Goal: Task Accomplishment & Management: Complete application form

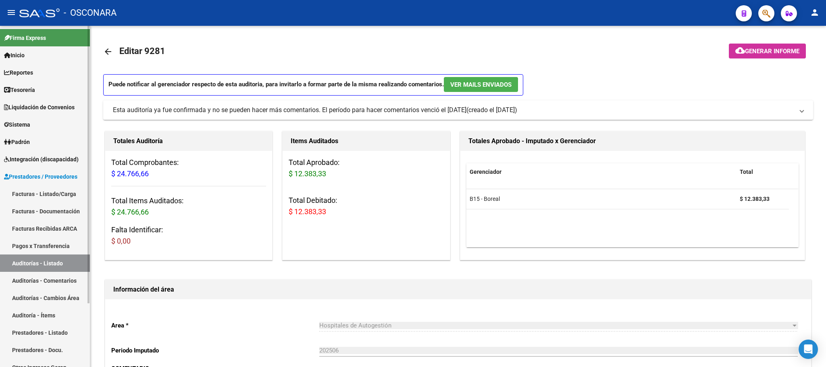
click at [42, 199] on link "Facturas - Listado/Carga" at bounding box center [45, 193] width 90 height 17
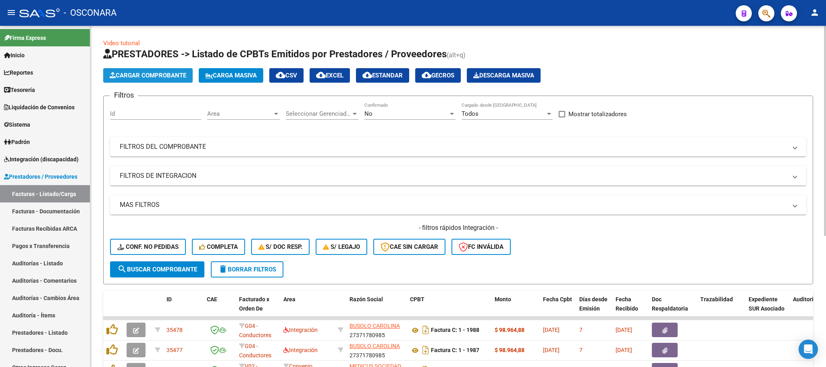
click at [140, 74] on span "Cargar Comprobante" at bounding box center [148, 75] width 77 height 7
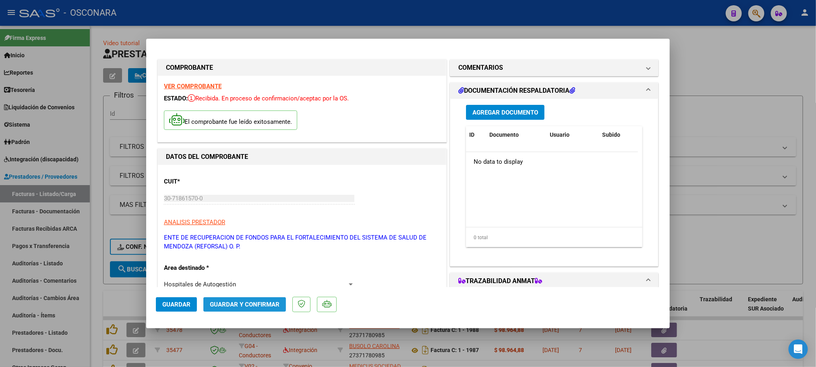
click at [250, 299] on button "Guardar y Confirmar" at bounding box center [245, 304] width 83 height 15
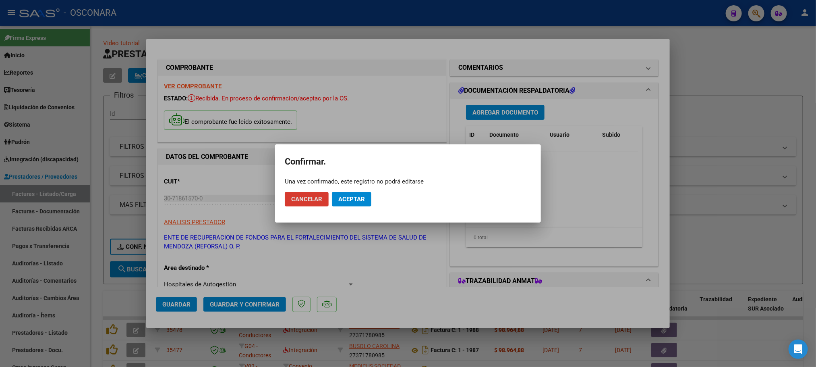
click at [367, 197] on button "Aceptar" at bounding box center [351, 199] width 39 height 15
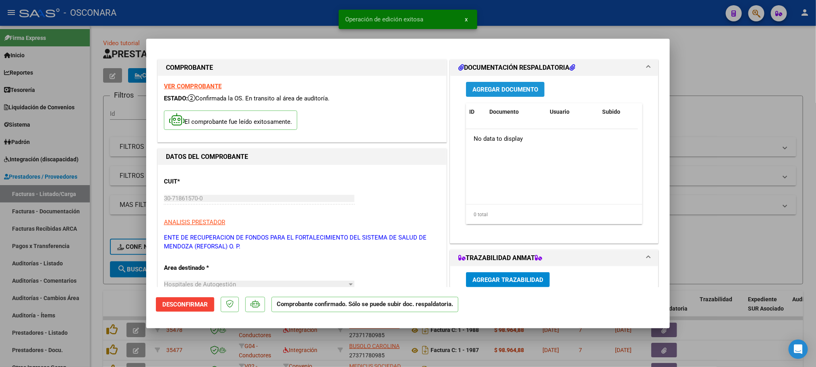
click at [499, 84] on button "Agregar Documento" at bounding box center [505, 89] width 79 height 15
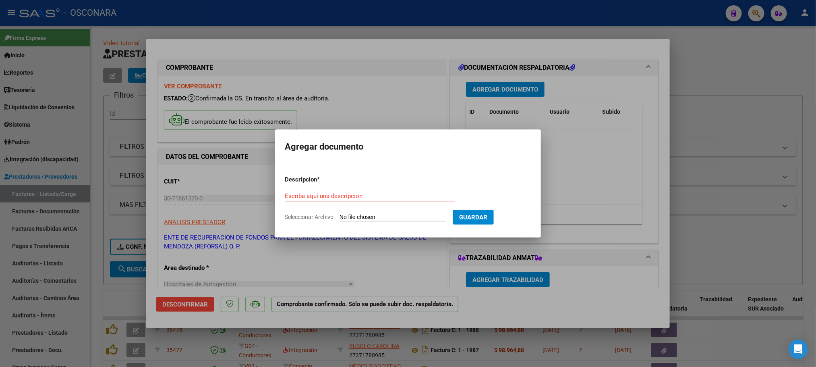
click at [435, 185] on form "Descripcion * Escriba aquí una descripcion Seleccionar Archivo Guardar" at bounding box center [408, 198] width 247 height 59
click at [402, 216] on input "Seleccionar Archivo" at bounding box center [393, 218] width 107 height 8
type input "C:\fakepath\DetalleDeRemito_Nro.27853_22-09-2025 (1).pdf"
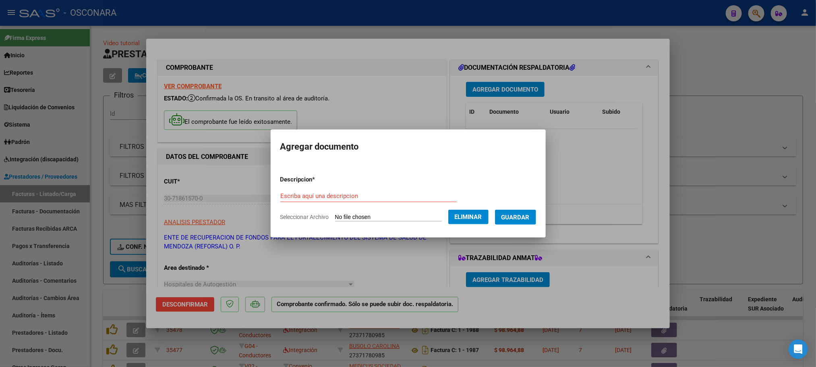
click at [397, 193] on input "Escriba aquí una descripcion" at bounding box center [368, 195] width 177 height 7
type input "DOCUMENTACION RESPALDATORIA"
click at [531, 223] on button "Guardar" at bounding box center [515, 217] width 41 height 15
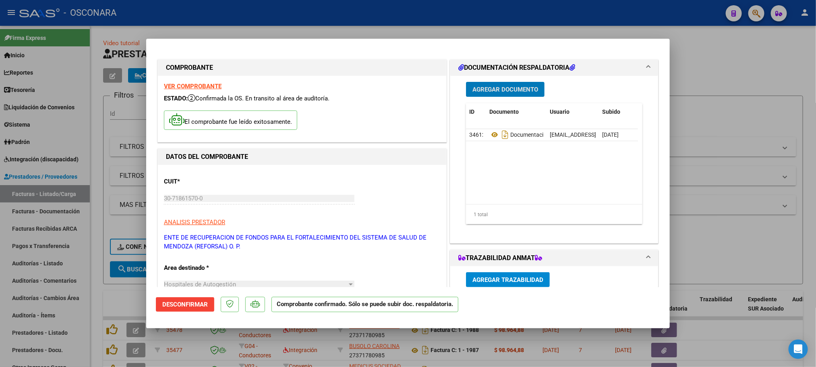
click at [780, 65] on div at bounding box center [408, 183] width 816 height 367
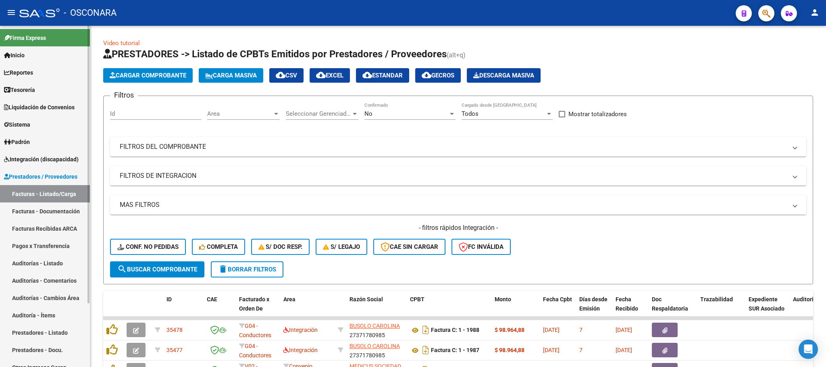
click at [64, 265] on link "Auditorías - Listado" at bounding box center [45, 262] width 90 height 17
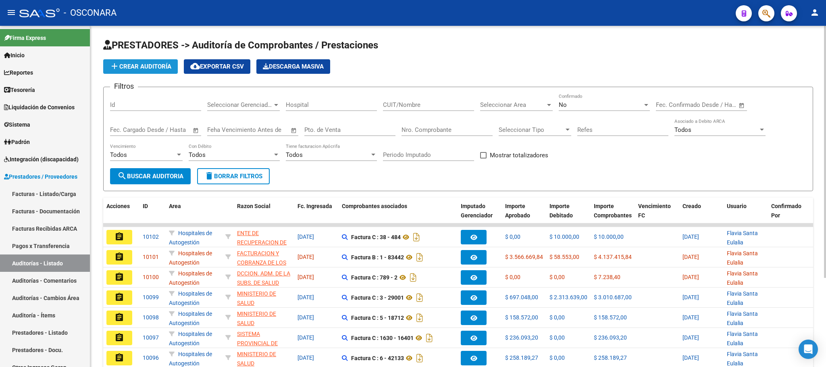
click at [151, 62] on button "add Crear Auditoría" at bounding box center [140, 66] width 75 height 15
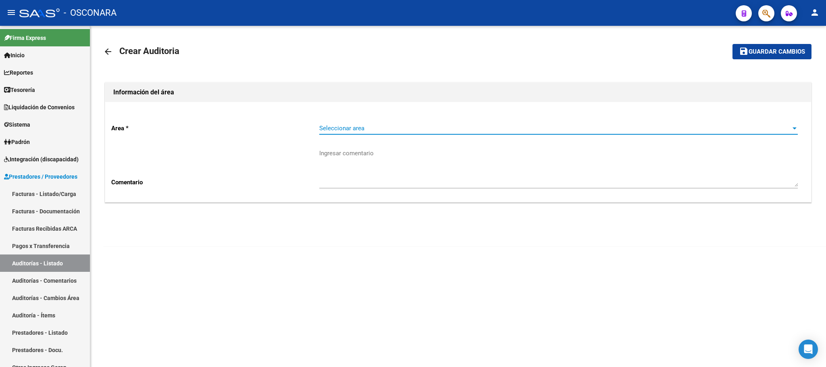
click at [758, 125] on span "Seleccionar area" at bounding box center [554, 128] width 471 height 7
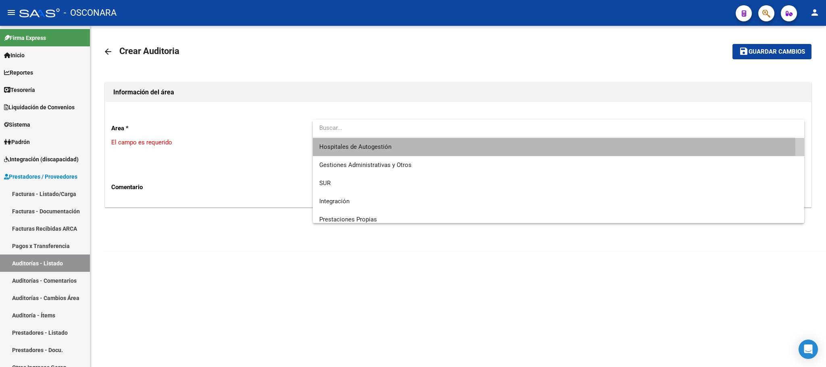
click at [436, 150] on span "Hospitales de Autogestión" at bounding box center [558, 147] width 478 height 18
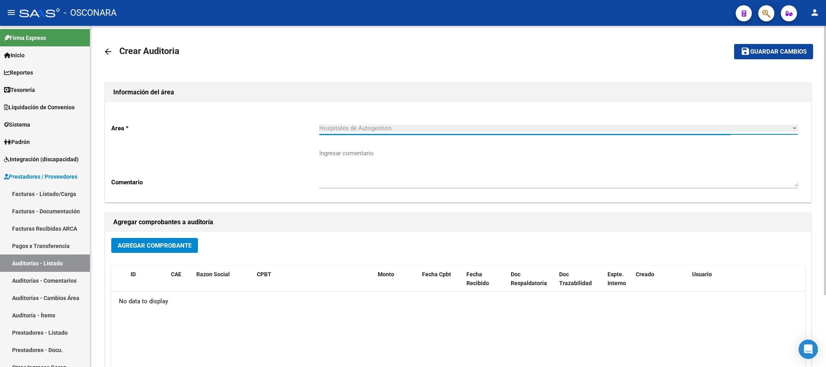
click at [167, 245] on span "Agregar Comprobante" at bounding box center [155, 245] width 74 height 7
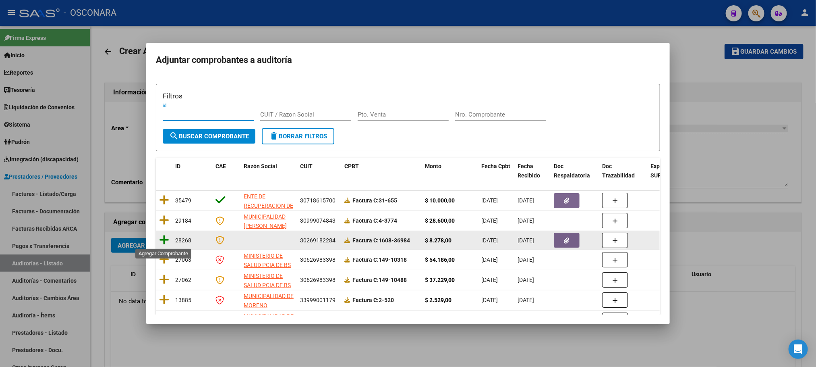
click at [165, 236] on icon at bounding box center [164, 239] width 10 height 11
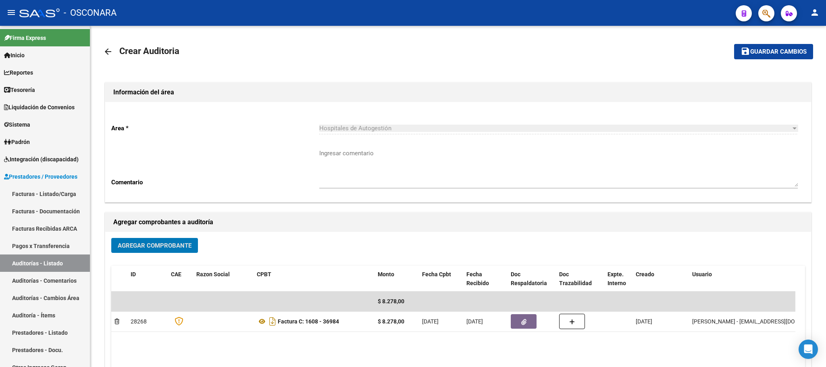
drag, startPoint x: 165, startPoint y: 236, endPoint x: 184, endPoint y: 268, distance: 36.7
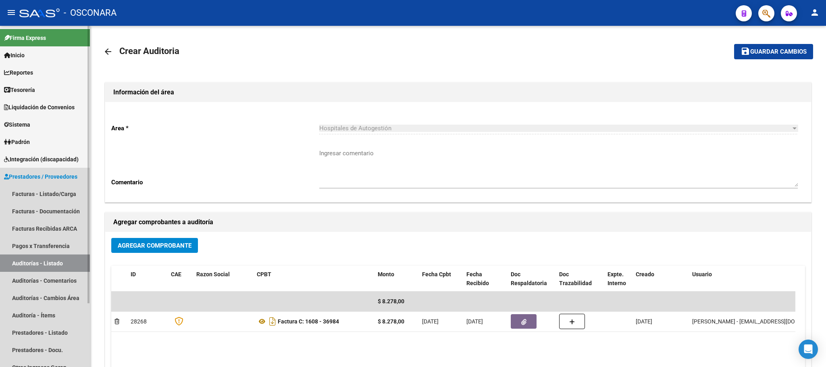
click at [33, 262] on link "Auditorías - Listado" at bounding box center [45, 262] width 90 height 17
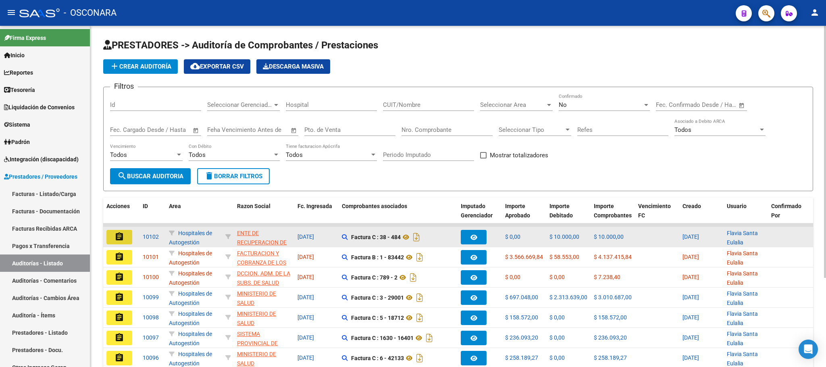
click at [117, 236] on mat-icon "assignment" at bounding box center [119, 237] width 10 height 10
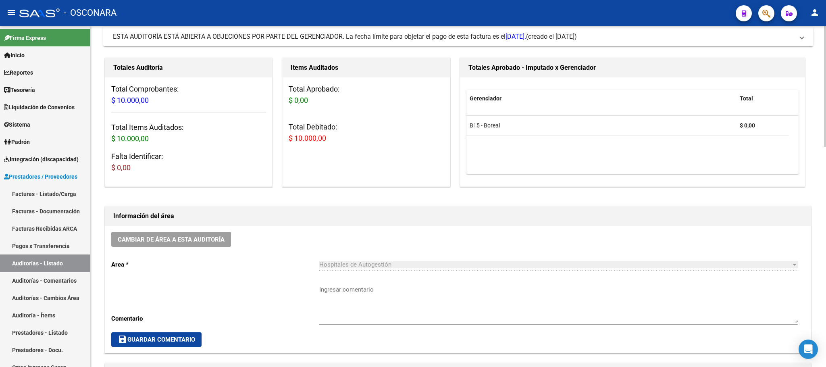
scroll to position [242, 0]
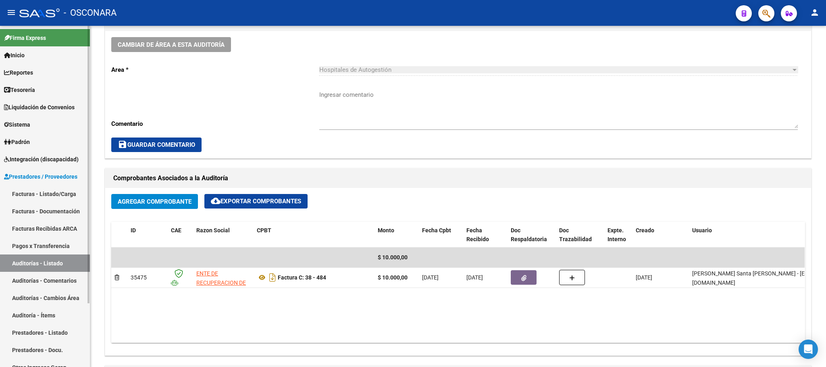
click at [46, 243] on link "Pagos x Transferencia" at bounding box center [45, 245] width 90 height 17
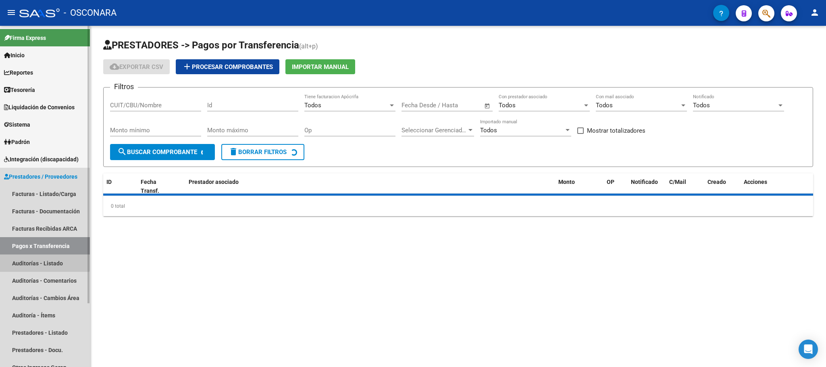
click at [44, 260] on link "Auditorías - Listado" at bounding box center [45, 262] width 90 height 17
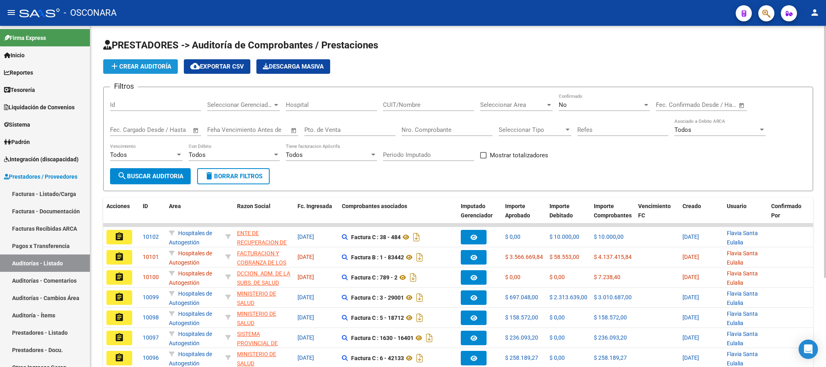
drag, startPoint x: 132, startPoint y: 73, endPoint x: 135, endPoint y: 77, distance: 5.7
click at [133, 74] on app-list-header "PRESTADORES -> Auditoría de Comprobantes / Prestaciones add Crear Auditoría clo…" at bounding box center [458, 115] width 710 height 152
click at [147, 66] on span "add Crear Auditoría" at bounding box center [141, 66] width 62 height 7
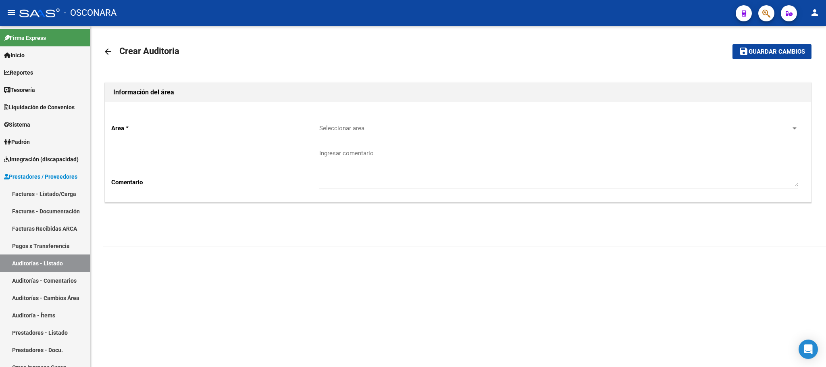
click at [774, 128] on span "Seleccionar area" at bounding box center [554, 128] width 471 height 7
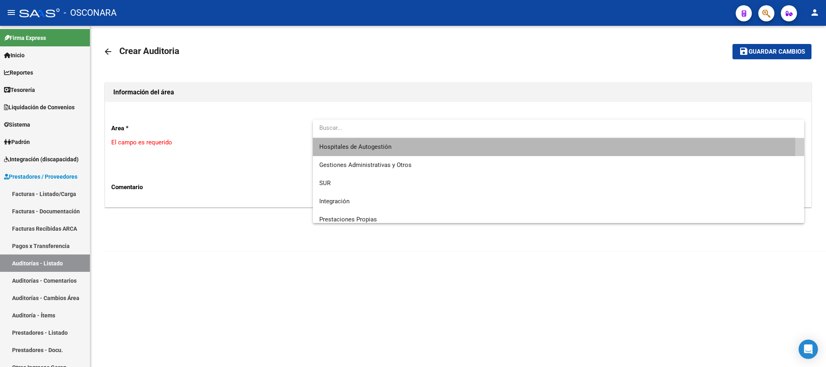
click at [509, 145] on span "Hospitales de Autogestión" at bounding box center [558, 147] width 478 height 18
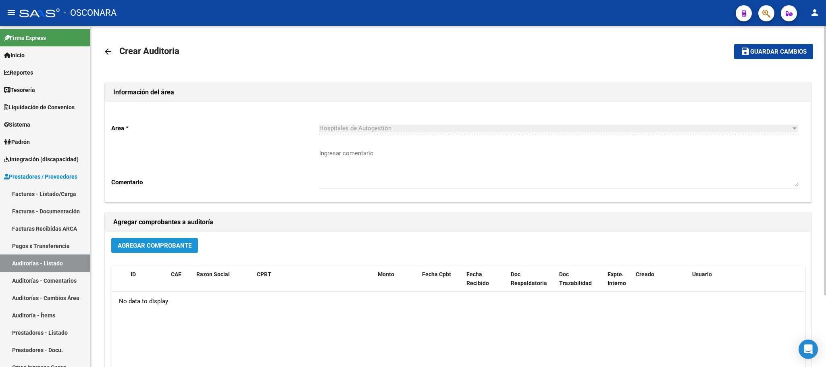
click at [180, 248] on span "Agregar Comprobante" at bounding box center [155, 245] width 74 height 7
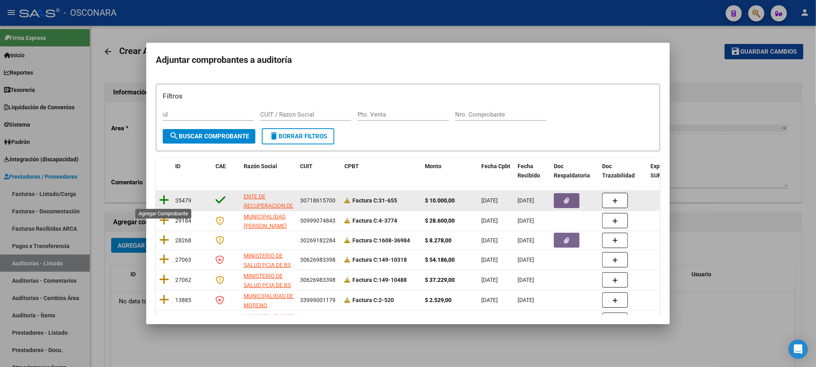
click at [161, 201] on icon at bounding box center [164, 199] width 10 height 11
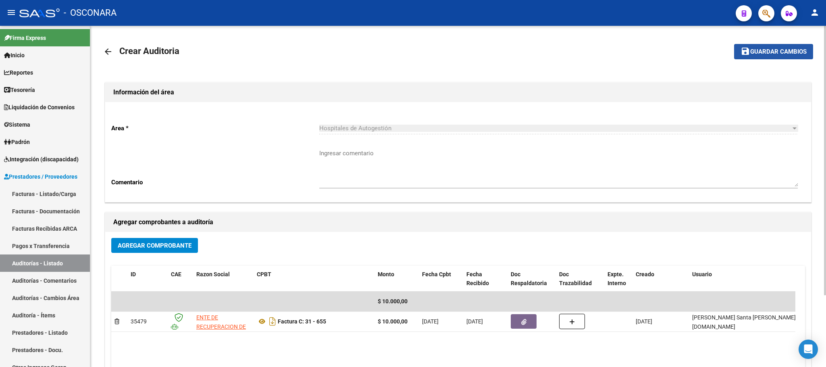
click at [787, 51] on span "Guardar cambios" at bounding box center [778, 51] width 56 height 7
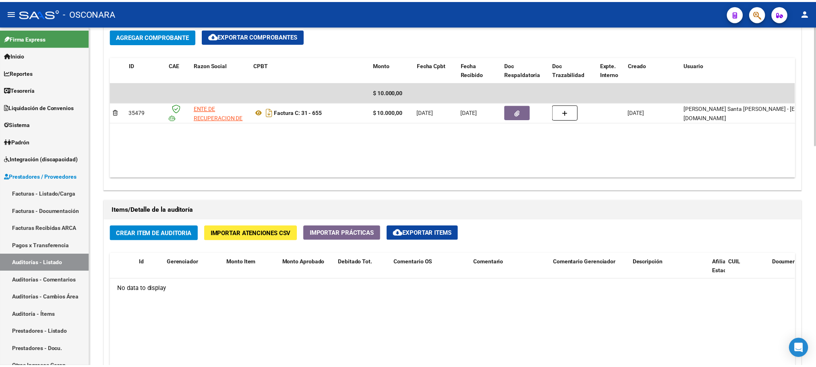
scroll to position [423, 0]
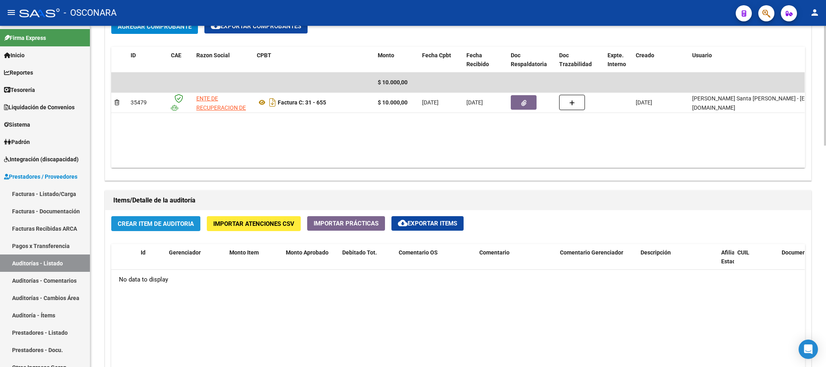
click at [144, 226] on span "Crear Item de Auditoria" at bounding box center [156, 223] width 76 height 7
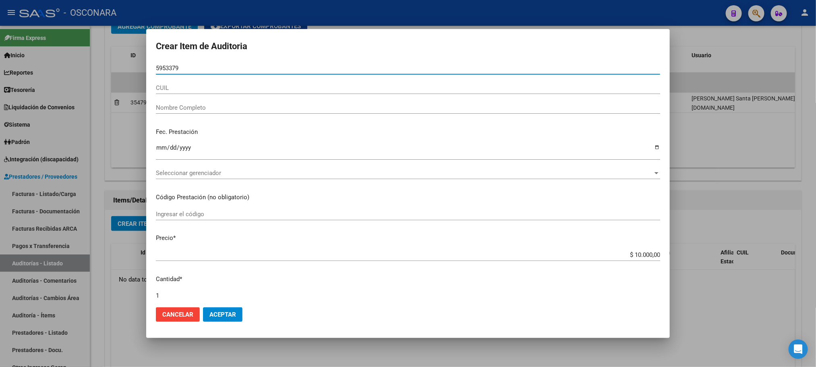
type input "59533793"
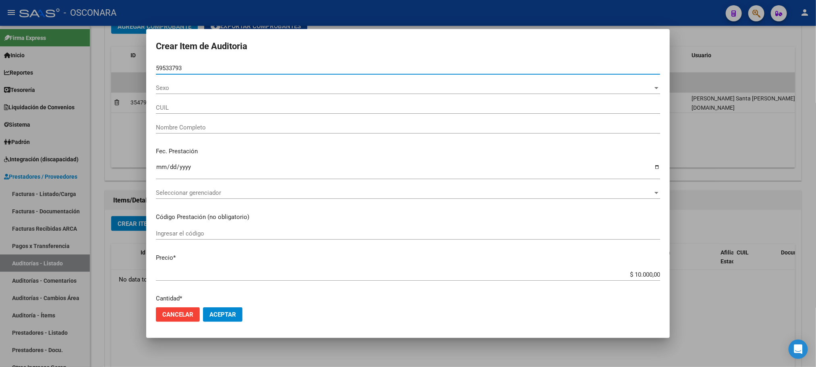
type input "27595337939"
type input "[PERSON_NAME] [PERSON_NAME]"
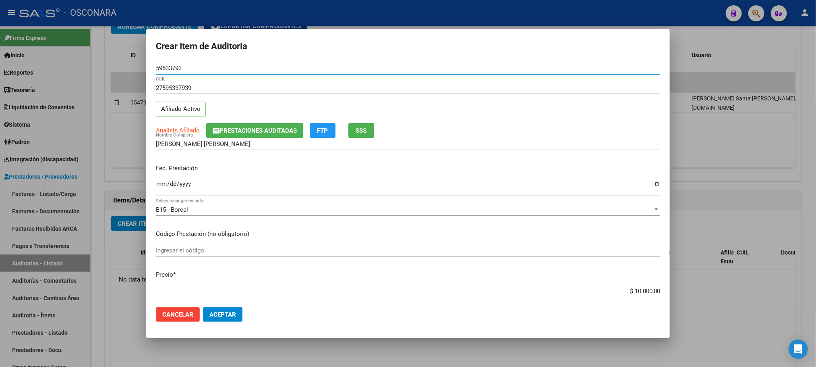
type input "59533793"
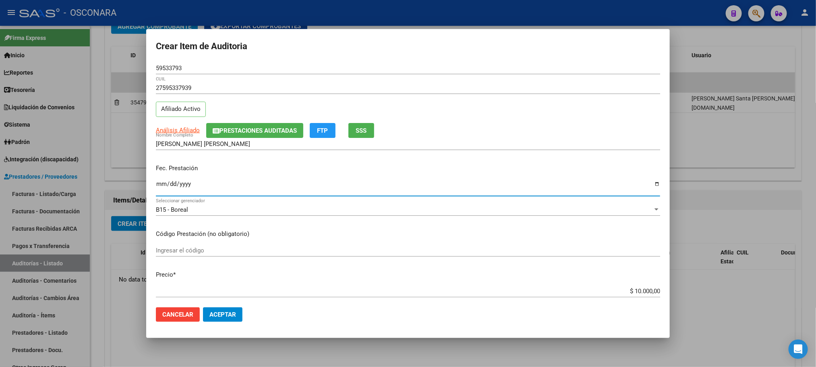
click at [161, 183] on input "Ingresar la fecha" at bounding box center [408, 187] width 505 height 13
type input "[DATE]"
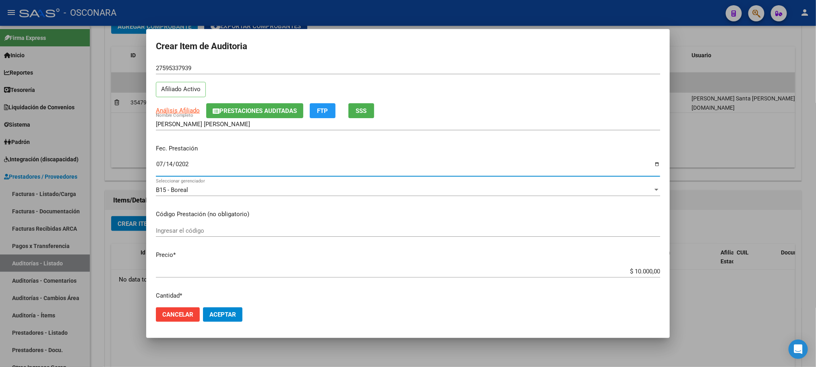
scroll to position [0, 0]
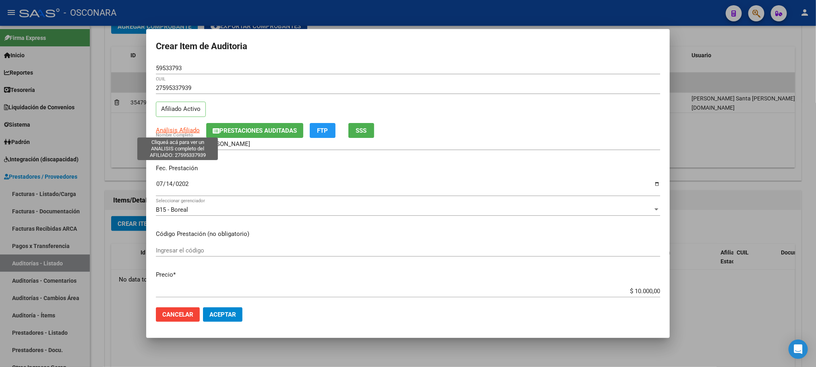
click at [185, 128] on span "Análisis Afiliado" at bounding box center [178, 130] width 44 height 7
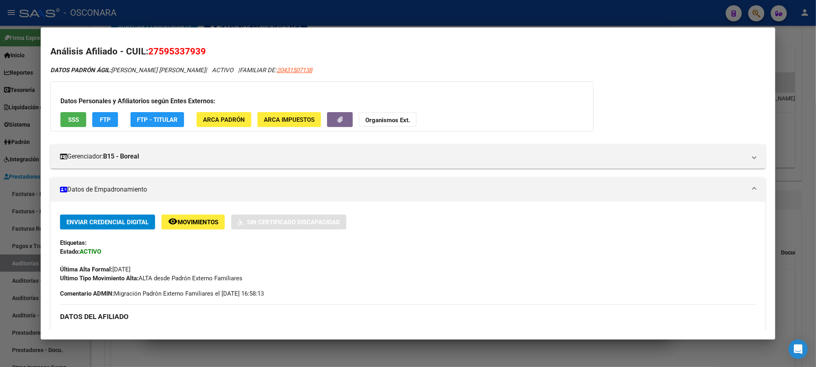
click at [68, 119] on span "SSS" at bounding box center [73, 119] width 11 height 7
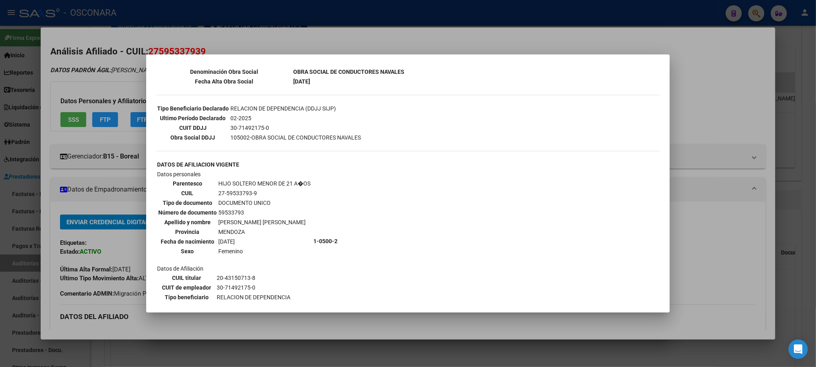
scroll to position [255, 0]
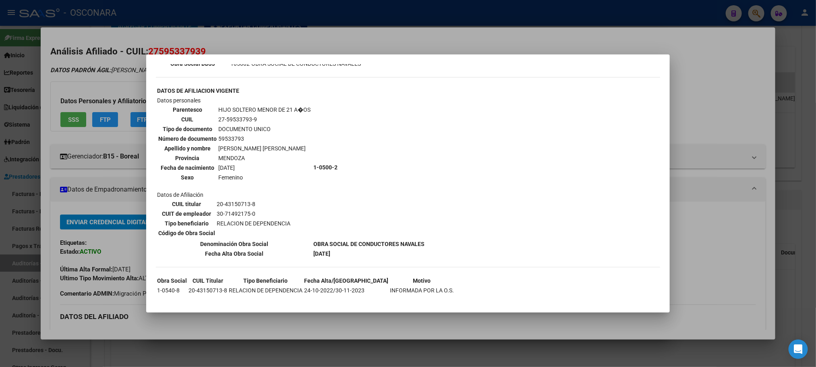
click at [200, 324] on div at bounding box center [408, 183] width 816 height 367
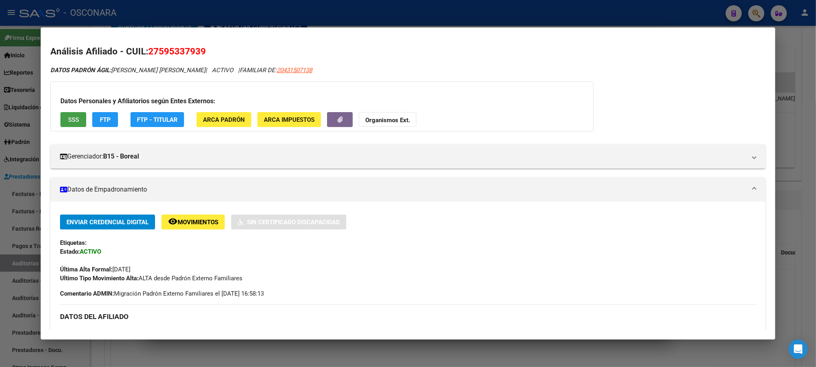
click at [68, 122] on span "SSS" at bounding box center [73, 119] width 11 height 7
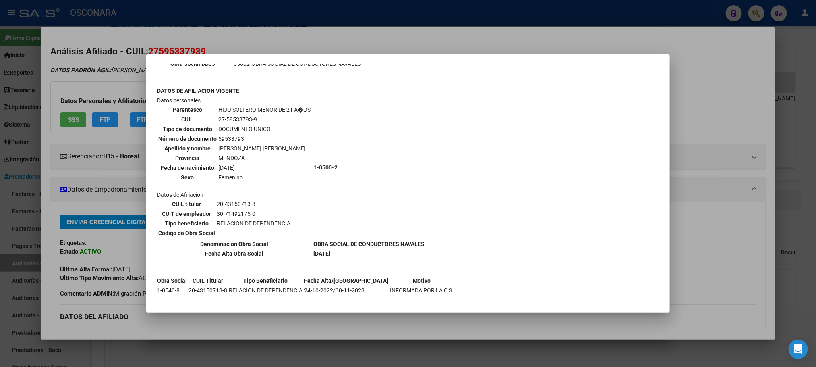
click at [716, 227] on div at bounding box center [408, 183] width 816 height 367
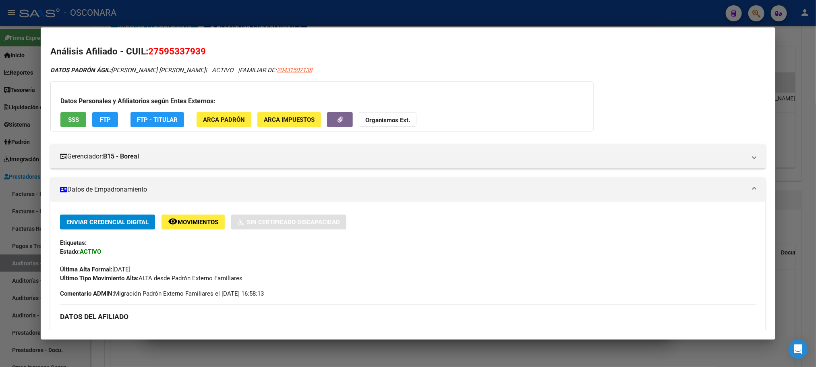
click at [513, 357] on div at bounding box center [408, 183] width 816 height 367
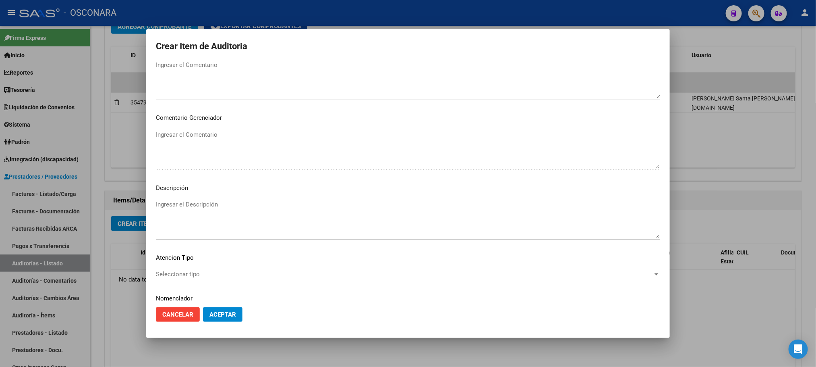
scroll to position [487, 0]
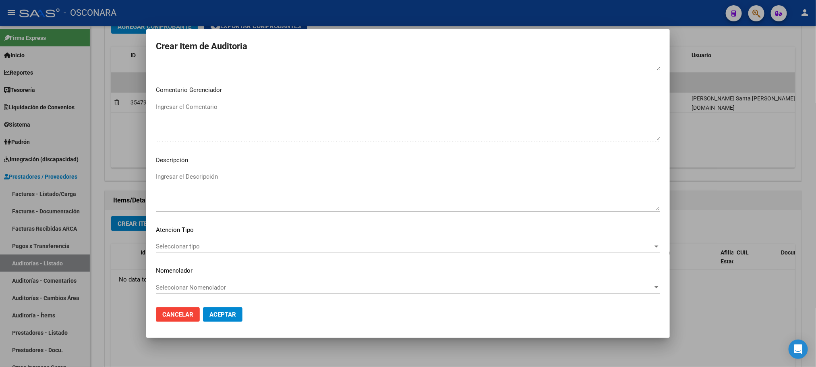
click at [208, 241] on div "Seleccionar tipo Seleccionar tipo" at bounding box center [408, 246] width 505 height 12
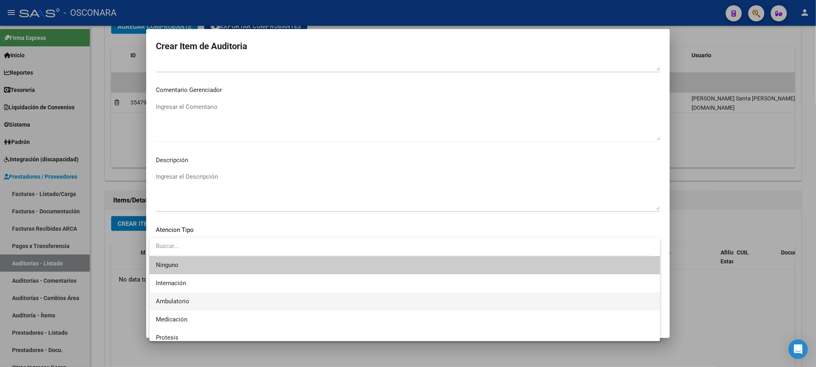
click at [199, 295] on span "Ambulatorio" at bounding box center [405, 301] width 498 height 18
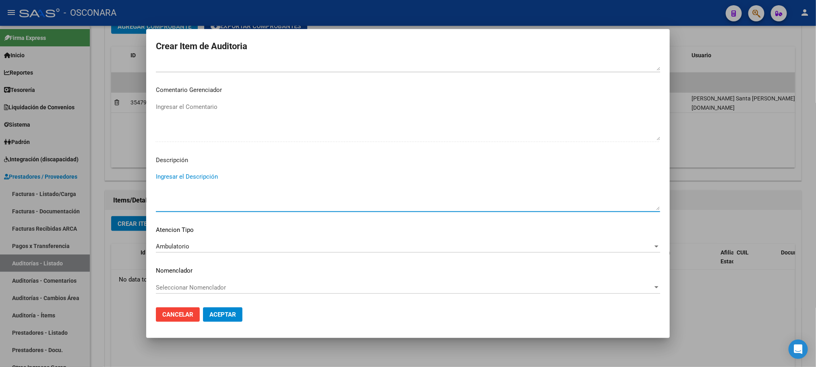
click at [230, 173] on textarea "Ingresar el Descripción" at bounding box center [408, 191] width 505 height 38
type textarea "AMBULATORIO"
click at [233, 310] on button "Aceptar" at bounding box center [222, 314] width 39 height 15
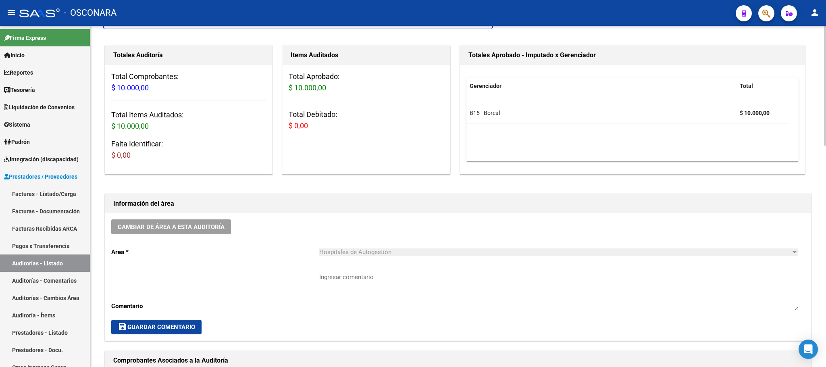
scroll to position [0, 0]
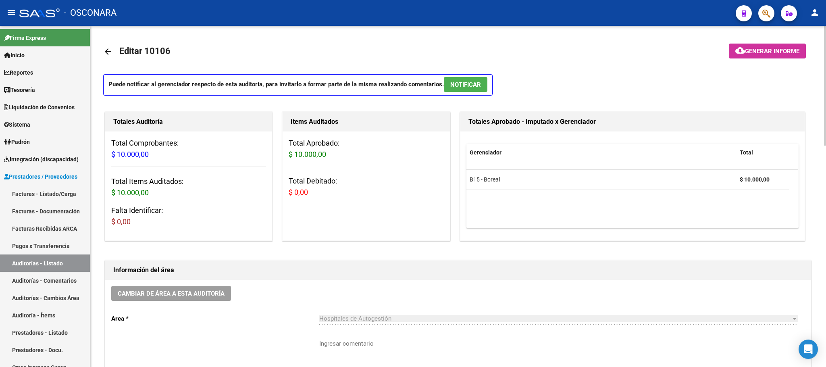
click at [461, 82] on span "NOTIFICAR" at bounding box center [465, 84] width 31 height 7
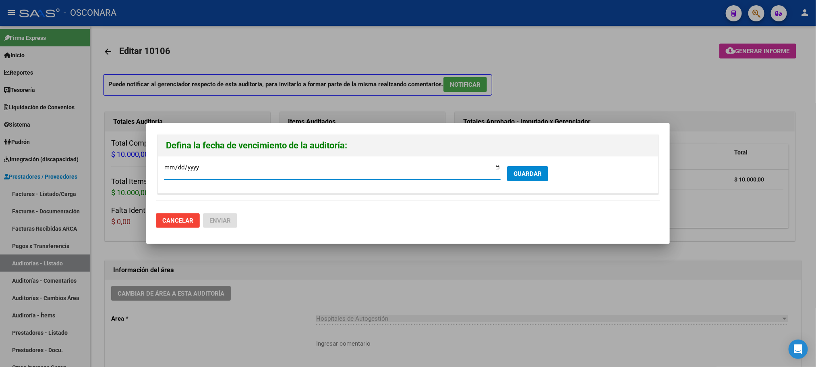
type input "[DATE]"
click at [166, 167] on input "[DATE]" at bounding box center [332, 170] width 337 height 13
type input "[DATE]"
click at [536, 175] on span "GUARDAR" at bounding box center [528, 173] width 28 height 7
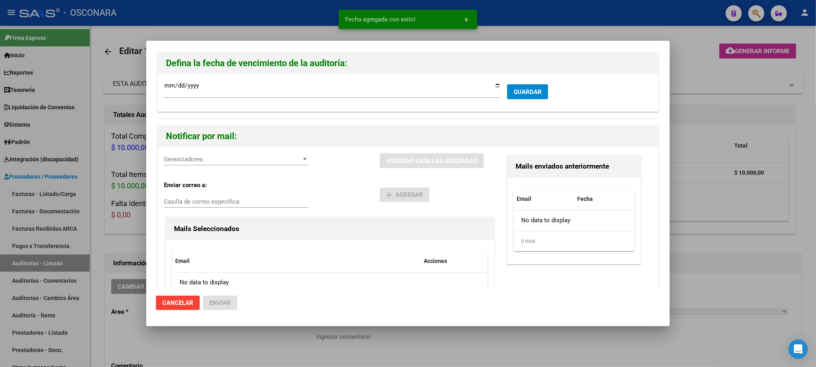
click at [281, 156] on span "Gerenciadores" at bounding box center [232, 159] width 137 height 7
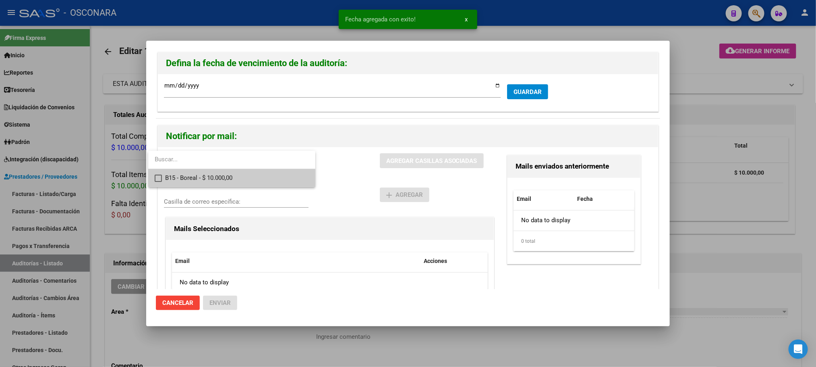
click at [248, 182] on span "B15 - Boreal - $ 10.000,00" at bounding box center [237, 178] width 144 height 18
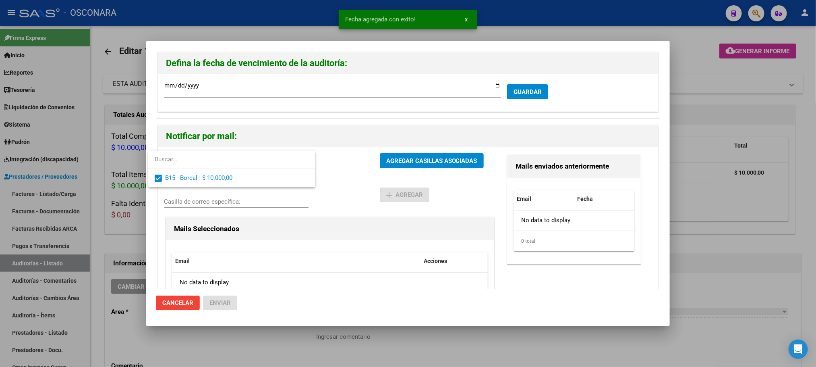
click at [427, 160] on div at bounding box center [408, 183] width 816 height 367
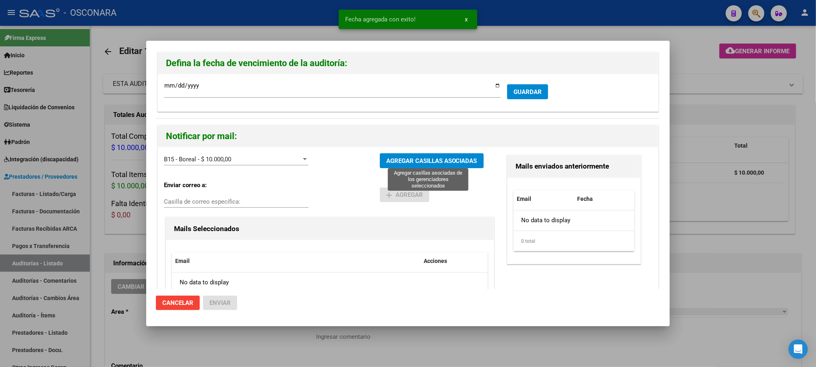
click at [427, 160] on span "AGREGAR CASILLAS ASOCIADAS" at bounding box center [431, 160] width 91 height 7
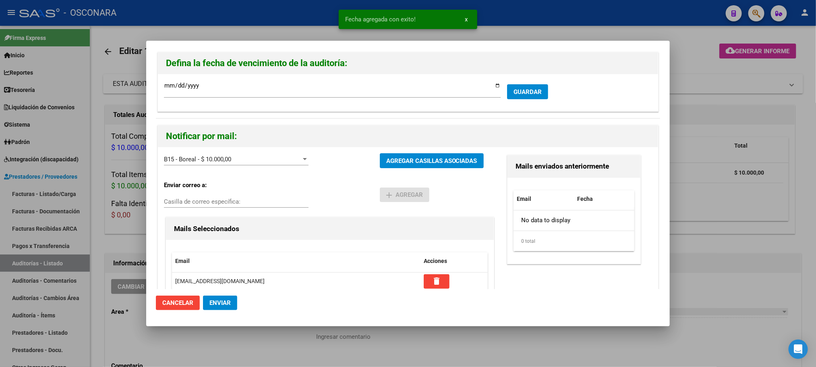
click at [225, 305] on span "Enviar" at bounding box center [220, 302] width 21 height 7
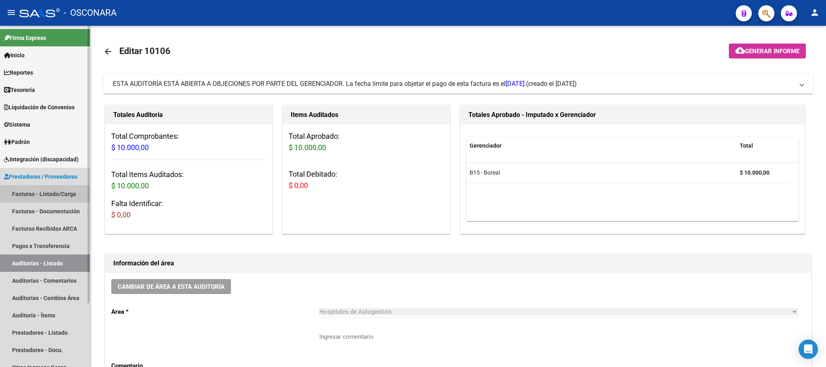
click at [46, 195] on link "Facturas - Listado/Carga" at bounding box center [45, 193] width 90 height 17
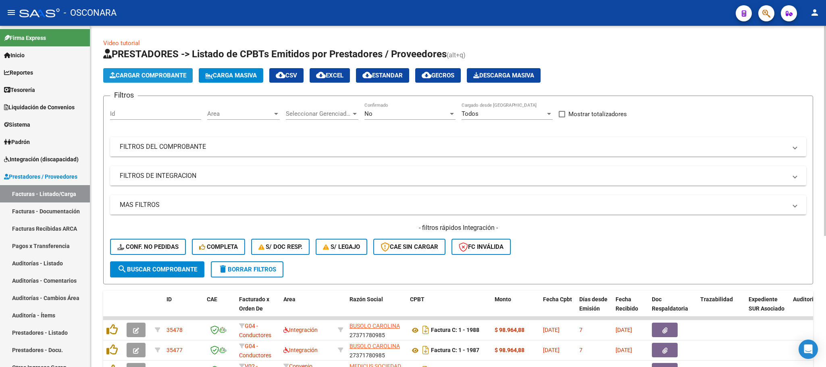
click at [171, 78] on span "Cargar Comprobante" at bounding box center [148, 75] width 77 height 7
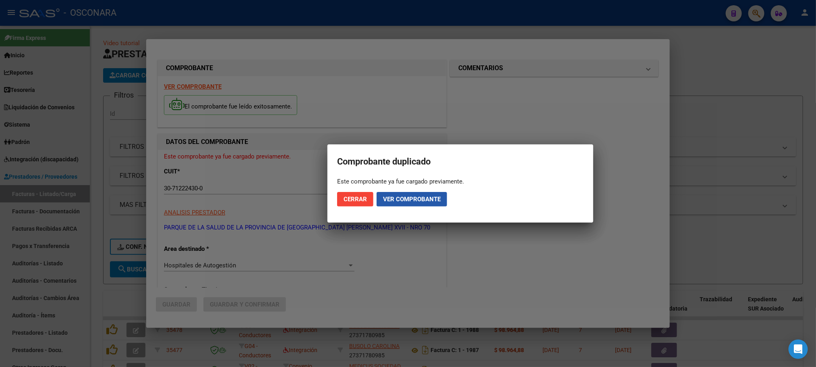
click at [421, 202] on span "Ver comprobante" at bounding box center [412, 198] width 58 height 7
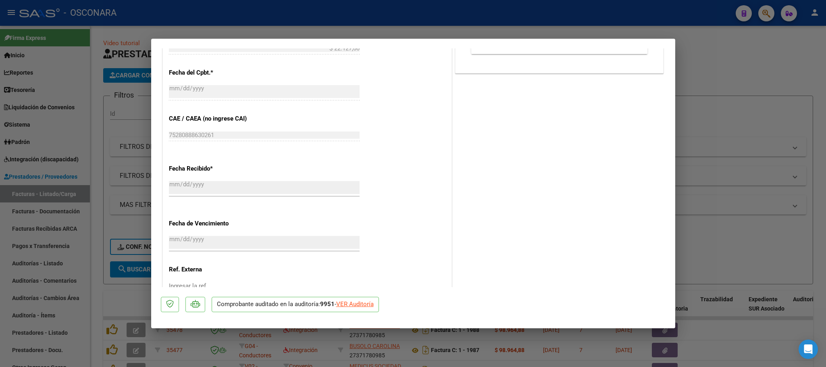
scroll to position [422, 0]
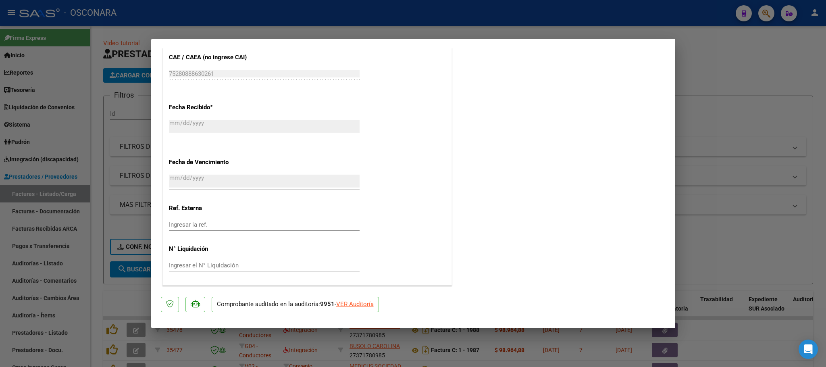
click at [366, 304] on div "VER Auditoría" at bounding box center [354, 303] width 37 height 9
type input "$ 0,00"
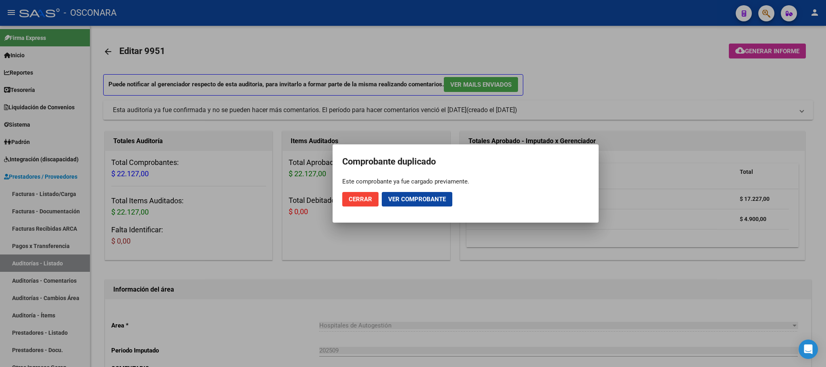
click at [364, 197] on span "Cerrar" at bounding box center [360, 198] width 23 height 7
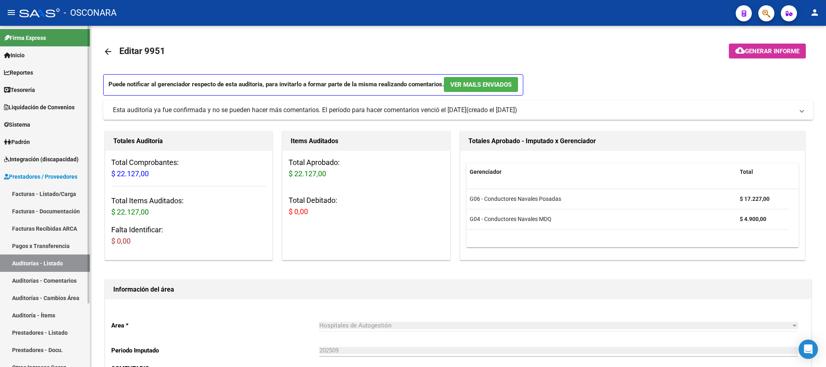
click at [54, 187] on link "Facturas - Listado/Carga" at bounding box center [45, 193] width 90 height 17
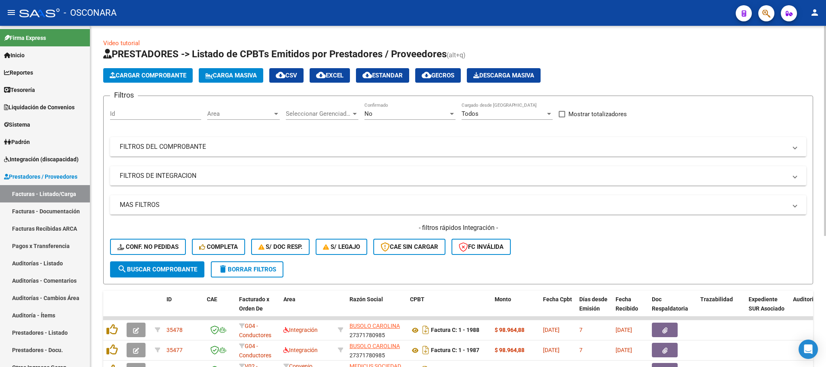
click at [139, 80] on button "Cargar Comprobante" at bounding box center [147, 75] width 89 height 15
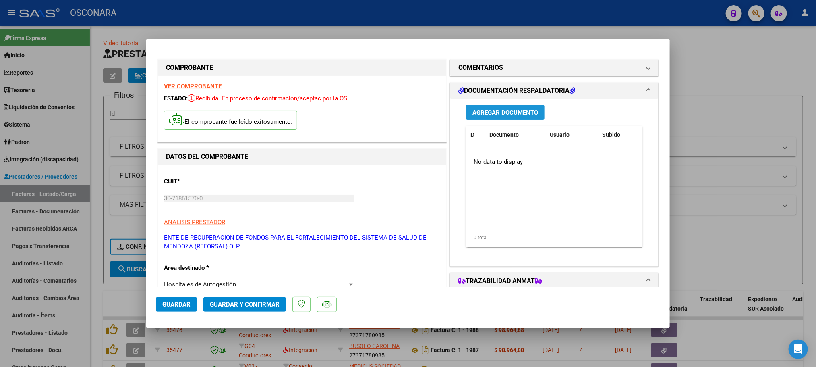
click at [508, 111] on span "Agregar Documento" at bounding box center [506, 112] width 66 height 7
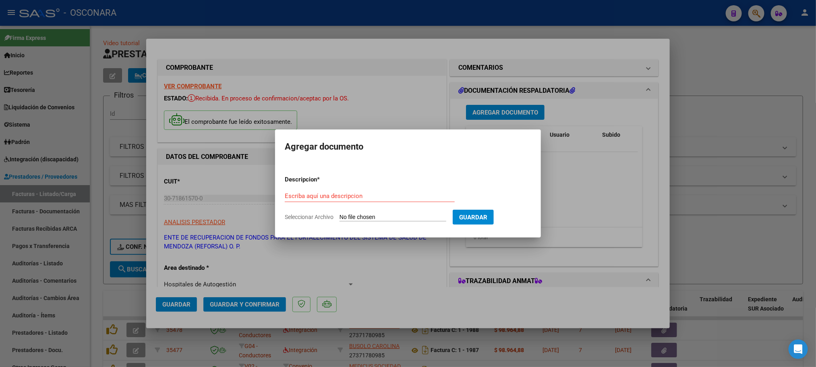
click at [766, 80] on div at bounding box center [408, 183] width 816 height 367
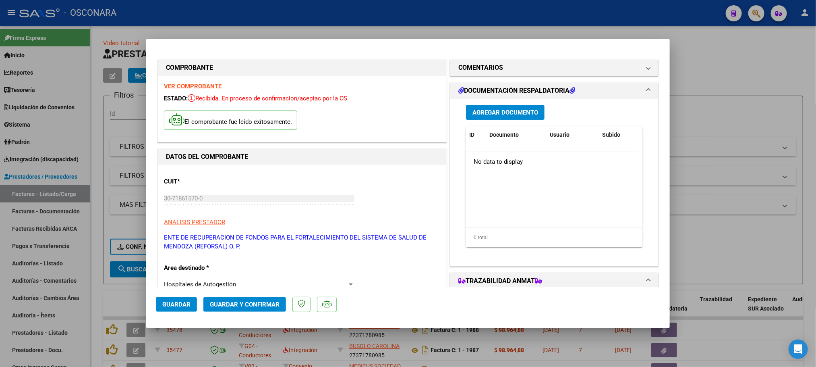
click at [528, 110] on span "Agregar Documento" at bounding box center [506, 112] width 66 height 7
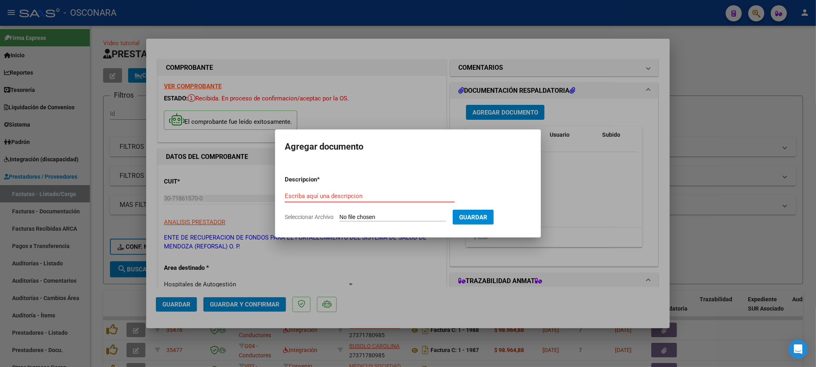
click at [401, 217] on input "Seleccionar Archivo" at bounding box center [393, 218] width 107 height 8
type input "C:\fakepath\735680.png"
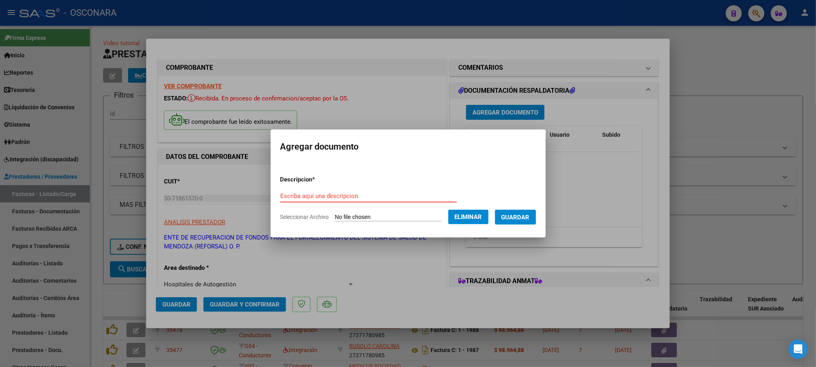
drag, startPoint x: 436, startPoint y: 197, endPoint x: 443, endPoint y: 181, distance: 17.0
click at [436, 196] on input "Escriba aquí una descripcion" at bounding box center [368, 195] width 177 height 7
type input "DOCUMENTACION RESPALDATORIA"
click at [518, 214] on span "Guardar" at bounding box center [516, 217] width 28 height 7
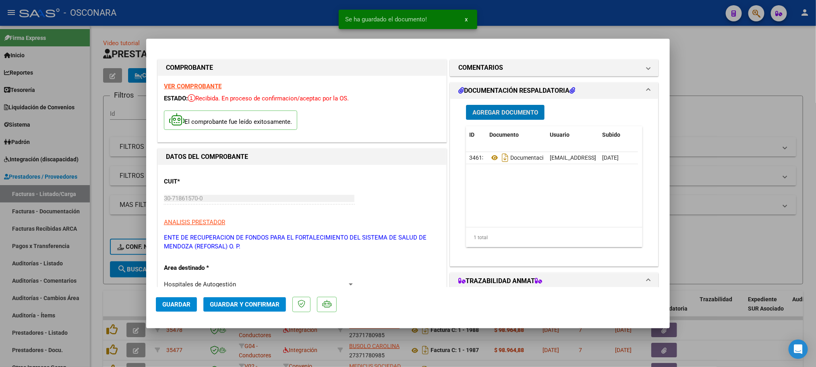
click at [505, 115] on span "Agregar Documento" at bounding box center [506, 112] width 66 height 7
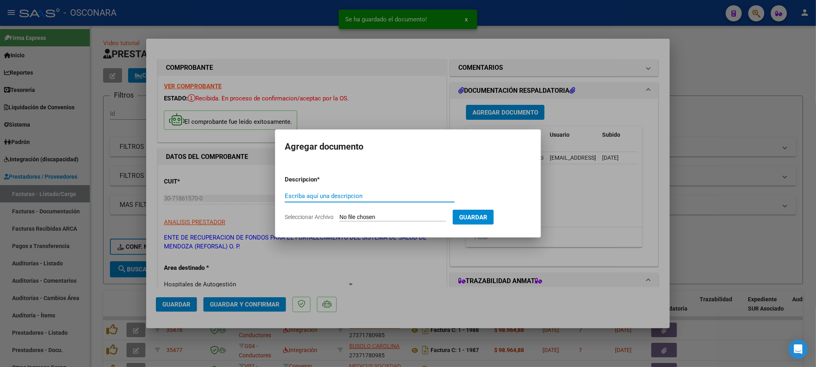
click at [384, 214] on input "Seleccionar Archivo" at bounding box center [393, 218] width 107 height 8
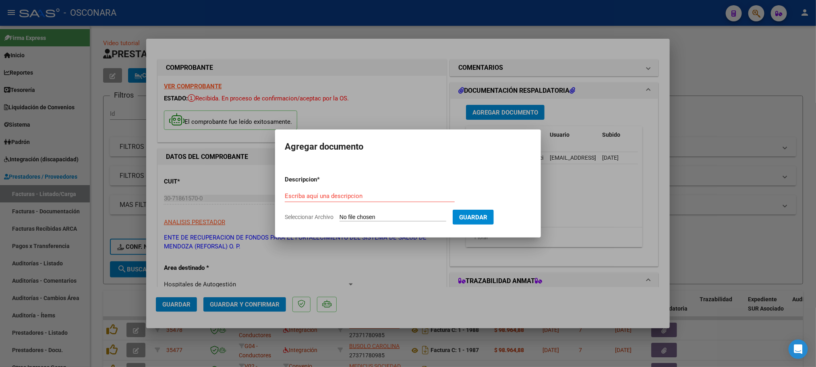
type input "C:\fakepath\DetalleDeRemito_Nro.27898_22-09-2025 (1).pdf"
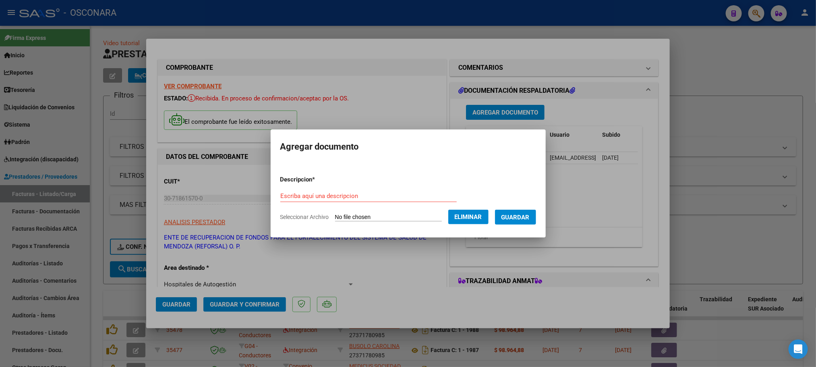
click at [369, 196] on input "Escriba aquí una descripcion" at bounding box center [368, 195] width 177 height 7
type input "DOCUMENTACION RESPALDATORIA"
click at [530, 218] on span "Guardar" at bounding box center [516, 217] width 28 height 7
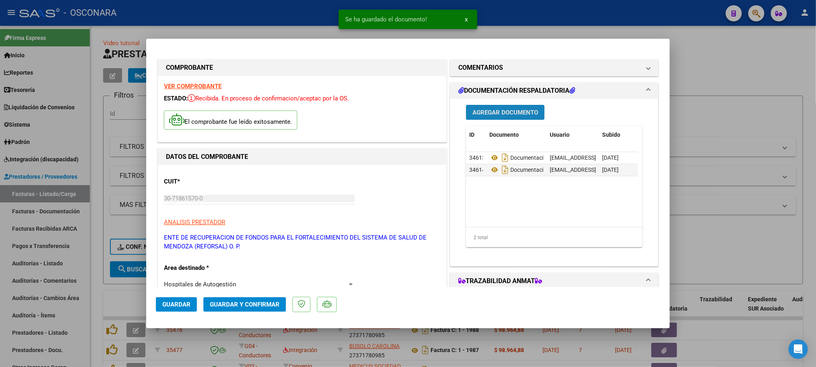
click at [524, 115] on span "Agregar Documento" at bounding box center [506, 112] width 66 height 7
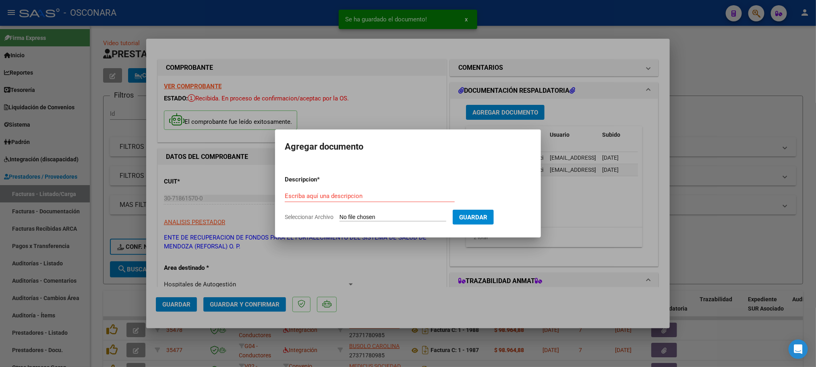
click at [517, 12] on div at bounding box center [408, 183] width 816 height 367
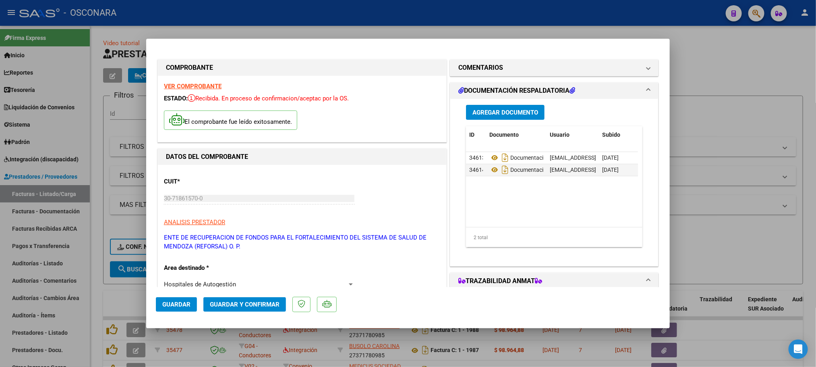
click at [515, 120] on div "Agregar Documento" at bounding box center [554, 112] width 177 height 15
click at [517, 110] on span "Agregar Documento" at bounding box center [506, 112] width 66 height 7
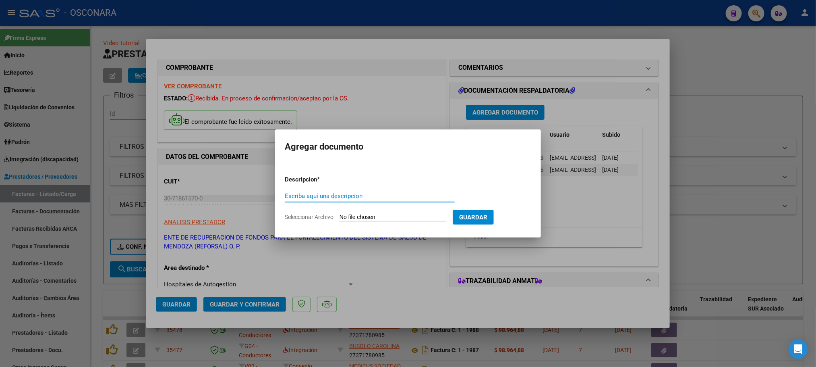
click at [405, 215] on input "Seleccionar Archivo" at bounding box center [393, 218] width 107 height 8
type input "C:\fakepath\DetalleDeRemito_Nro.27972_22-09-2025.pdf"
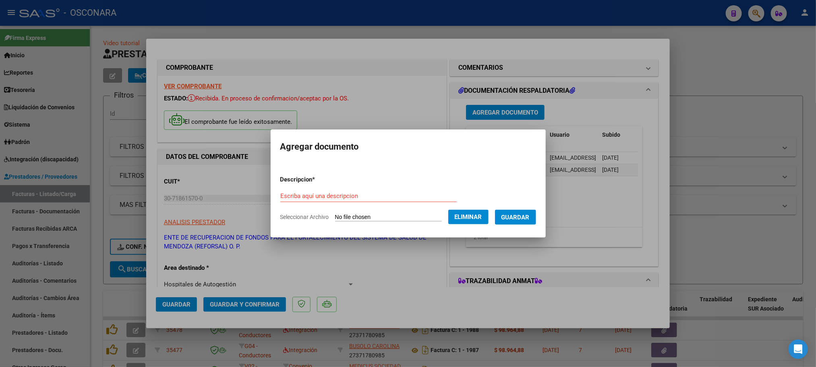
click at [438, 187] on form "Descripcion * Escriba aquí una descripcion Seleccionar Archivo Eliminar Guardar" at bounding box center [408, 198] width 256 height 59
drag, startPoint x: 378, startPoint y: 189, endPoint x: 372, endPoint y: 199, distance: 12.1
click at [373, 199] on form "Descripcion * Escriba aquí una descripcion Seleccionar Archivo Eliminar Guardar" at bounding box center [408, 198] width 256 height 59
click at [372, 200] on div "Escriba aquí una descripcion" at bounding box center [368, 196] width 177 height 12
type input "DOCUMENTACION RESPALDATORIA"
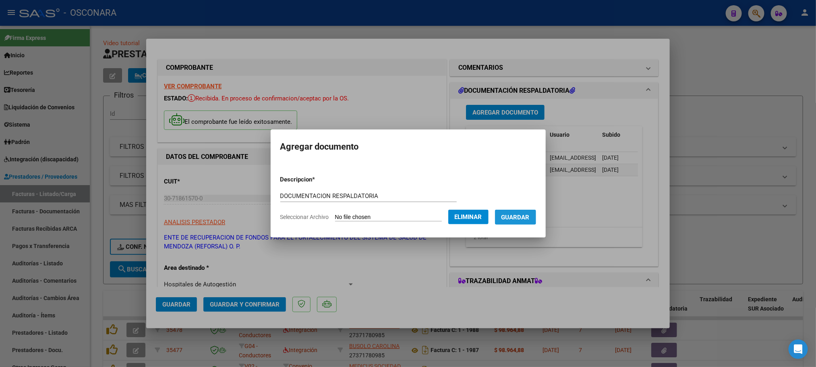
click at [521, 214] on span "Guardar" at bounding box center [516, 217] width 28 height 7
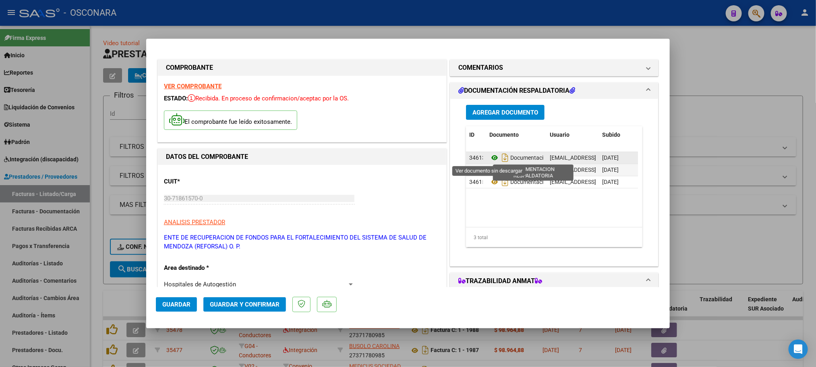
click at [490, 158] on icon at bounding box center [495, 158] width 10 height 10
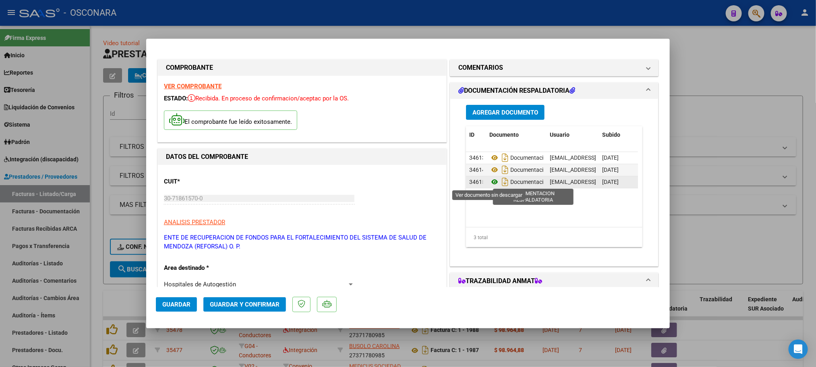
click at [490, 185] on icon at bounding box center [495, 182] width 10 height 10
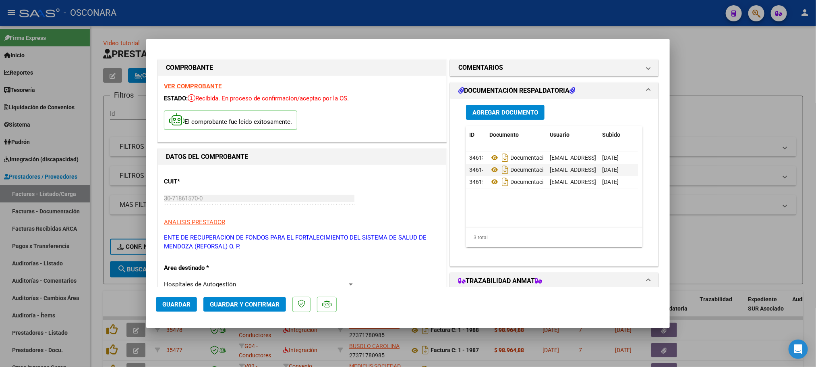
click at [515, 115] on span "Agregar Documento" at bounding box center [506, 112] width 66 height 7
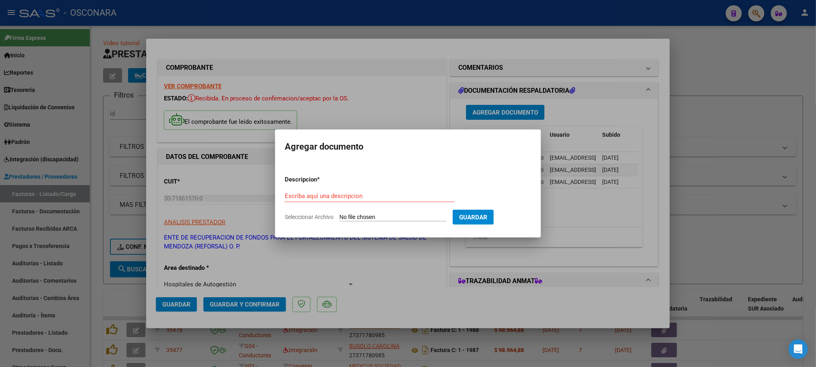
click at [791, 60] on div at bounding box center [408, 183] width 816 height 367
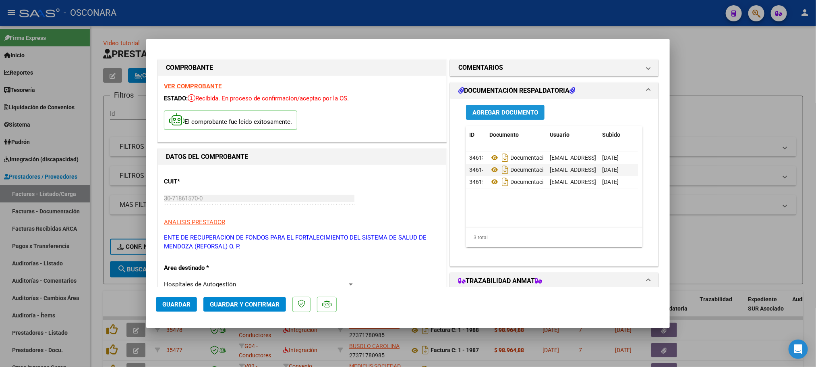
click at [497, 114] on span "Agregar Documento" at bounding box center [506, 112] width 66 height 7
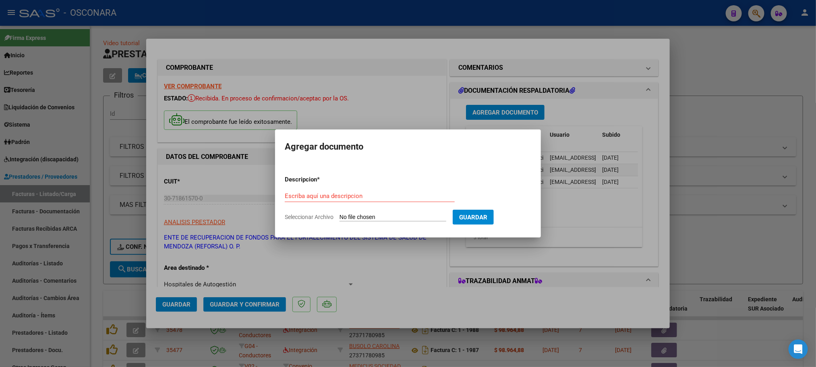
click at [420, 214] on input "Seleccionar Archivo" at bounding box center [393, 218] width 107 height 8
type input "C:\fakepath\Reporte_listado_encuentro_281133 (1).zip"
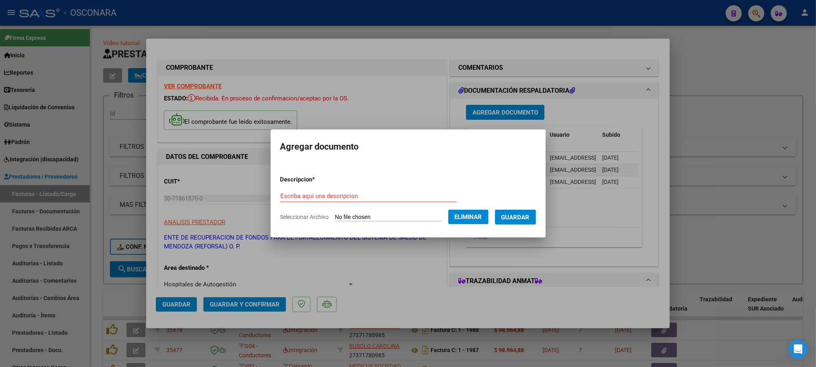
click at [352, 188] on form "Descripcion * Escriba aquí una descripcion Seleccionar Archivo Eliminar Guardar" at bounding box center [408, 198] width 256 height 59
click at [345, 193] on input "Escriba aquí una descripcion" at bounding box center [368, 195] width 177 height 7
type input "DOCUMENTACION RESPALDATORIA"
click at [530, 210] on button "Guardar" at bounding box center [515, 217] width 41 height 15
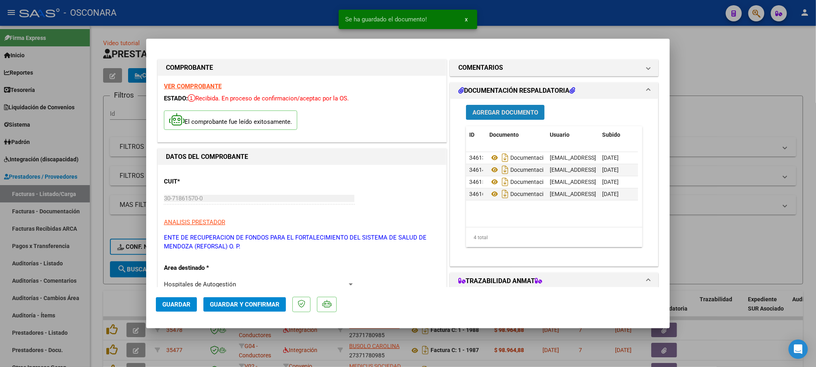
click at [484, 115] on span "Agregar Documento" at bounding box center [506, 112] width 66 height 7
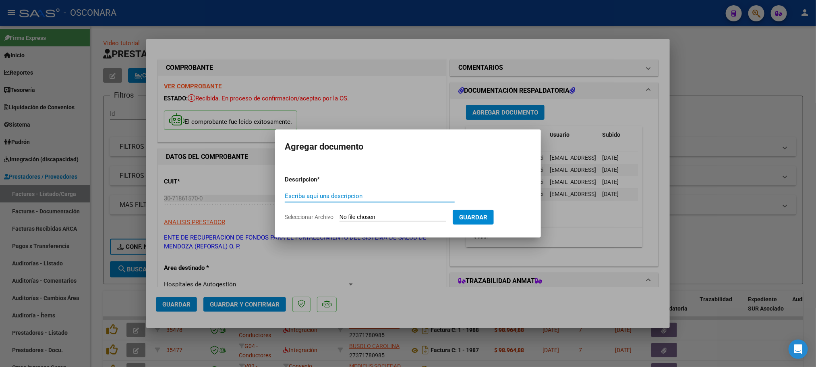
click at [366, 219] on input "Seleccionar Archivo" at bounding box center [393, 218] width 107 height 8
type input "C:\fakepath\Reporte_listado_encuentro_281133.zip"
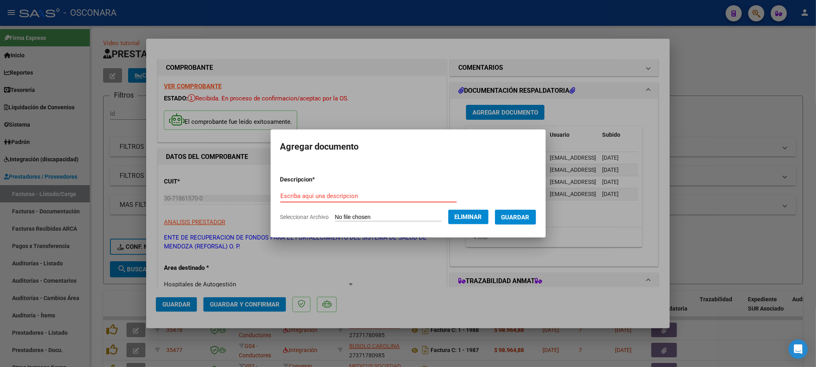
click at [375, 196] on input "Escriba aquí una descripcion" at bounding box center [368, 195] width 177 height 7
type input "DOCUMENTACION RESPALDATORIA"
click at [526, 216] on span "Guardar" at bounding box center [516, 217] width 28 height 7
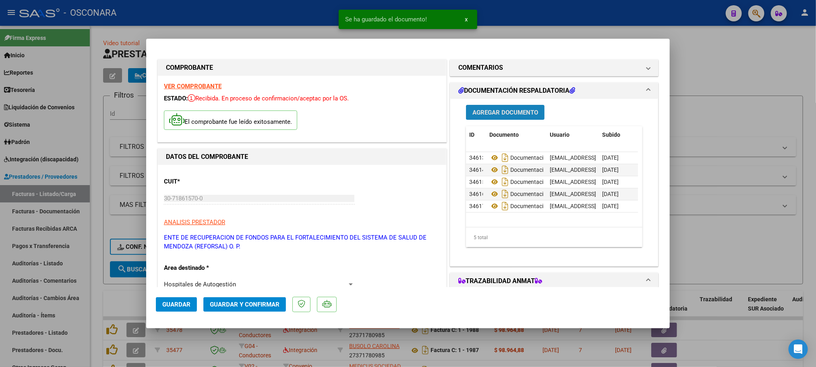
click at [501, 118] on button "Agregar Documento" at bounding box center [505, 112] width 79 height 15
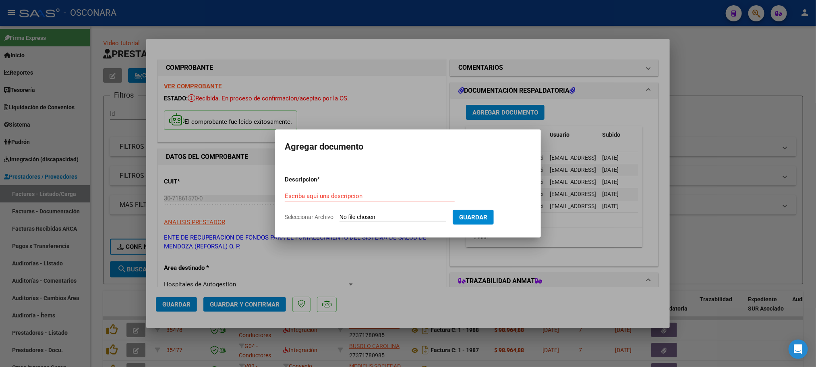
click at [557, 55] on div at bounding box center [408, 183] width 816 height 367
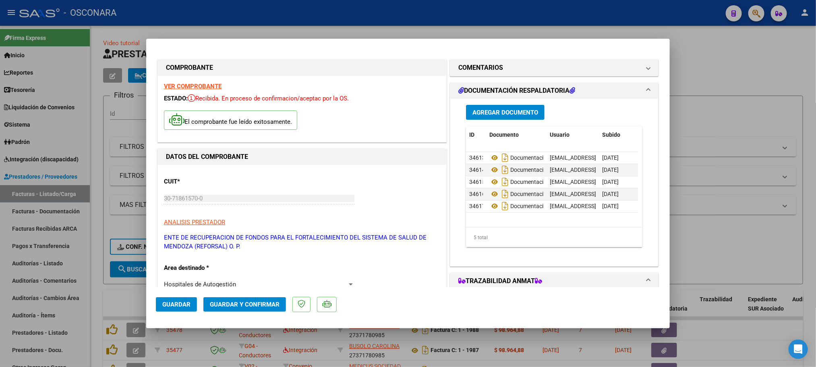
click at [525, 115] on span "Agregar Documento" at bounding box center [506, 112] width 66 height 7
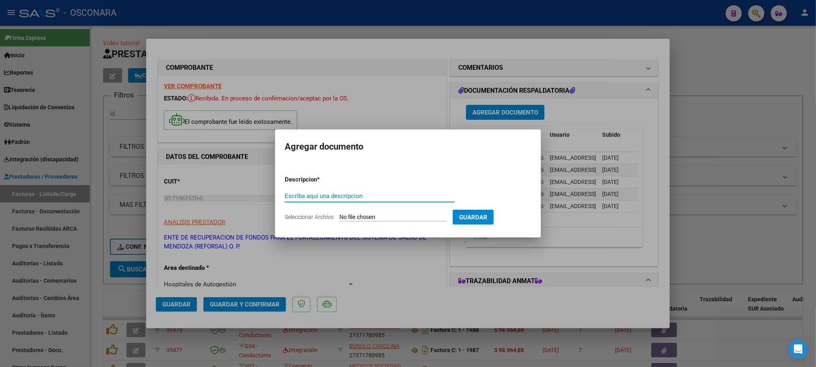
click at [409, 219] on input "Seleccionar Archivo" at bounding box center [393, 218] width 107 height 8
type input "C:\fakepath\Reporte_listado_encuentro_286890.zip"
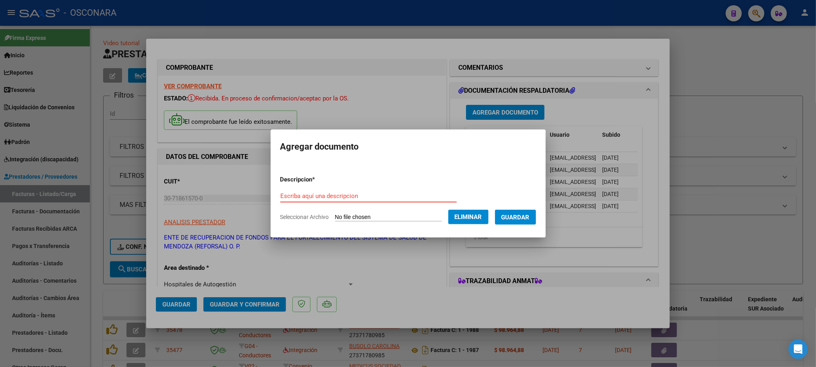
click at [320, 197] on input "Escriba aquí una descripcion" at bounding box center [368, 195] width 177 height 7
type input "DOCUMENTACION RESPALDATORIA"
click at [527, 220] on span "Guardar" at bounding box center [516, 217] width 28 height 7
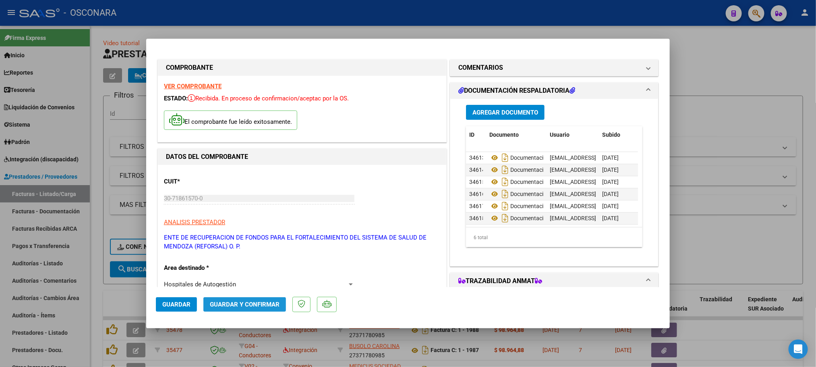
click at [262, 301] on span "Guardar y Confirmar" at bounding box center [245, 304] width 70 height 7
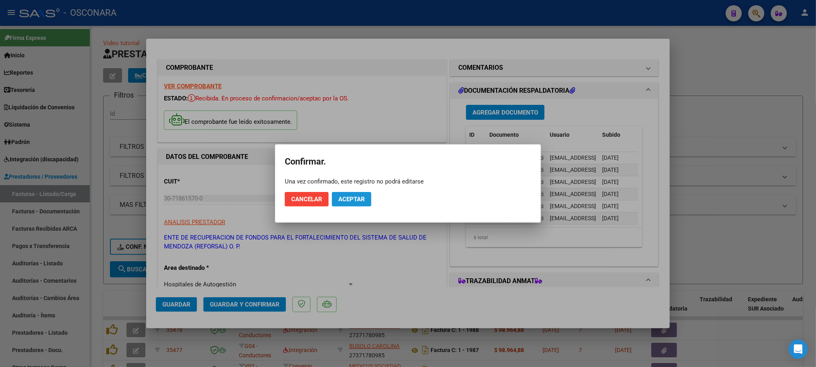
click at [364, 199] on span "Aceptar" at bounding box center [352, 198] width 27 height 7
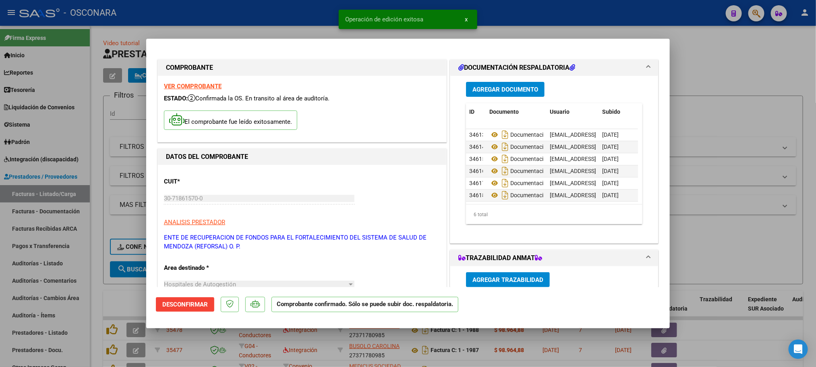
click at [719, 60] on div at bounding box center [408, 183] width 816 height 367
type input "$ 0,00"
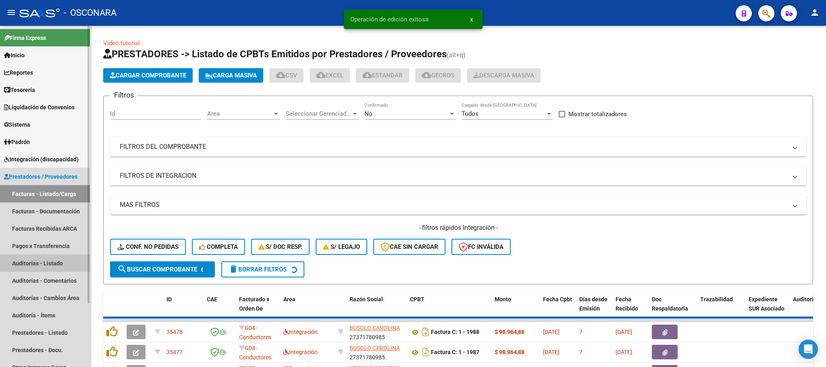
click at [47, 266] on link "Auditorías - Listado" at bounding box center [45, 262] width 90 height 17
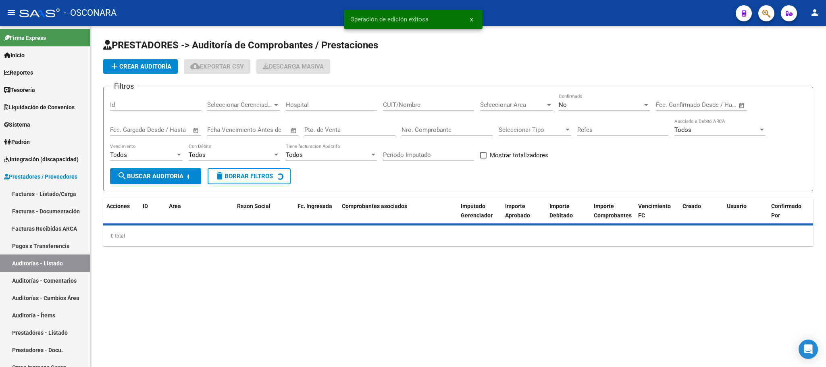
click at [141, 70] on span "add Crear Auditoría" at bounding box center [141, 66] width 62 height 7
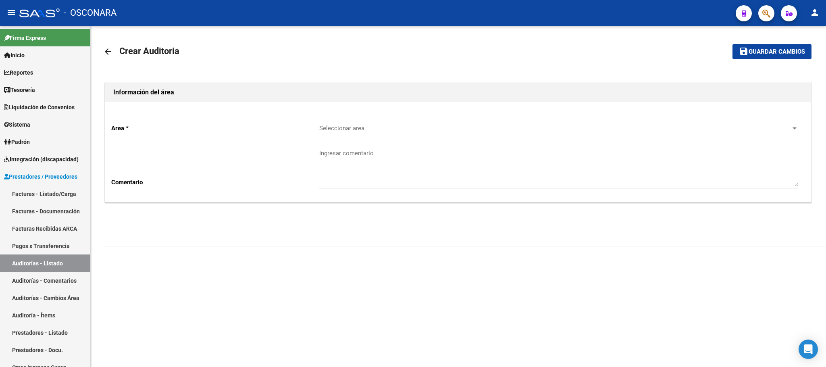
click at [362, 125] on span "Seleccionar area" at bounding box center [554, 128] width 471 height 7
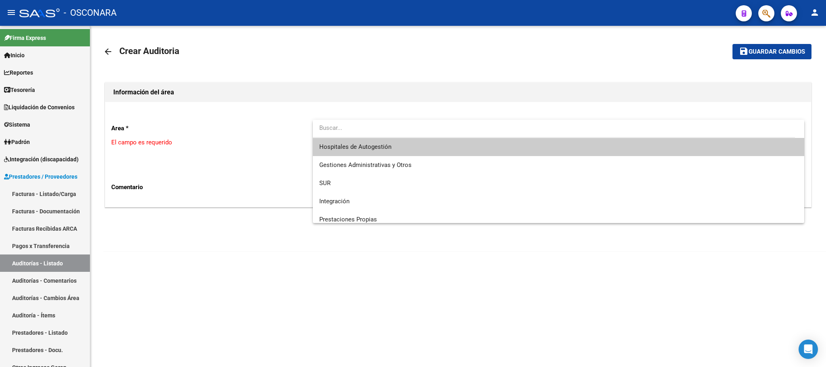
click at [366, 149] on span "Hospitales de Autogestión" at bounding box center [355, 146] width 72 height 7
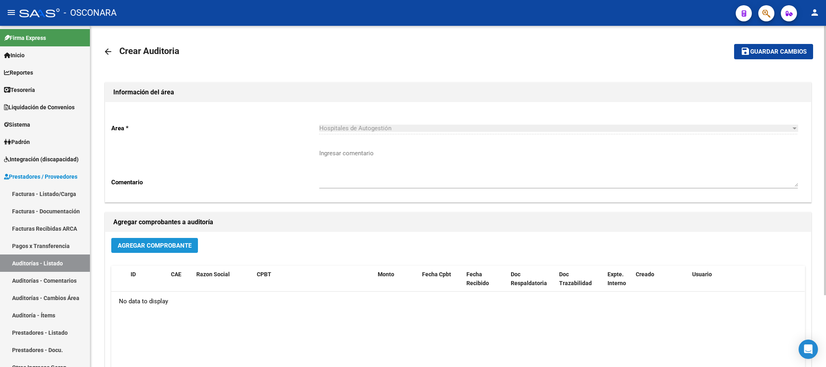
click at [139, 246] on span "Agregar Comprobante" at bounding box center [155, 245] width 74 height 7
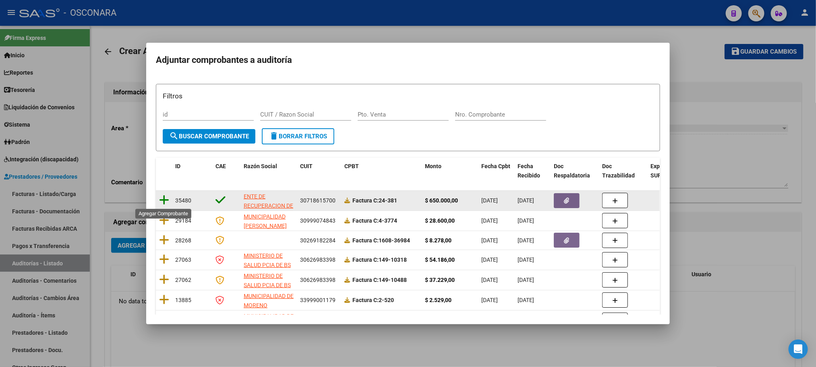
click at [162, 202] on icon at bounding box center [164, 199] width 10 height 11
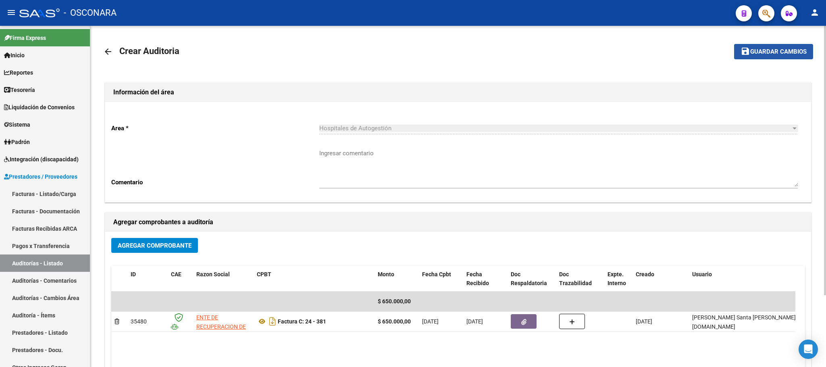
click at [769, 51] on span "Guardar cambios" at bounding box center [778, 51] width 56 height 7
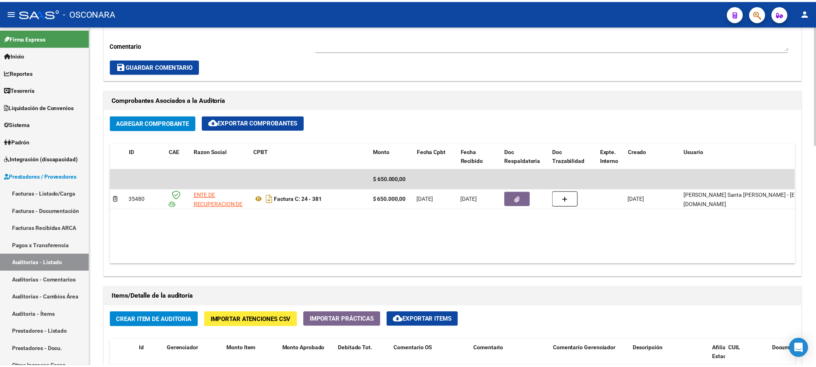
scroll to position [363, 0]
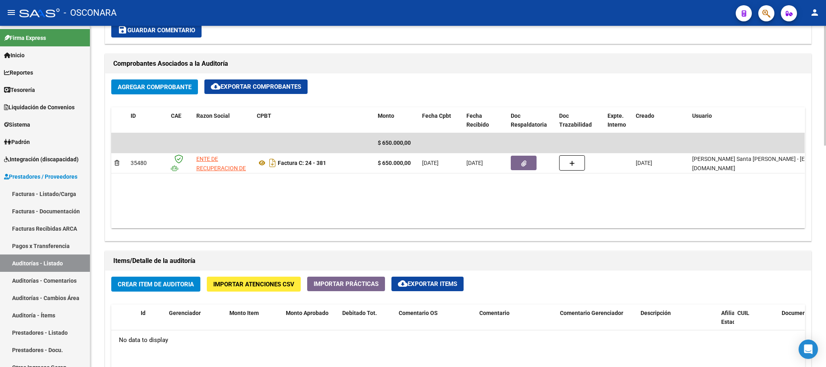
click at [175, 283] on span "Crear Item de Auditoria" at bounding box center [156, 283] width 76 height 7
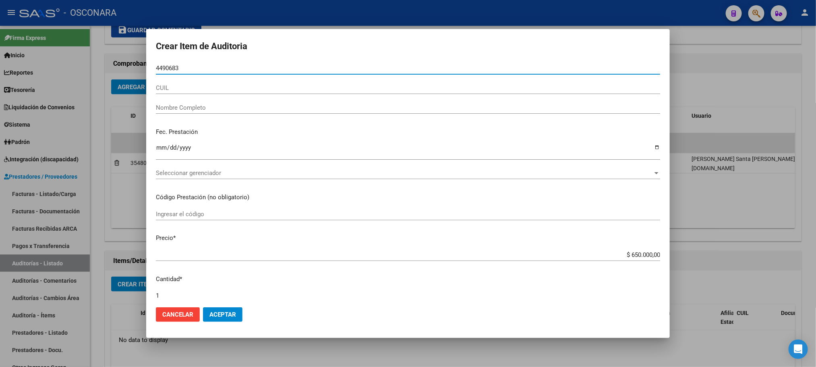
type input "44906834"
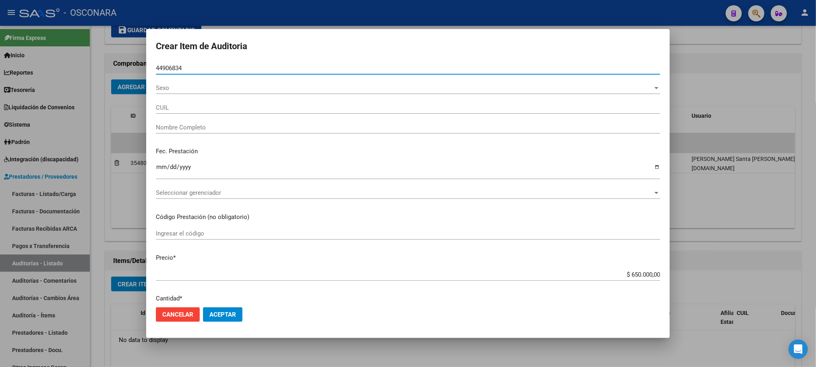
type input "20449068344"
type input "[PERSON_NAME]"
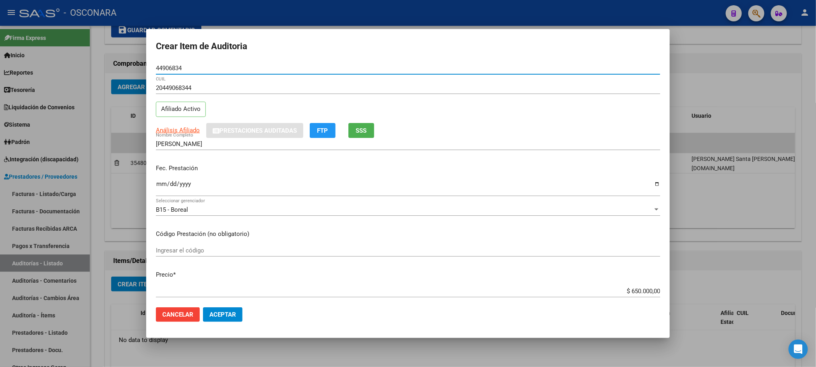
type input "44906834"
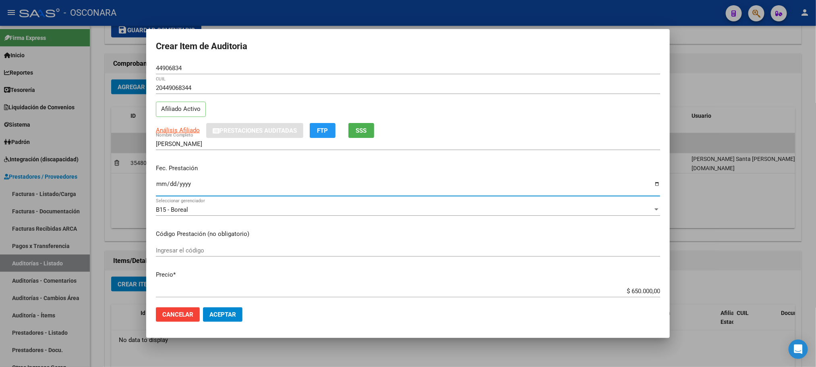
click at [163, 185] on input "Ingresar la fecha" at bounding box center [408, 187] width 505 height 13
type input "[DATE]"
click at [171, 128] on span "Análisis Afiliado" at bounding box center [178, 130] width 44 height 7
type textarea "20449068344"
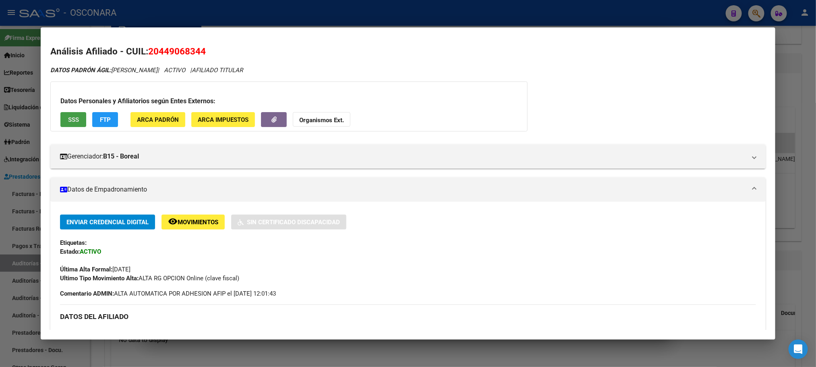
click at [70, 118] on span "SSS" at bounding box center [73, 119] width 11 height 7
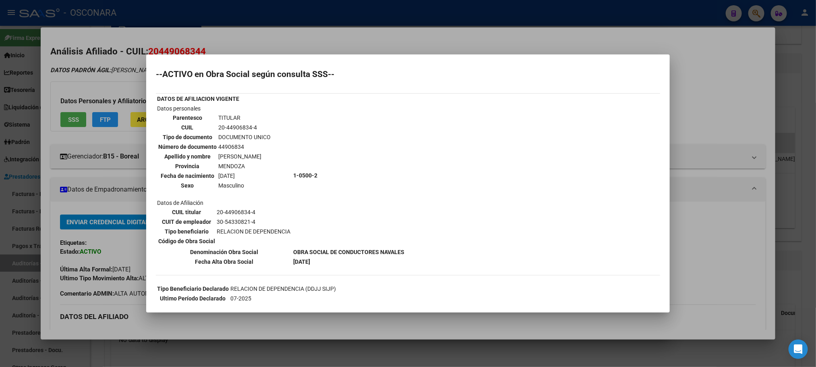
scroll to position [0, 0]
click at [403, 337] on div at bounding box center [408, 183] width 816 height 367
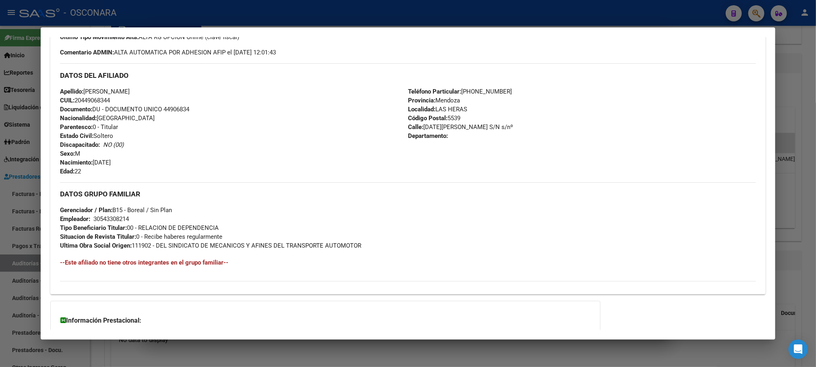
scroll to position [312, 0]
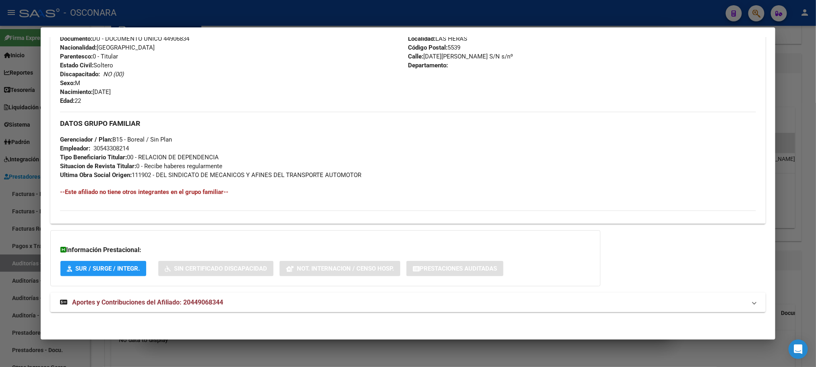
click at [208, 301] on span "Aportes y Contribuciones del Afiliado: 20449068344" at bounding box center [147, 302] width 151 height 8
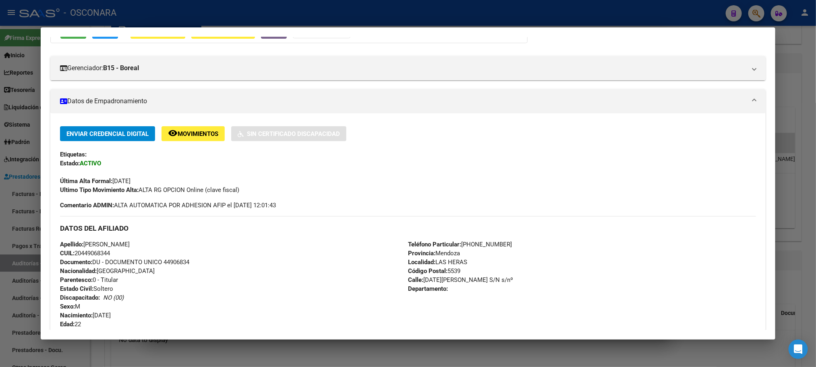
scroll to position [0, 0]
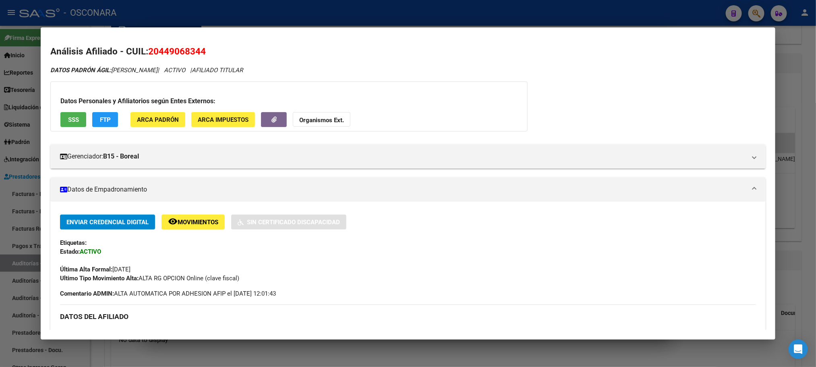
click at [369, 347] on div at bounding box center [408, 183] width 816 height 367
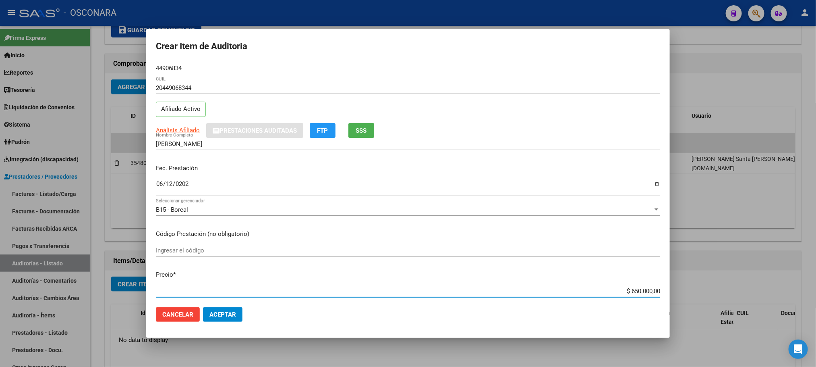
scroll to position [5, 0]
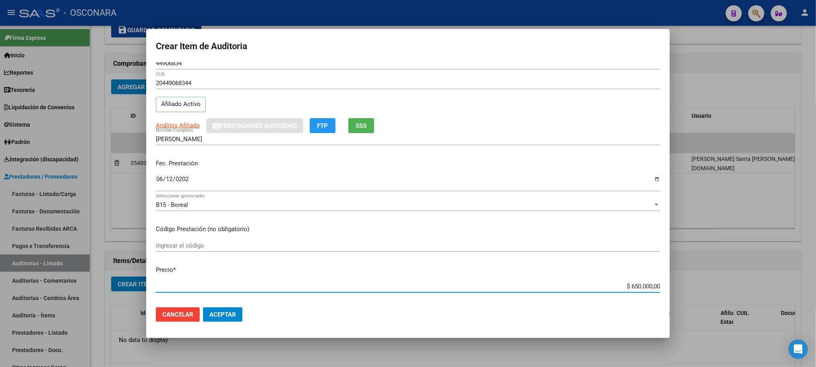
drag, startPoint x: 605, startPoint y: 290, endPoint x: 723, endPoint y: 267, distance: 120.7
click at [720, 278] on div "Crear Item de Auditoria 44906834 Nro Documento 20449068344 CUIL Afiliado Activo…" at bounding box center [408, 183] width 816 height 367
type input "$ 0,01"
type input "$ 0,13"
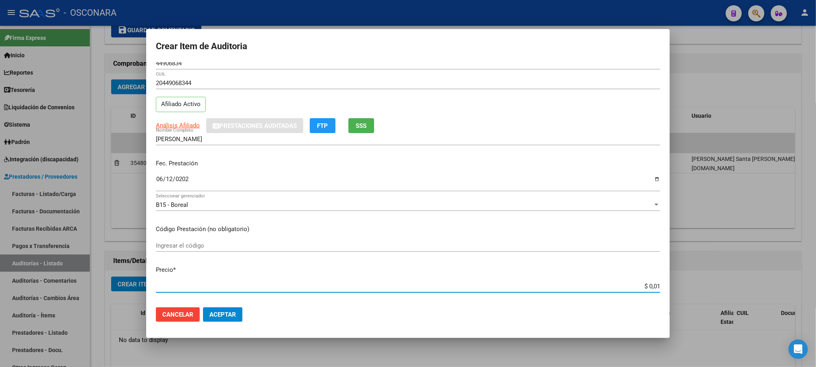
type input "$ 0,13"
type input "$ 1,30"
type input "$ 13,00"
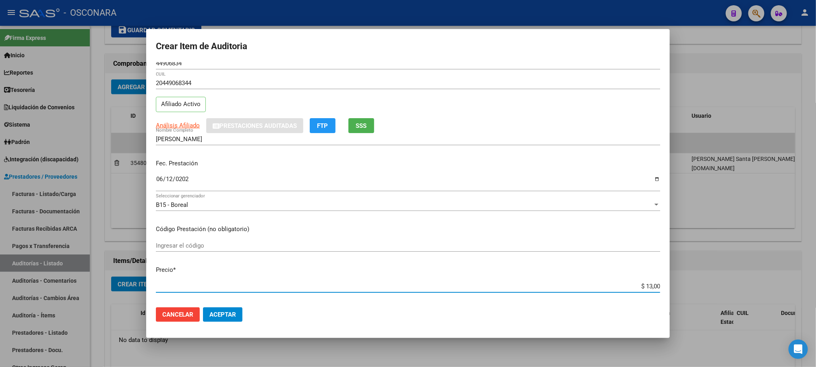
type input "$ 130,00"
type input "$ 1.300,00"
type input "$ 13.000,00"
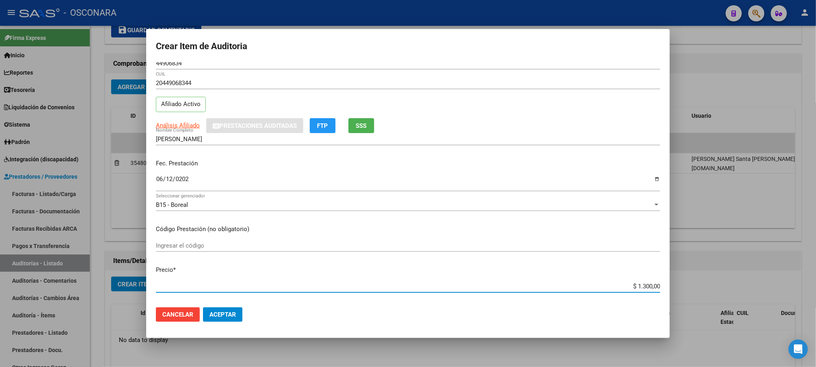
type input "$ 13.000,00"
type input "$ 130.000,00"
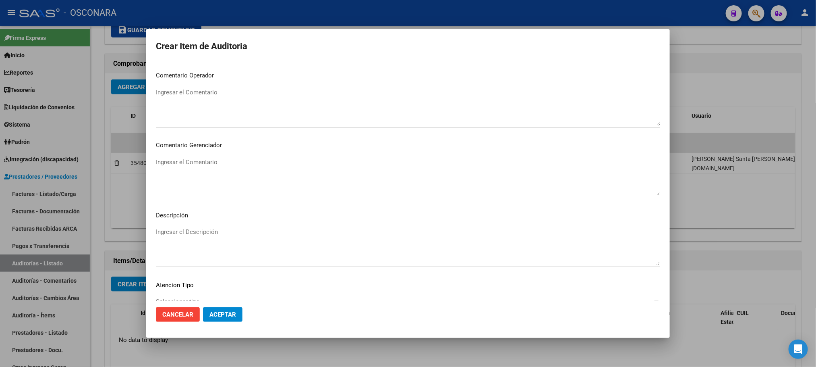
scroll to position [487, 0]
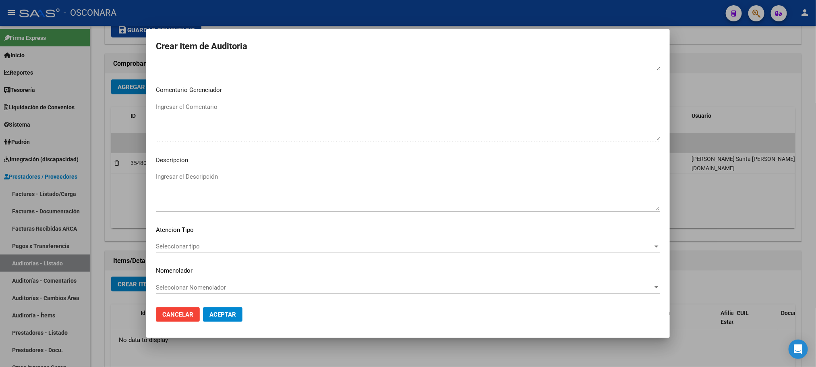
click at [182, 248] on span "Seleccionar tipo" at bounding box center [404, 246] width 497 height 7
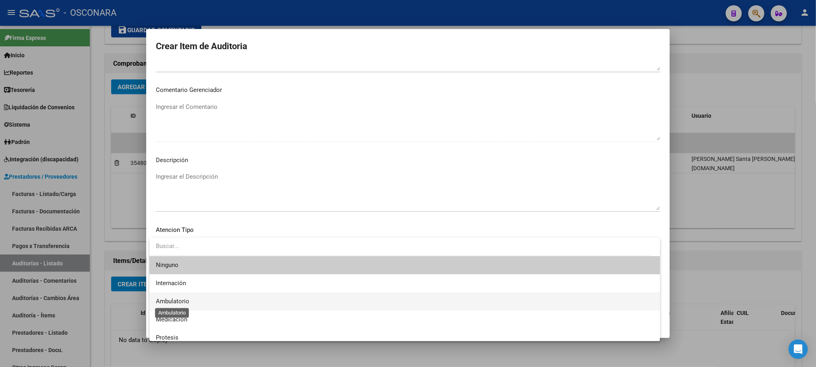
click at [189, 298] on span "Ambulatorio" at bounding box center [172, 300] width 33 height 7
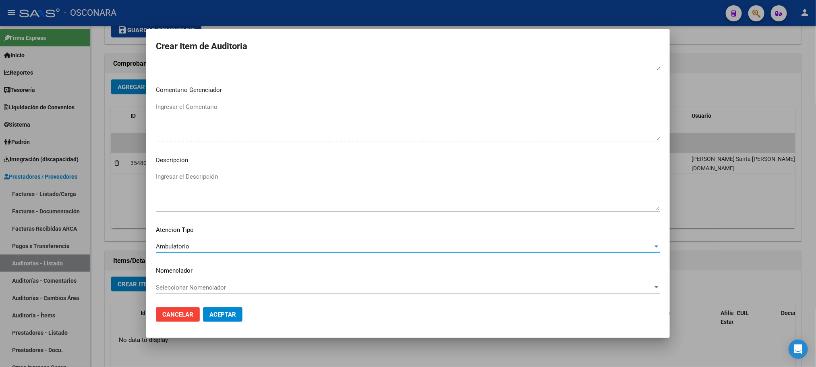
click at [222, 177] on textarea "Ingresar el Descripción" at bounding box center [408, 191] width 505 height 38
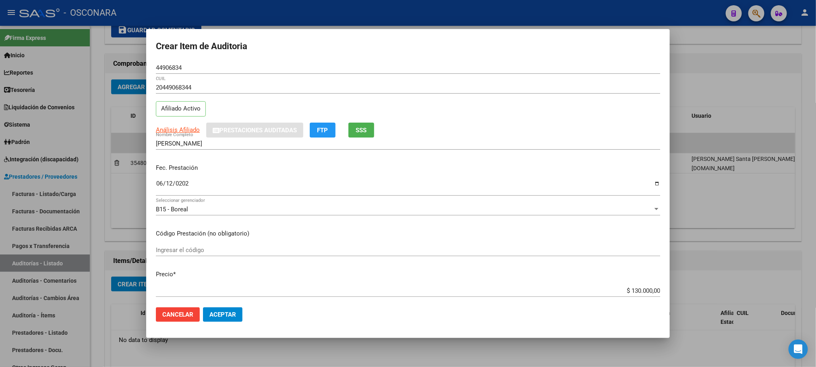
scroll to position [0, 0]
type textarea "AMBULATORIO"
click at [178, 132] on span "Análisis Afiliado" at bounding box center [178, 130] width 44 height 7
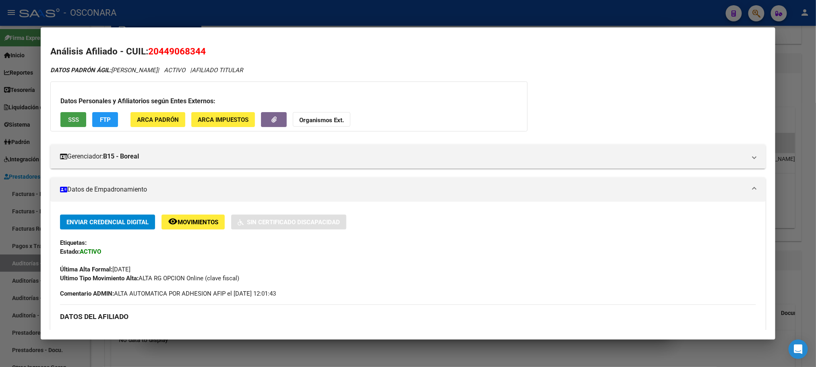
click at [70, 113] on button "SSS" at bounding box center [73, 119] width 26 height 15
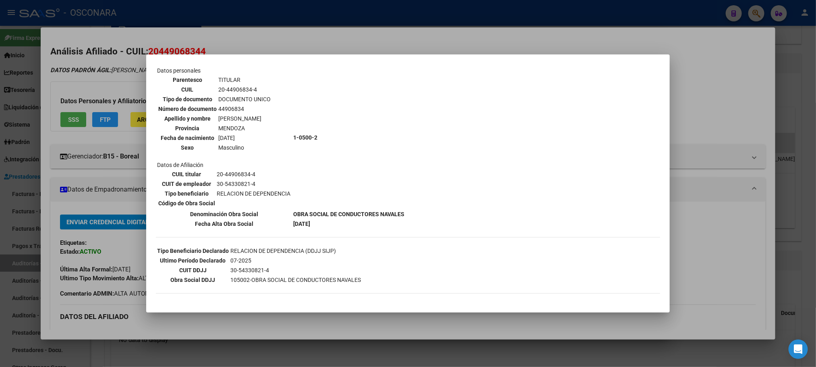
scroll to position [60, 0]
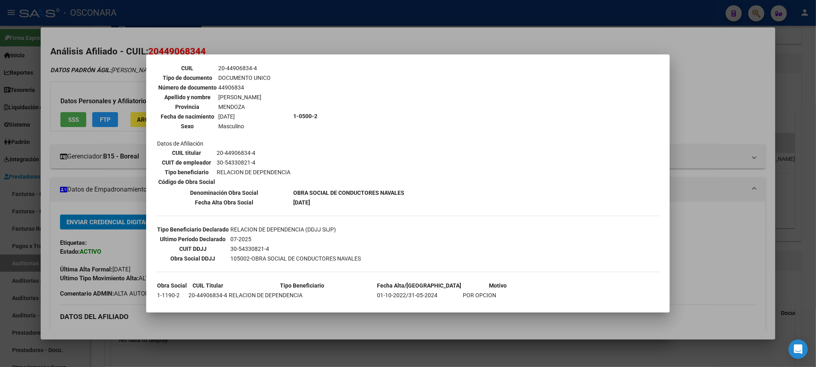
click at [266, 352] on div at bounding box center [408, 183] width 816 height 367
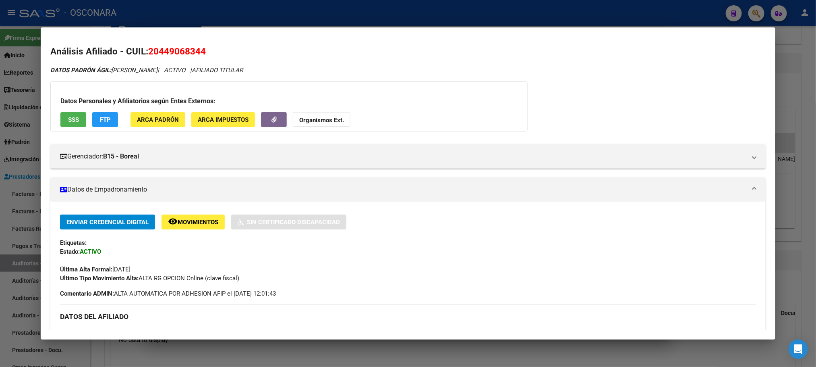
click at [265, 353] on div at bounding box center [408, 183] width 816 height 367
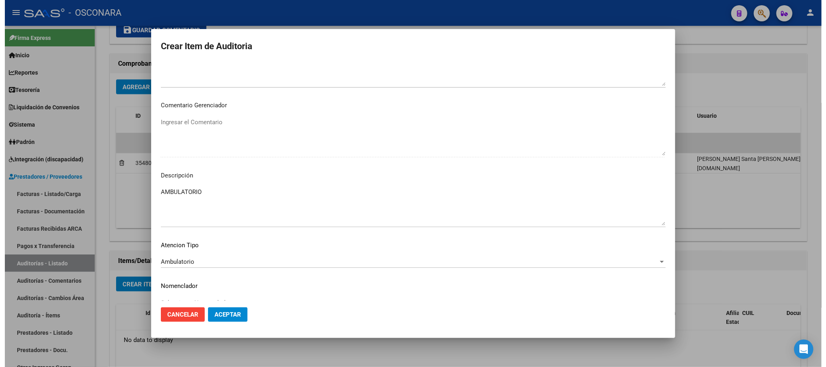
scroll to position [487, 0]
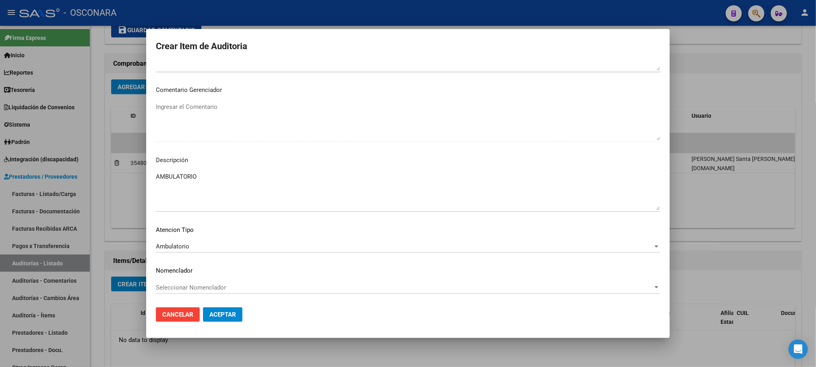
click at [226, 311] on span "Aceptar" at bounding box center [223, 314] width 27 height 7
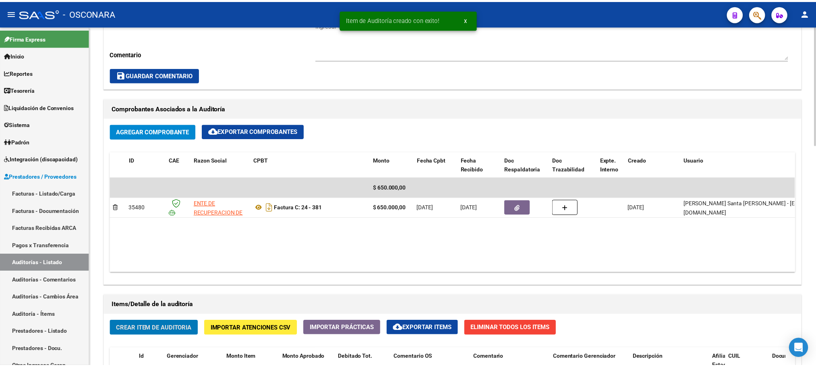
scroll to position [423, 0]
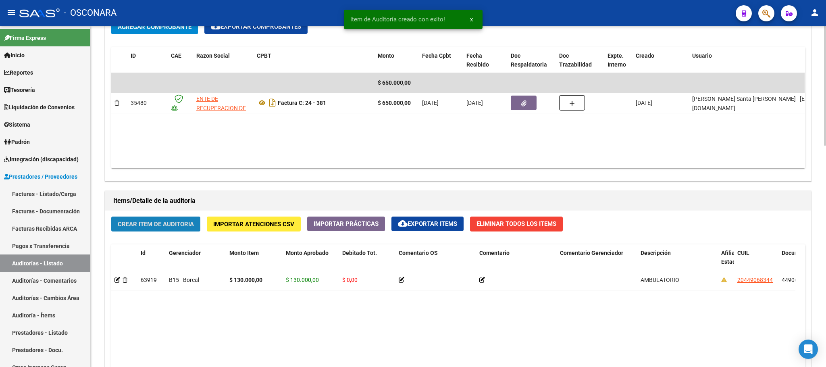
click at [152, 223] on span "Crear Item de Auditoria" at bounding box center [156, 223] width 76 height 7
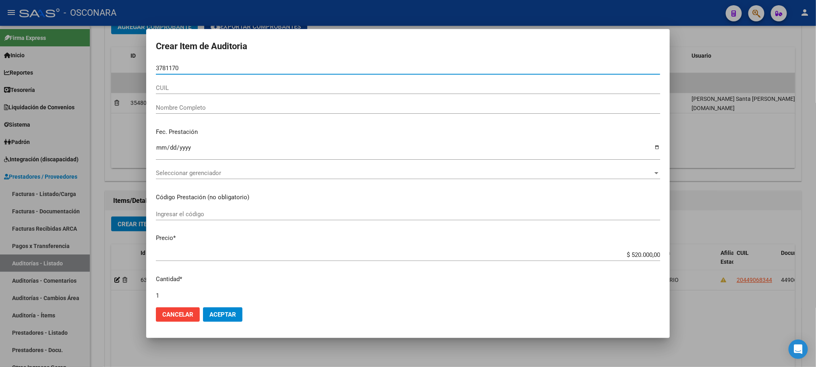
type input "37811704"
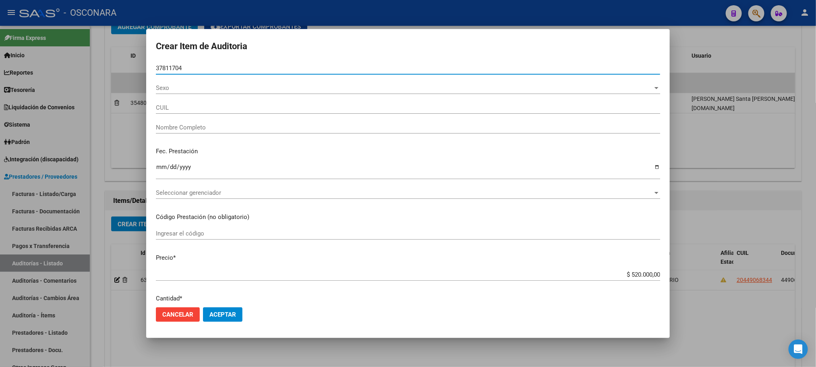
type input "20378117047"
type input "[PERSON_NAME] [PERSON_NAME]"
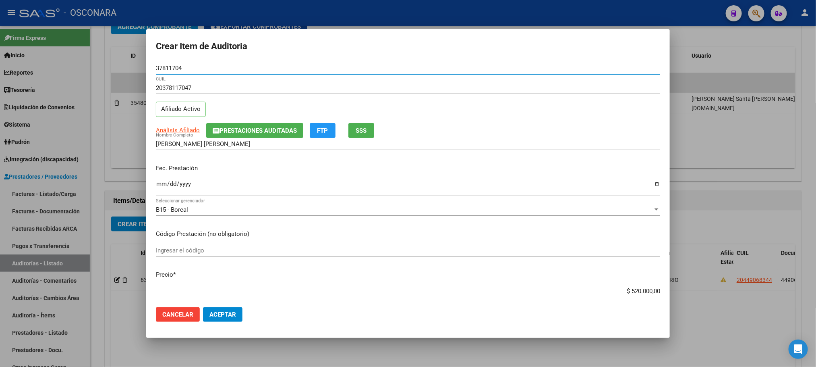
type input "37811704"
click at [156, 183] on input "Ingresar la fecha" at bounding box center [408, 187] width 505 height 13
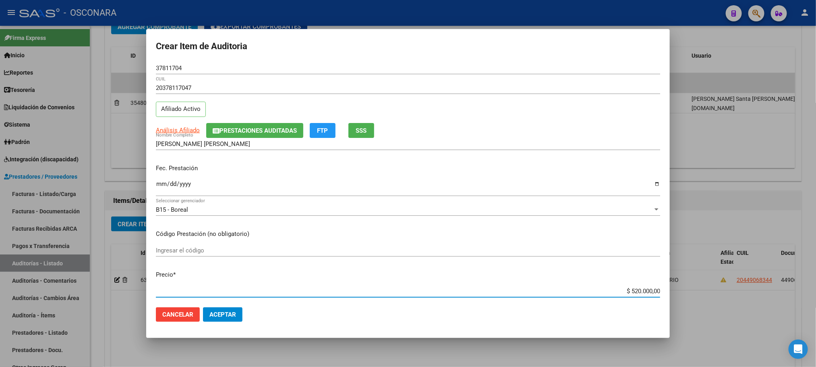
scroll to position [47, 0]
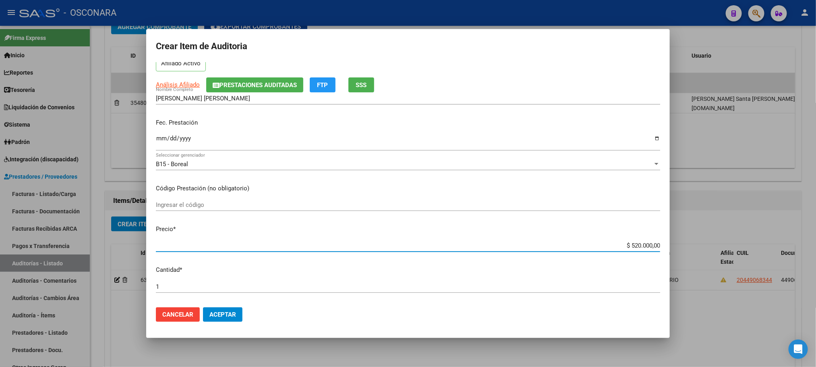
drag, startPoint x: 603, startPoint y: 291, endPoint x: 727, endPoint y: 289, distance: 123.7
click at [727, 291] on div "Crear Item de Auditoria 37811704 Nro Documento 20378117047 CUIL Afiliado Activo…" at bounding box center [408, 183] width 816 height 367
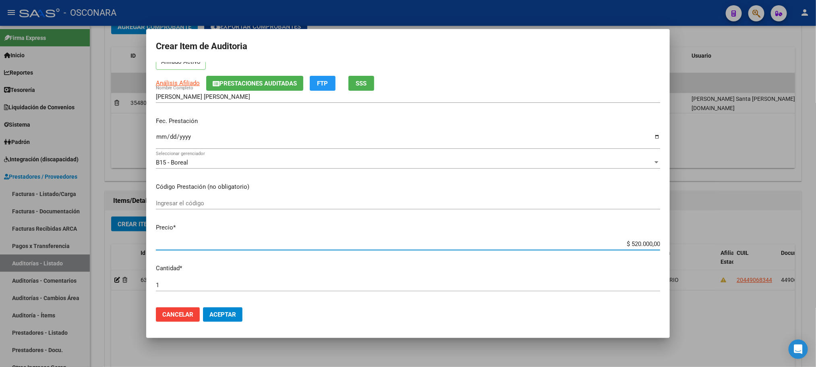
type input "$ 0,01"
type input "$ 0,13"
type input "$ 1,30"
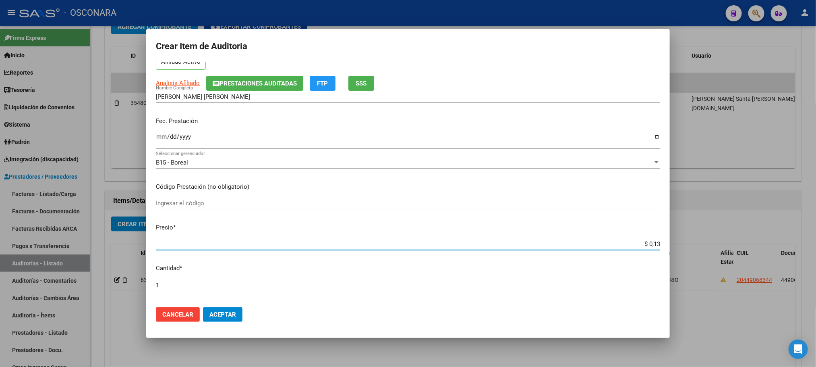
type input "$ 1,30"
type input "$ 13,00"
type input "$ 130,00"
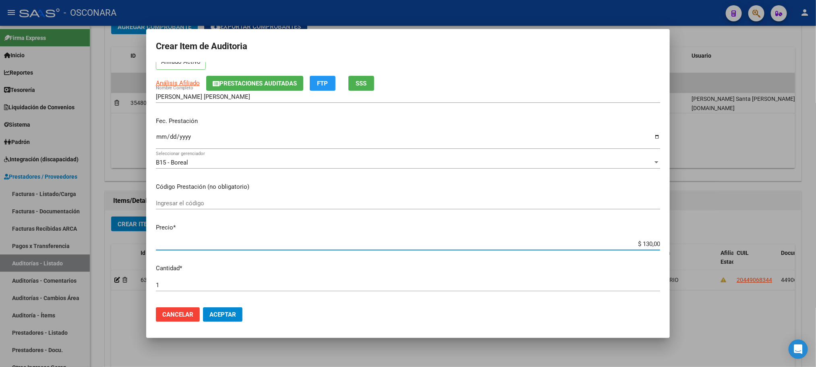
type input "$ 1.300,00"
type input "$ 13.000,00"
type input "$ 130.000,00"
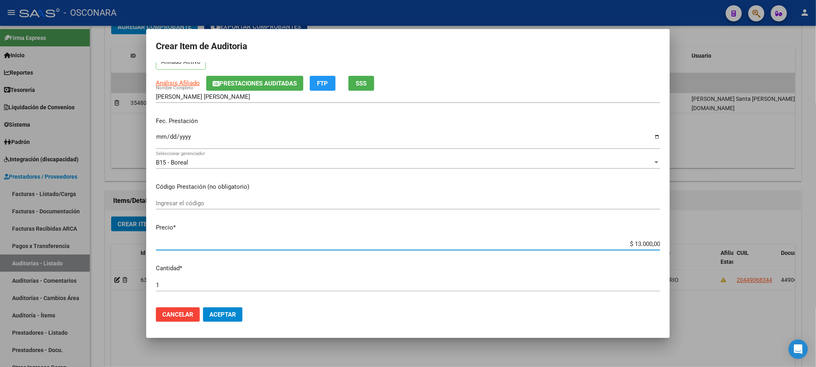
type input "$ 130.000,00"
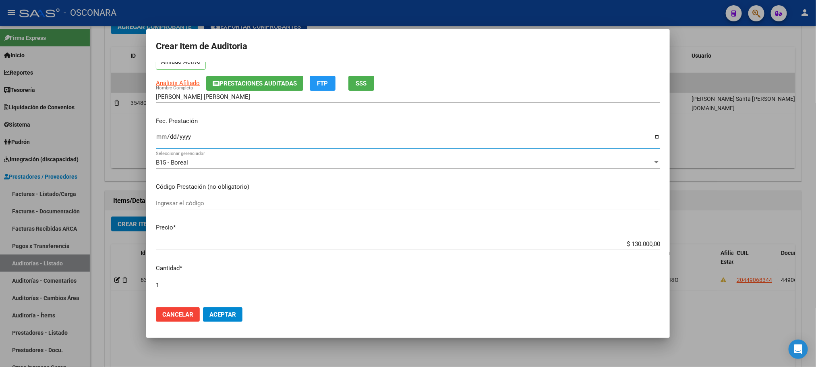
click at [156, 135] on input "Ingresar la fecha" at bounding box center [408, 139] width 505 height 13
type input "[DATE]"
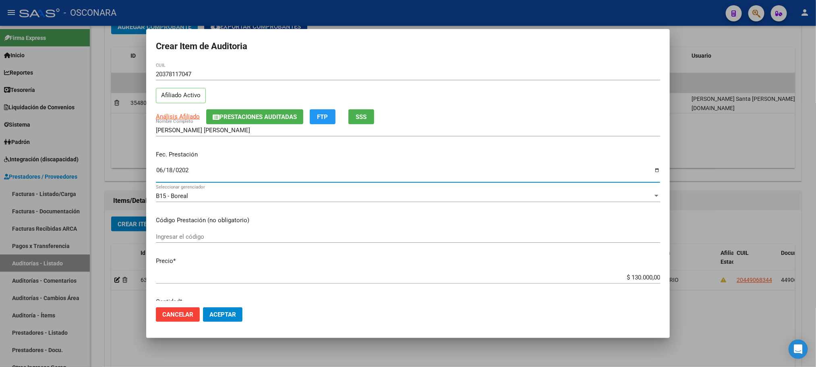
scroll to position [0, 0]
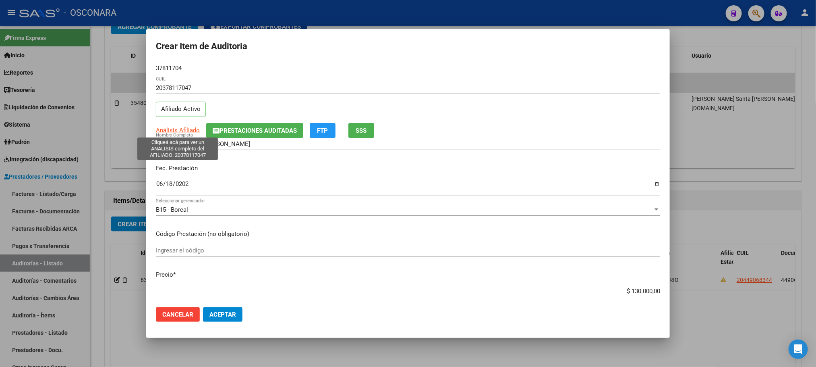
click at [167, 131] on span "Análisis Afiliado" at bounding box center [178, 130] width 44 height 7
type textarea "20378117047"
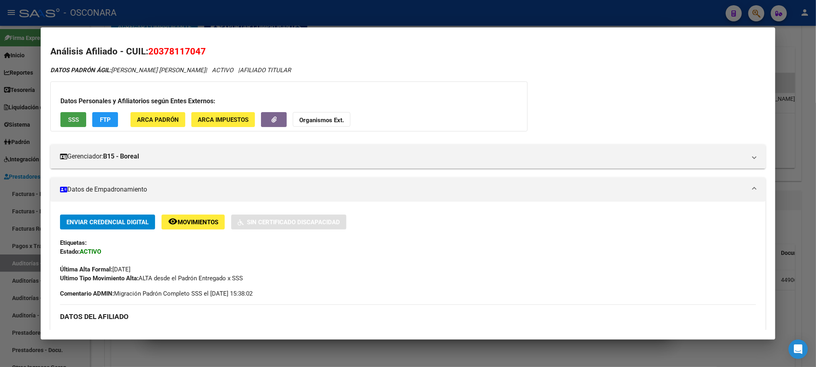
click at [69, 123] on span "SSS" at bounding box center [73, 119] width 11 height 7
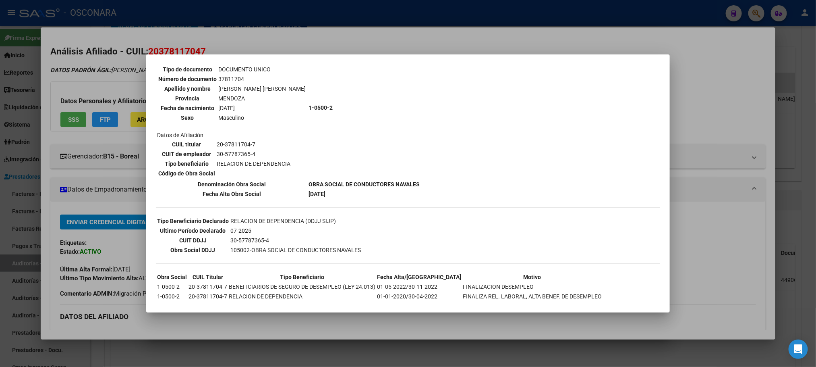
scroll to position [145, 0]
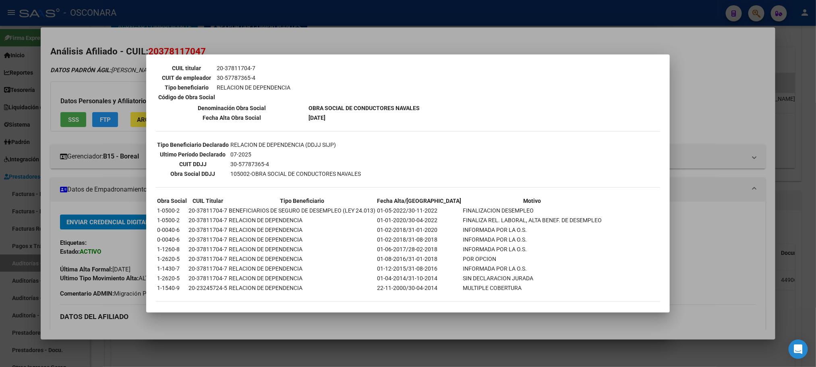
click at [449, 322] on div at bounding box center [408, 183] width 816 height 367
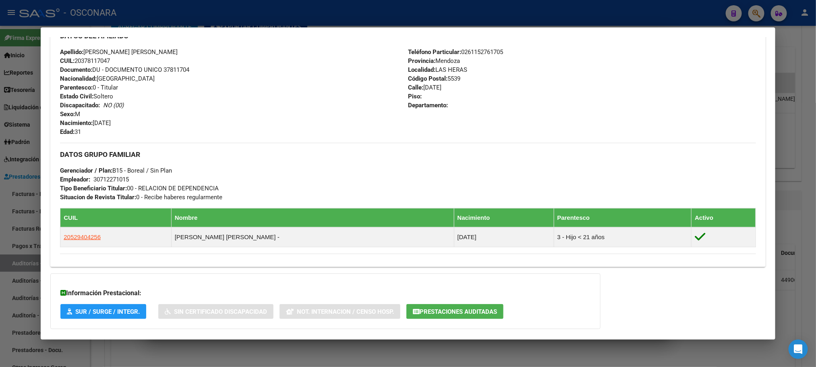
scroll to position [324, 0]
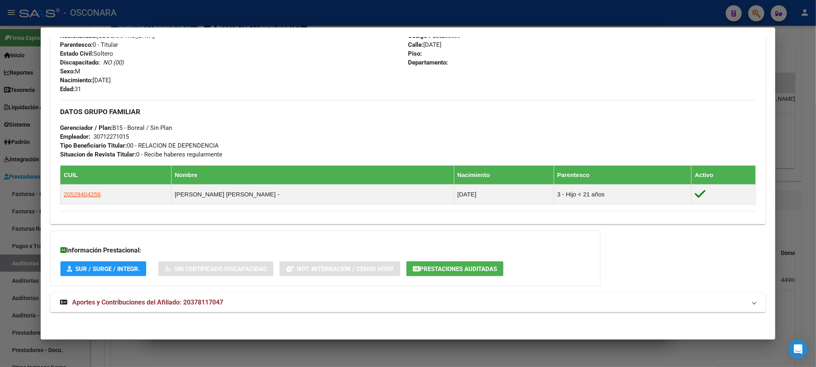
click at [196, 296] on mat-expansion-panel-header "Aportes y Contribuciones del Afiliado: 20378117047" at bounding box center [407, 302] width 715 height 19
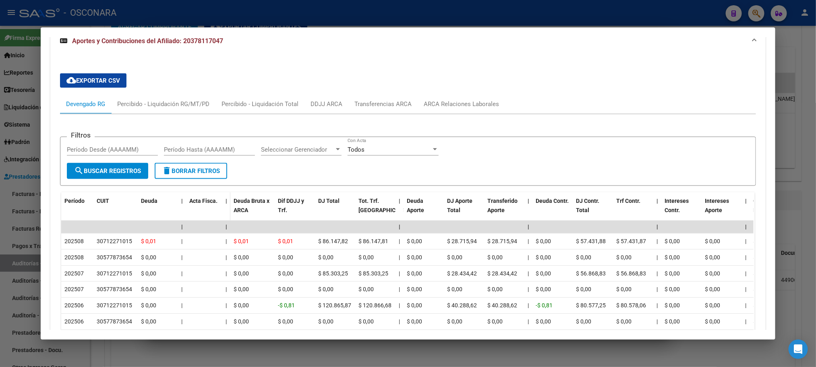
scroll to position [648, 0]
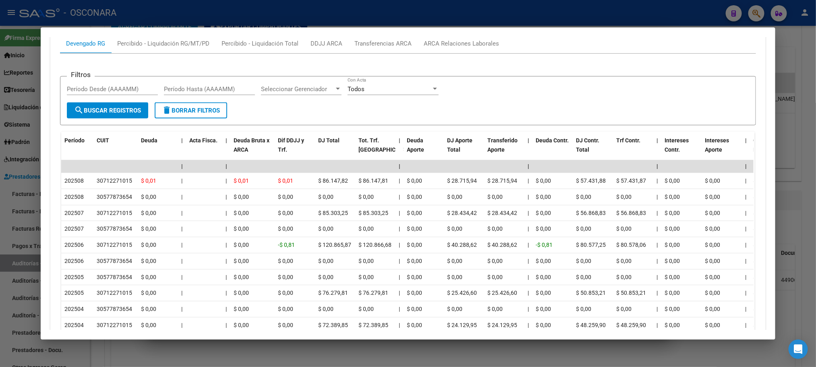
click at [247, 349] on div at bounding box center [408, 183] width 816 height 367
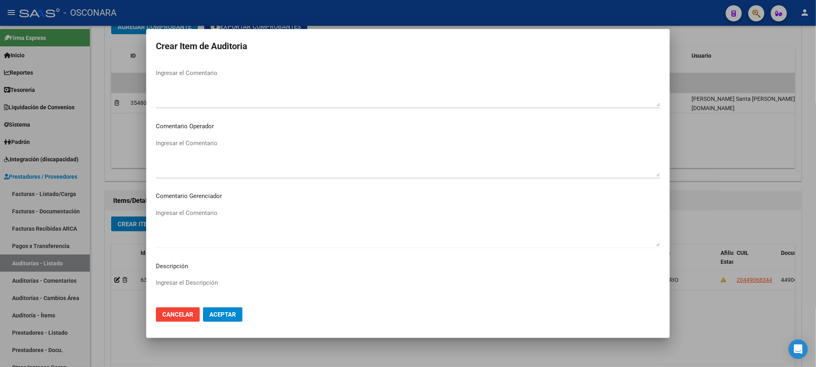
scroll to position [487, 0]
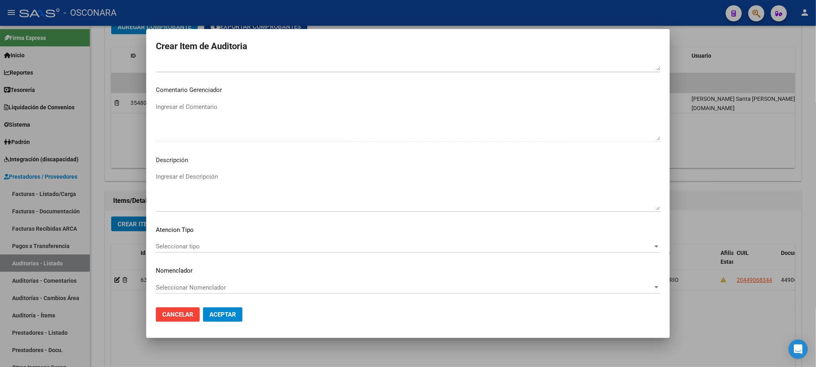
click at [181, 251] on div "Seleccionar tipo Seleccionar tipo" at bounding box center [408, 246] width 505 height 12
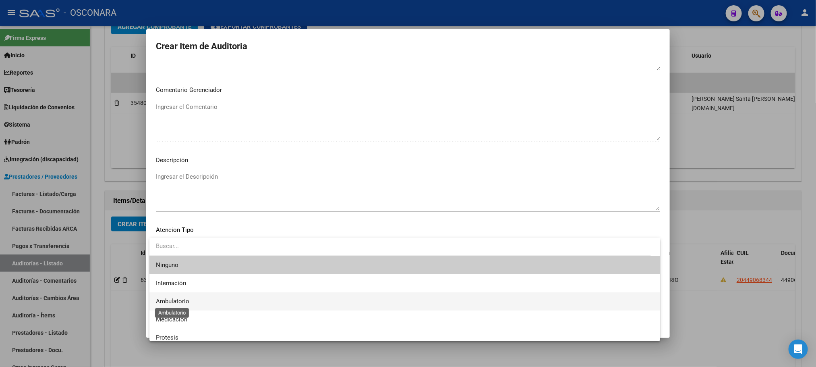
click at [175, 298] on span "Ambulatorio" at bounding box center [172, 300] width 33 height 7
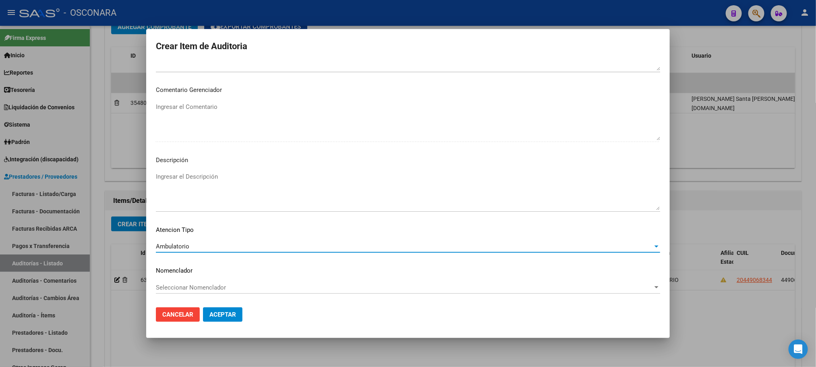
click at [202, 184] on textarea "Ingresar el Descripción" at bounding box center [408, 191] width 505 height 38
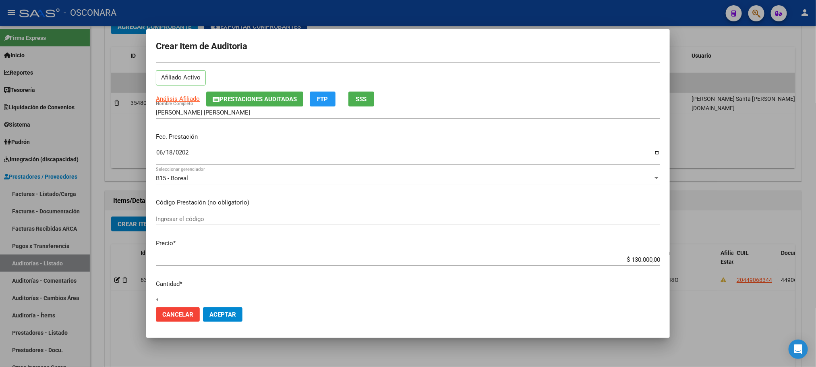
scroll to position [0, 0]
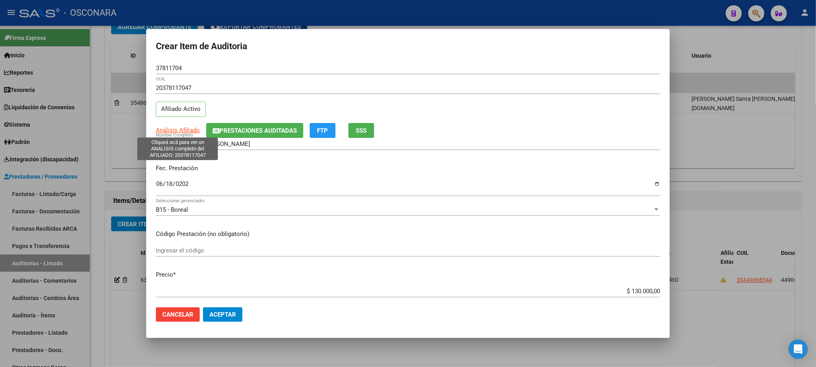
type textarea "AMBULATORIO"
click at [187, 127] on span "Análisis Afiliado" at bounding box center [178, 130] width 44 height 7
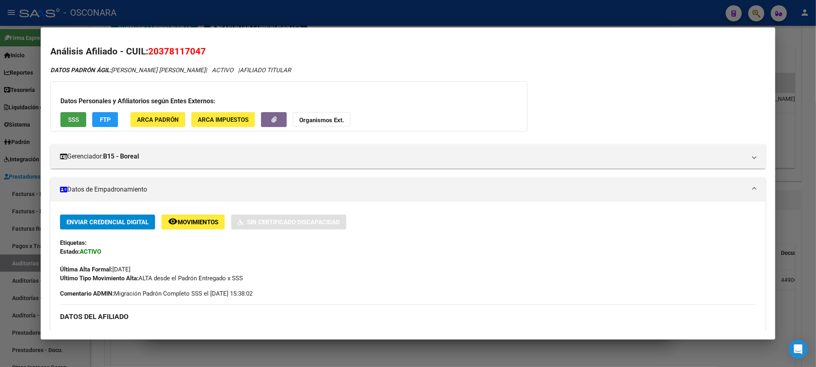
click at [69, 121] on span "SSS" at bounding box center [73, 119] width 11 height 7
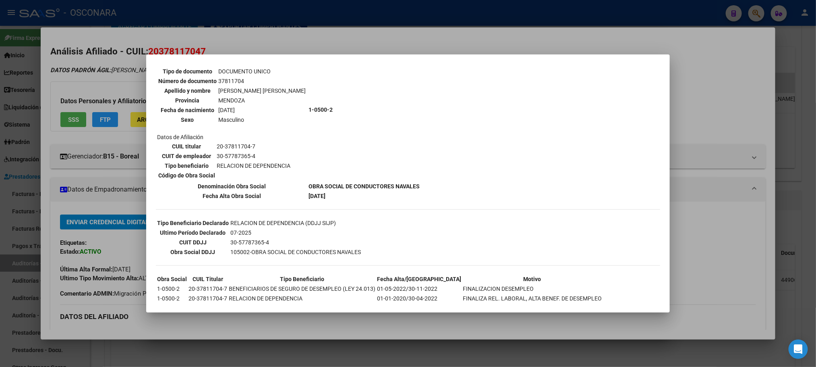
scroll to position [145, 0]
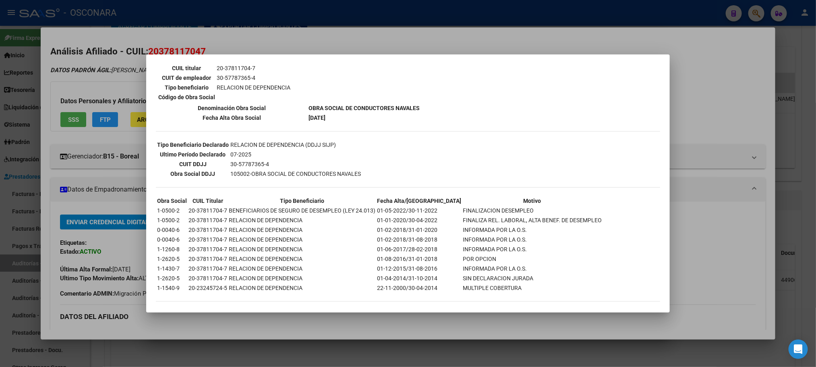
click at [430, 360] on div at bounding box center [408, 183] width 816 height 367
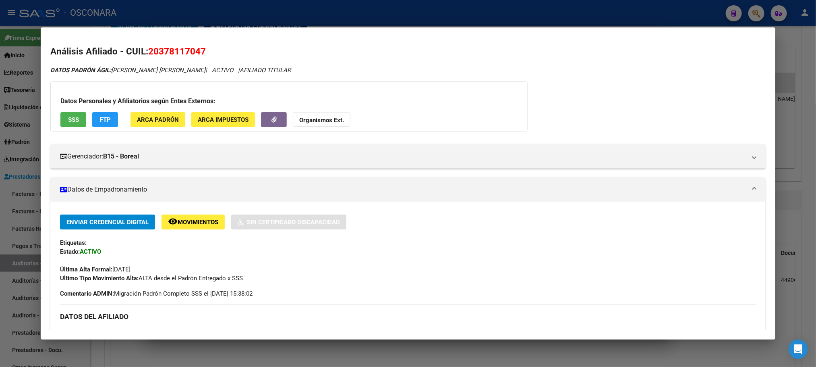
click at [430, 360] on div at bounding box center [408, 183] width 816 height 367
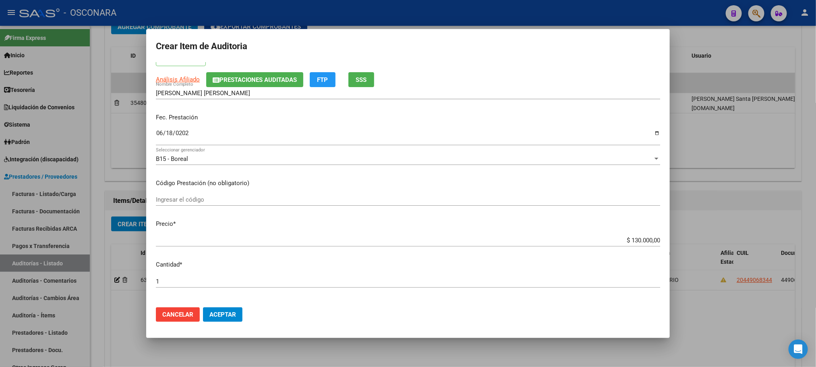
scroll to position [242, 0]
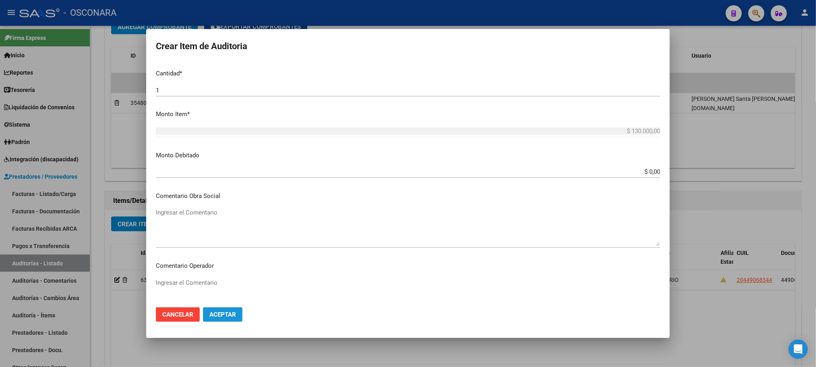
click at [231, 315] on span "Aceptar" at bounding box center [223, 314] width 27 height 7
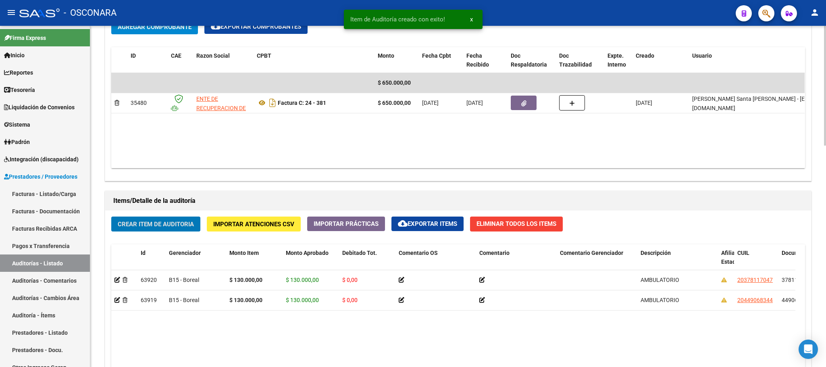
click at [155, 225] on span "Crear Item de Auditoria" at bounding box center [156, 223] width 76 height 7
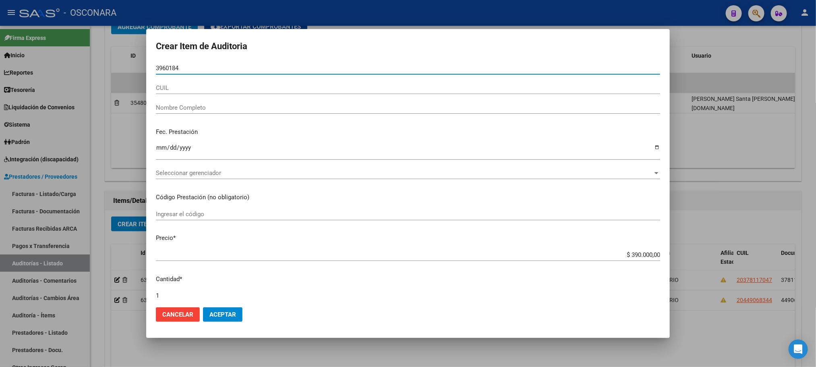
type input "39601840"
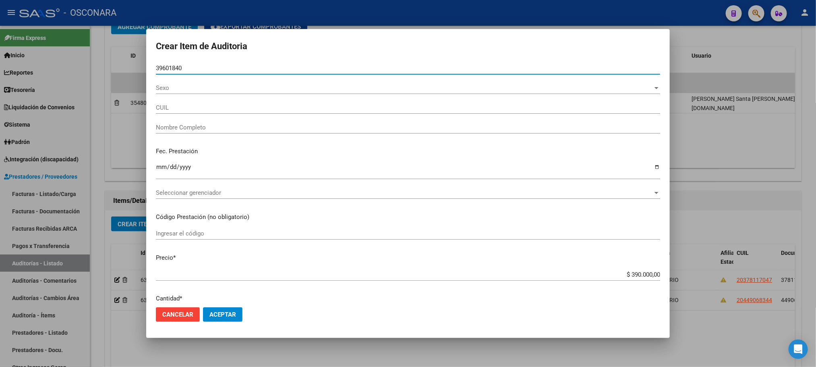
type input "20396018404"
type input "[PERSON_NAME]"
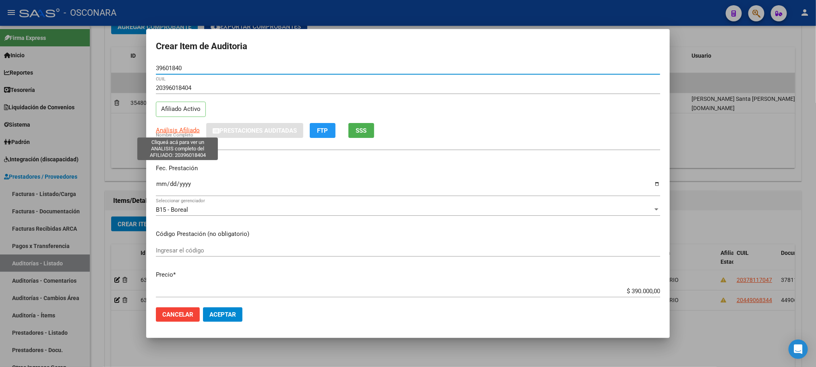
type input "39601840"
click at [164, 131] on span "Análisis Afiliado" at bounding box center [178, 130] width 44 height 7
type textarea "20396018404"
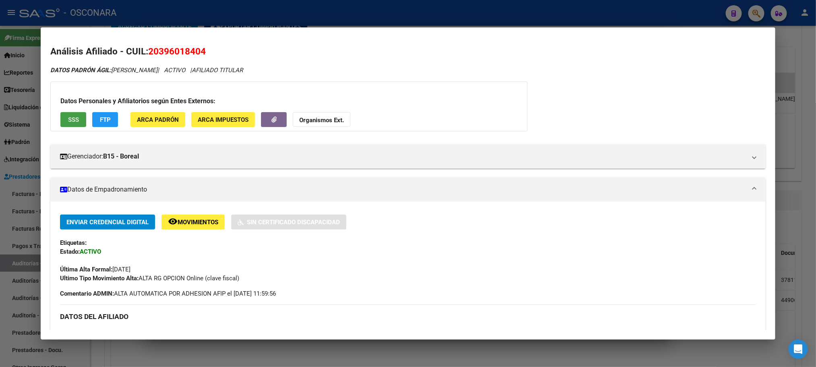
click at [72, 121] on span "SSS" at bounding box center [73, 119] width 11 height 7
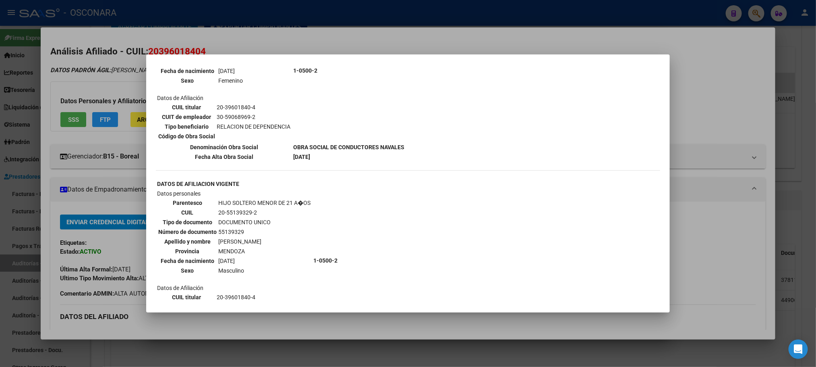
scroll to position [526, 0]
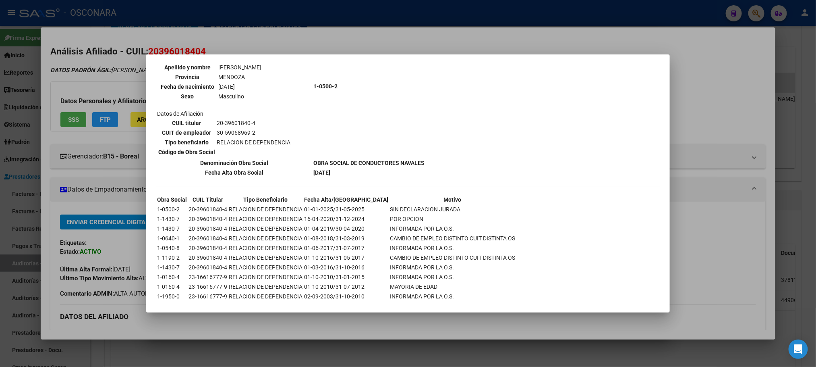
click at [319, 322] on div at bounding box center [408, 183] width 816 height 367
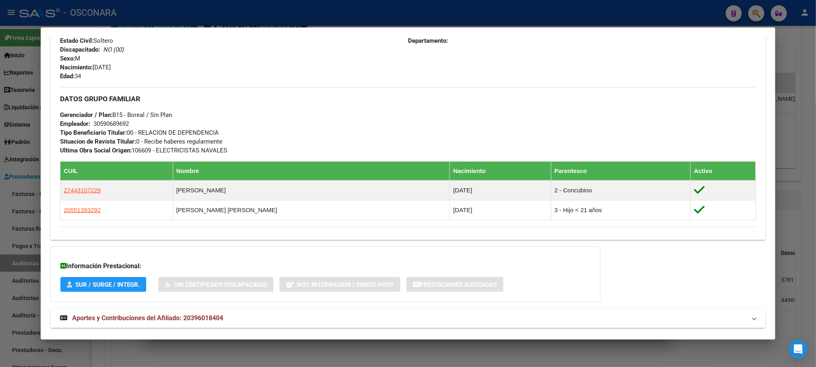
scroll to position [353, 0]
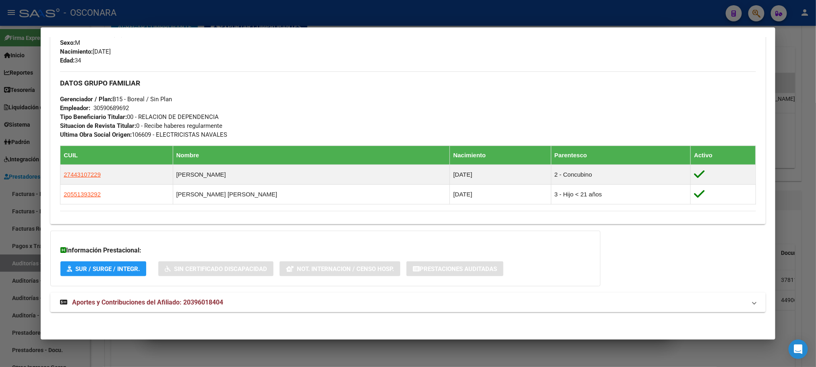
click at [206, 298] on span "Aportes y Contribuciones del Afiliado: 20396018404" at bounding box center [147, 302] width 151 height 8
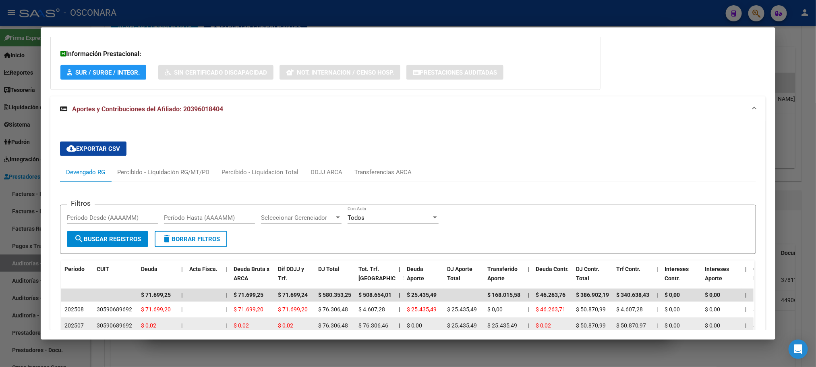
scroll to position [720, 0]
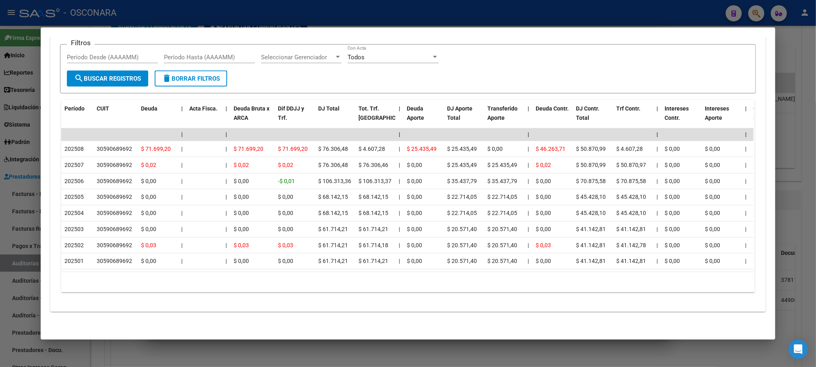
click at [211, 352] on div at bounding box center [408, 183] width 816 height 367
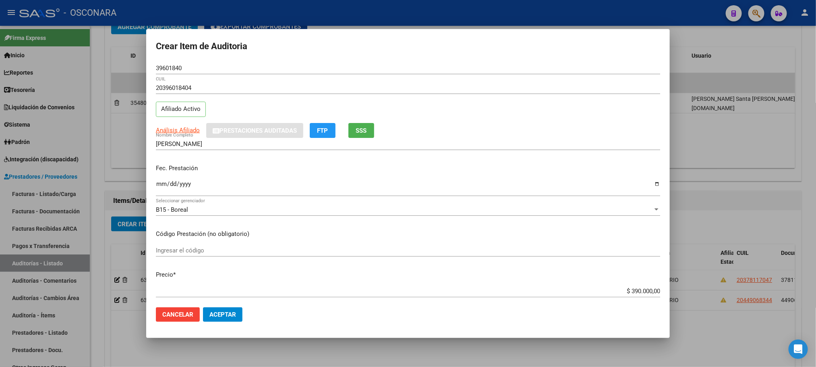
click at [159, 185] on input "Ingresar la fecha" at bounding box center [408, 187] width 505 height 13
type input "[DATE]"
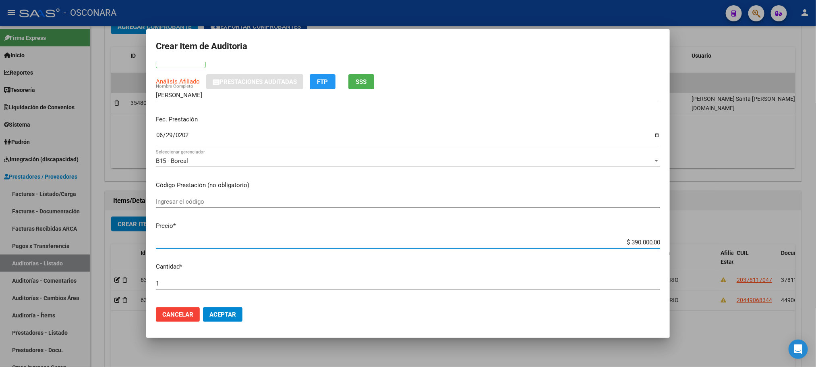
drag, startPoint x: 600, startPoint y: 291, endPoint x: 709, endPoint y: 272, distance: 110.3
click at [706, 280] on div "Crear Item de Auditoria 39601840 Nro Documento 20396018404 CUIL Afiliado Activo…" at bounding box center [408, 183] width 816 height 367
type input "$ 0,01"
type input "$ 0,13"
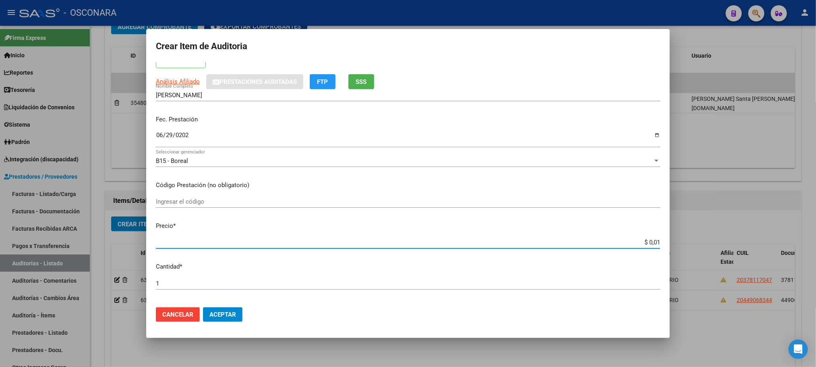
type input "$ 0,13"
type input "$ 1,30"
type input "$ 13,00"
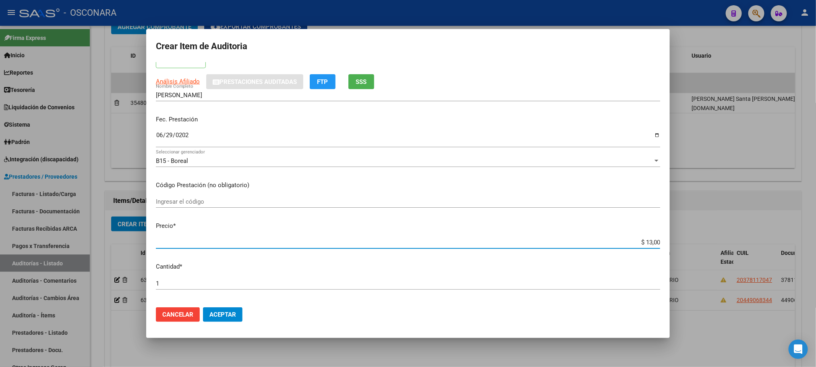
type input "$ 130,00"
type input "$ 1.300,00"
type input "$ 13.000,00"
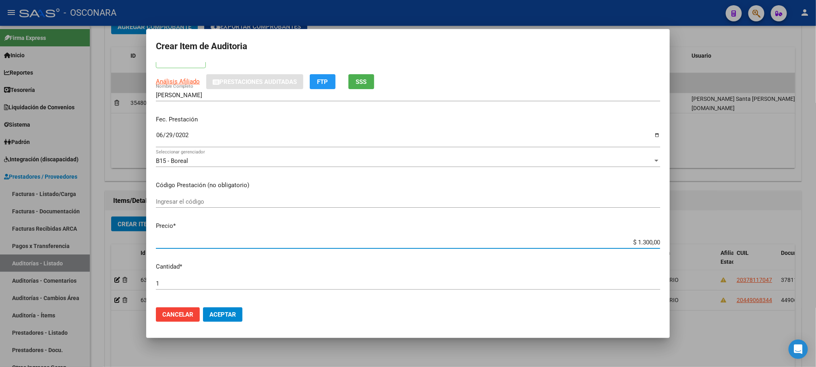
type input "$ 13.000,00"
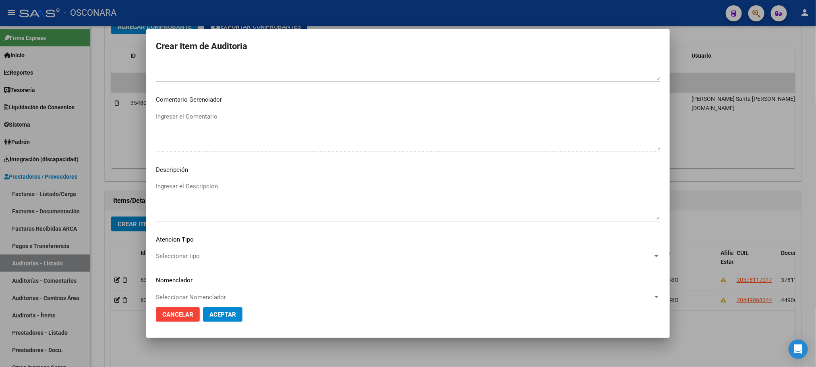
scroll to position [487, 0]
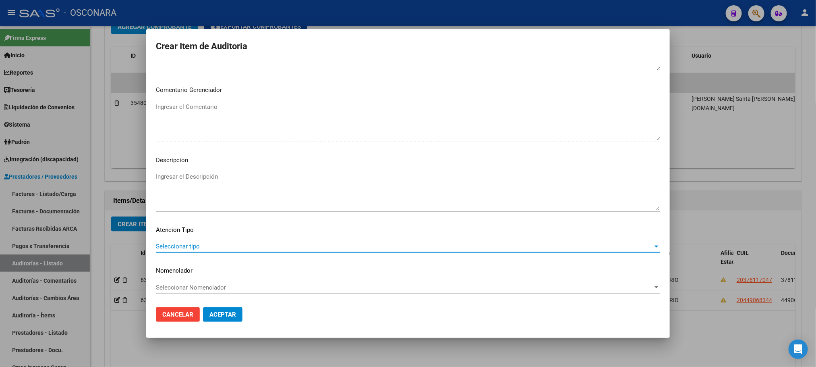
click at [181, 243] on span "Seleccionar tipo" at bounding box center [404, 246] width 497 height 7
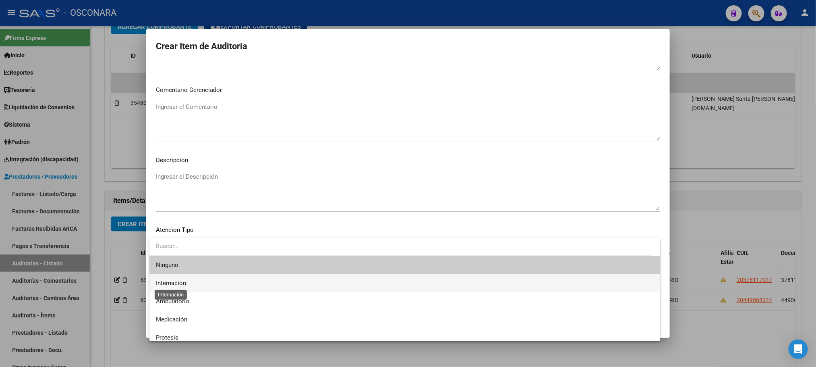
click at [176, 285] on span "Internación" at bounding box center [171, 282] width 30 height 7
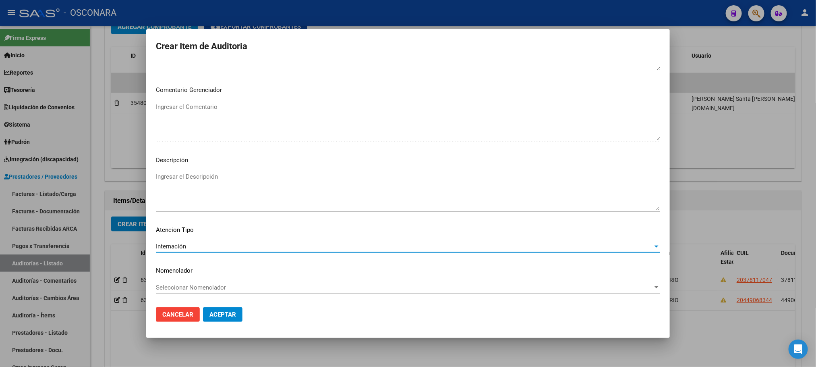
click at [190, 245] on div "Internación" at bounding box center [404, 246] width 497 height 7
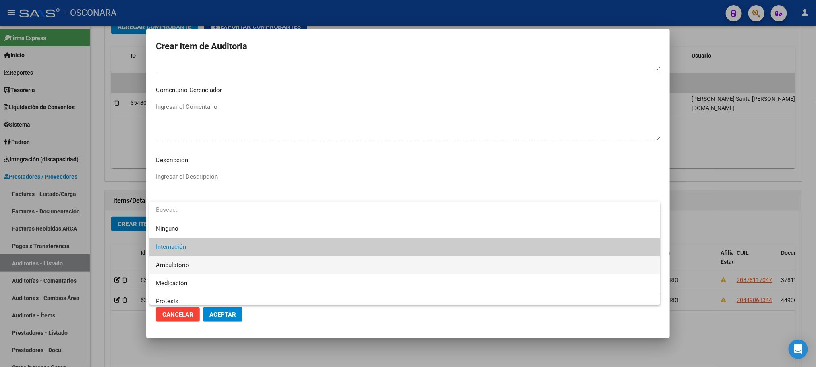
click at [190, 262] on span "Ambulatorio" at bounding box center [405, 265] width 498 height 18
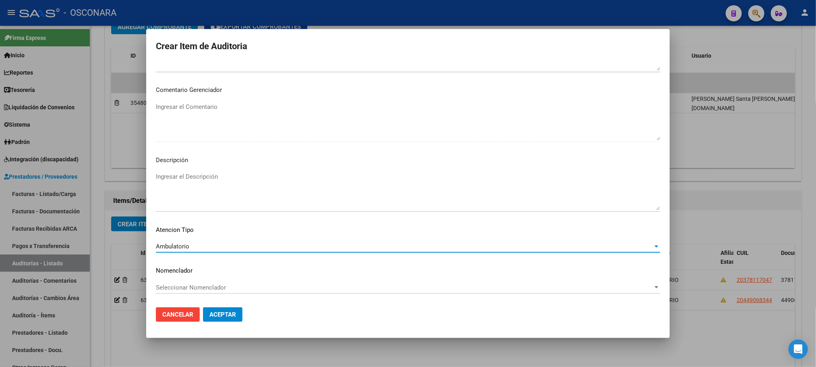
click at [211, 176] on textarea "Ingresar el Descripción" at bounding box center [408, 191] width 505 height 38
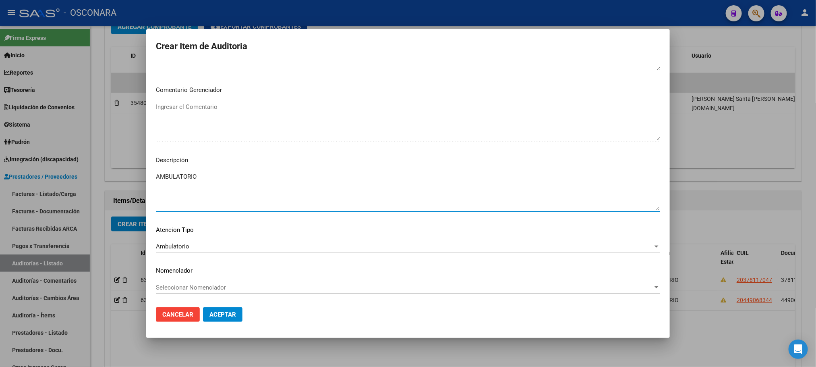
type textarea "AMBULATORIO"
click at [233, 309] on button "Aceptar" at bounding box center [222, 314] width 39 height 15
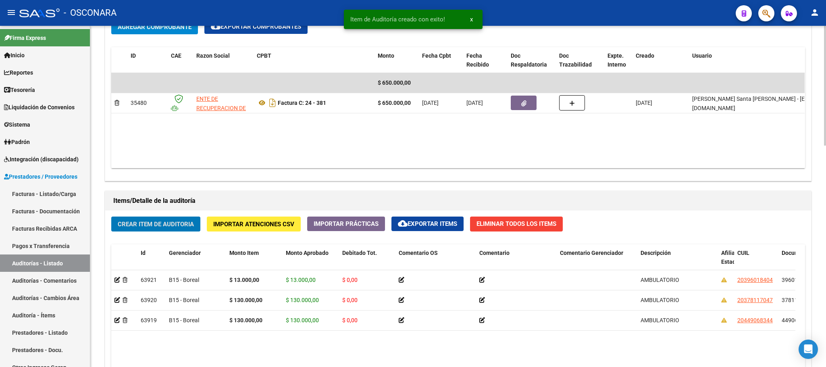
click at [176, 227] on span "Crear Item de Auditoria" at bounding box center [156, 223] width 76 height 7
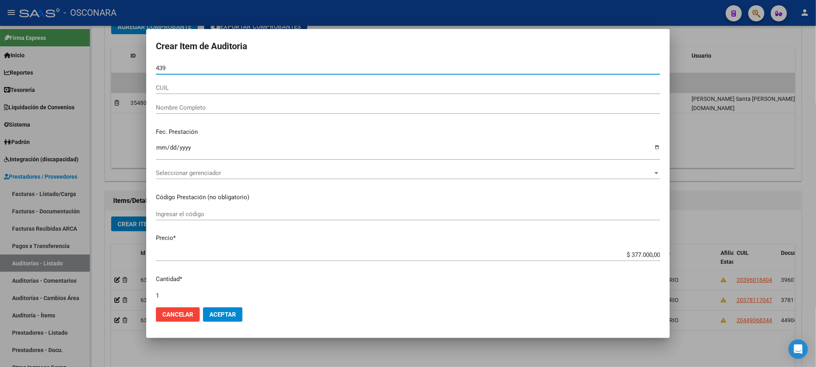
type input "4394"
type input "43943580"
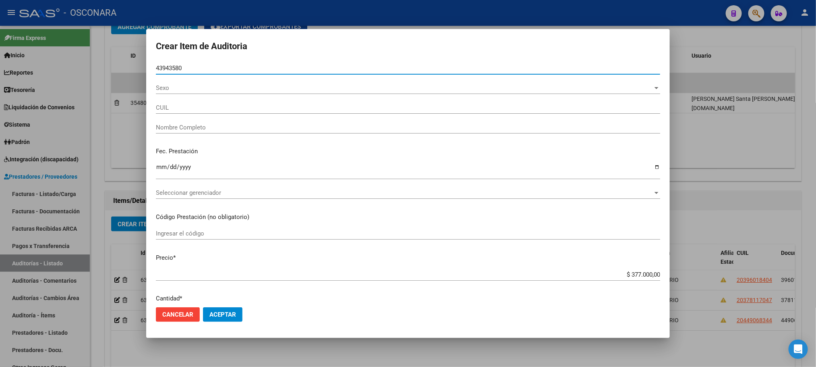
type input "20439435802"
type input "[PERSON_NAME] [PERSON_NAME]"
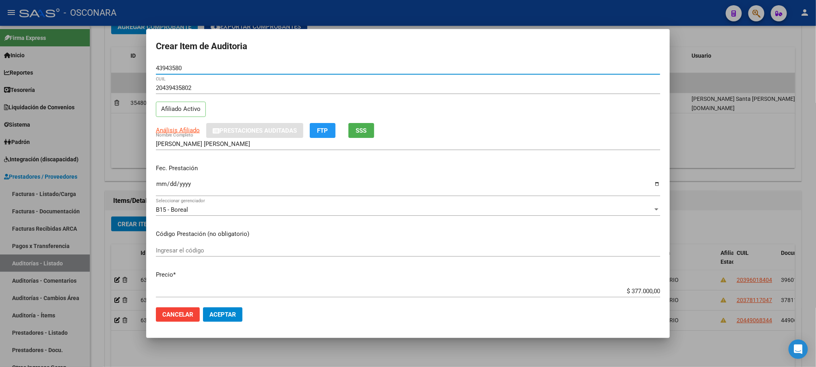
type input "43943580"
click at [157, 179] on div "Ingresar la fecha" at bounding box center [408, 187] width 505 height 17
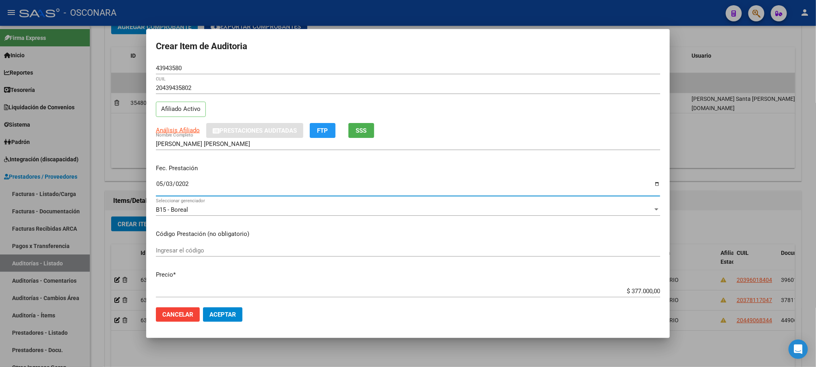
type input "[DATE]"
click at [172, 129] on span "Análisis Afiliado" at bounding box center [178, 130] width 44 height 7
type textarea "20439435802"
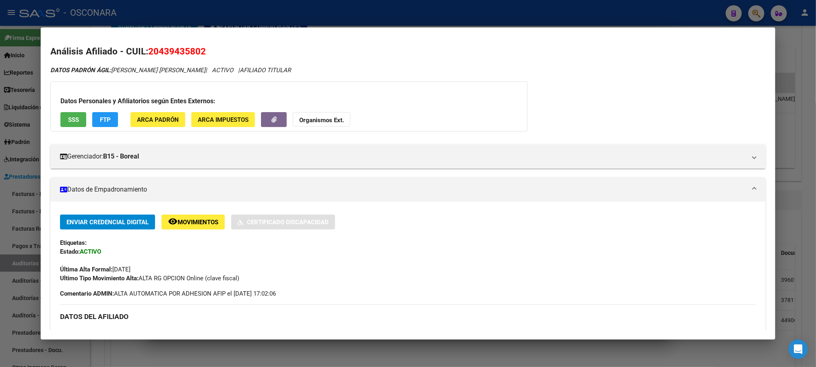
click at [68, 118] on span "SSS" at bounding box center [73, 119] width 11 height 7
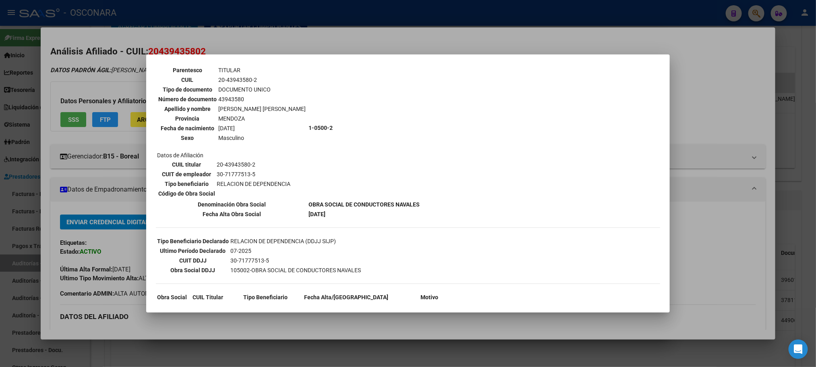
scroll to position [107, 0]
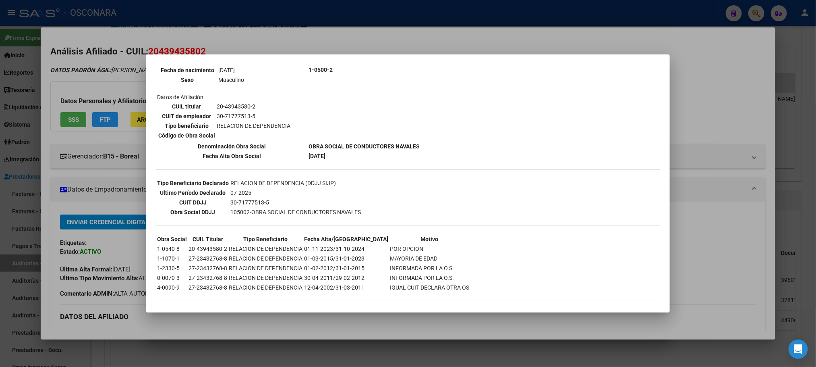
click at [286, 312] on div "Crear Item de Auditoria 43943580 Nro Documento 20439435802 CUIL Afiliado Activo…" at bounding box center [408, 183] width 816 height 367
click at [275, 328] on div at bounding box center [408, 183] width 816 height 367
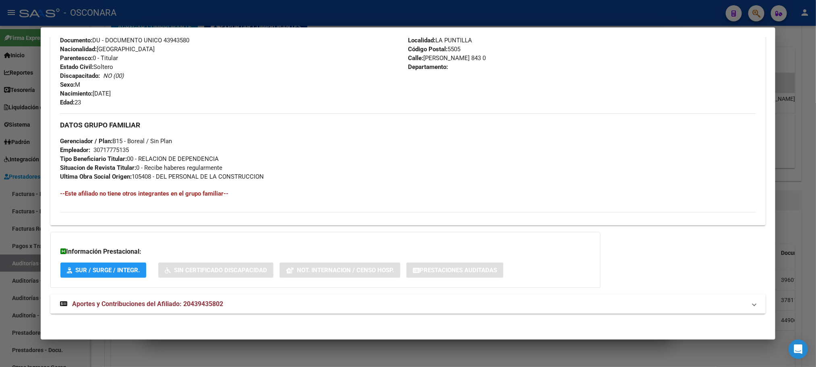
scroll to position [312, 0]
click at [197, 300] on span "Aportes y Contribuciones del Afiliado: 20439435802" at bounding box center [147, 302] width 151 height 8
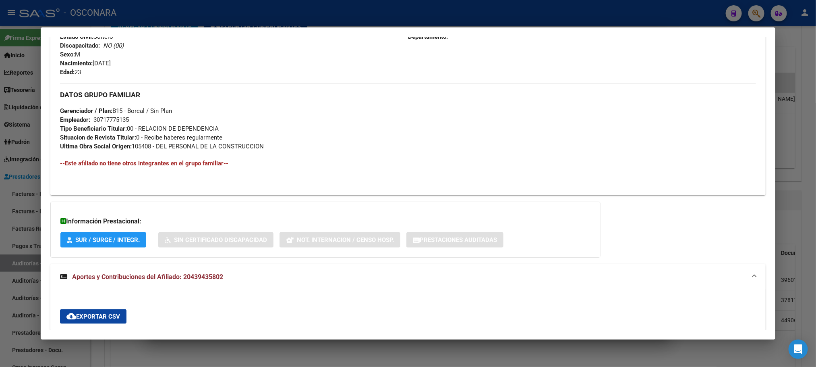
scroll to position [211, 0]
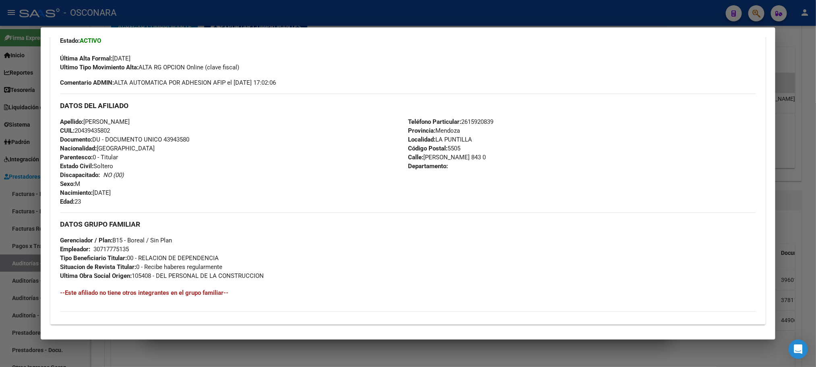
click at [231, 358] on div at bounding box center [408, 183] width 816 height 367
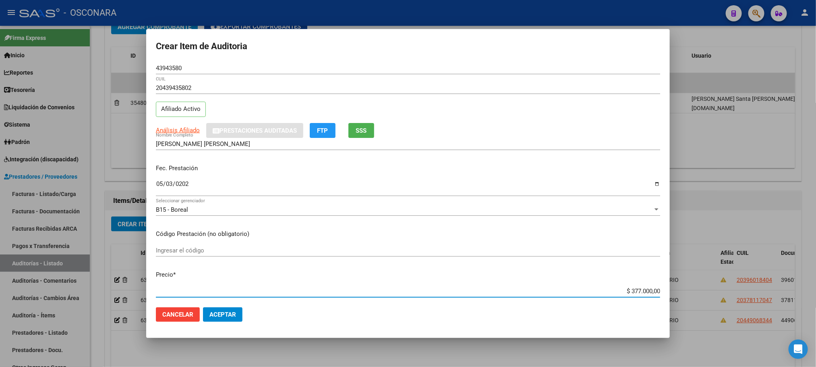
scroll to position [3, 0]
drag, startPoint x: 614, startPoint y: 293, endPoint x: 650, endPoint y: 281, distance: 38.2
click at [650, 283] on div "$ 377.000,00 Ingresar el precio" at bounding box center [408, 288] width 505 height 12
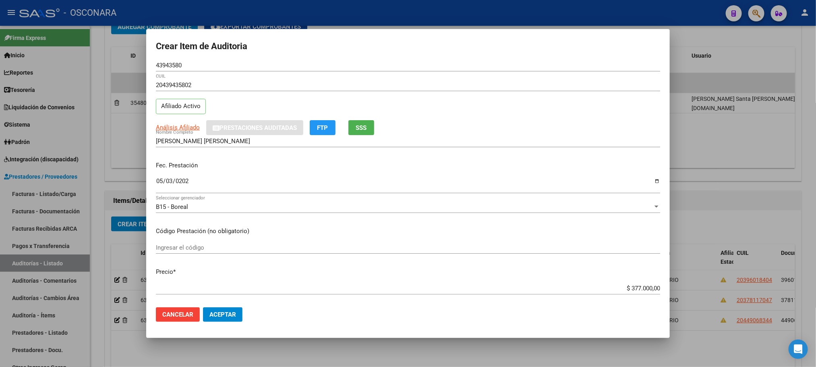
click at [633, 282] on div "$ 377.000,00 Ingresar el precio" at bounding box center [408, 288] width 505 height 12
click at [623, 285] on input "$ 377.000,00" at bounding box center [408, 288] width 505 height 7
drag, startPoint x: 623, startPoint y: 284, endPoint x: 664, endPoint y: 289, distance: 41.0
click at [664, 289] on mat-dialog-content "43943580 Nro Documento 20439435802 CUIL Afiliado Activo Análisis Afiliado Prest…" at bounding box center [408, 181] width 524 height 239
type input "$ 0,01"
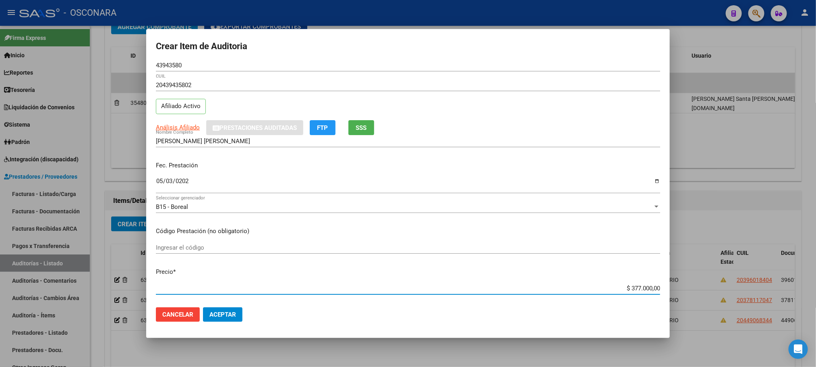
type input "$ 0,01"
type input "$ 0,13"
type input "$ 1,30"
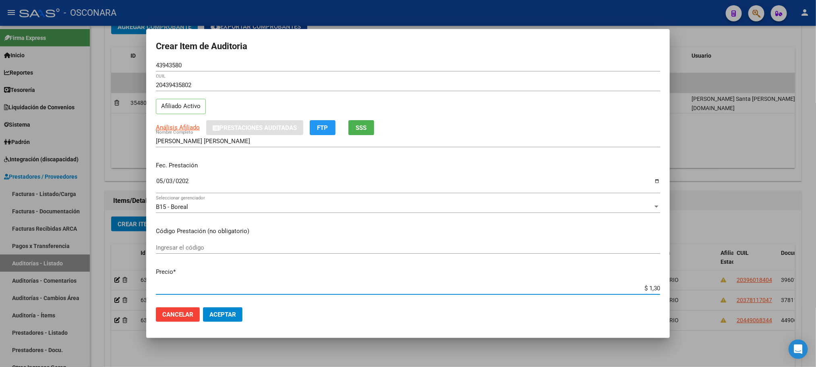
type input "$ 13,00"
type input "$ 130,00"
type input "$ 1.300,00"
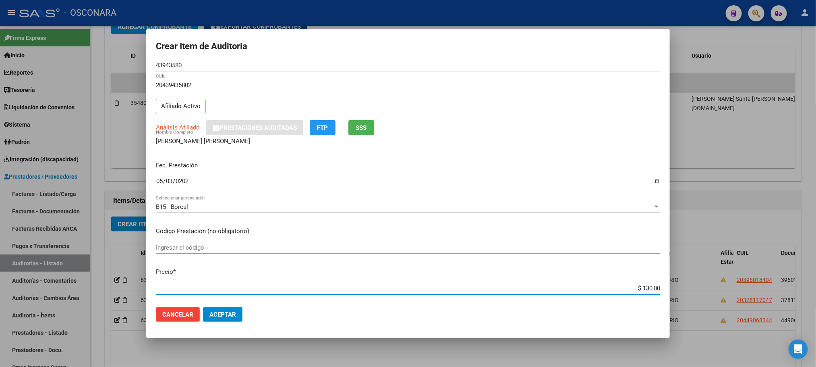
type input "$ 1.300,00"
type input "$ 13.000,00"
type input "$ 130.000,00"
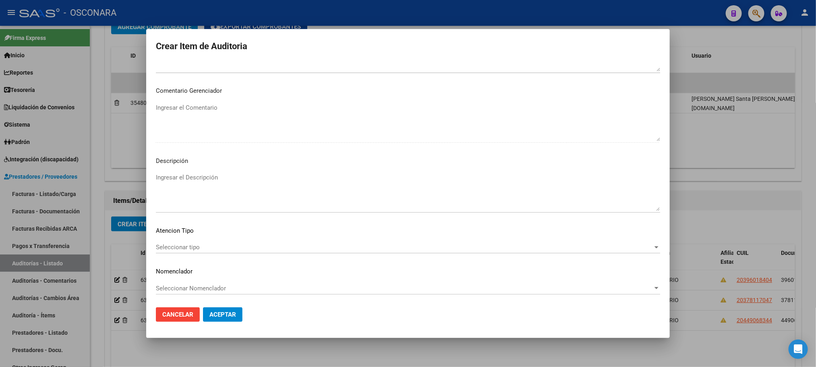
scroll to position [487, 0]
click at [537, 243] on span "Seleccionar tipo" at bounding box center [404, 246] width 497 height 7
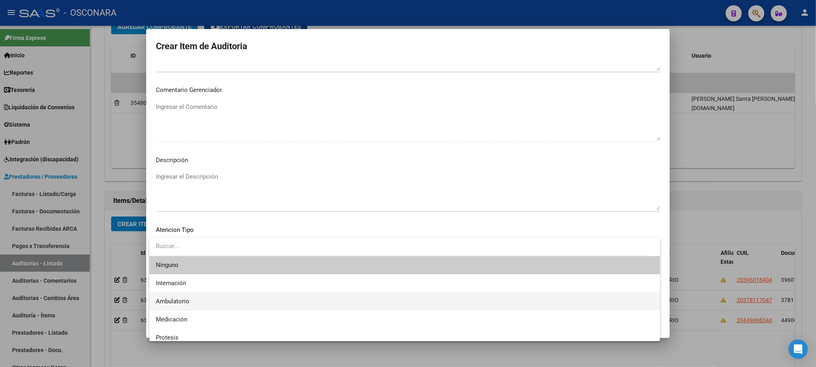
click at [241, 297] on span "Ambulatorio" at bounding box center [405, 301] width 498 height 18
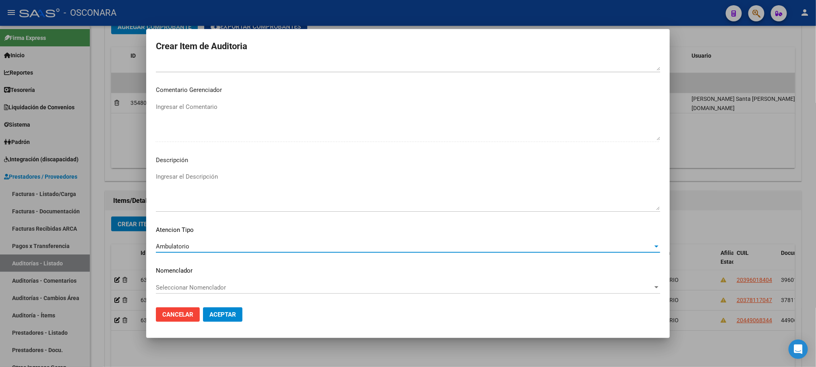
click at [253, 184] on textarea "Ingresar el Descripción" at bounding box center [408, 191] width 505 height 38
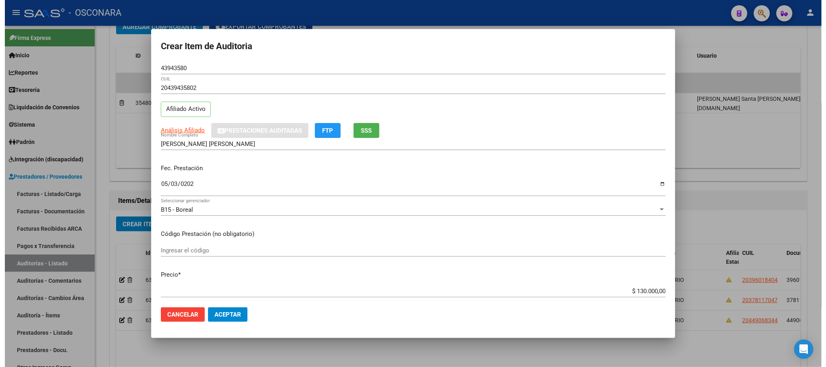
scroll to position [60, 0]
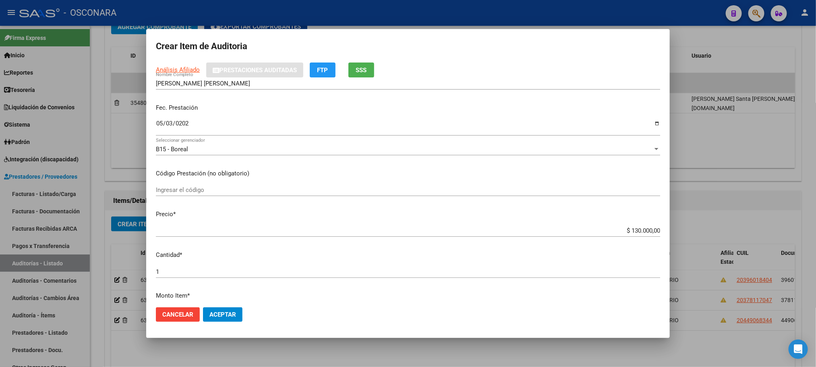
type textarea "AMBULATORIO"
click at [214, 311] on span "Aceptar" at bounding box center [223, 314] width 27 height 7
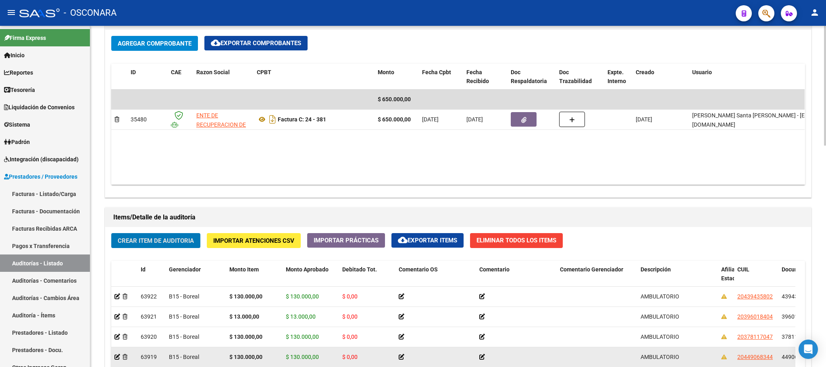
scroll to position [484, 0]
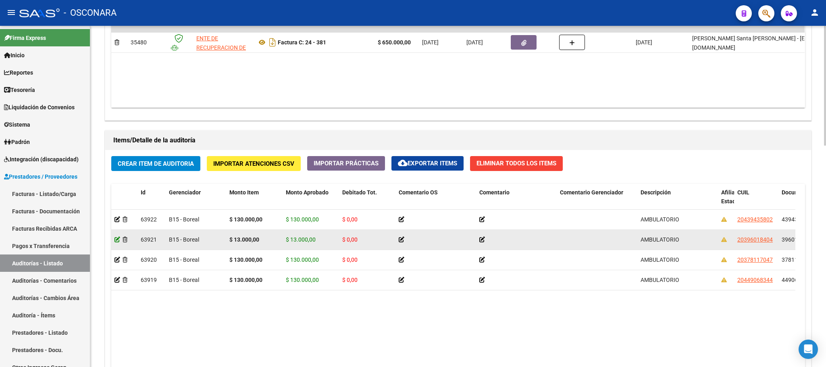
click at [114, 239] on icon at bounding box center [117, 240] width 6 height 6
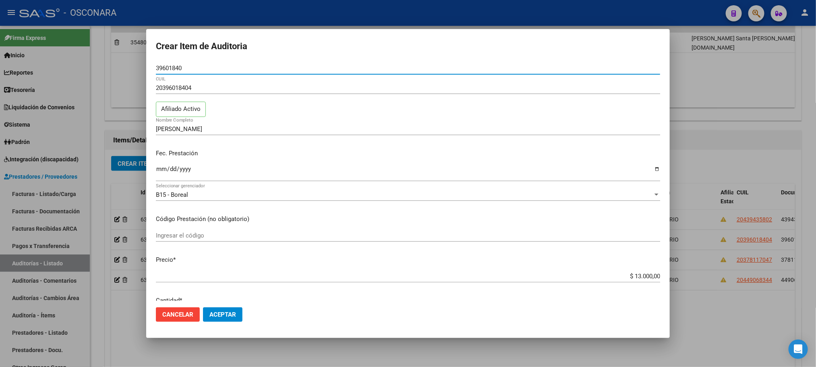
click at [646, 273] on input "$ 13.000,00" at bounding box center [408, 275] width 505 height 7
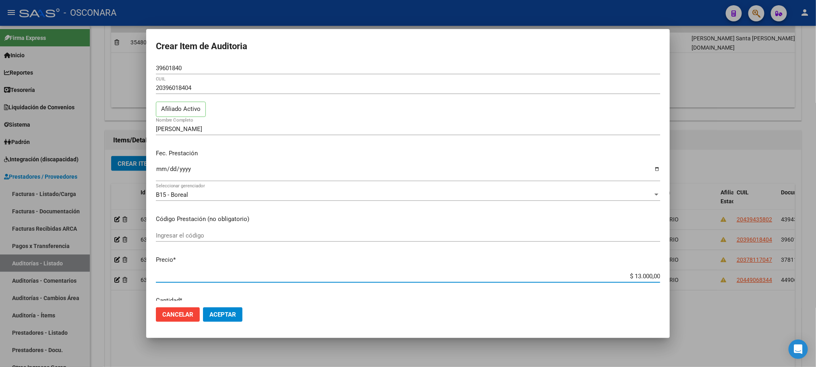
type input "$ 130.000,00"
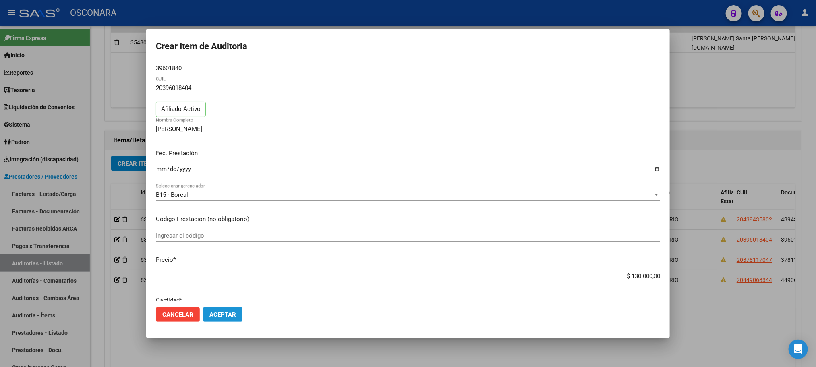
click at [218, 314] on span "Aceptar" at bounding box center [223, 314] width 27 height 7
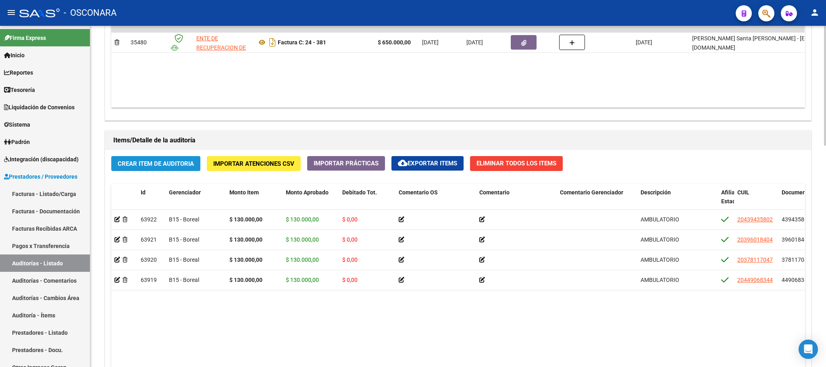
click at [173, 161] on span "Crear Item de Auditoria" at bounding box center [156, 163] width 76 height 7
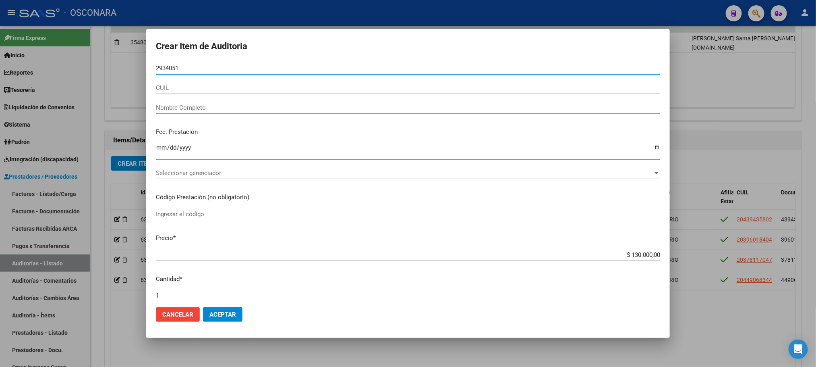
type input "29340513"
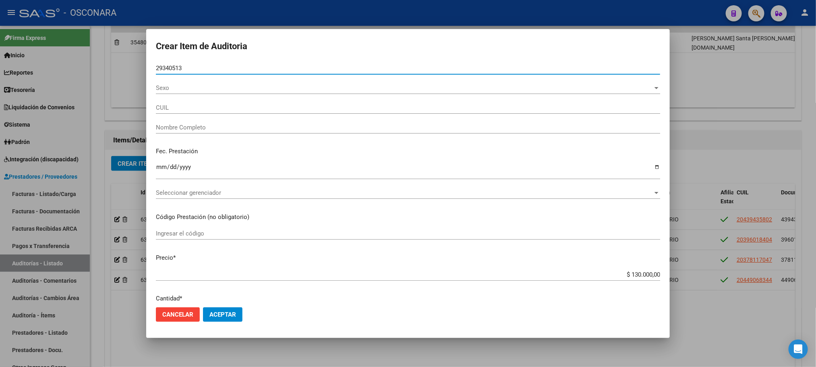
type input "24293405138"
type input "TRUJILLO [PERSON_NAME]"
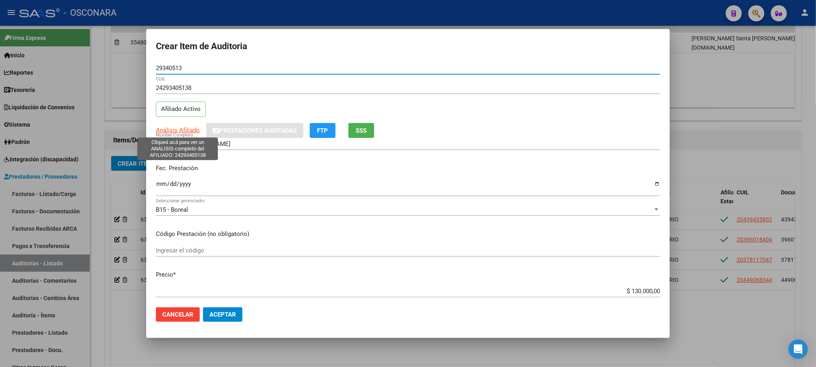
type input "29340513"
click at [192, 127] on span "Análisis Afiliado" at bounding box center [178, 130] width 44 height 7
type textarea "24293405138"
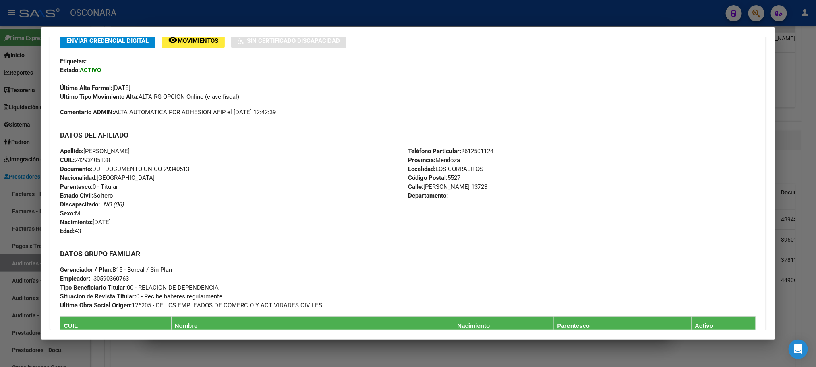
scroll to position [353, 0]
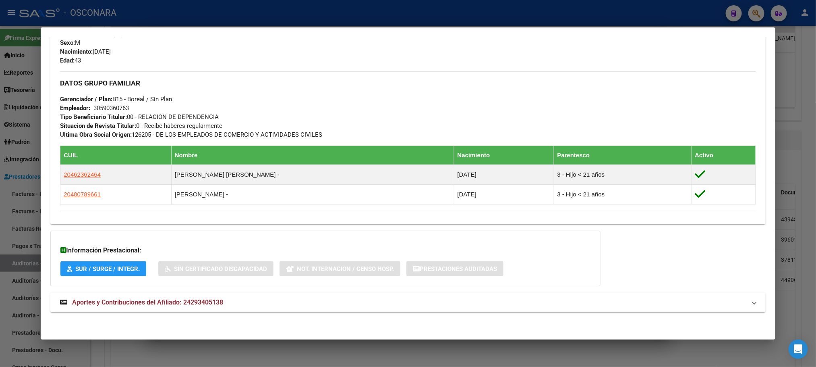
click at [211, 297] on strong "Aportes y Contribuciones del Afiliado: 24293405138" at bounding box center [141, 302] width 163 height 10
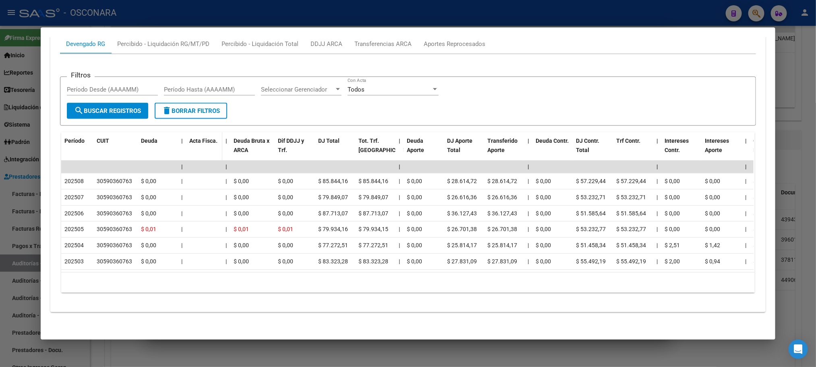
scroll to position [688, 0]
click at [214, 354] on div at bounding box center [408, 183] width 816 height 367
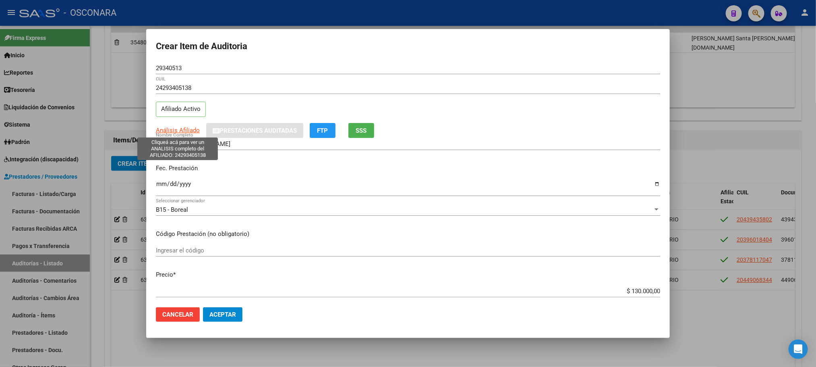
click at [182, 131] on span "Análisis Afiliado" at bounding box center [178, 130] width 44 height 7
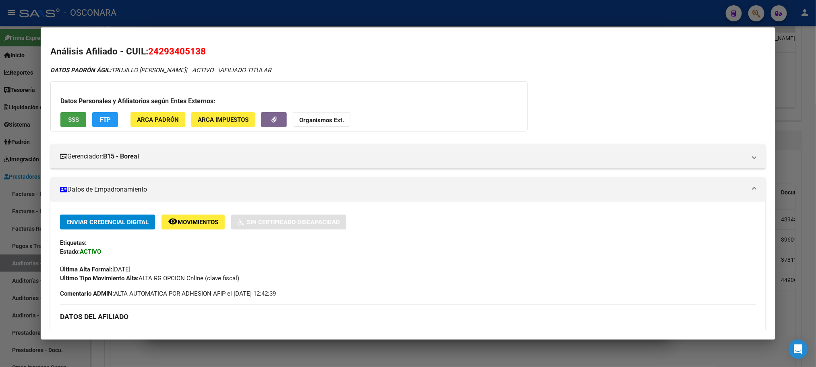
click at [72, 123] on span "SSS" at bounding box center [73, 119] width 11 height 7
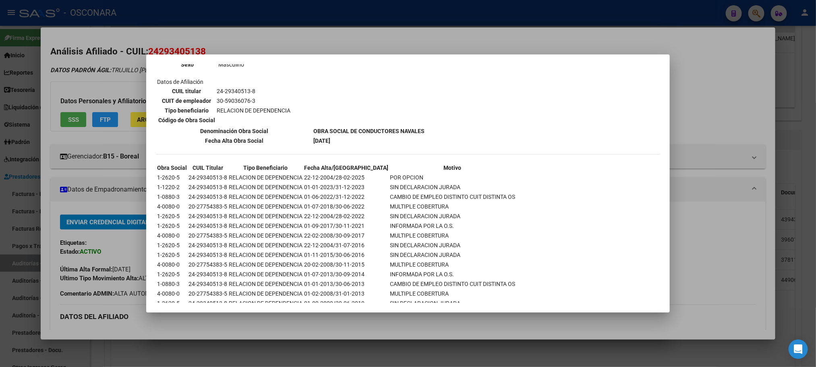
scroll to position [564, 0]
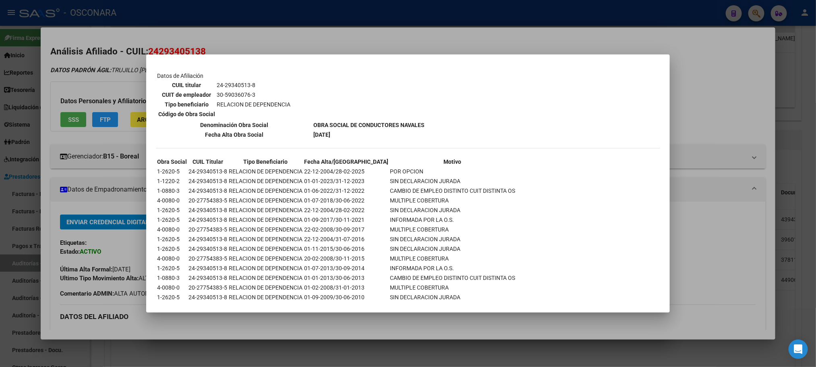
click at [343, 353] on div at bounding box center [408, 183] width 816 height 367
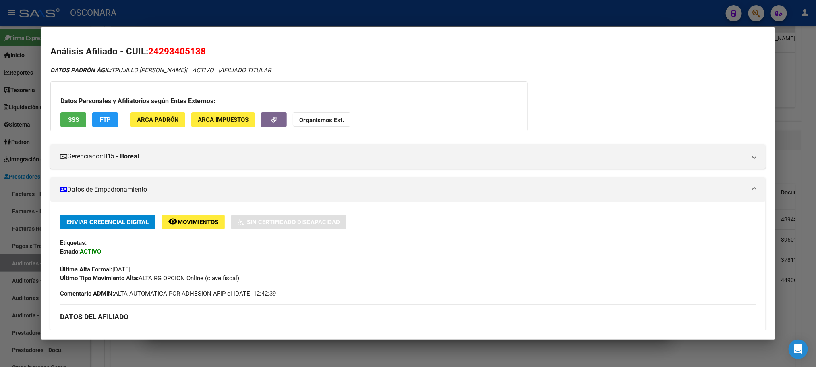
click at [341, 353] on div at bounding box center [408, 183] width 816 height 367
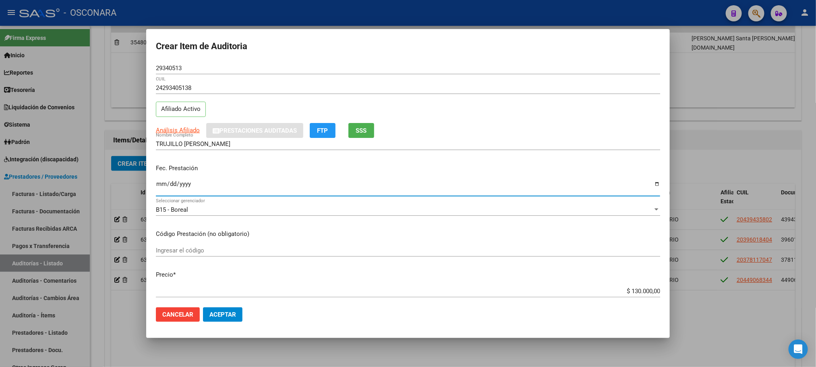
click at [156, 185] on input "Ingresar la fecha" at bounding box center [408, 187] width 505 height 13
type input "[DATE]"
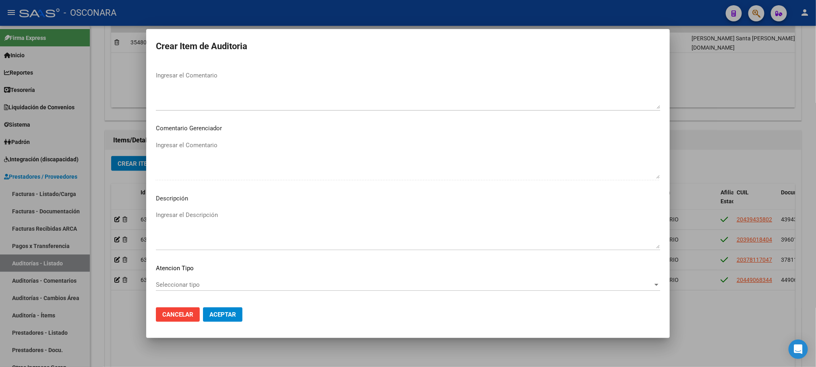
scroll to position [487, 0]
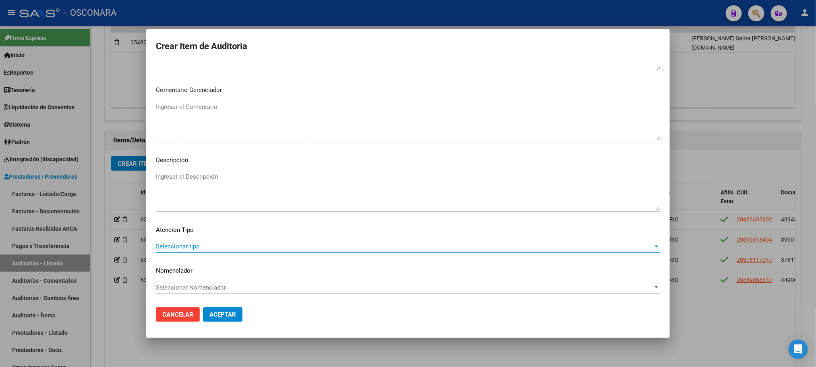
click at [196, 243] on span "Seleccionar tipo" at bounding box center [404, 246] width 497 height 7
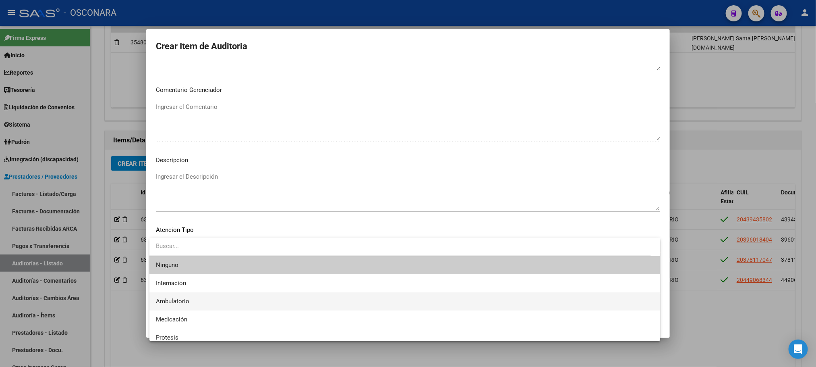
click at [197, 297] on span "Ambulatorio" at bounding box center [405, 301] width 498 height 18
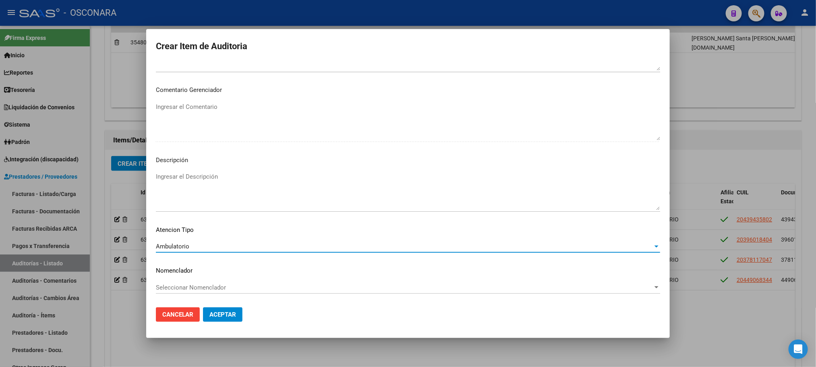
click at [200, 183] on textarea "Ingresar el Descripción" at bounding box center [408, 191] width 505 height 38
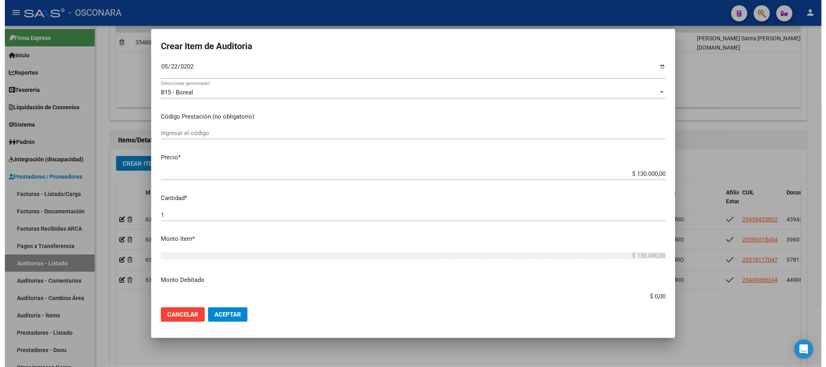
scroll to position [0, 0]
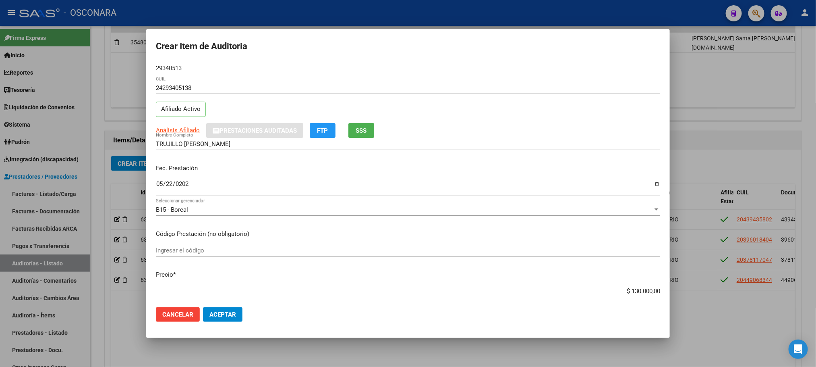
type textarea "AMBULATORIO"
click at [219, 312] on span "Aceptar" at bounding box center [223, 314] width 27 height 7
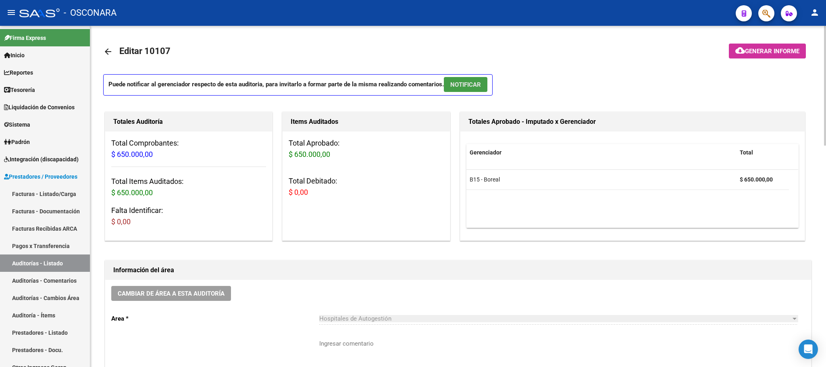
click at [474, 81] on span "NOTIFICAR" at bounding box center [465, 84] width 31 height 7
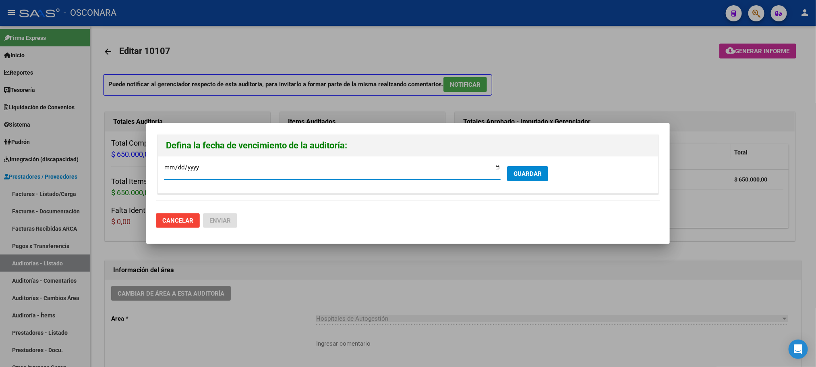
type input "[DATE]"
click at [537, 170] on span "GUARDAR" at bounding box center [528, 173] width 28 height 7
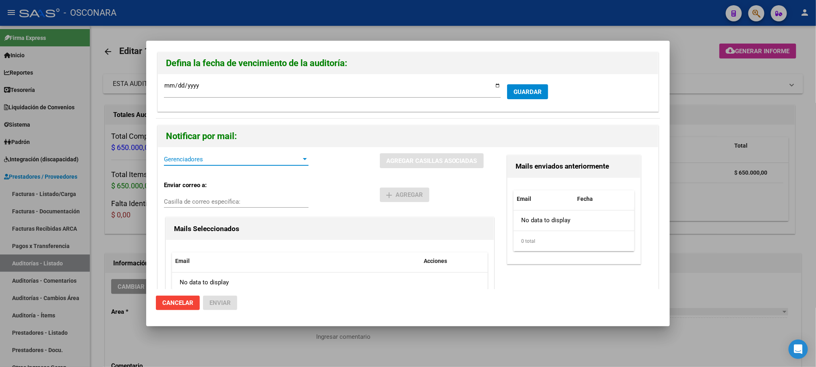
click at [285, 158] on span "Gerenciadores" at bounding box center [232, 159] width 137 height 7
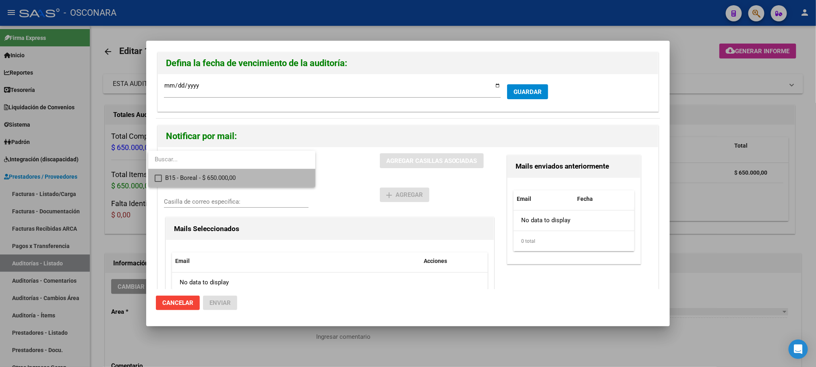
click at [249, 183] on span "B15 - Boreal - $ 650.000,00" at bounding box center [237, 178] width 144 height 18
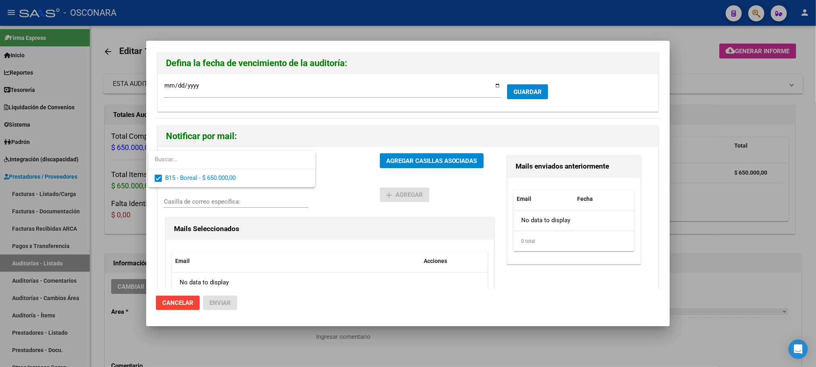
click at [413, 154] on div at bounding box center [408, 183] width 816 height 367
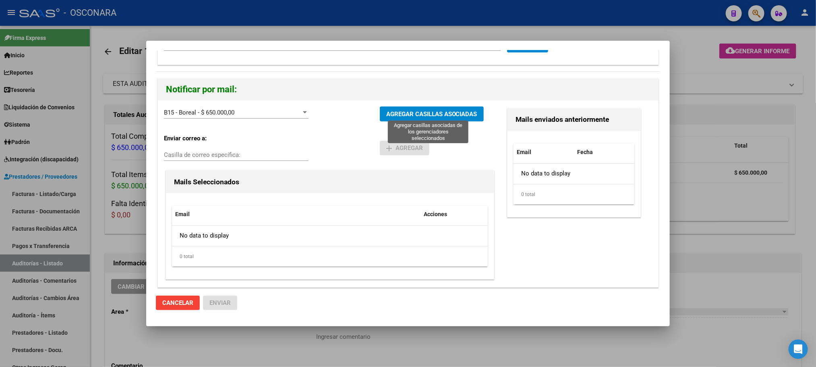
click at [416, 116] on span "AGREGAR CASILLAS ASOCIADAS" at bounding box center [431, 113] width 91 height 7
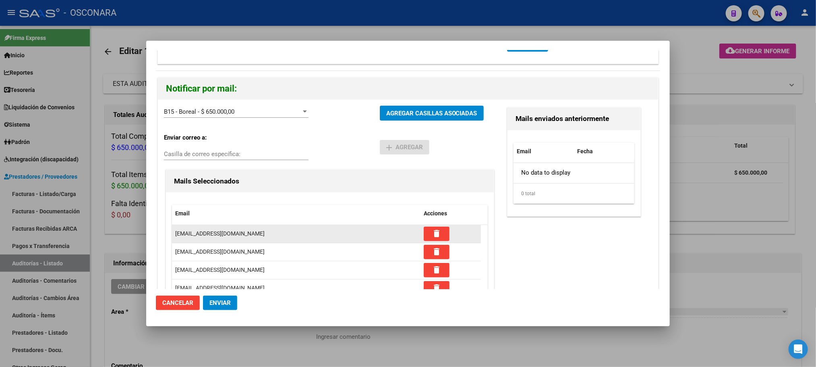
scroll to position [0, 0]
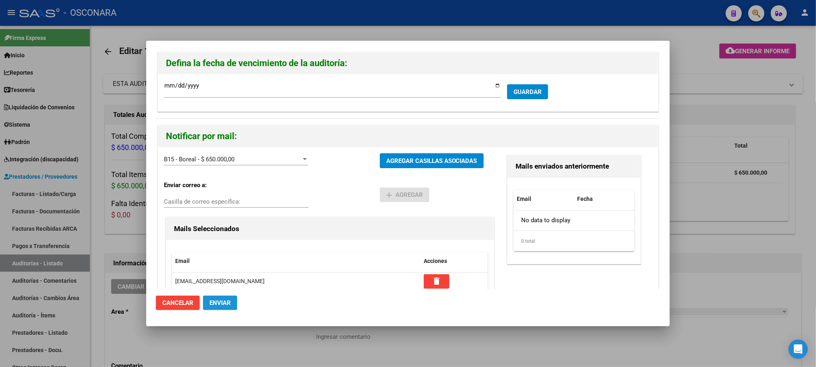
click at [219, 303] on span "Enviar" at bounding box center [220, 302] width 21 height 7
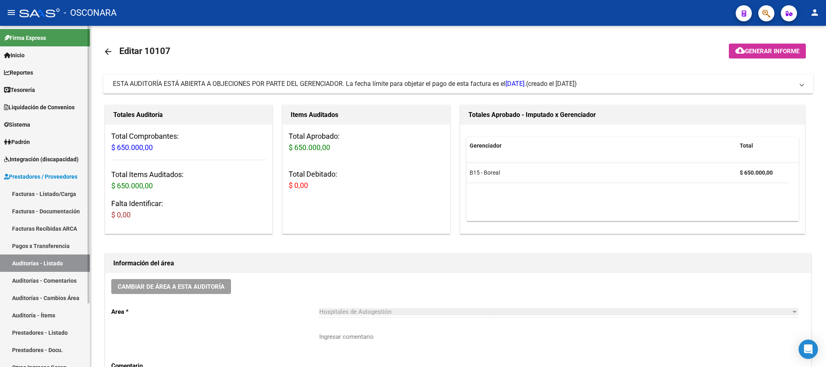
click at [53, 190] on link "Facturas - Listado/Carga" at bounding box center [45, 193] width 90 height 17
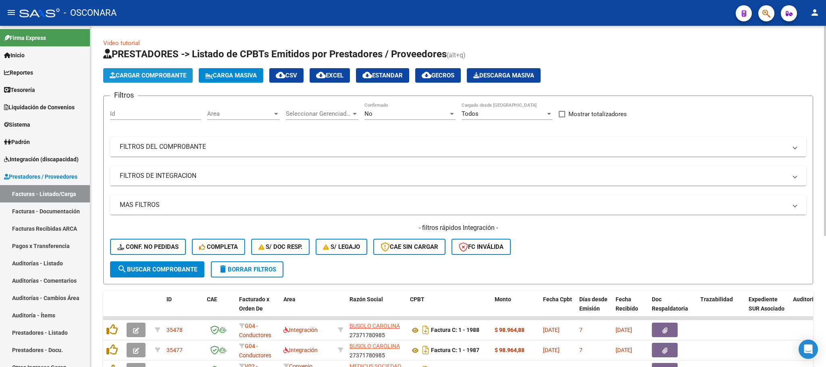
click at [160, 72] on span "Cargar Comprobante" at bounding box center [148, 75] width 77 height 7
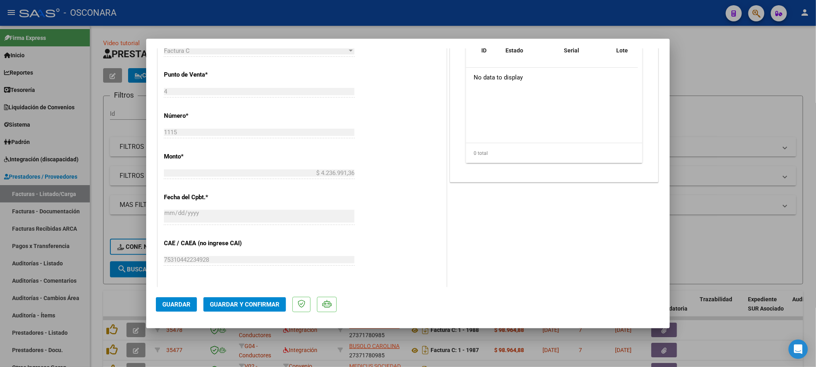
scroll to position [363, 0]
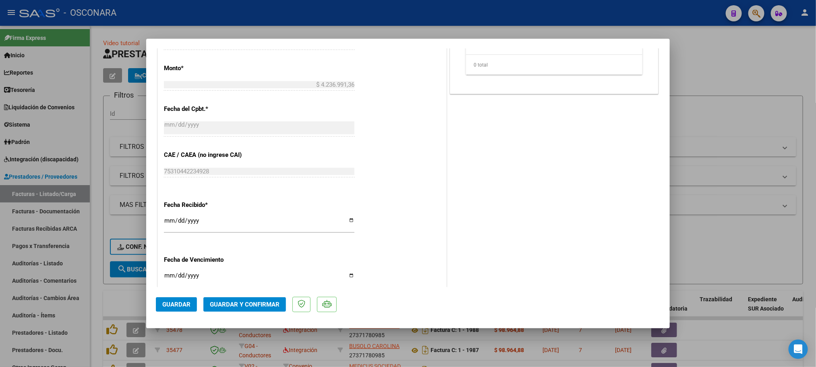
click at [796, 59] on div at bounding box center [408, 183] width 816 height 367
type input "$ 0,00"
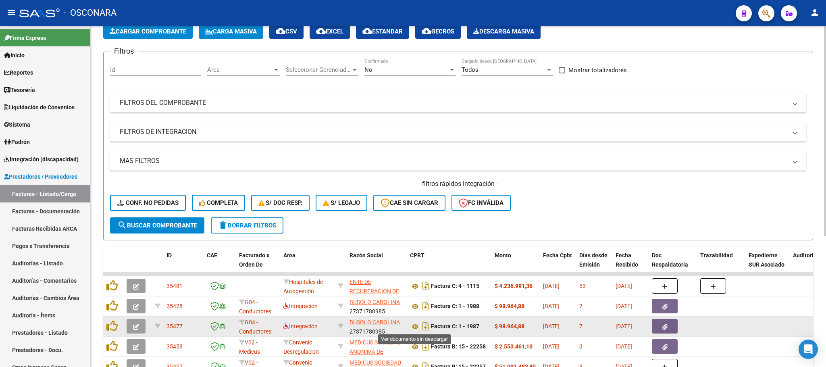
scroll to position [60, 0]
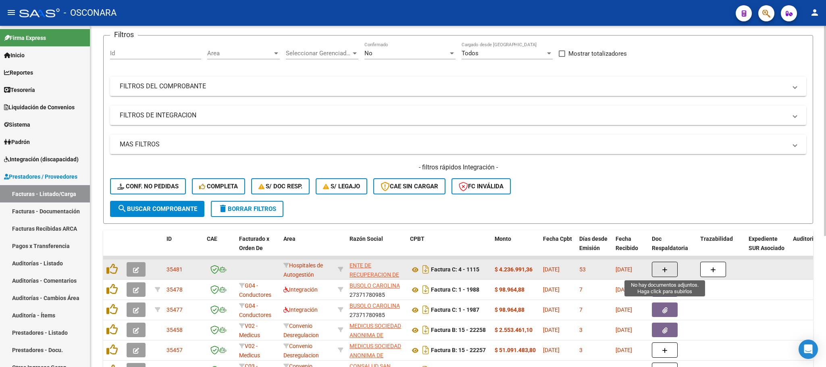
click at [669, 269] on button "button" at bounding box center [665, 269] width 26 height 15
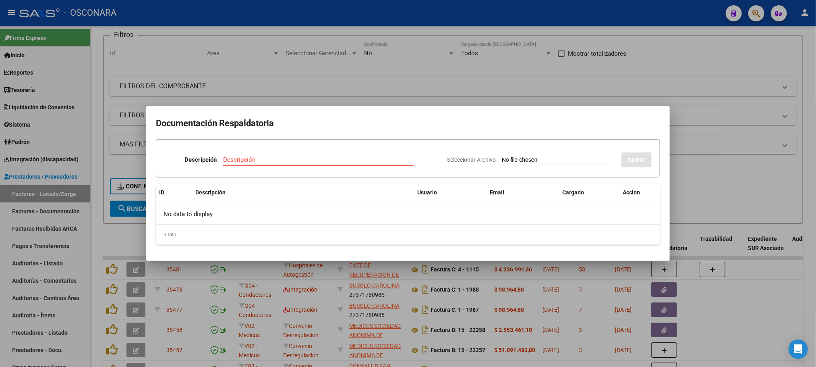
click at [535, 158] on input "Seleccionar Archivo" at bounding box center [555, 160] width 107 height 8
type input "C:\fakepath\Reporte_listado_encuentro_295670.zip"
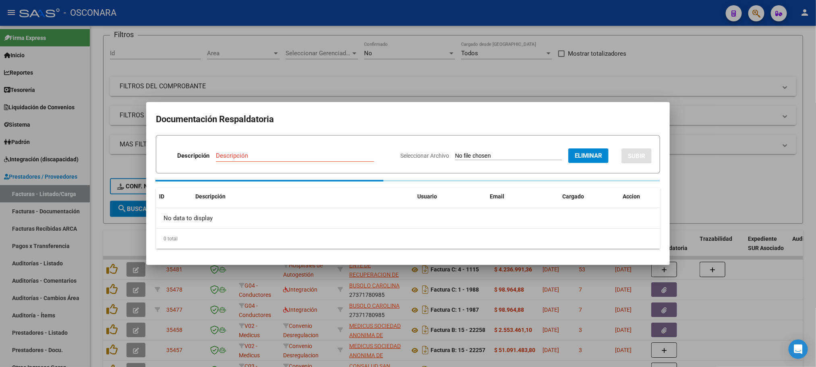
click at [300, 155] on input "Descripción" at bounding box center [295, 155] width 158 height 7
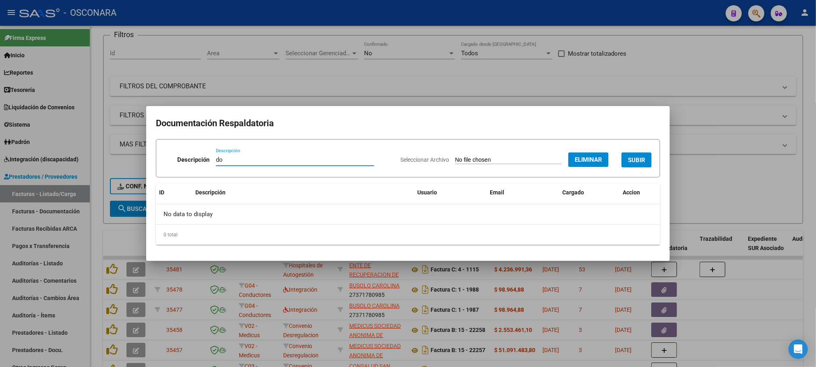
type input "d"
type input "DOCUMENTACION RESPALDATORIA"
click at [638, 164] on button "SUBIR" at bounding box center [637, 159] width 30 height 15
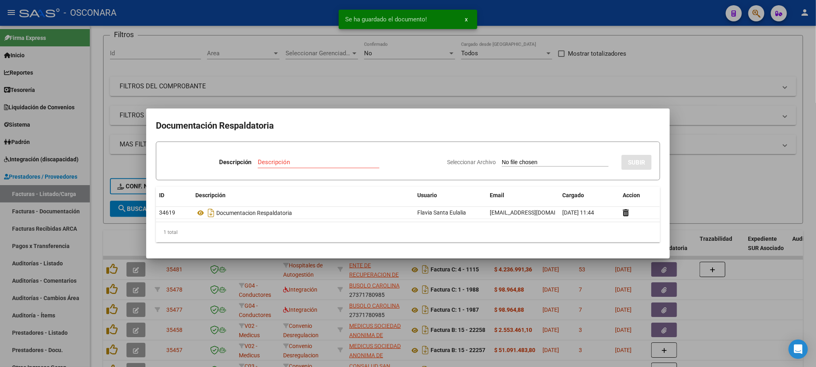
click at [525, 161] on input "Seleccionar Archivo" at bounding box center [555, 163] width 107 height 8
type input "C:\fakepath\Reporte_listado_encuentro_302893.zip"
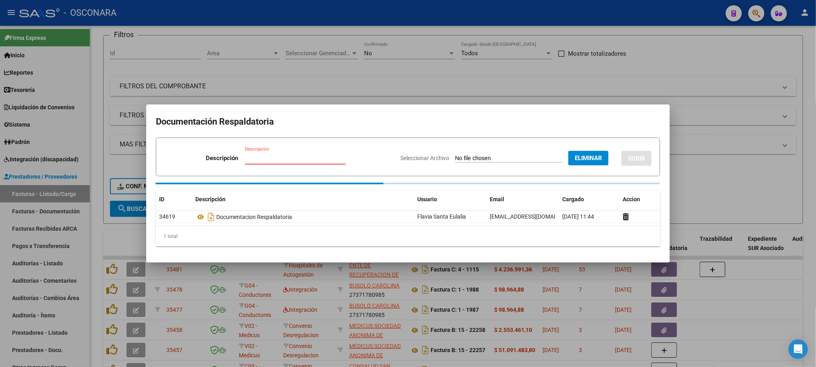
click at [266, 160] on input "Descripción" at bounding box center [295, 157] width 101 height 7
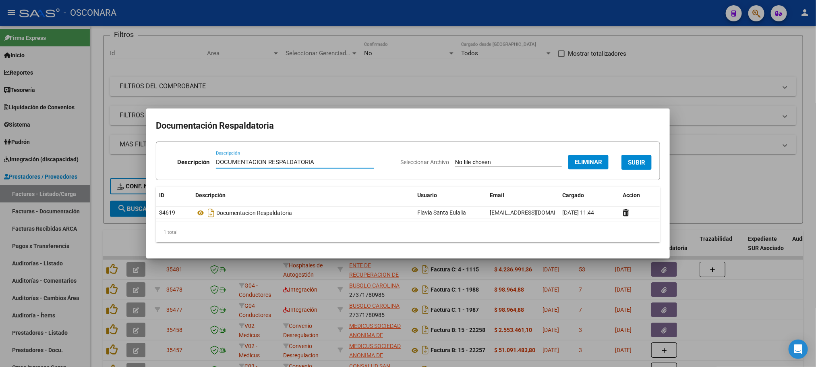
type input "DOCUMENTACION RESPALDATORIA"
click at [641, 166] on button "SUBIR" at bounding box center [637, 162] width 30 height 15
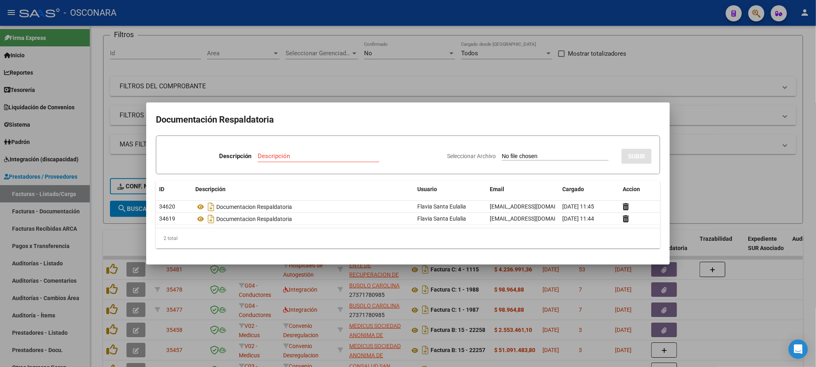
click at [657, 68] on div at bounding box center [408, 183] width 816 height 367
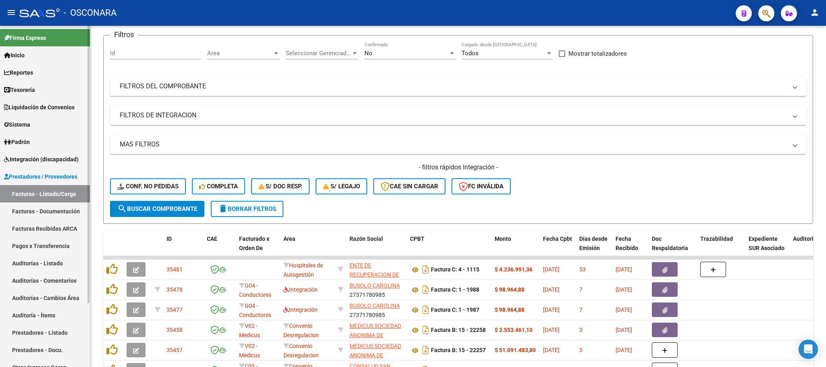
click at [64, 268] on link "Auditorías - Listado" at bounding box center [45, 262] width 90 height 17
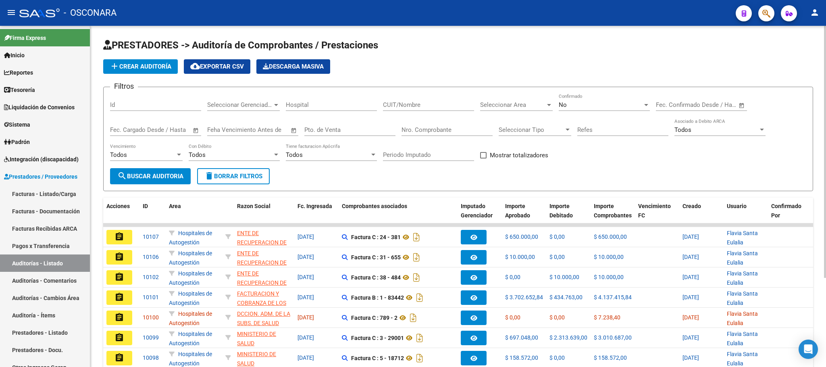
click at [158, 65] on span "add Crear Auditoría" at bounding box center [141, 66] width 62 height 7
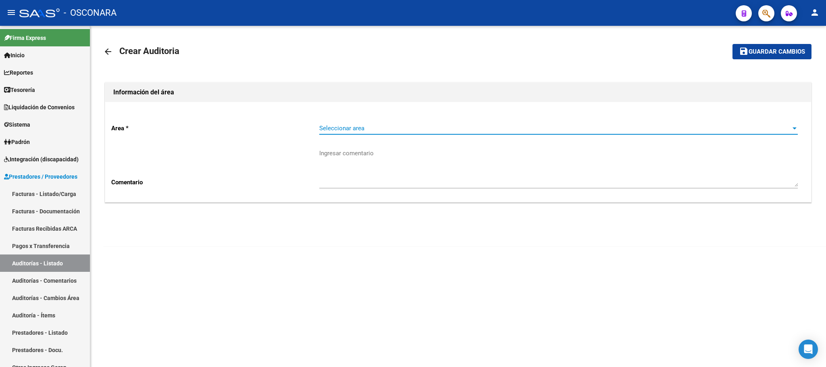
click at [524, 132] on span "Seleccionar area" at bounding box center [554, 128] width 471 height 7
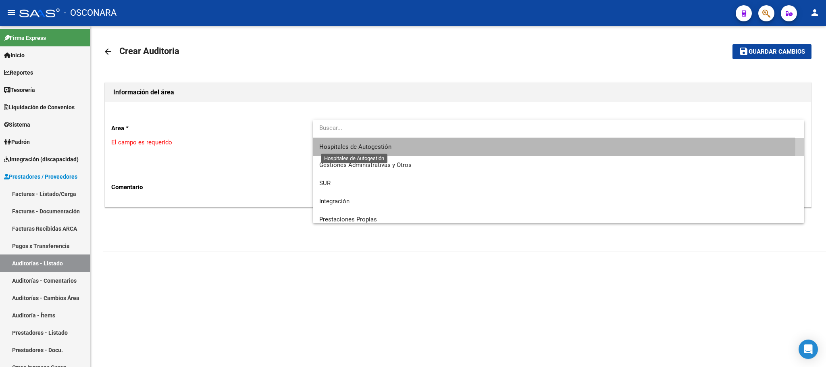
click at [389, 143] on span "Hospitales de Autogestión" at bounding box center [355, 146] width 72 height 7
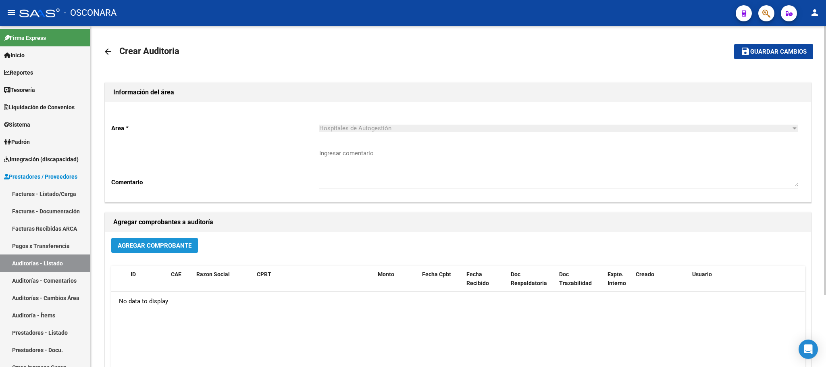
click at [162, 242] on span "Agregar Comprobante" at bounding box center [155, 245] width 74 height 7
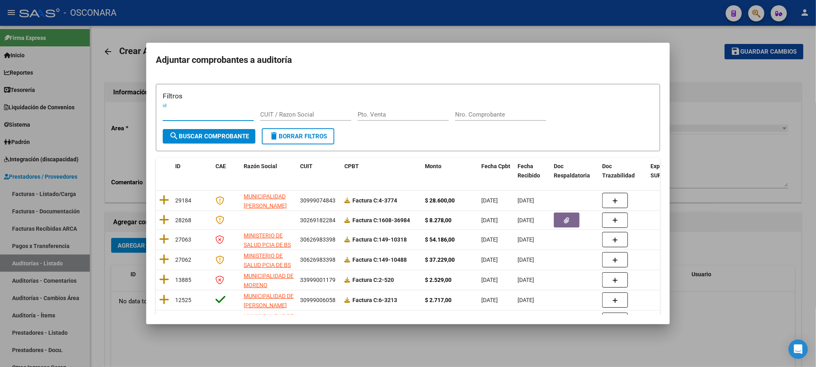
click at [280, 358] on div at bounding box center [408, 183] width 816 height 367
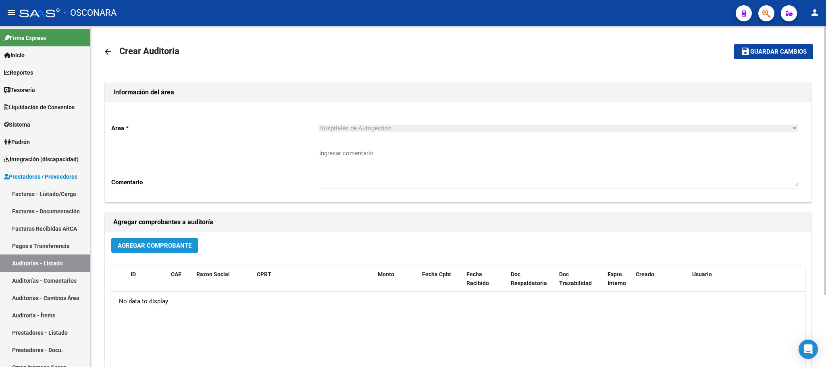
click at [164, 249] on button "Agregar Comprobante" at bounding box center [154, 245] width 87 height 15
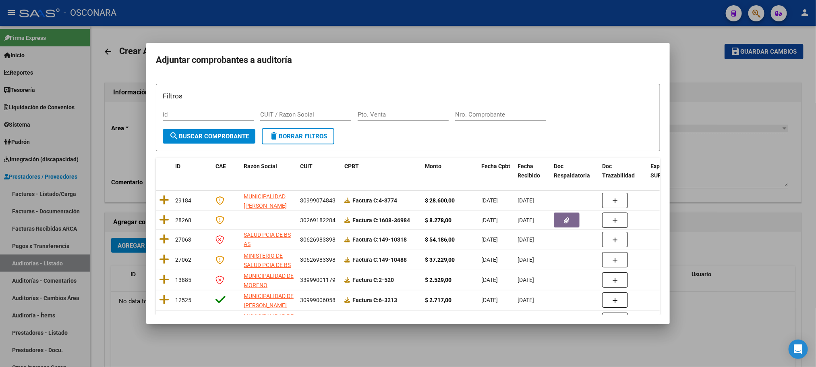
click at [210, 366] on html "menu - OSCONARA person Firma Express Inicio Calendario SSS Instructivos Contact…" at bounding box center [408, 183] width 816 height 367
click at [199, 352] on div at bounding box center [408, 183] width 816 height 367
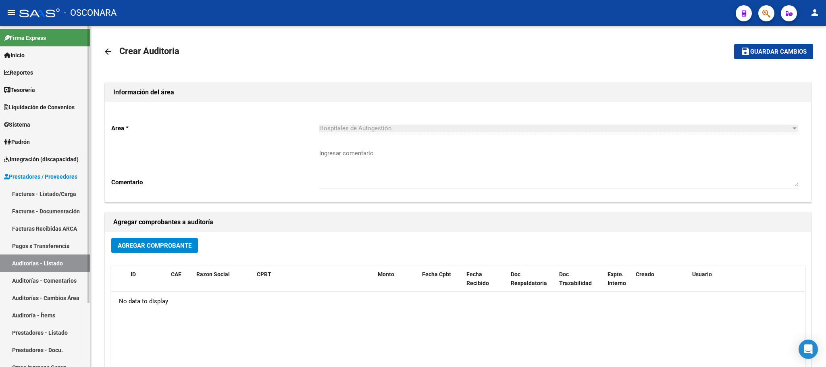
click at [53, 175] on span "Prestadores / Proveedores" at bounding box center [40, 176] width 73 height 9
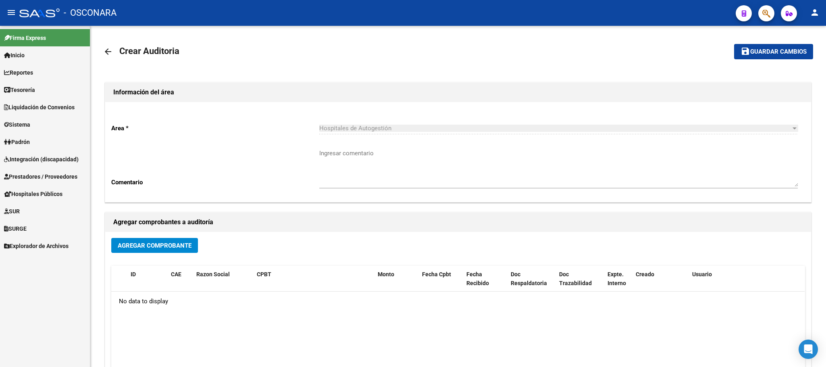
click at [53, 184] on link "Prestadores / Proveedores" at bounding box center [45, 176] width 90 height 17
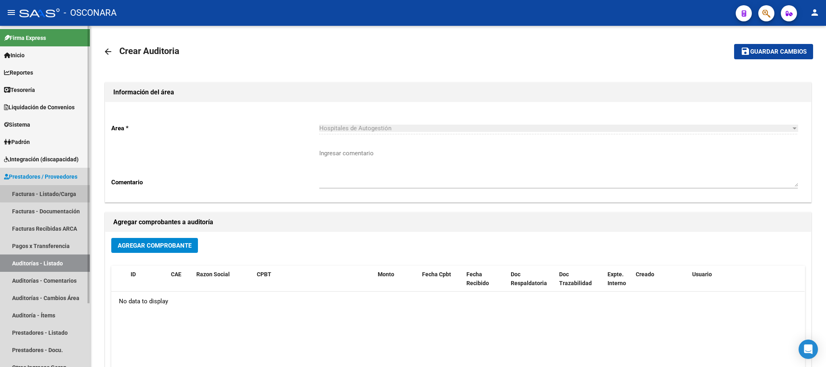
click at [71, 191] on link "Facturas - Listado/Carga" at bounding box center [45, 193] width 90 height 17
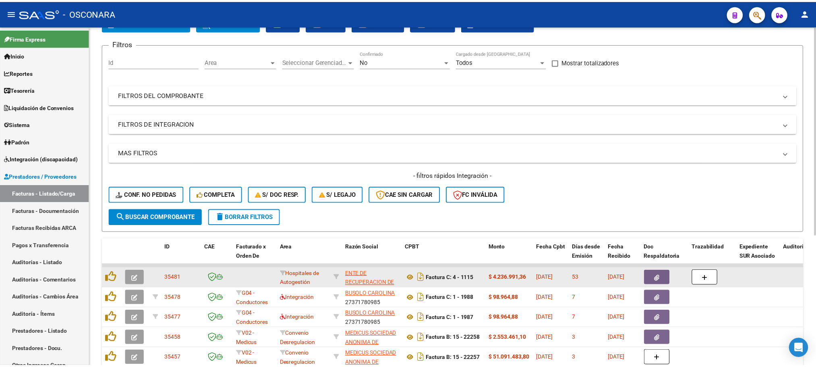
scroll to position [121, 0]
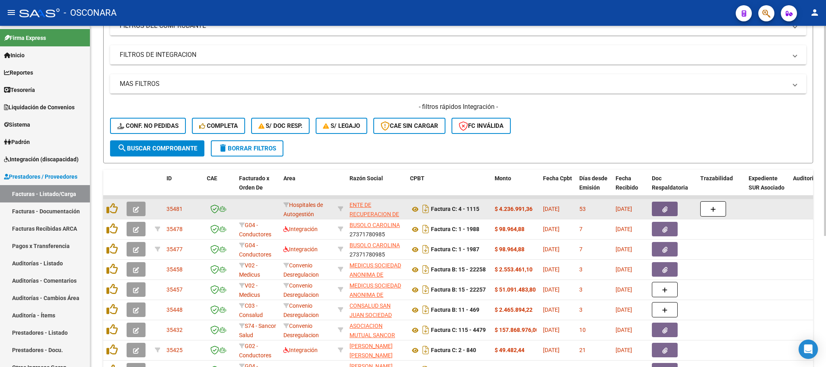
click at [137, 212] on span "button" at bounding box center [136, 208] width 6 height 7
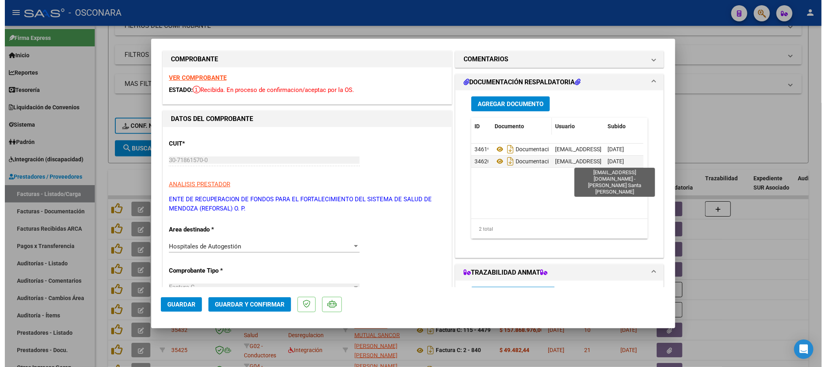
scroll to position [0, 0]
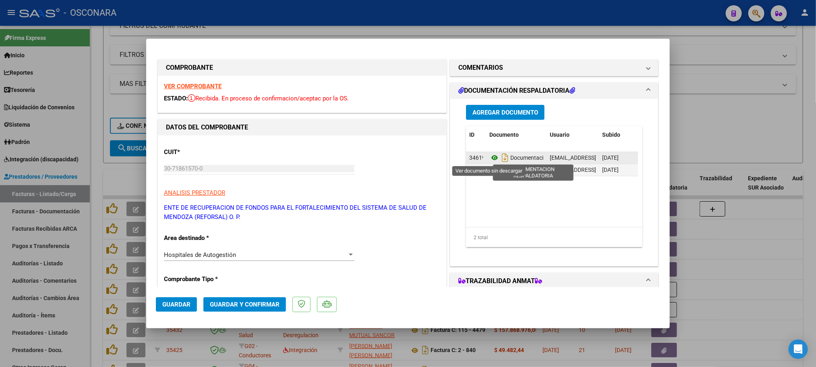
click at [490, 159] on icon at bounding box center [495, 158] width 10 height 10
click at [502, 197] on datatable-body "34619 Documentacion Respaldatoria [EMAIL_ADDRESS][DOMAIN_NAME] - [PERSON_NAME] …" at bounding box center [552, 189] width 172 height 75
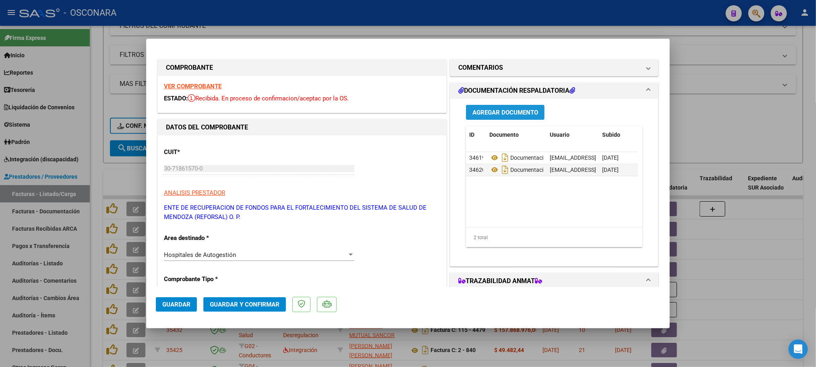
click at [517, 116] on button "Agregar Documento" at bounding box center [505, 112] width 79 height 15
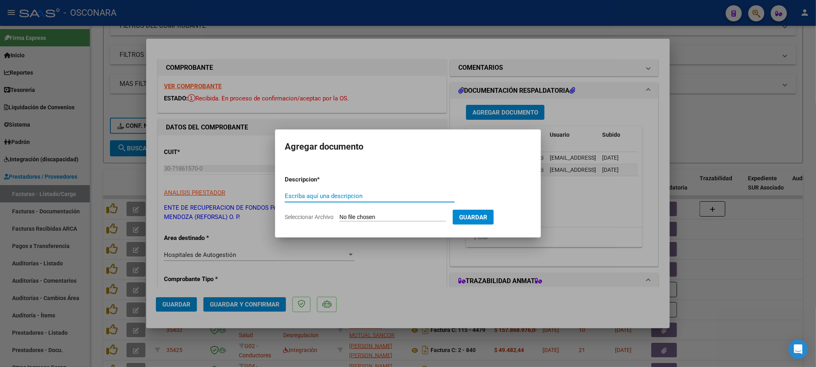
click at [404, 217] on input "Seleccionar Archivo" at bounding box center [393, 218] width 107 height 8
click at [358, 222] on form "Descripcion * Escriba aquí una descripcion Seleccionar Archivo Guardar" at bounding box center [408, 198] width 247 height 59
click at [362, 214] on input "Seleccionar Archivo" at bounding box center [393, 218] width 107 height 8
type input "C:\fakepath\DetalleDeRemito_Nro.27505_22-09-2025 (1).pdf"
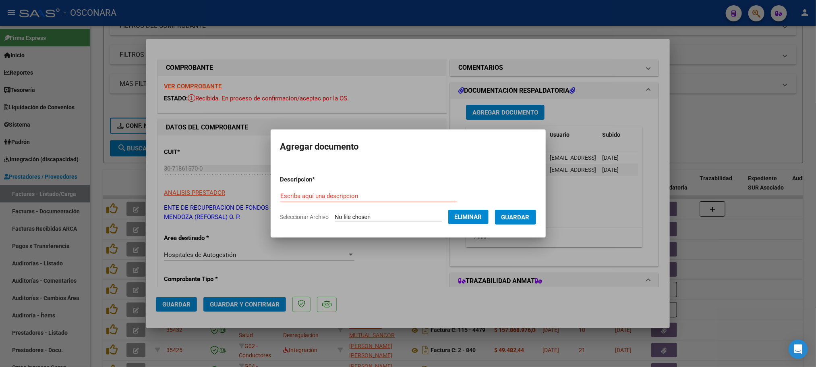
click at [315, 193] on div "Escriba aquí una descripcion" at bounding box center [368, 196] width 177 height 12
click at [314, 193] on input "Escriba aquí una descripcion" at bounding box center [368, 195] width 177 height 7
type input "DOCUMENTACION RSPALDATORIA"
click at [530, 214] on span "Guardar" at bounding box center [516, 217] width 28 height 7
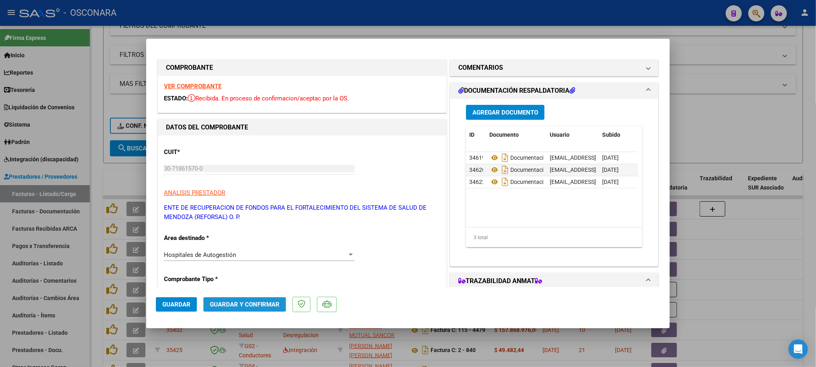
click at [260, 301] on span "Guardar y Confirmar" at bounding box center [245, 304] width 70 height 7
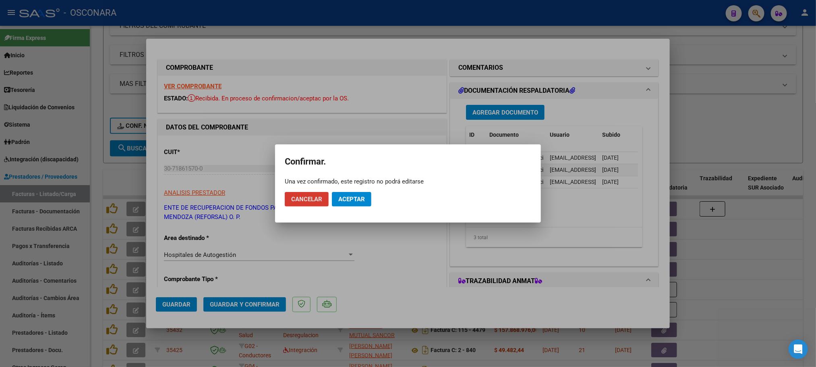
click at [372, 202] on mat-dialog-actions "Cancelar Aceptar" at bounding box center [408, 198] width 247 height 27
click at [352, 199] on span "Aceptar" at bounding box center [352, 198] width 27 height 7
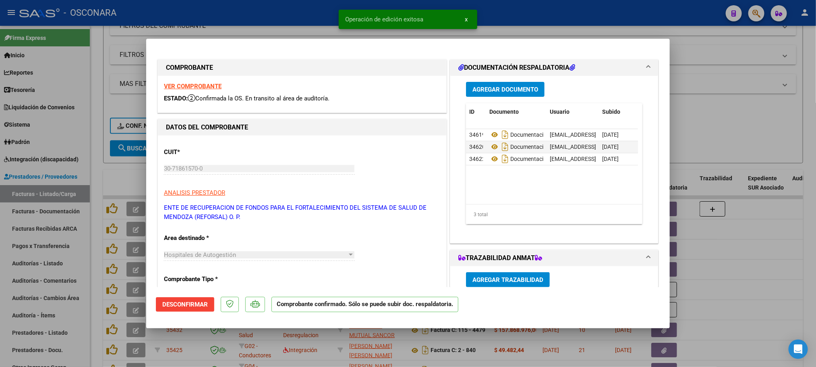
click at [706, 65] on div at bounding box center [408, 183] width 816 height 367
type input "$ 0,00"
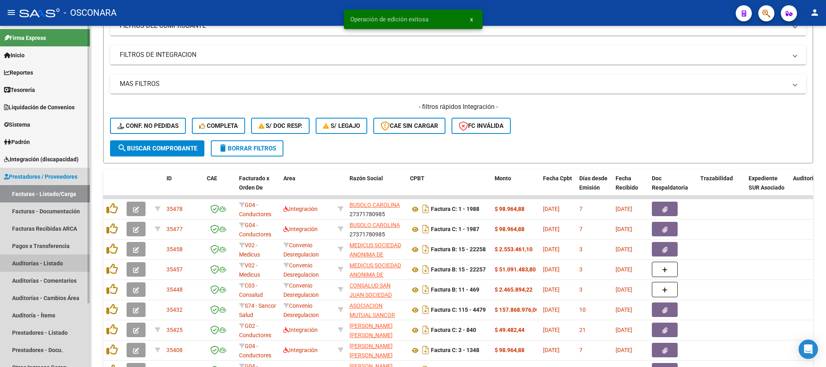
click at [44, 262] on link "Auditorías - Listado" at bounding box center [45, 262] width 90 height 17
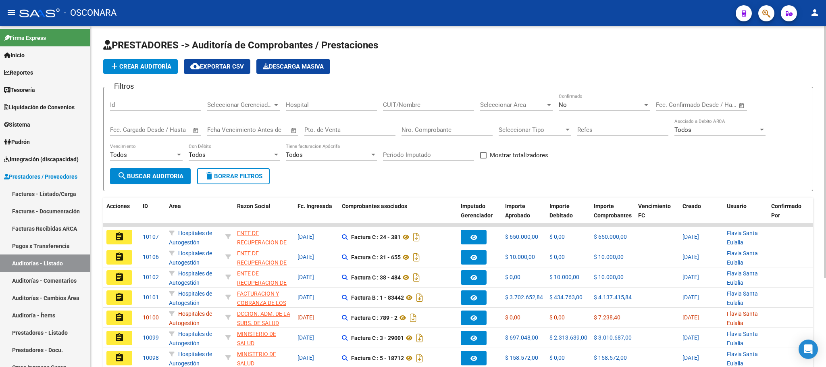
click at [145, 68] on span "add Crear Auditoría" at bounding box center [141, 66] width 62 height 7
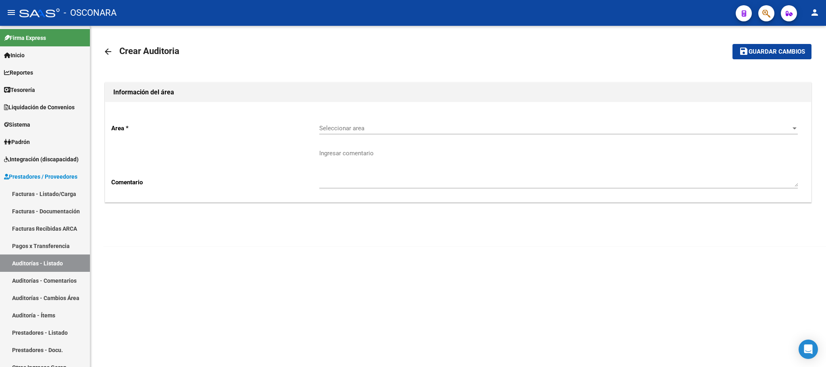
click at [716, 123] on div "Seleccionar area Seleccionar area" at bounding box center [558, 125] width 478 height 17
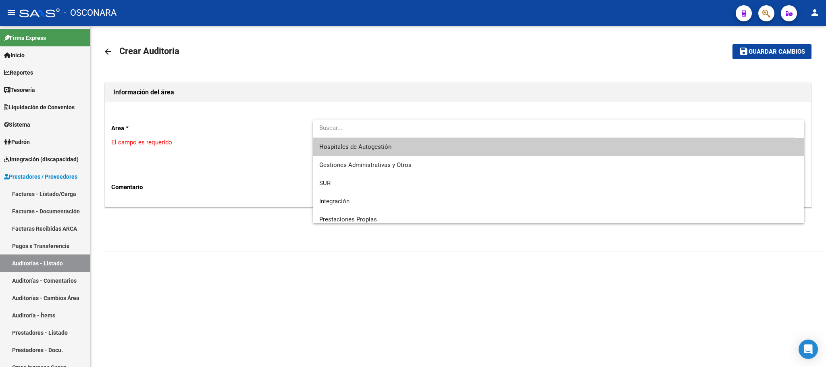
click at [548, 149] on span "Hospitales de Autogestión" at bounding box center [558, 147] width 478 height 18
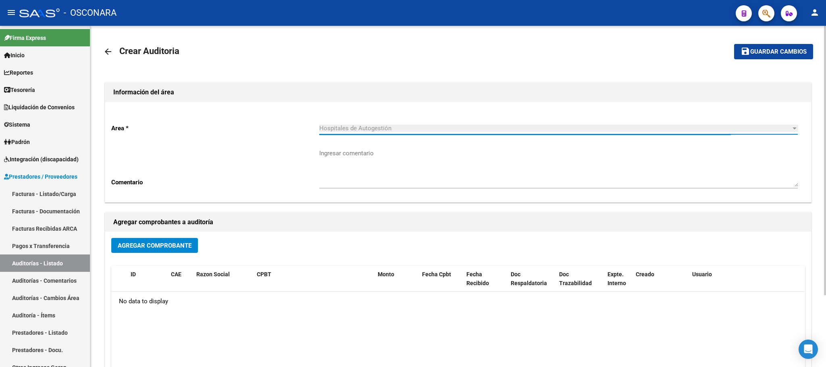
click at [153, 250] on button "Agregar Comprobante" at bounding box center [154, 245] width 87 height 15
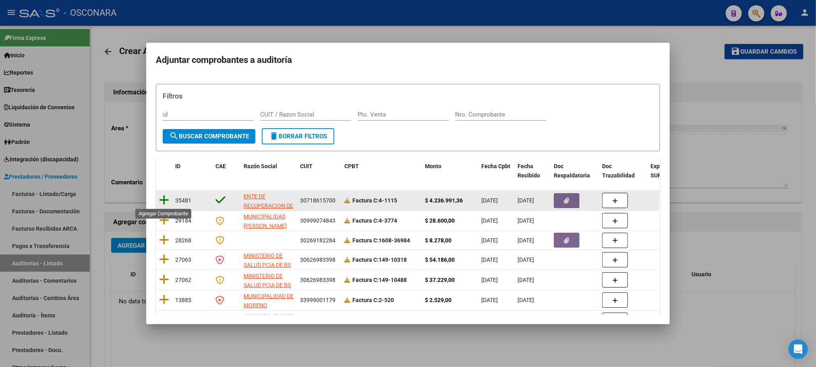
click at [165, 199] on icon at bounding box center [164, 199] width 10 height 11
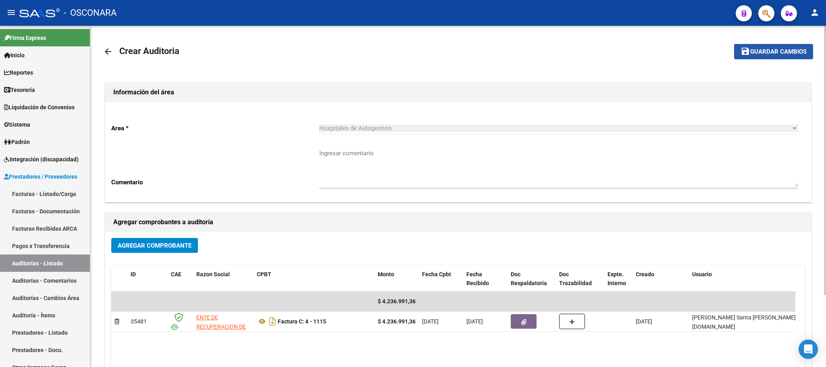
click at [781, 52] on span "Guardar cambios" at bounding box center [778, 51] width 56 height 7
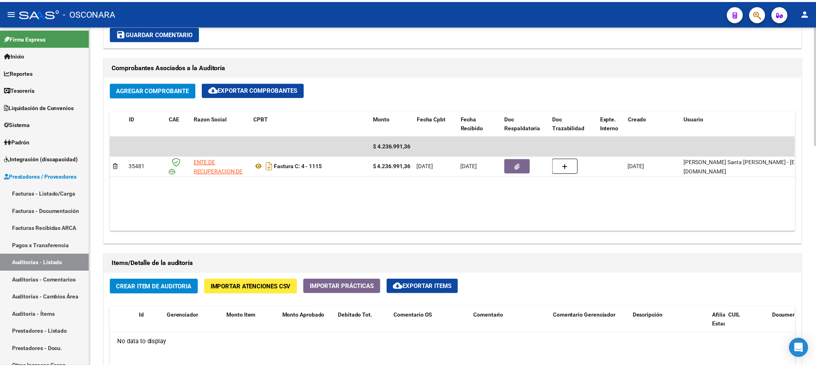
scroll to position [423, 0]
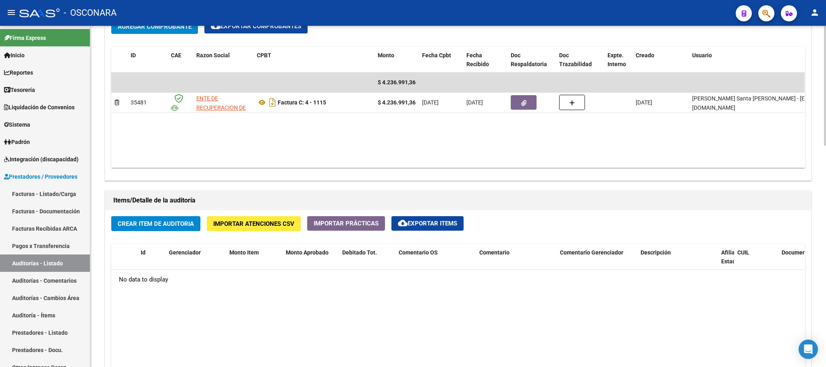
click at [169, 227] on span "Crear Item de Auditoria" at bounding box center [156, 223] width 76 height 7
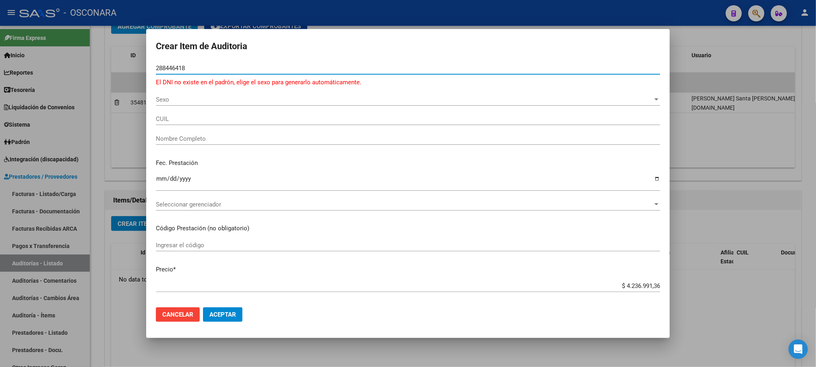
drag, startPoint x: 163, startPoint y: 69, endPoint x: 173, endPoint y: 65, distance: 10.7
click at [173, 65] on input "288446418" at bounding box center [408, 67] width 505 height 7
click at [180, 70] on input "288446418" at bounding box center [408, 67] width 505 height 7
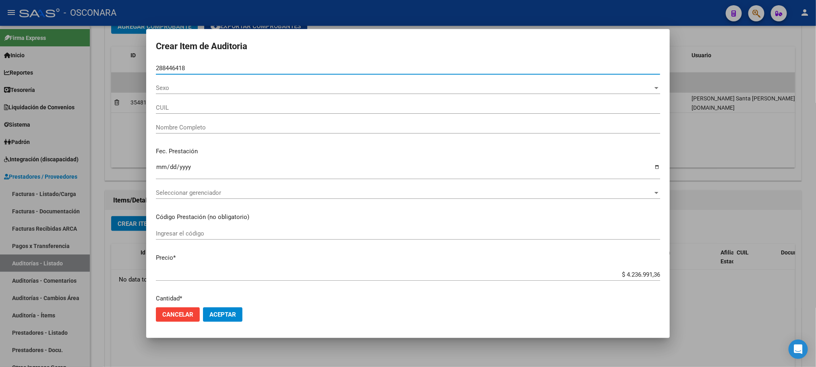
type input "28844618"
type input "20288446181"
type input "[PERSON_NAME]"
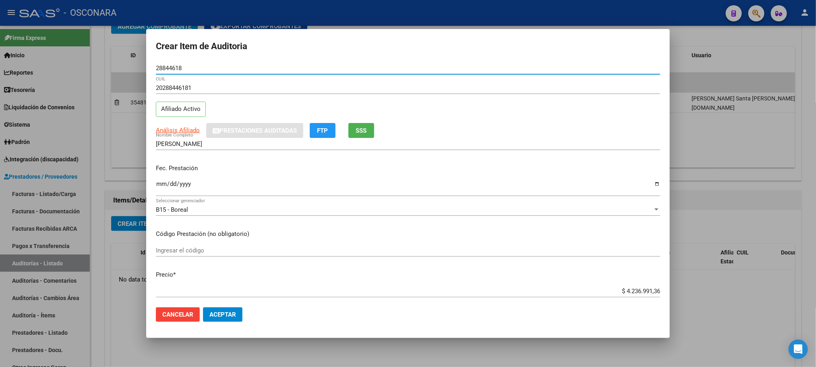
type input "28844618"
click at [158, 186] on input "Ingresar la fecha" at bounding box center [408, 187] width 505 height 13
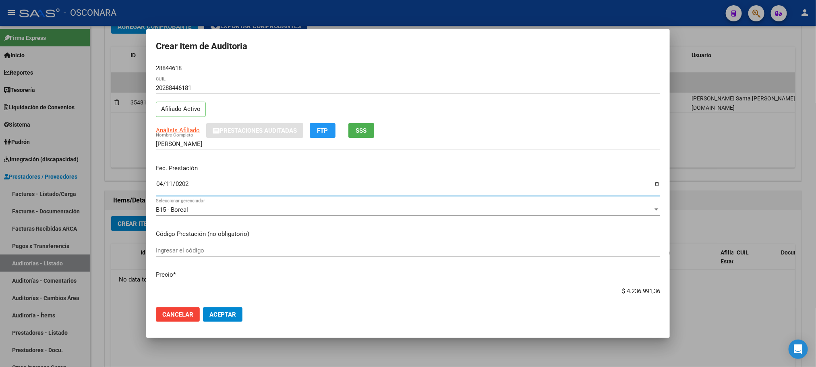
type input "[DATE]"
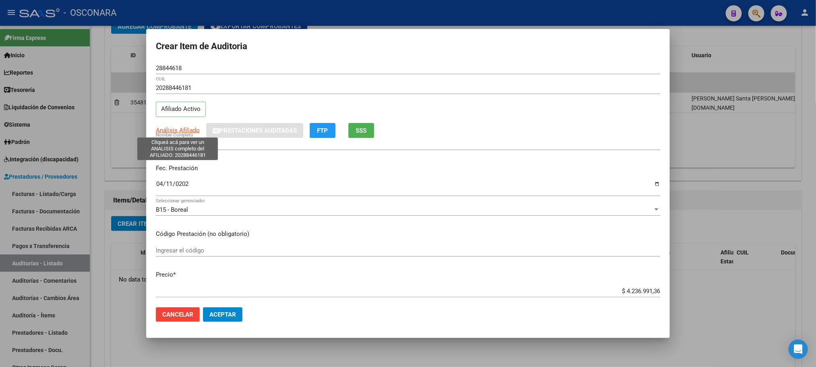
click at [171, 131] on span "Análisis Afiliado" at bounding box center [178, 130] width 44 height 7
copy span "s"
type textarea "20288446181"
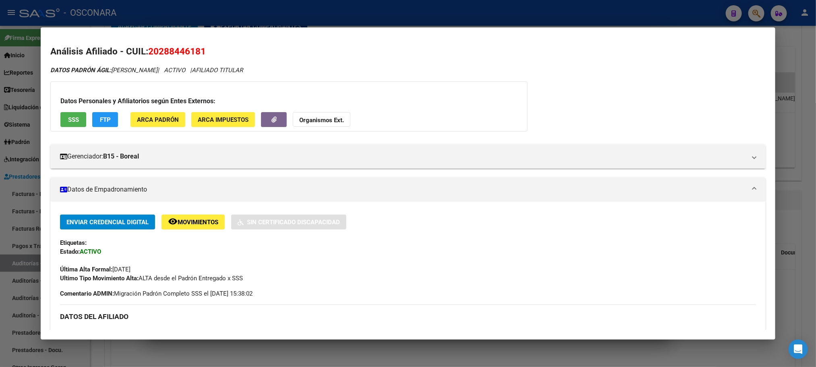
click at [73, 120] on span "SSS" at bounding box center [73, 119] width 11 height 7
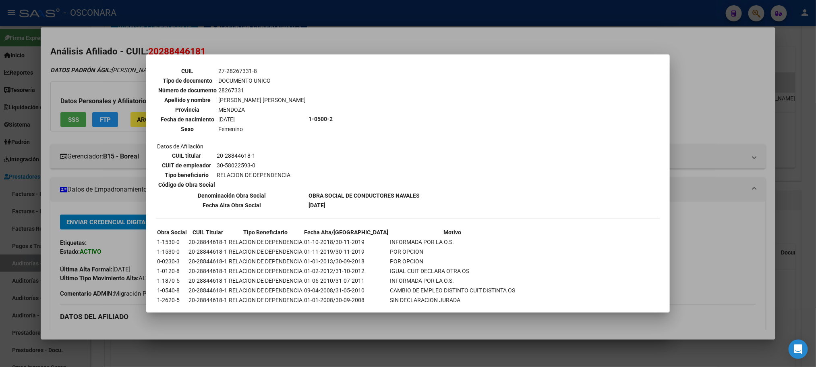
scroll to position [312, 0]
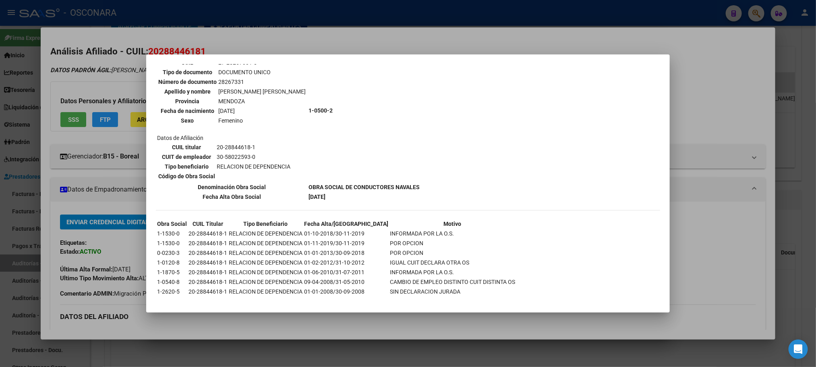
click at [417, 324] on div at bounding box center [408, 183] width 816 height 367
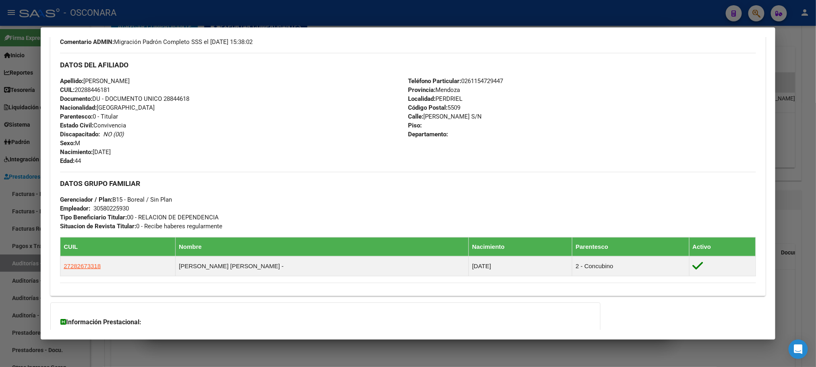
scroll to position [324, 0]
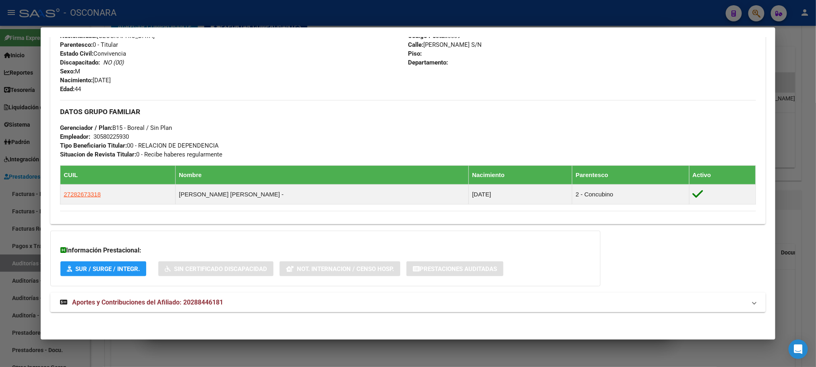
click at [210, 301] on span "Aportes y Contribuciones del Afiliado: 20288446181" at bounding box center [147, 302] width 151 height 8
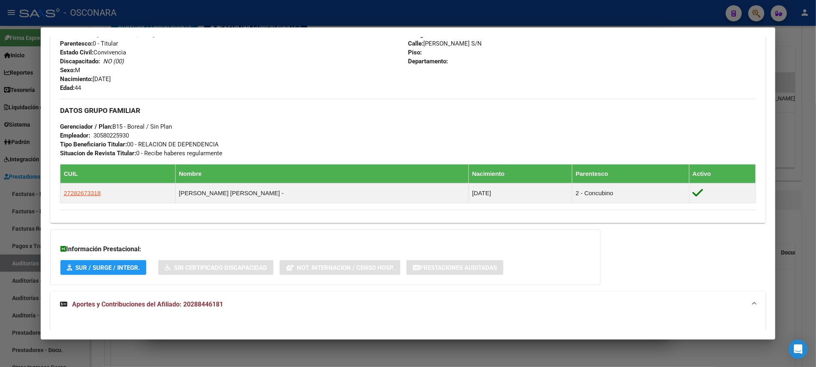
click at [815, 212] on div at bounding box center [408, 183] width 816 height 367
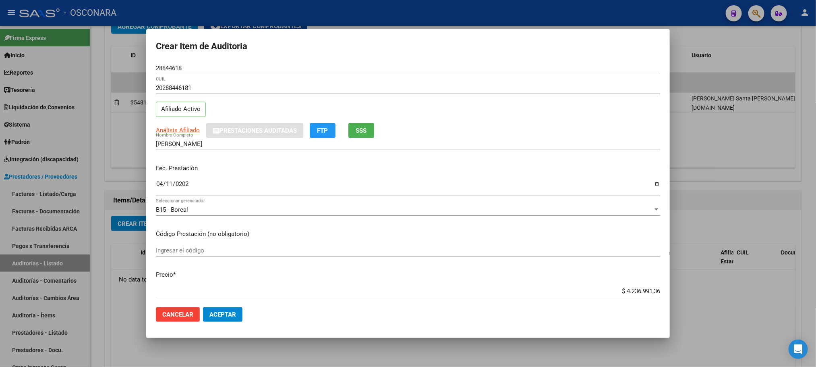
drag, startPoint x: 606, startPoint y: 287, endPoint x: 650, endPoint y: 288, distance: 43.9
click at [650, 288] on div "$ 4.236.991,36 Ingresar el precio" at bounding box center [408, 291] width 505 height 12
drag, startPoint x: 614, startPoint y: 287, endPoint x: 677, endPoint y: 278, distance: 63.4
click at [673, 288] on div "Crear Item de Auditoria 28844618 Nro Documento 20288446181 CUIL Afiliado Activo…" at bounding box center [408, 183] width 816 height 367
type input "$ 0,02"
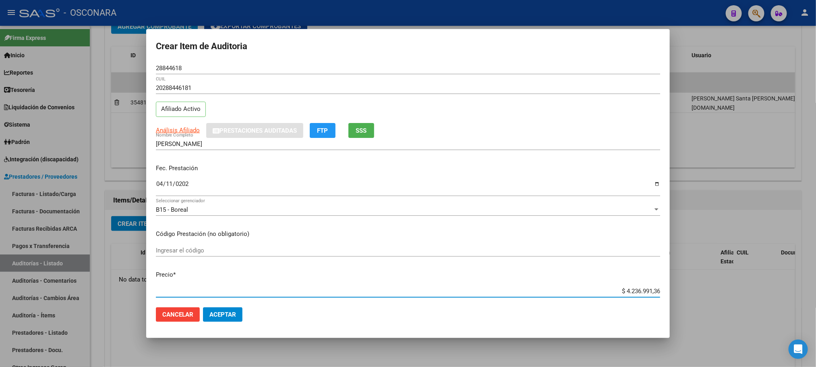
type input "$ 0,02"
type input "$ 0,26"
type input "$ 2,60"
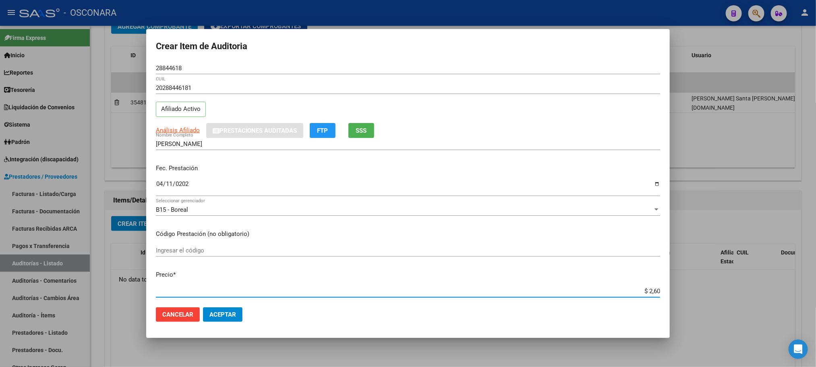
type input "$ 26,00"
type input "$ 260,00"
type input "$ 2.600,00"
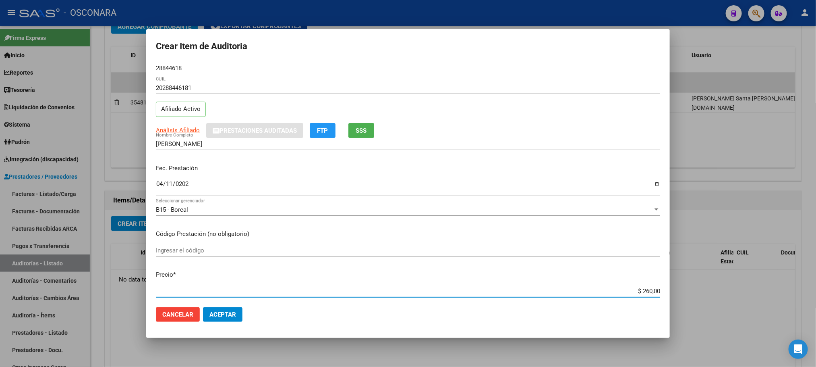
type input "$ 2.600,00"
type input "$ 26.000,00"
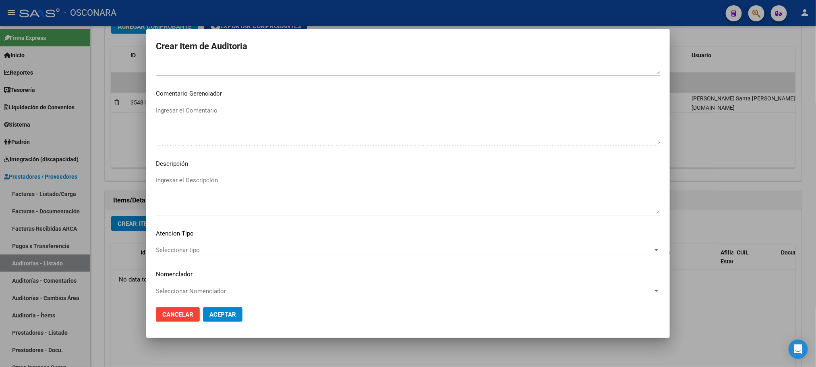
scroll to position [487, 0]
click at [178, 246] on span "Seleccionar tipo" at bounding box center [404, 246] width 497 height 7
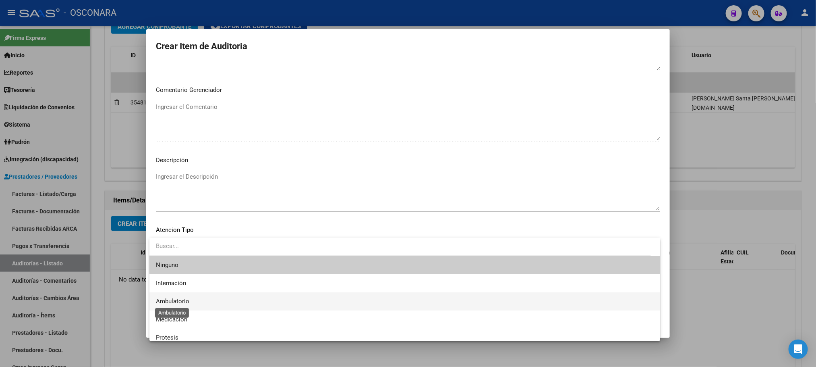
click at [189, 297] on span "Ambulatorio" at bounding box center [172, 300] width 33 height 7
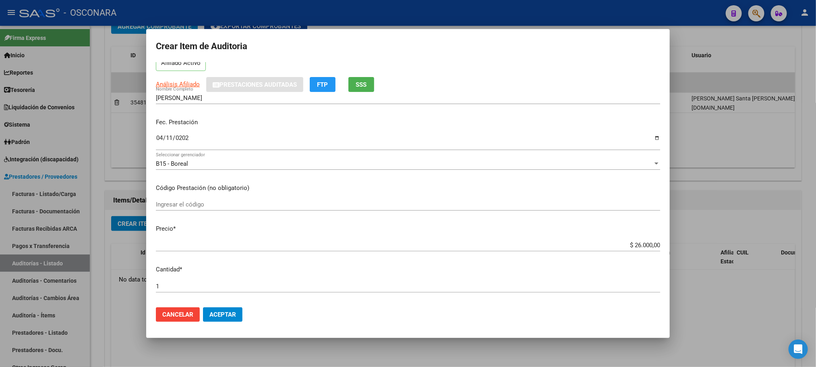
scroll to position [0, 0]
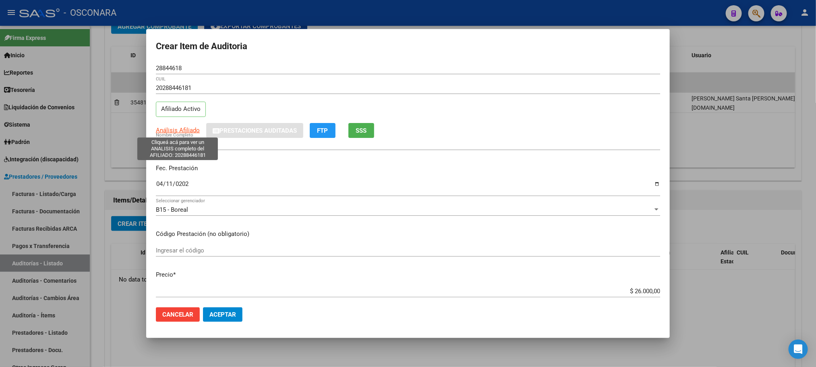
click at [187, 133] on span "Análisis Afiliado" at bounding box center [178, 130] width 44 height 7
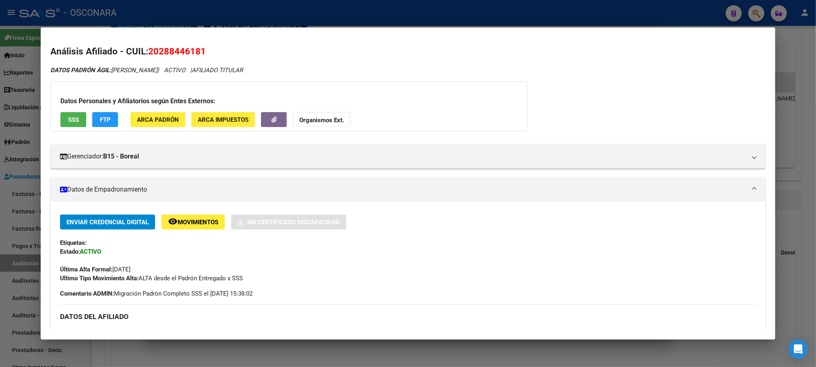
click at [76, 122] on button "SSS" at bounding box center [73, 119] width 26 height 15
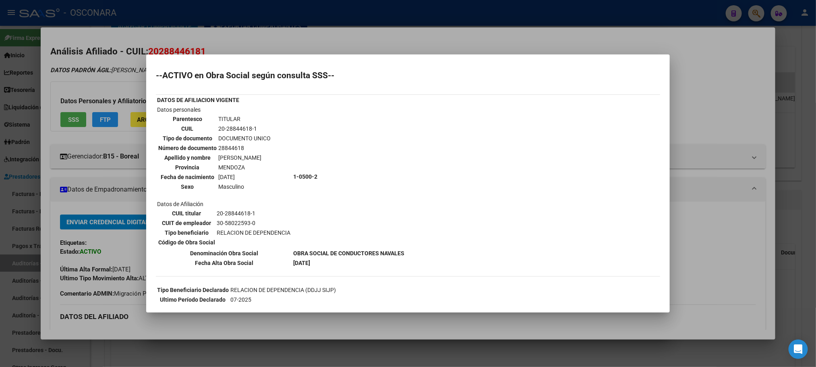
click at [387, 346] on div at bounding box center [408, 183] width 816 height 367
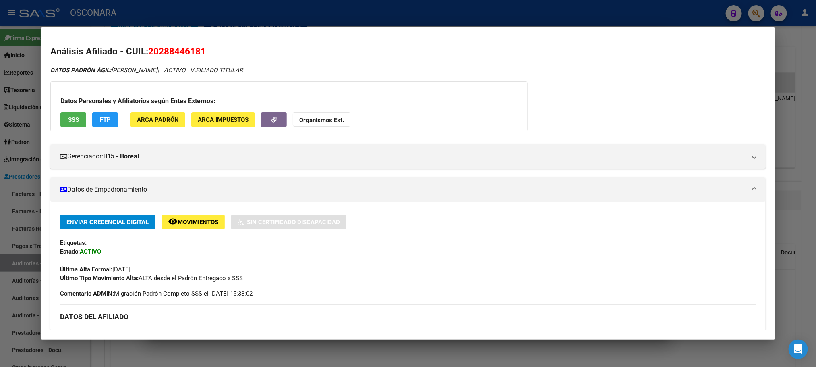
click at [361, 351] on div at bounding box center [408, 183] width 816 height 367
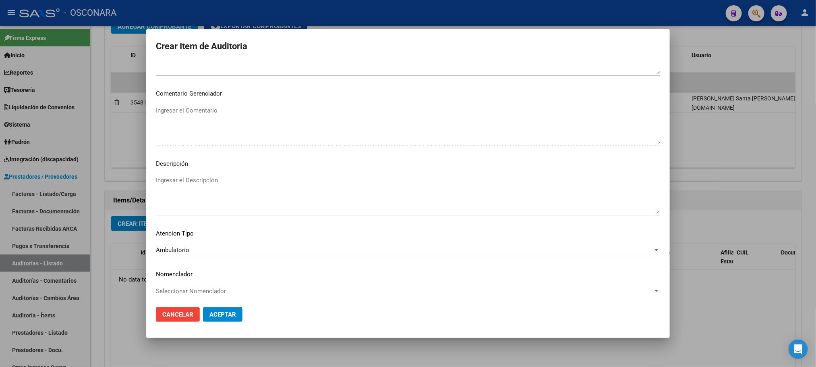
scroll to position [487, 0]
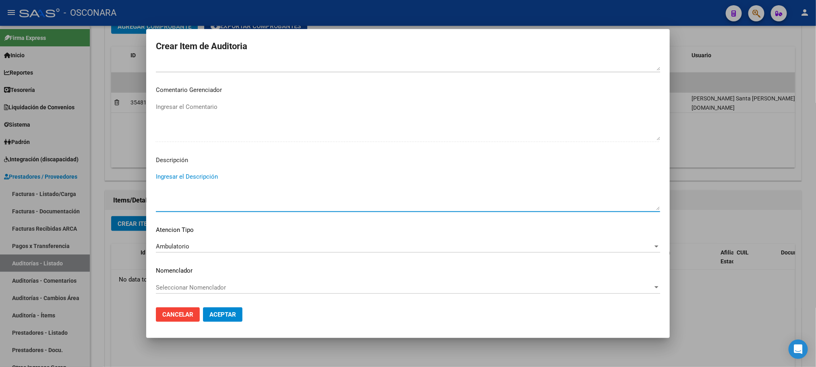
click at [233, 178] on textarea "Ingresar el Descripción" at bounding box center [408, 191] width 505 height 38
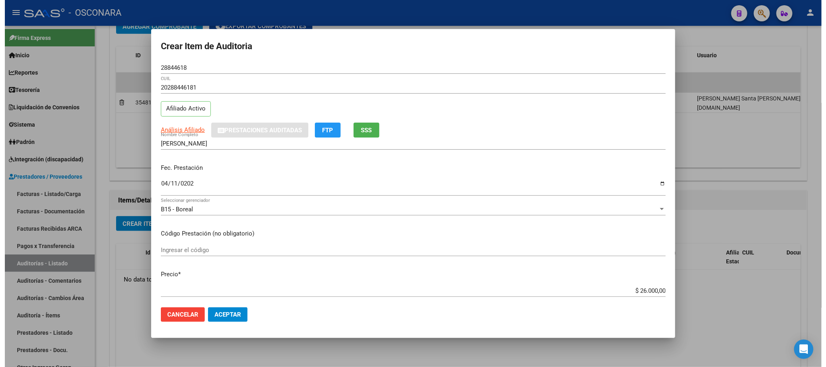
scroll to position [0, 0]
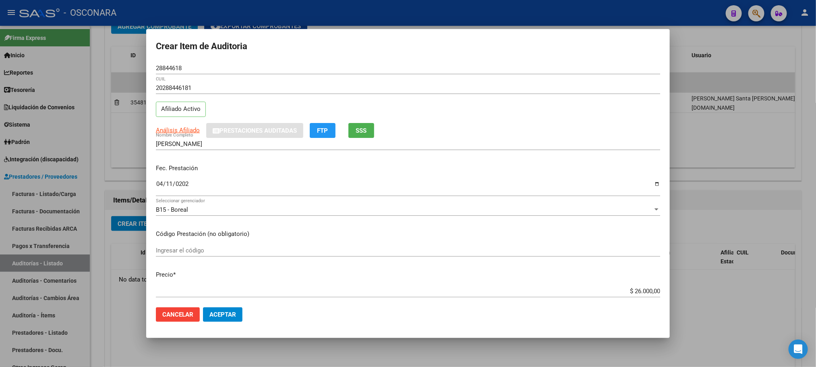
type textarea "AMBULATORIO"
click at [231, 314] on span "Aceptar" at bounding box center [223, 314] width 27 height 7
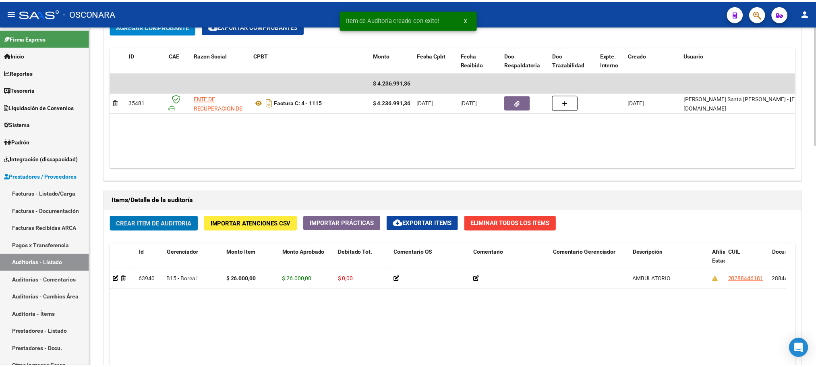
scroll to position [424, 0]
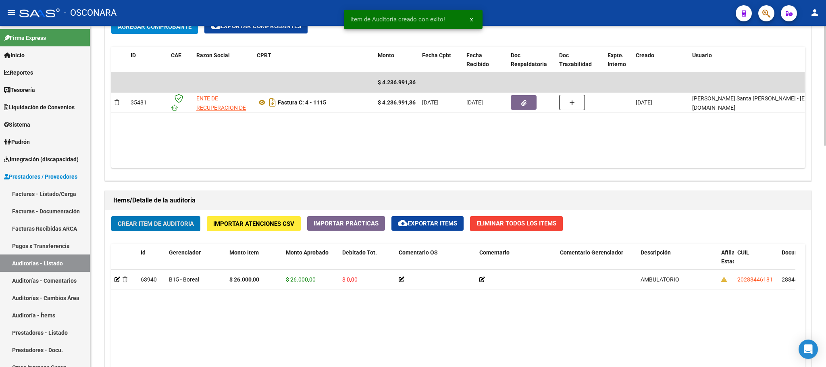
click at [181, 226] on span "Crear Item de Auditoria" at bounding box center [156, 223] width 76 height 7
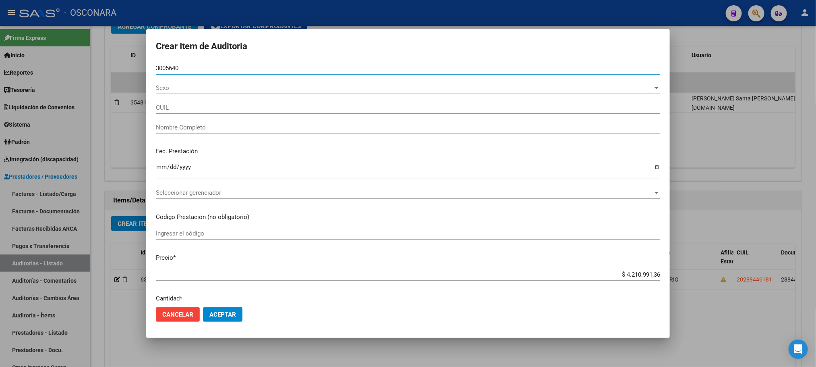
type input "30056403"
type input "20300564039"
type input "[PERSON_NAME]"
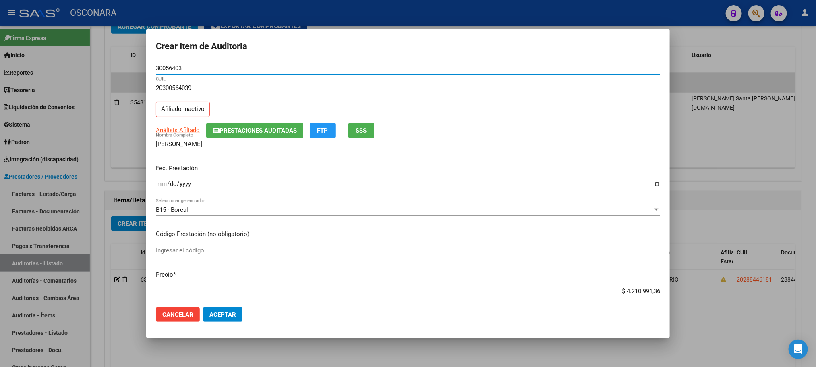
type input "30056403"
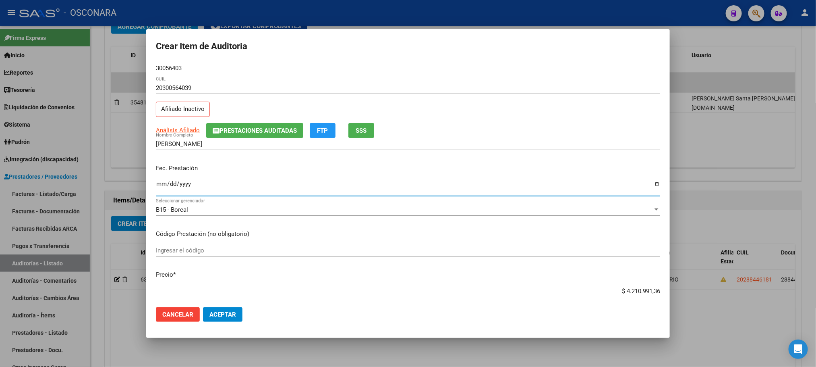
click at [159, 185] on input "Ingresar la fecha" at bounding box center [408, 187] width 505 height 13
type input "[DATE]"
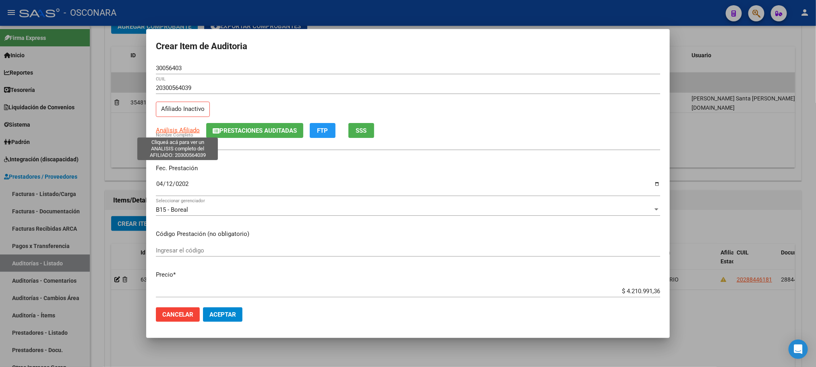
click at [167, 129] on span "Análisis Afiliado" at bounding box center [178, 130] width 44 height 7
type textarea "20300564039"
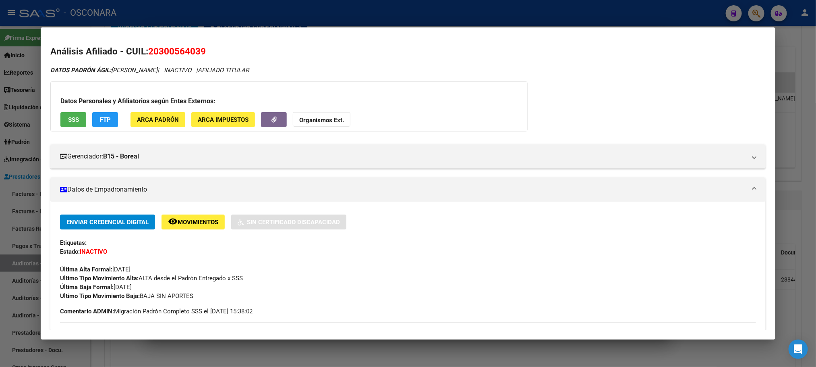
click at [74, 127] on div "Datos Personales y Afiliatorios según Entes Externos: SSS FTP ARCA Padrón ARCA …" at bounding box center [289, 106] width 478 height 50
click at [74, 120] on span "SSS" at bounding box center [73, 119] width 11 height 7
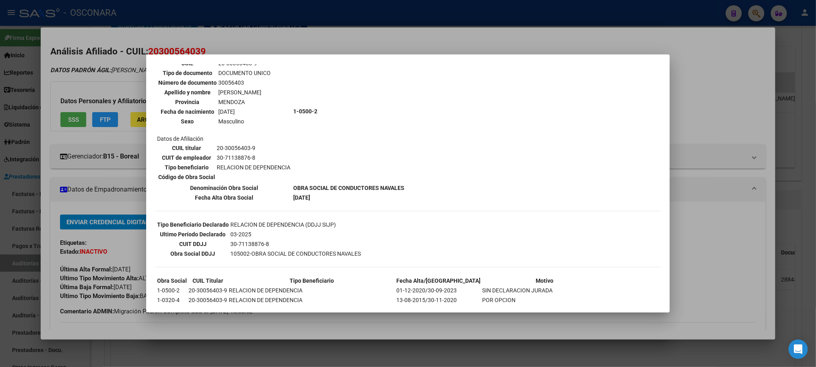
scroll to position [107, 0]
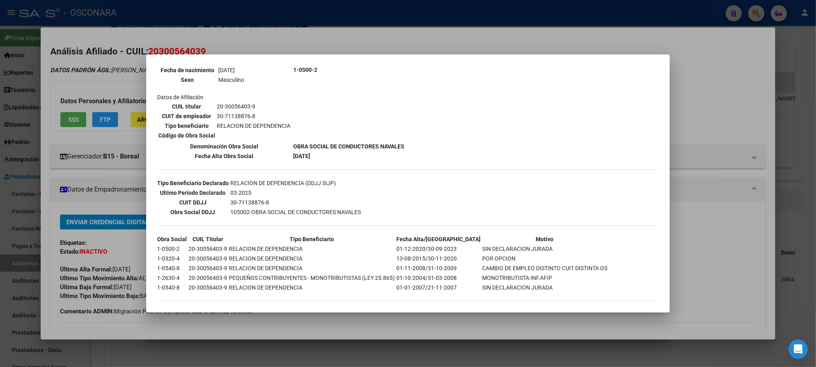
drag, startPoint x: 364, startPoint y: 324, endPoint x: 361, endPoint y: 321, distance: 4.9
click at [364, 323] on div at bounding box center [408, 183] width 816 height 367
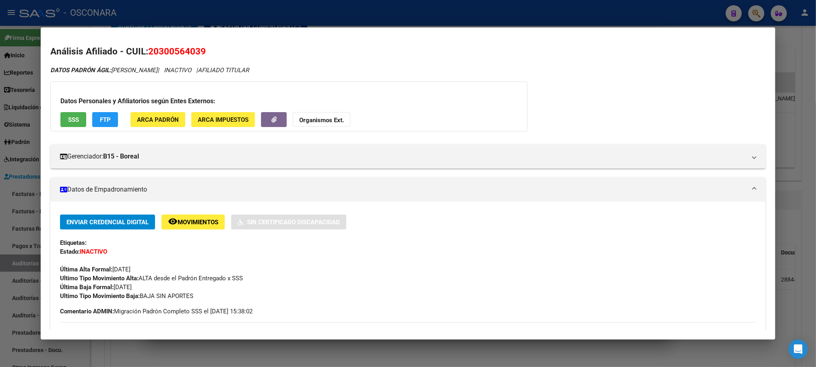
click at [295, 342] on div at bounding box center [408, 183] width 816 height 367
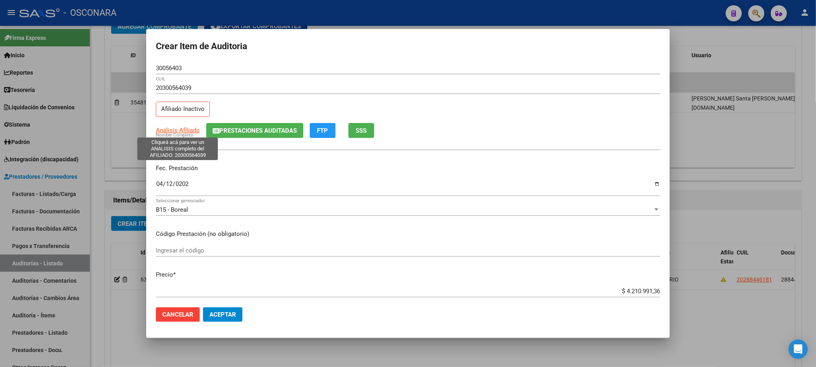
click at [178, 132] on span "Análisis Afiliado" at bounding box center [178, 130] width 44 height 7
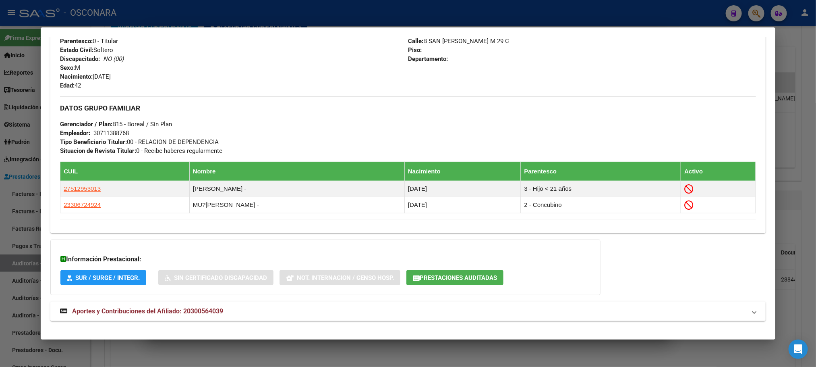
scroll to position [355, 0]
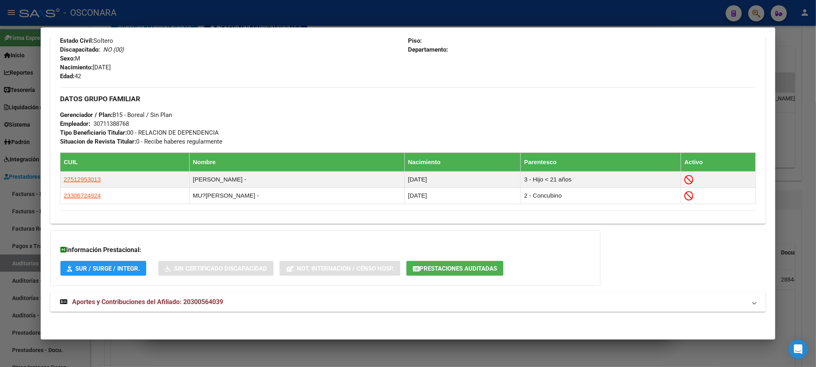
click at [155, 306] on strong "Aportes y Contribuciones del Afiliado: 20300564039" at bounding box center [141, 302] width 163 height 10
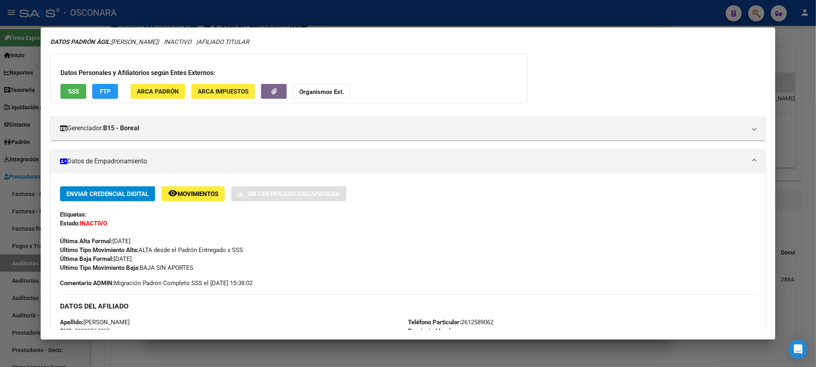
scroll to position [0, 0]
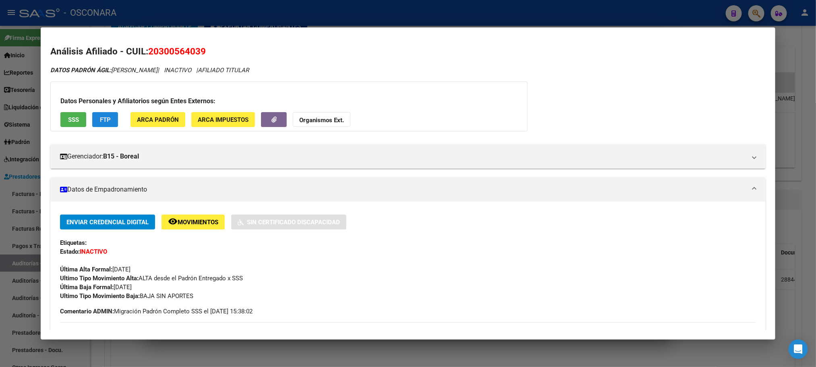
click at [104, 125] on button "FTP" at bounding box center [105, 119] width 26 height 15
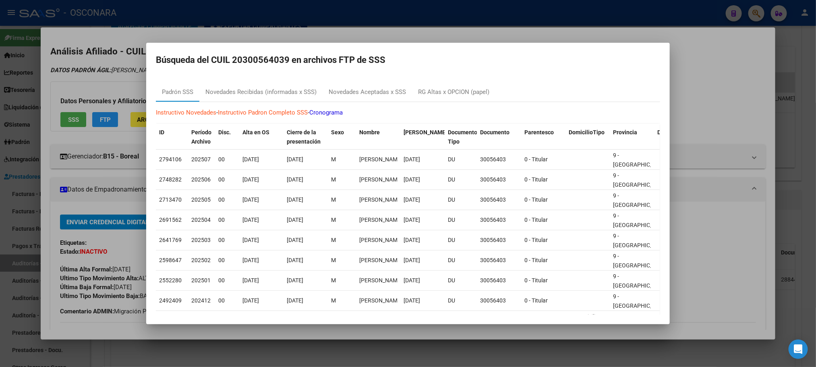
click at [681, 98] on div at bounding box center [408, 183] width 816 height 367
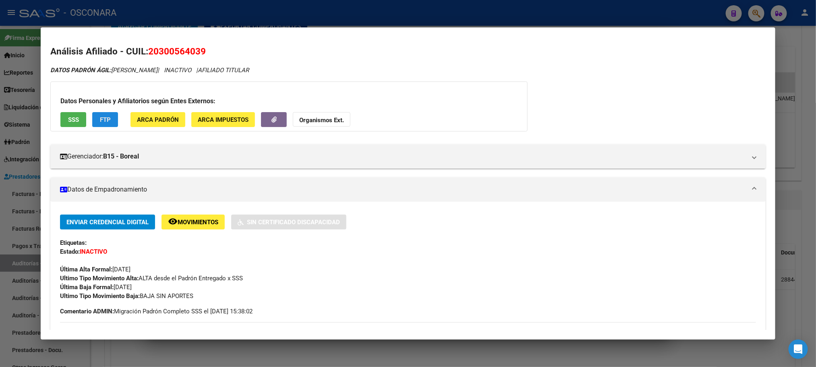
click at [109, 121] on button "FTP" at bounding box center [105, 119] width 26 height 15
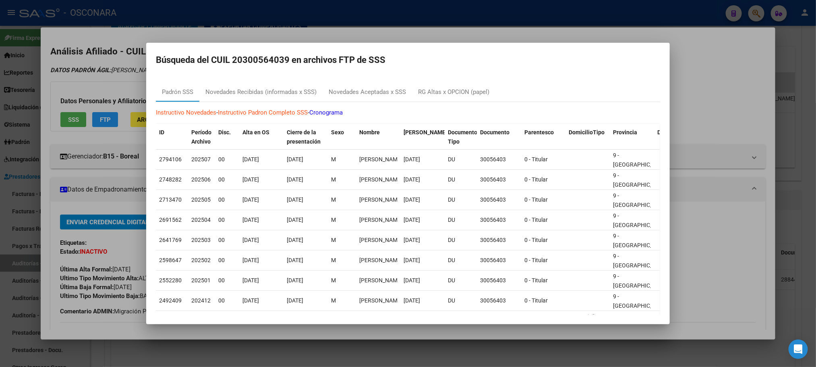
click at [700, 73] on div at bounding box center [408, 183] width 816 height 367
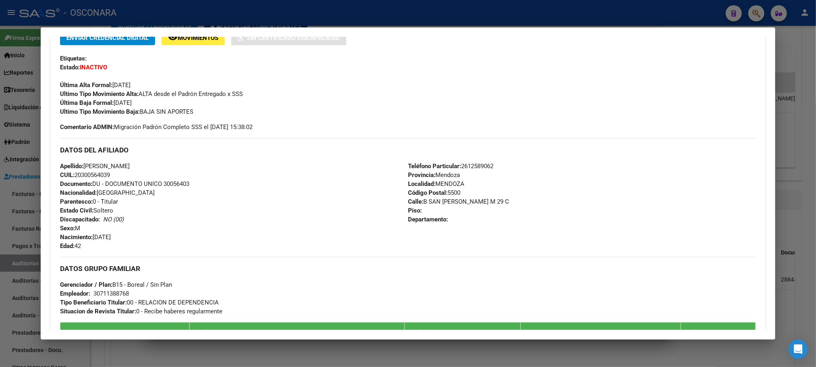
scroll to position [29, 0]
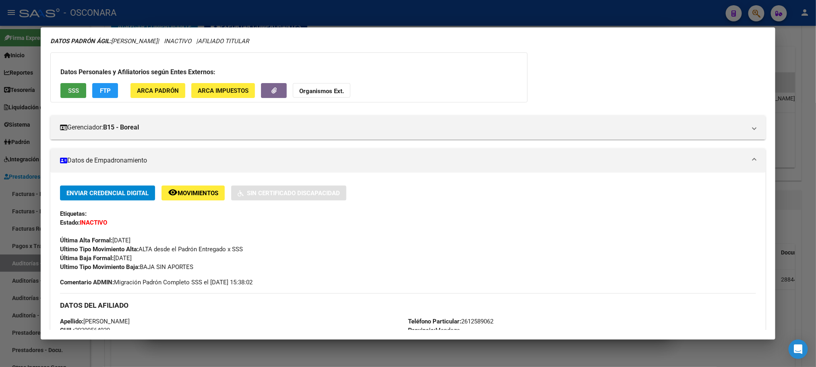
click at [74, 89] on span "SSS" at bounding box center [73, 90] width 11 height 7
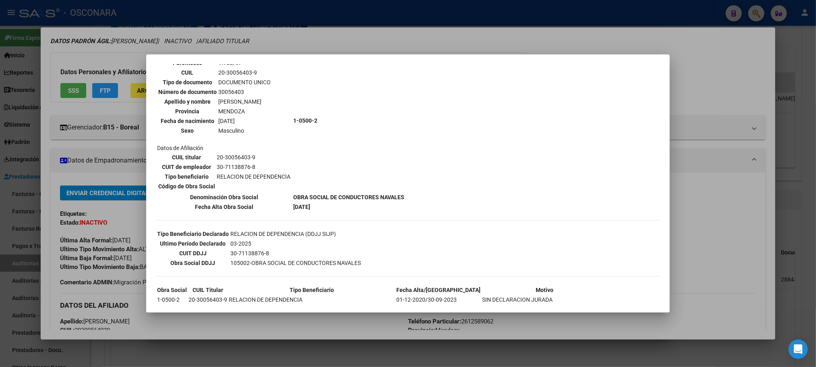
scroll to position [107, 0]
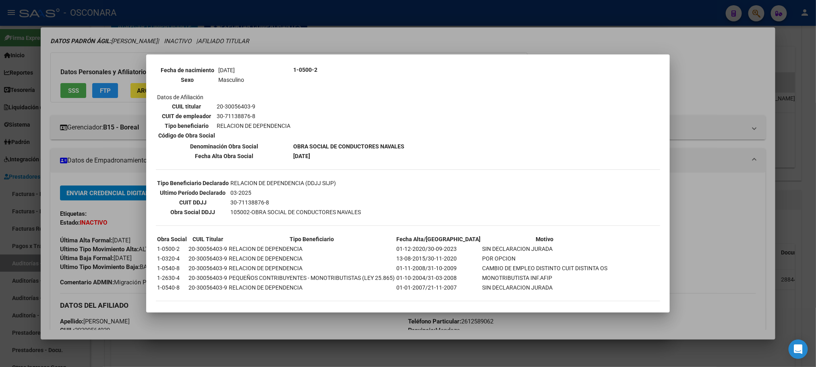
click at [302, 312] on div at bounding box center [408, 183] width 816 height 367
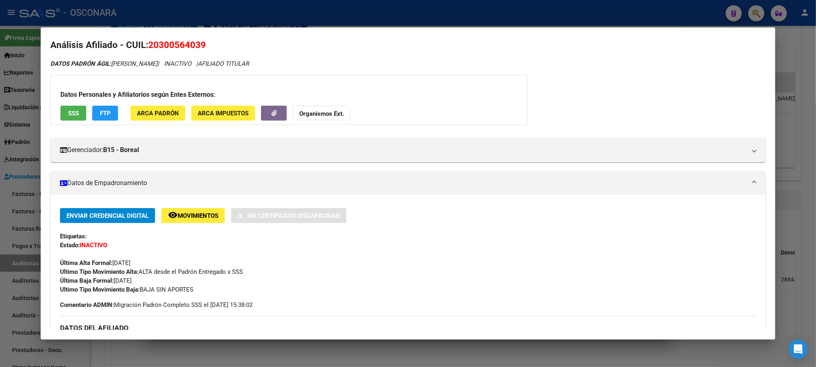
scroll to position [0, 0]
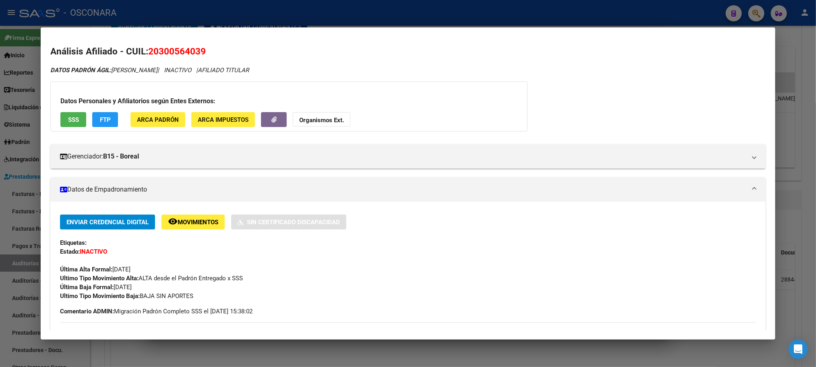
drag, startPoint x: 207, startPoint y: 49, endPoint x: 148, endPoint y: 50, distance: 59.7
click at [148, 50] on h2 "Análisis Afiliado - CUIL: 20300564039" at bounding box center [407, 52] width 715 height 14
copy span "20300564039"
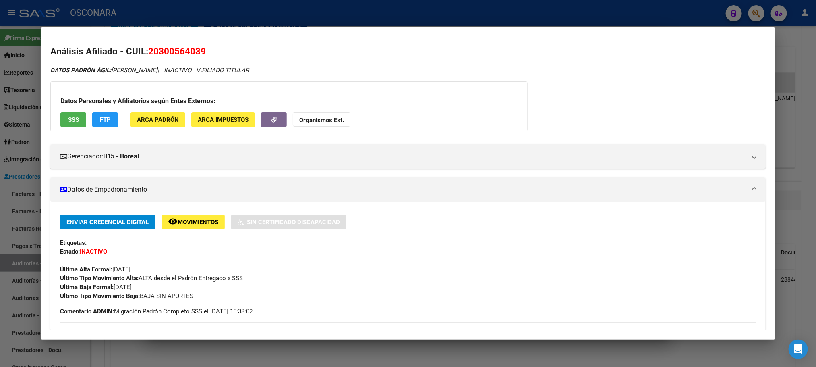
click at [359, 355] on div at bounding box center [408, 183] width 816 height 367
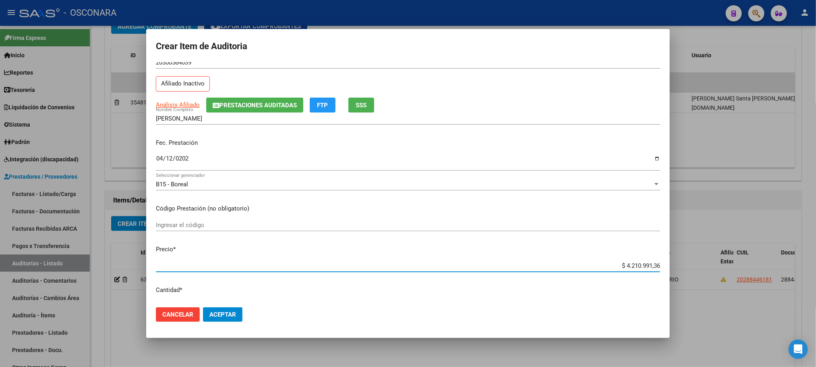
scroll to position [28, 0]
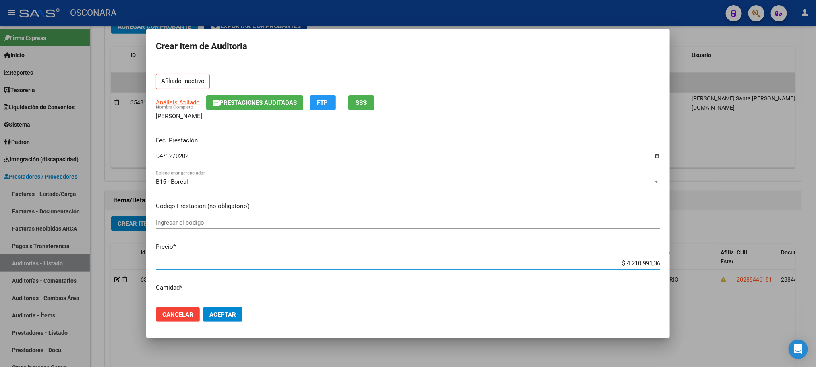
drag, startPoint x: 614, startPoint y: 291, endPoint x: 712, endPoint y: 280, distance: 98.6
click at [712, 280] on div "Crear Item de Auditoria 30056403 Nro Documento 20300564039 CUIL Afiliado Inacti…" at bounding box center [408, 183] width 816 height 367
type input "$ 0,06"
type input "$ 0,63"
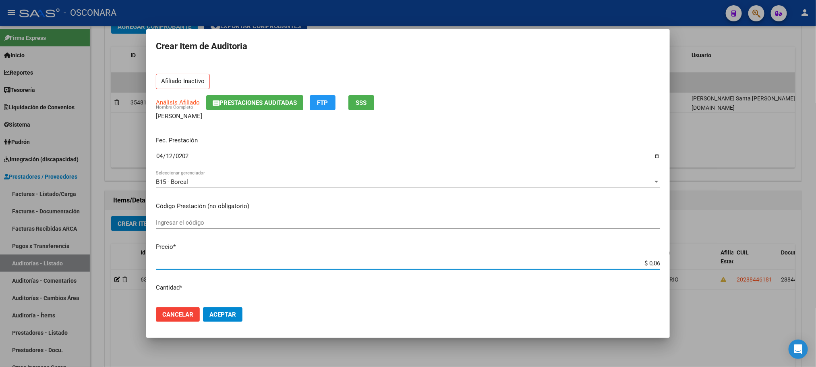
type input "$ 0,63"
type input "$ 6,30"
type input "$ 63,00"
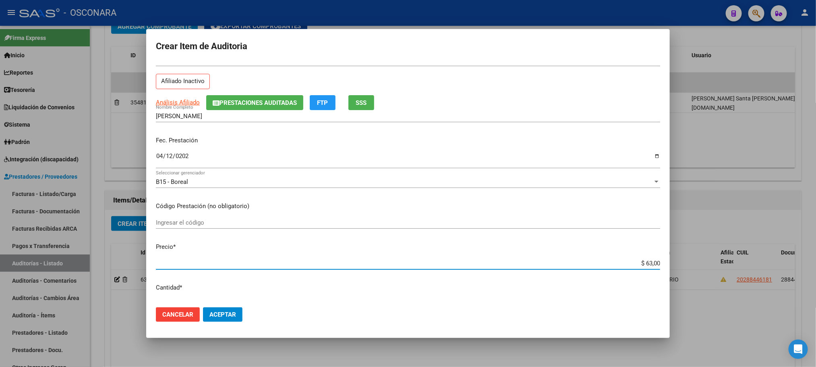
type input "$ 630,00"
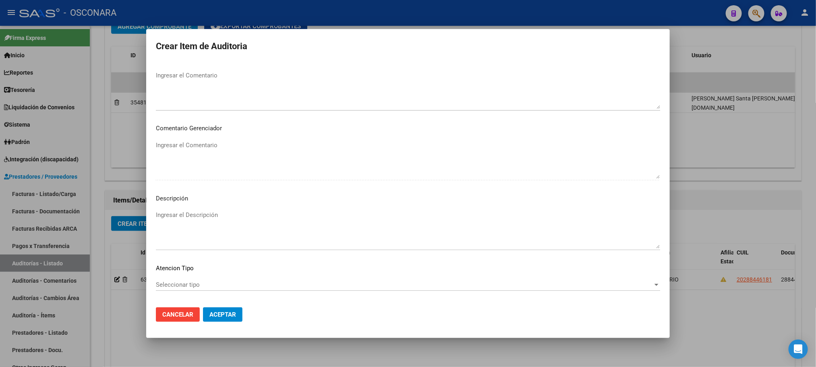
scroll to position [484, 0]
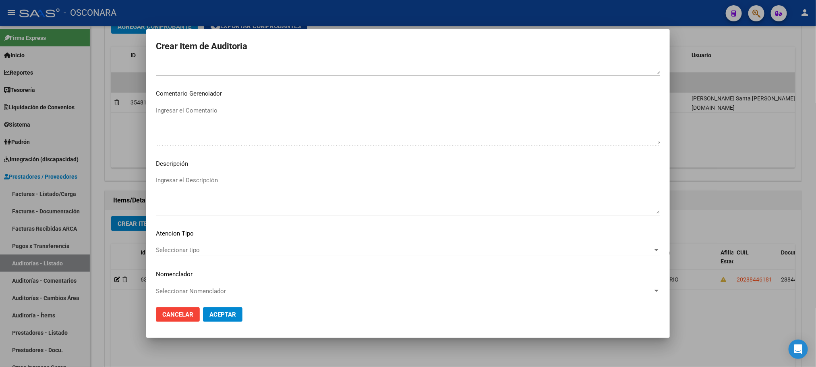
click at [228, 249] on span "Seleccionar tipo" at bounding box center [404, 249] width 497 height 7
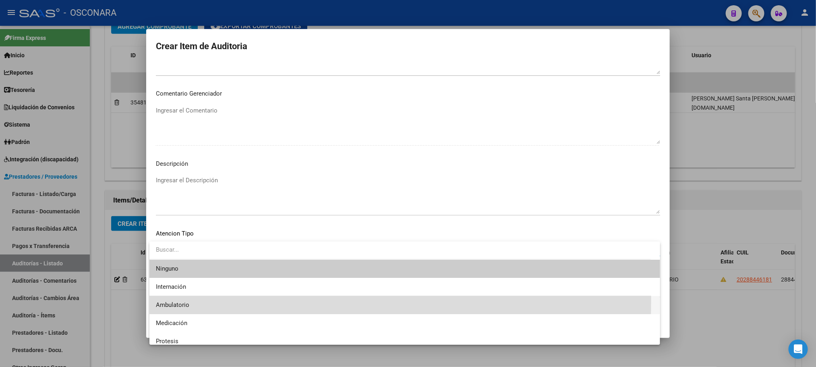
click at [196, 299] on span "Ambulatorio" at bounding box center [405, 305] width 498 height 18
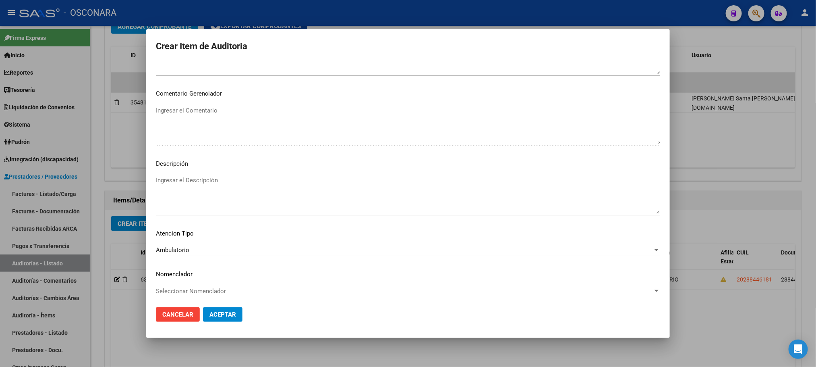
click at [243, 173] on mat-dialog-content "30056403 Nro Documento 20300564039 CUIL Afiliado Inactivo Análisis Afiliado Pre…" at bounding box center [408, 181] width 524 height 239
click at [238, 178] on textarea "Ingresar el Descripción" at bounding box center [408, 195] width 505 height 38
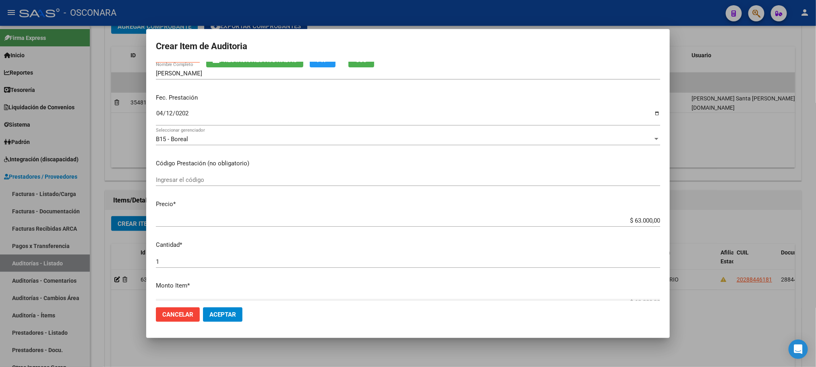
scroll to position [121, 0]
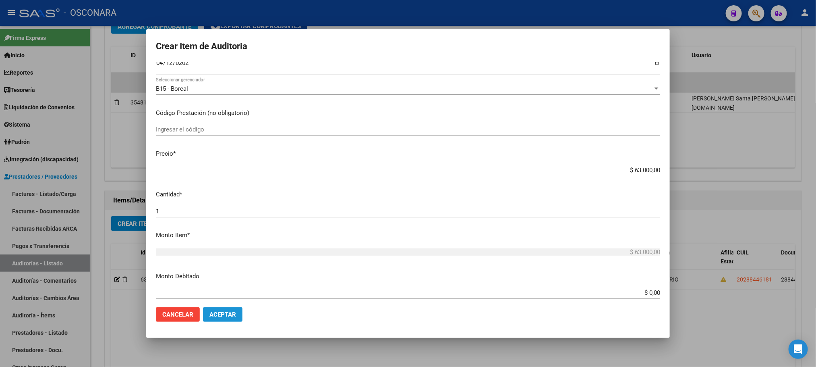
click at [236, 318] on button "Aceptar" at bounding box center [222, 314] width 39 height 15
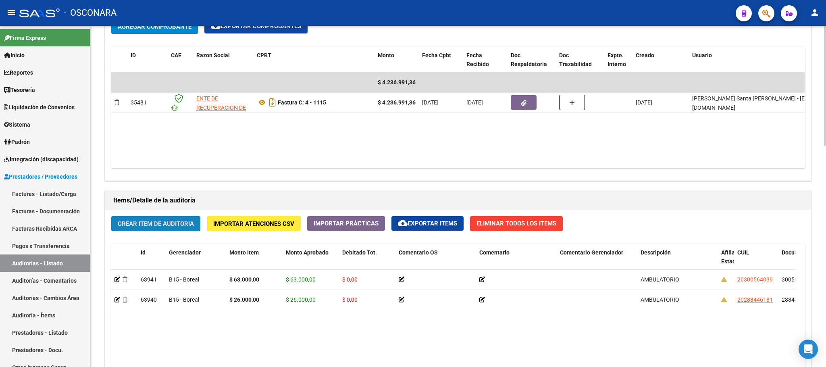
click at [166, 231] on button "Crear Item de Auditoria" at bounding box center [155, 223] width 89 height 15
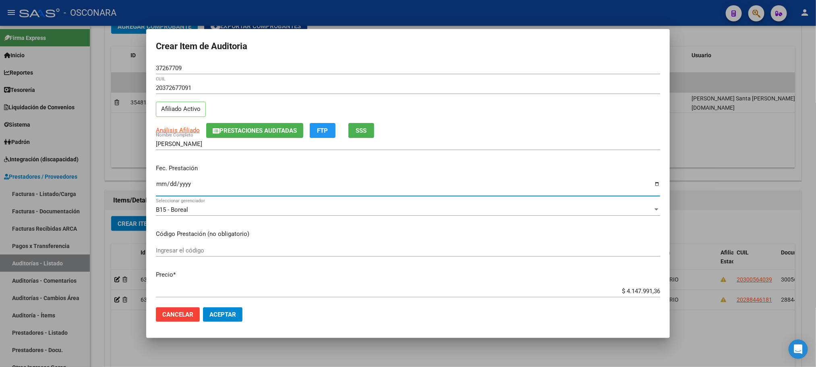
click at [162, 187] on input "Ingresar la fecha" at bounding box center [408, 187] width 505 height 13
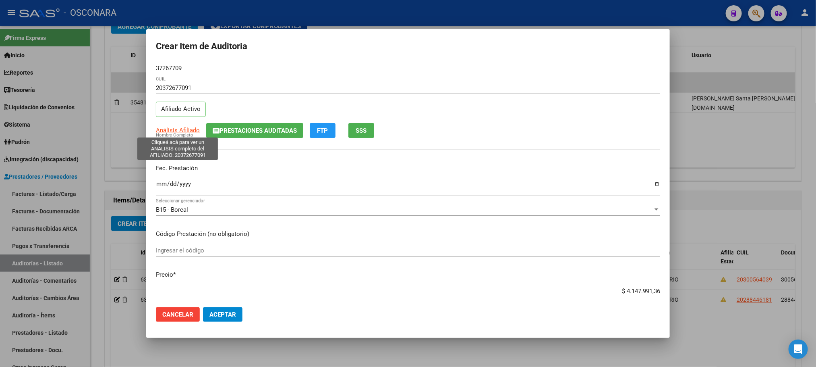
click at [175, 132] on span "Análisis Afiliado" at bounding box center [178, 130] width 44 height 7
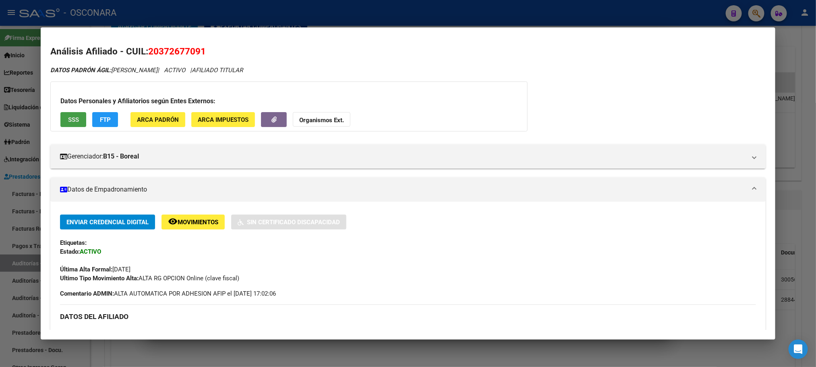
click at [63, 124] on button "SSS" at bounding box center [73, 119] width 26 height 15
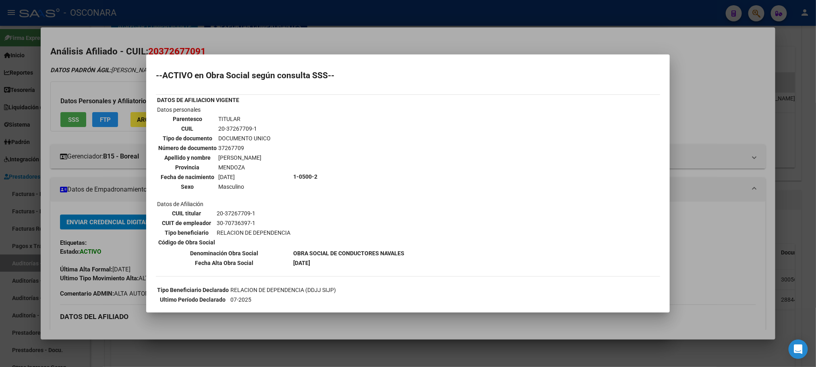
click at [438, 329] on div at bounding box center [408, 183] width 816 height 367
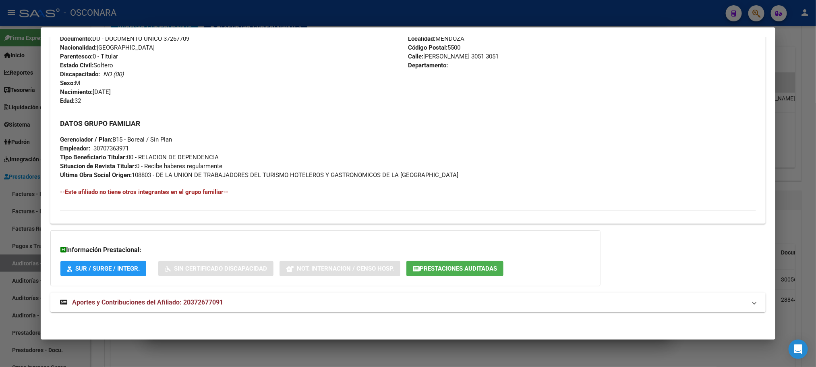
scroll to position [312, 0]
click at [407, 358] on div at bounding box center [408, 183] width 816 height 367
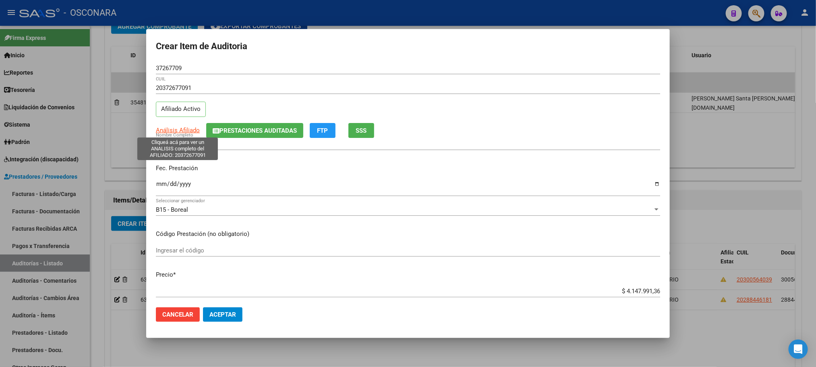
click at [178, 131] on span "Análisis Afiliado" at bounding box center [178, 130] width 44 height 7
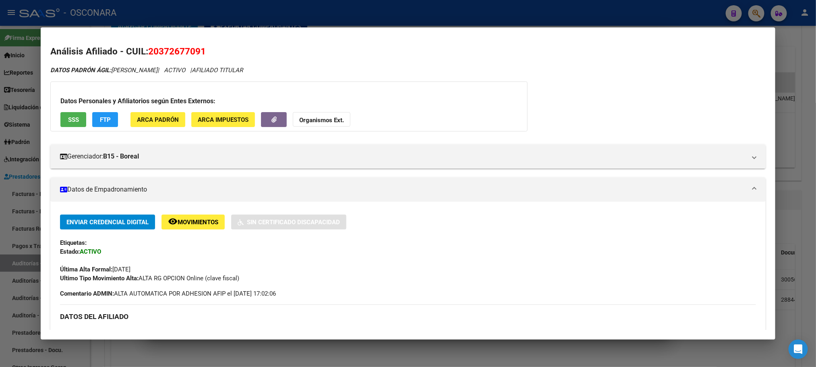
click at [62, 116] on button "SSS" at bounding box center [73, 119] width 26 height 15
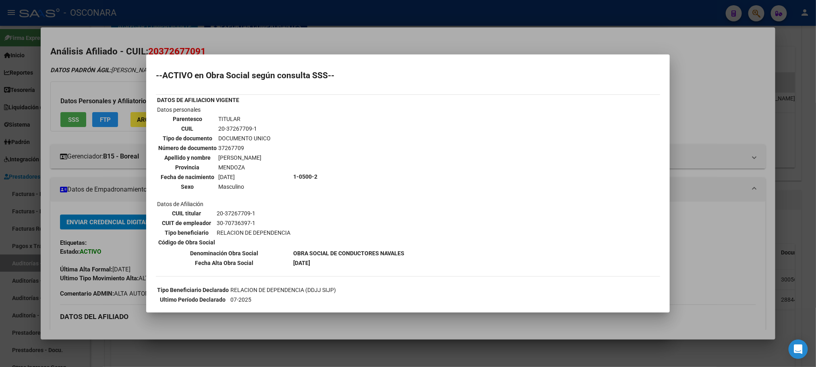
scroll to position [79, 0]
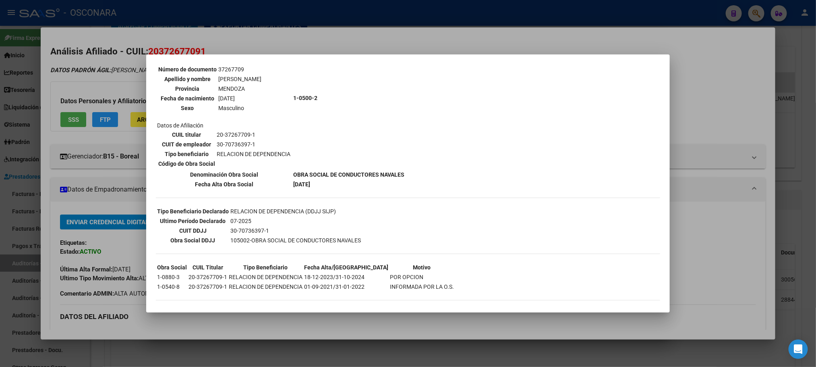
click at [421, 360] on div at bounding box center [408, 183] width 816 height 367
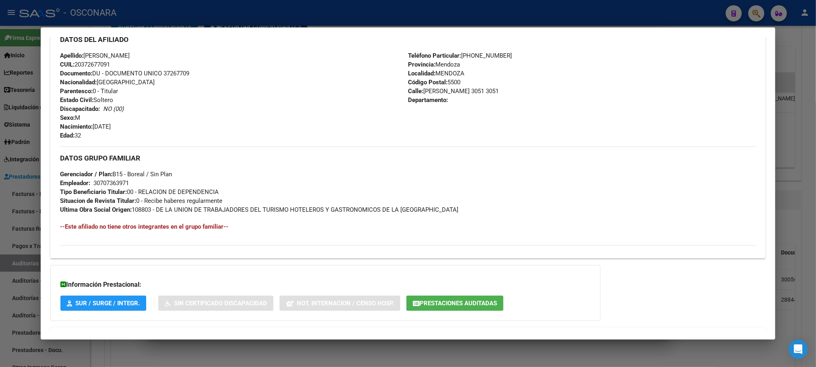
scroll to position [312, 0]
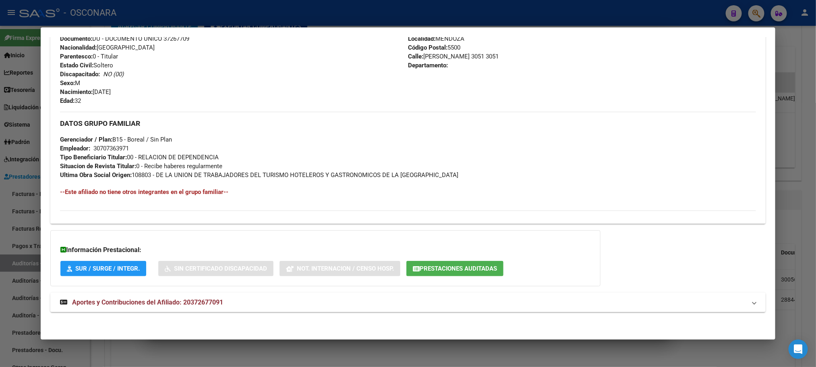
click at [812, 241] on div at bounding box center [408, 183] width 816 height 367
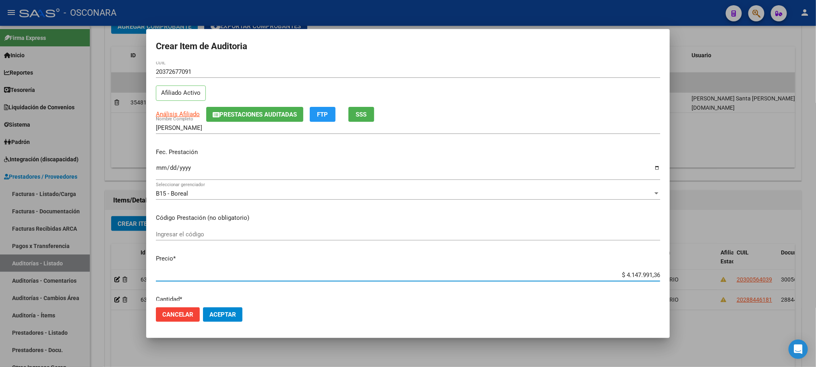
drag, startPoint x: 611, startPoint y: 288, endPoint x: 702, endPoint y: 290, distance: 91.9
click at [702, 290] on div "Crear Item de Auditoria 37267709 Nro Documento 20372677091 CUIL Afiliado Activo…" at bounding box center [408, 183] width 816 height 367
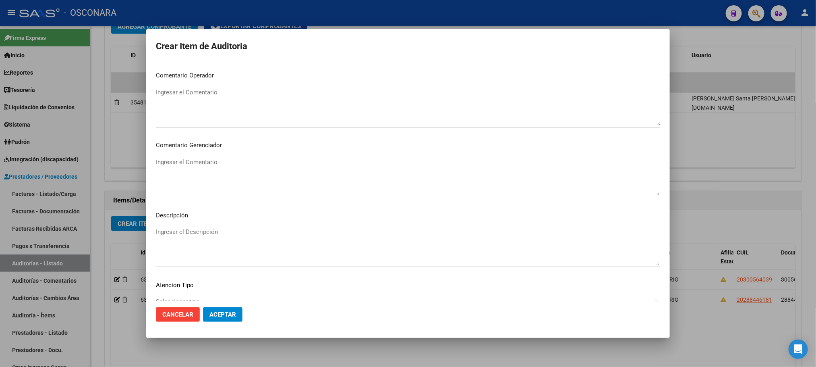
scroll to position [487, 0]
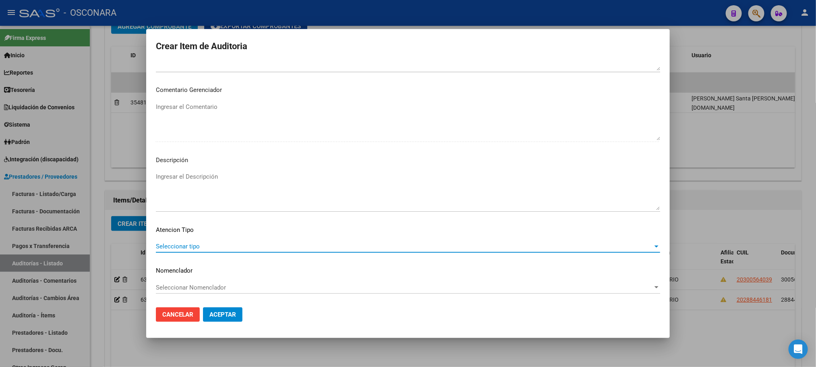
click at [225, 248] on span "Seleccionar tipo" at bounding box center [404, 246] width 497 height 7
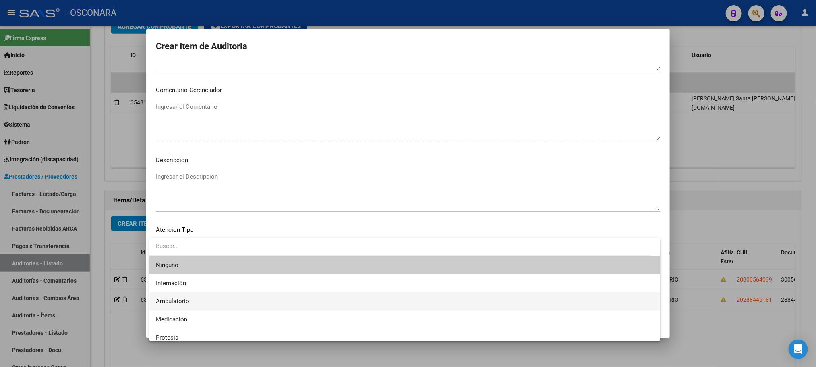
click at [199, 300] on span "Ambulatorio" at bounding box center [405, 301] width 498 height 18
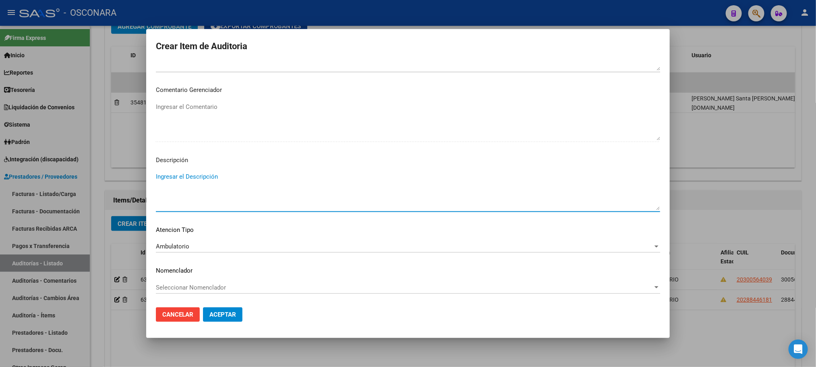
click at [207, 180] on textarea "Ingresar el Descripción" at bounding box center [408, 191] width 505 height 38
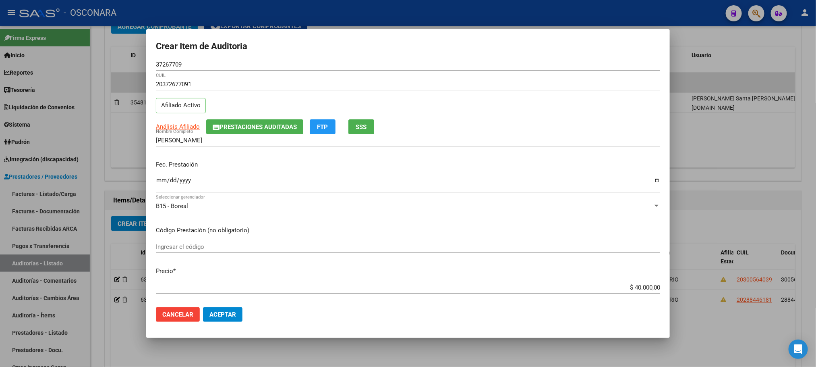
scroll to position [0, 0]
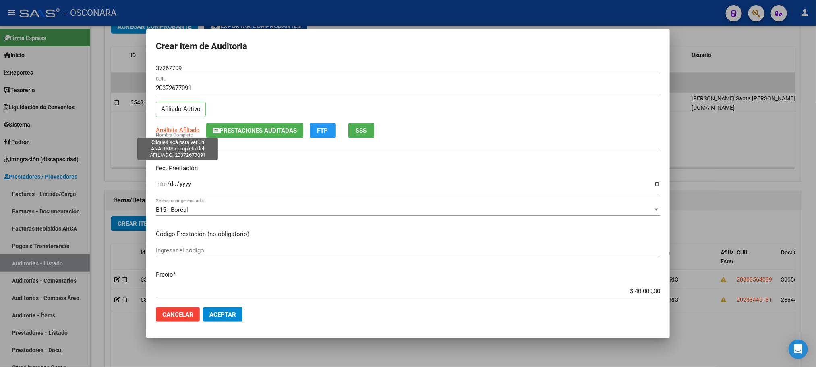
click at [167, 127] on span "Análisis Afiliado" at bounding box center [178, 130] width 44 height 7
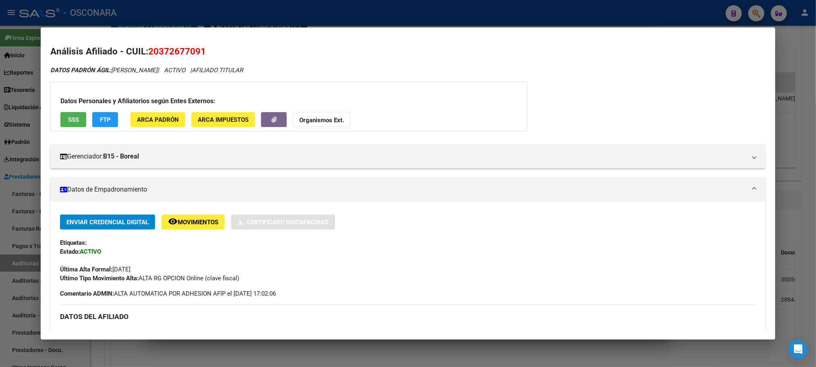
click at [69, 122] on span "SSS" at bounding box center [73, 119] width 11 height 7
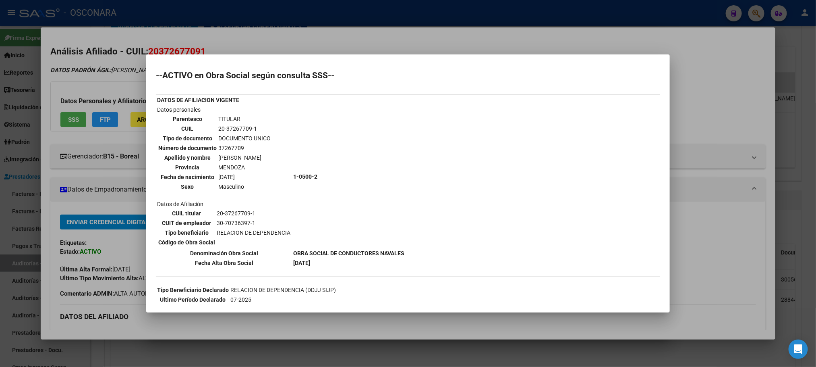
click at [326, 324] on div at bounding box center [408, 183] width 816 height 367
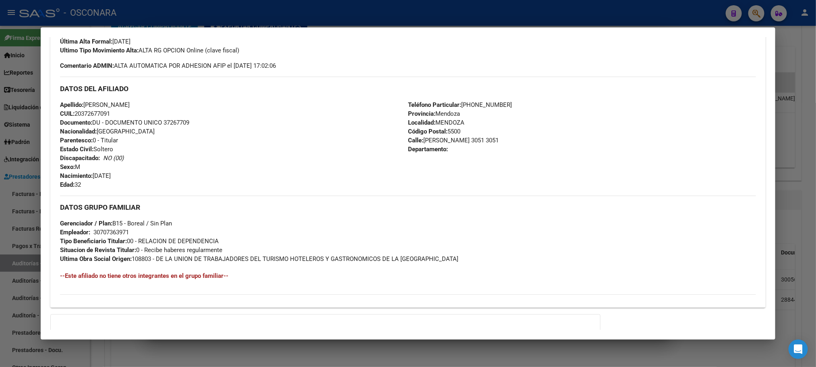
scroll to position [312, 0]
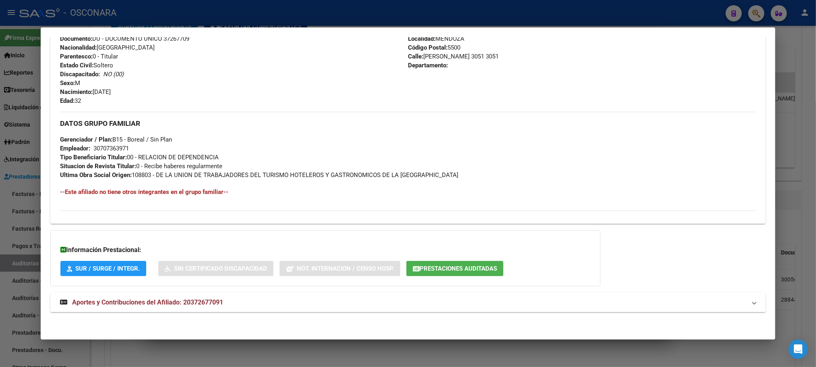
click at [210, 306] on strong "Aportes y Contribuciones del Afiliado: 20372677091" at bounding box center [141, 302] width 163 height 10
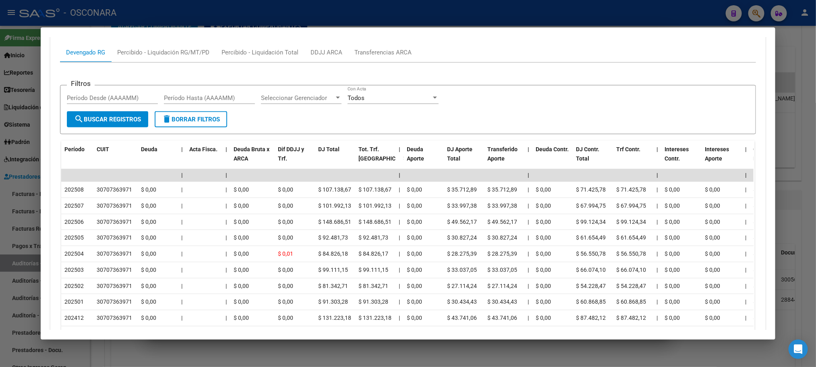
scroll to position [696, 0]
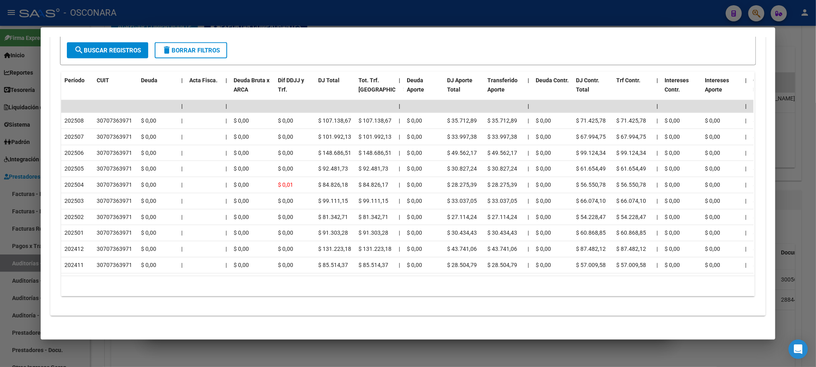
click at [244, 354] on div at bounding box center [408, 183] width 816 height 367
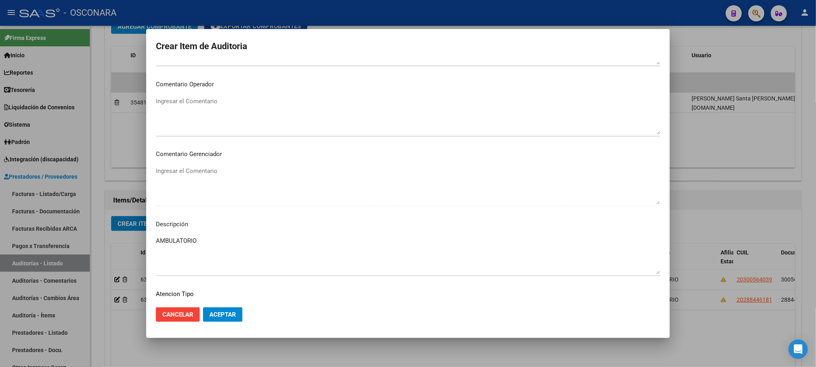
scroll to position [487, 0]
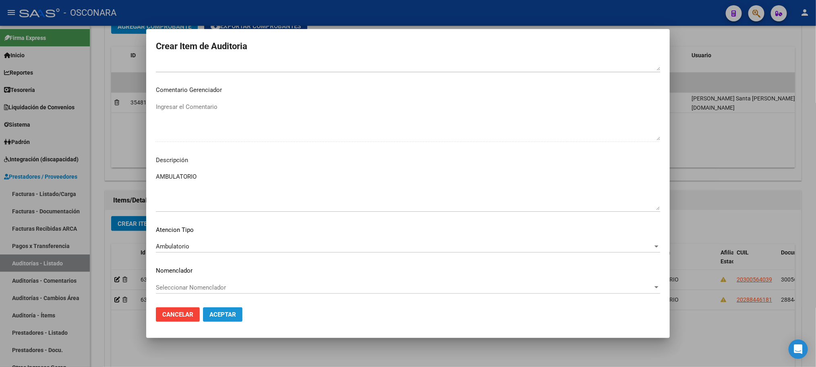
click at [228, 313] on span "Aceptar" at bounding box center [223, 314] width 27 height 7
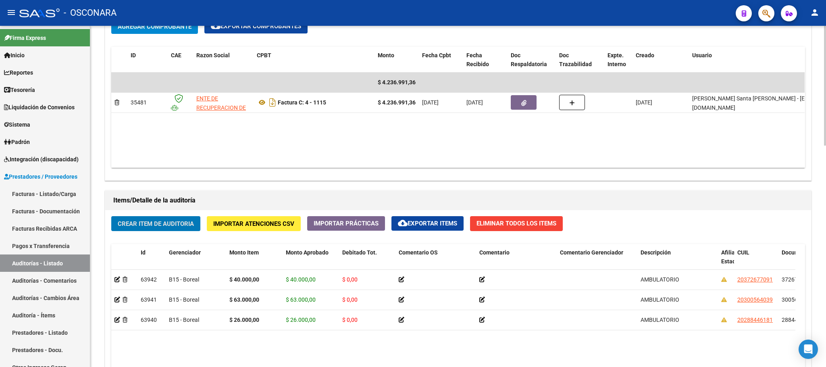
click at [173, 222] on span "Crear Item de Auditoria" at bounding box center [156, 223] width 76 height 7
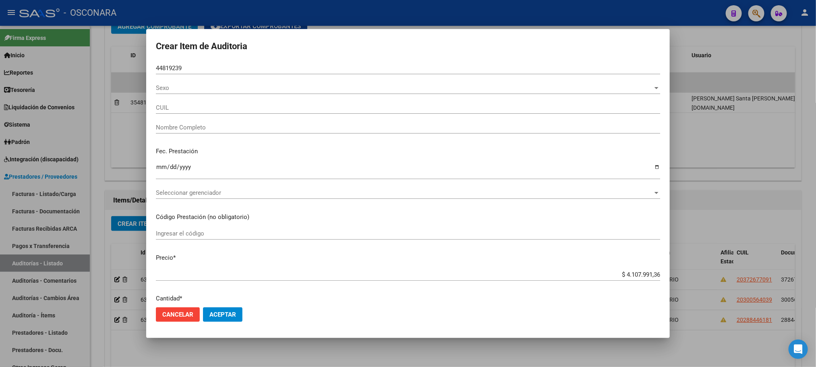
click at [215, 92] on div "Sexo Sexo" at bounding box center [408, 88] width 505 height 12
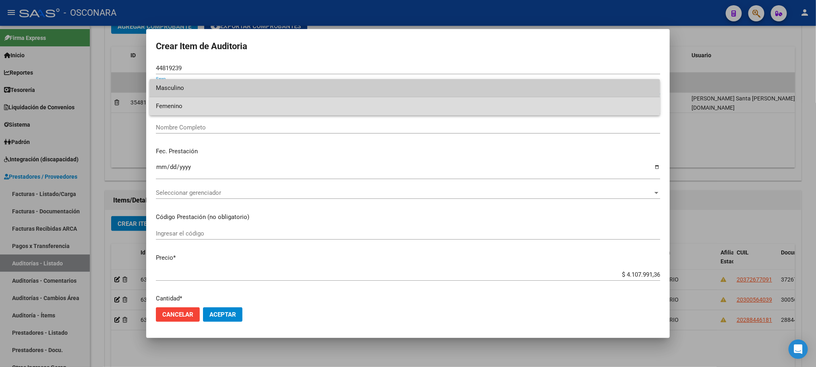
click at [176, 104] on span "Femenino" at bounding box center [405, 106] width 498 height 18
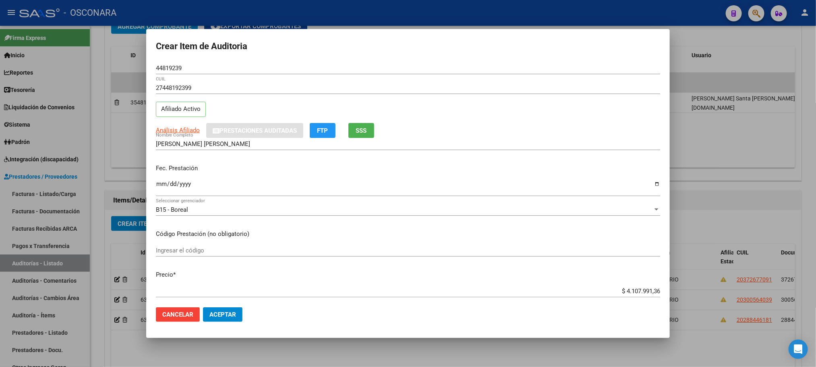
click at [161, 186] on input "Ingresar la fecha" at bounding box center [408, 187] width 505 height 13
click at [187, 129] on span "Análisis Afiliado" at bounding box center [178, 130] width 44 height 7
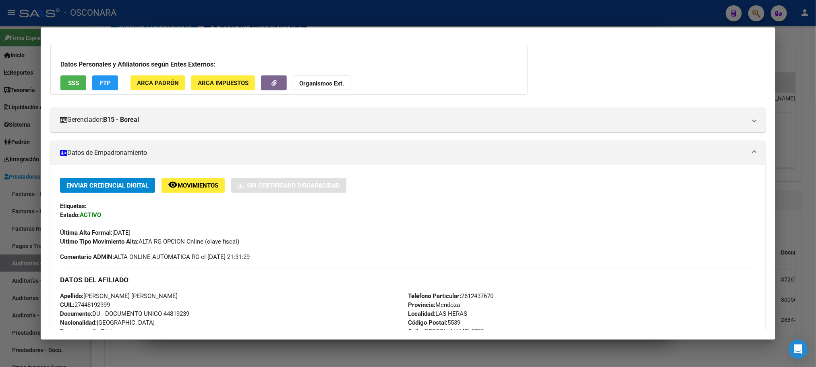
scroll to position [0, 0]
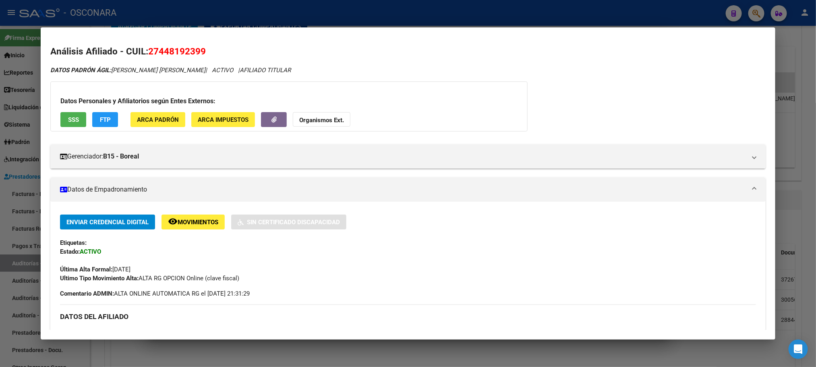
click at [323, 349] on div at bounding box center [408, 183] width 816 height 367
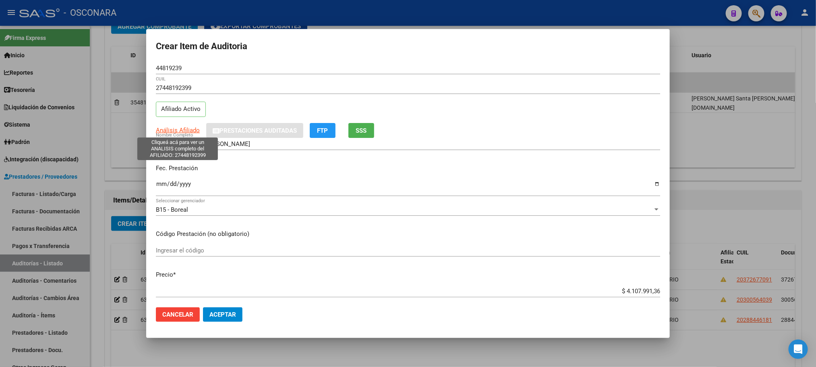
click at [185, 131] on span "Análisis Afiliado" at bounding box center [178, 130] width 44 height 7
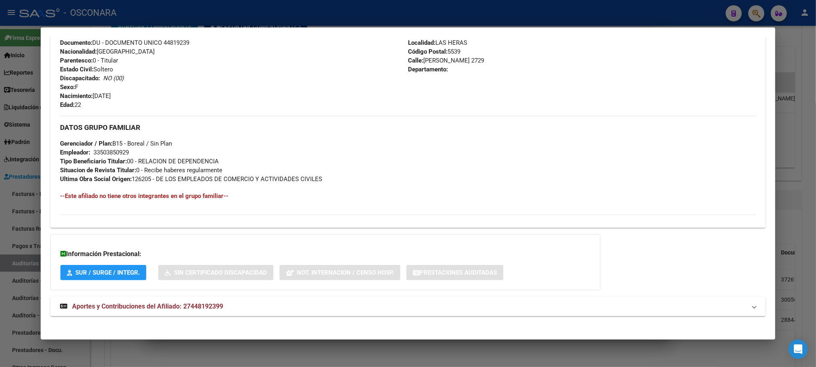
scroll to position [312, 0]
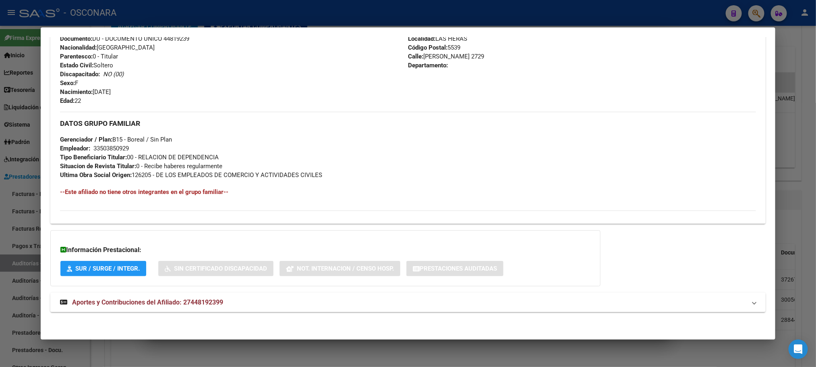
click at [402, 357] on div at bounding box center [408, 183] width 816 height 367
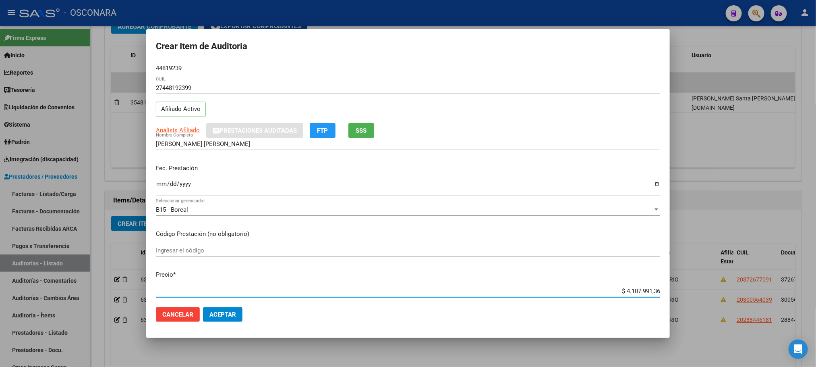
scroll to position [39, 0]
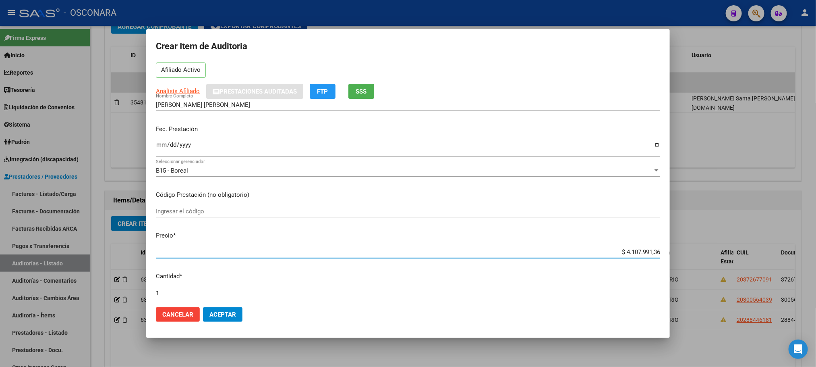
drag, startPoint x: 610, startPoint y: 293, endPoint x: 700, endPoint y: 271, distance: 93.3
click at [700, 272] on div "Crear Item de Auditoria 44819239 Nro Documento 27448192399 CUIL Afiliado Activo…" at bounding box center [408, 183] width 816 height 367
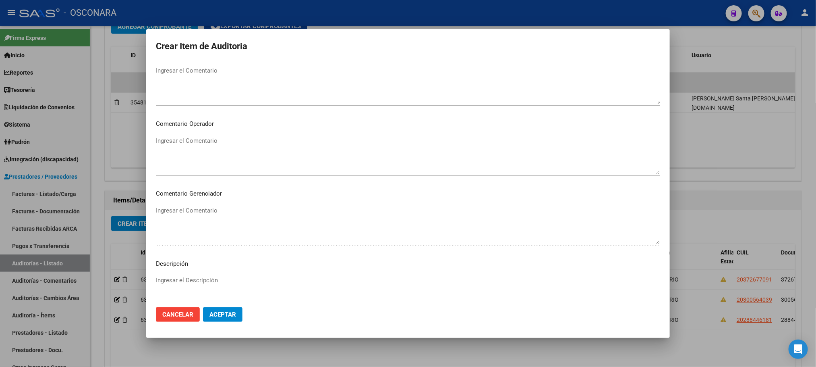
scroll to position [487, 0]
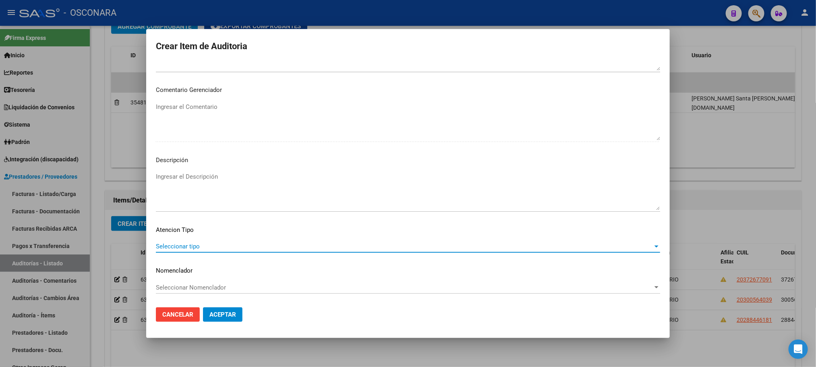
click at [207, 246] on span "Seleccionar tipo" at bounding box center [404, 246] width 497 height 7
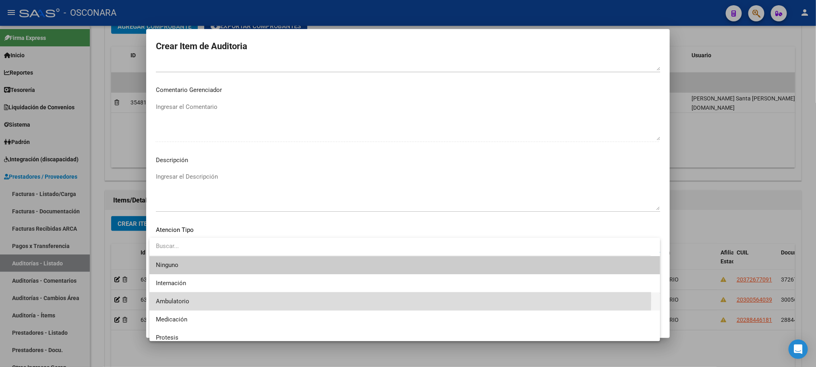
click at [199, 298] on span "Ambulatorio" at bounding box center [405, 301] width 498 height 18
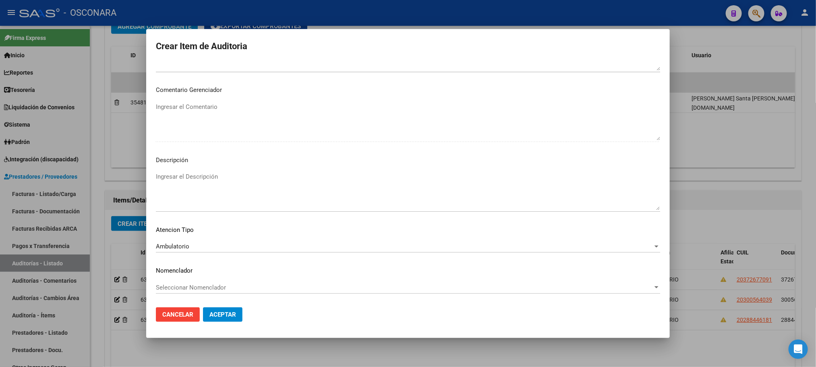
click at [233, 164] on p "Descripción" at bounding box center [408, 160] width 505 height 9
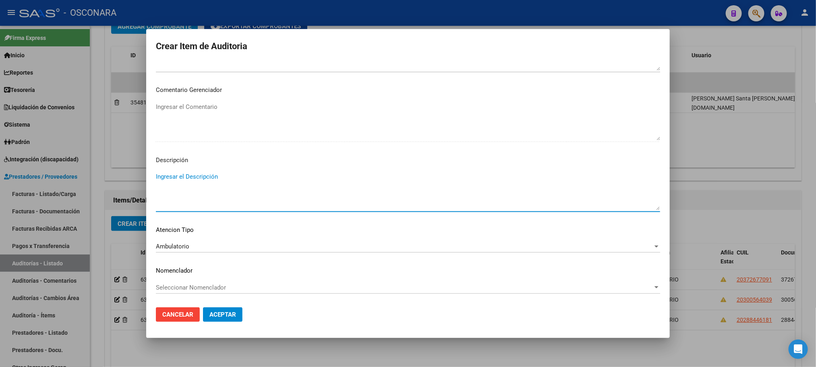
click at [219, 179] on textarea "Ingresar el Descripción" at bounding box center [408, 191] width 505 height 38
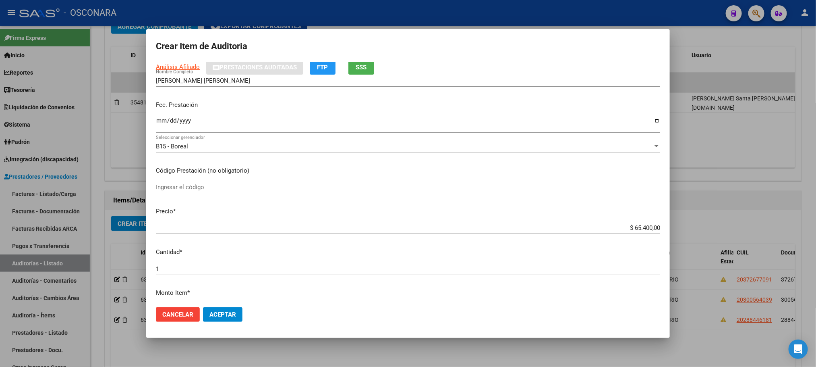
scroll to position [0, 0]
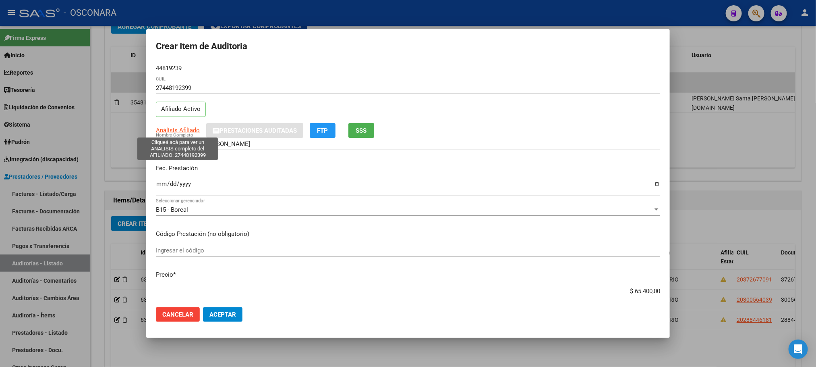
click at [193, 129] on span "Análisis Afiliado" at bounding box center [178, 130] width 44 height 7
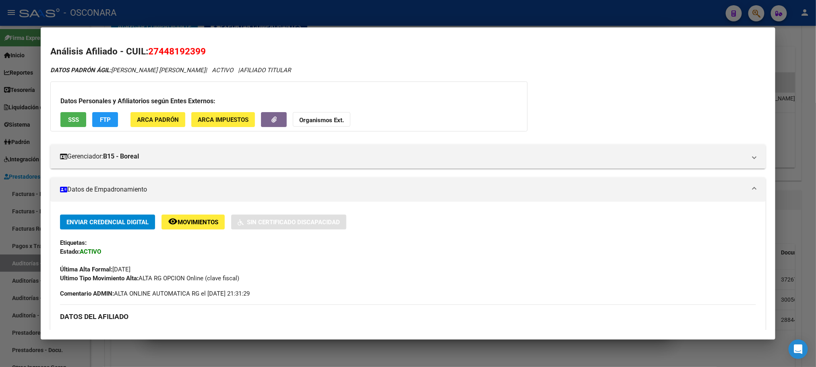
click at [68, 121] on span "SSS" at bounding box center [73, 119] width 11 height 7
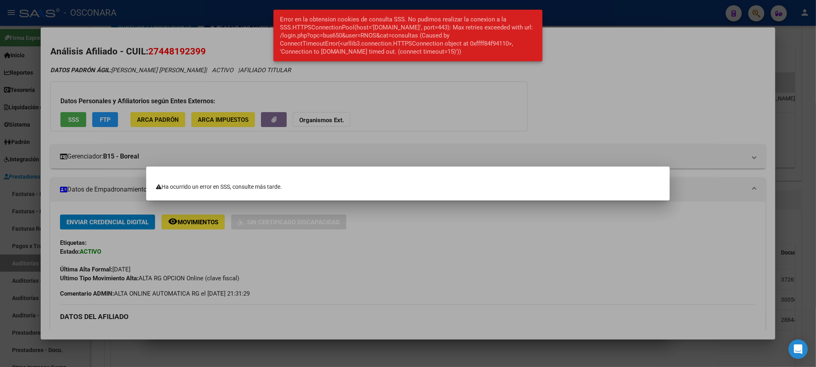
click at [429, 353] on div at bounding box center [408, 183] width 816 height 367
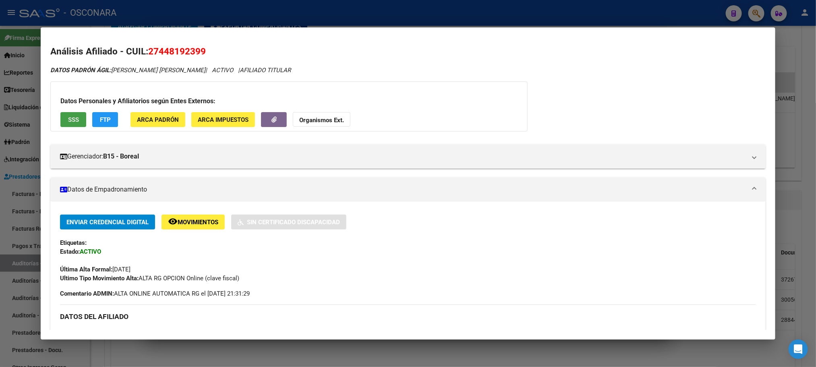
click at [61, 120] on button "SSS" at bounding box center [73, 119] width 26 height 15
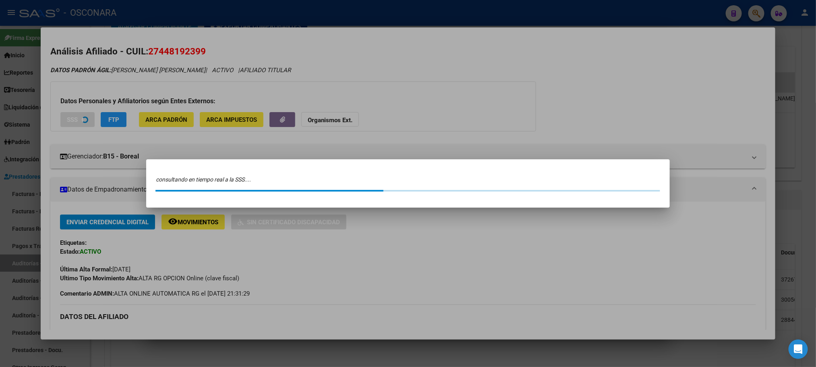
drag, startPoint x: 204, startPoint y: 52, endPoint x: 137, endPoint y: 47, distance: 67.5
click at [137, 47] on div at bounding box center [408, 183] width 816 height 367
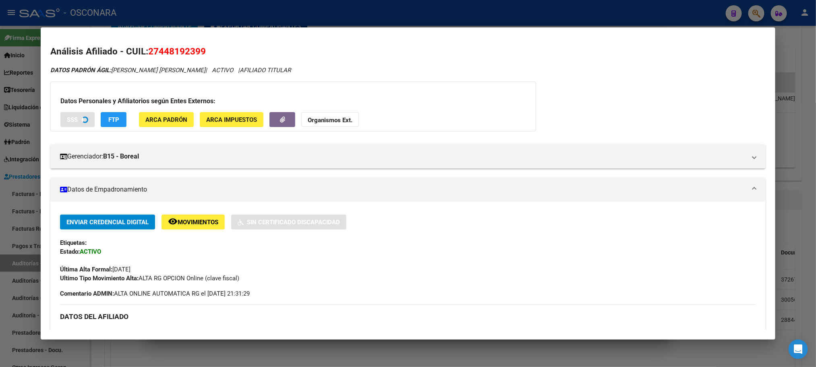
drag, startPoint x: 143, startPoint y: 51, endPoint x: 202, endPoint y: 51, distance: 59.2
click at [202, 51] on h2 "Análisis Afiliado - CUIL: 27448192399" at bounding box center [407, 52] width 715 height 14
copy h2 "27448192399"
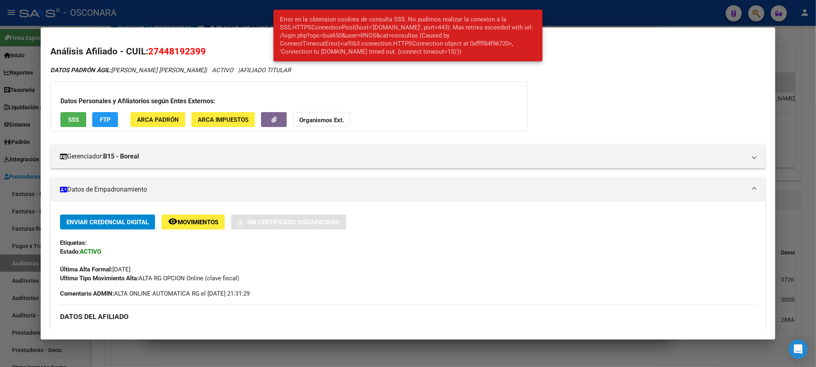
click at [391, 358] on div at bounding box center [408, 183] width 816 height 367
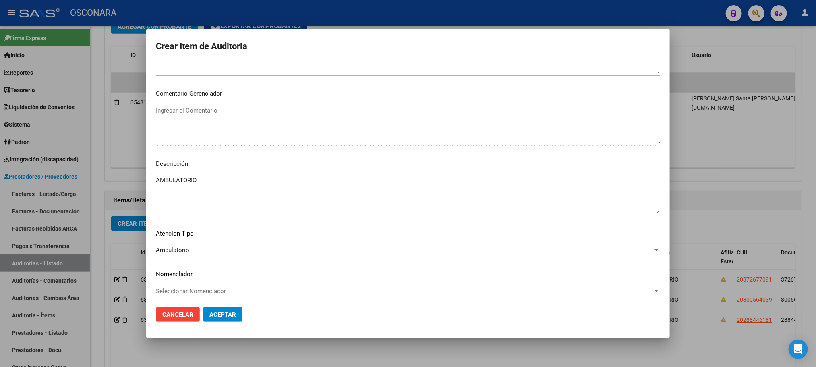
scroll to position [487, 0]
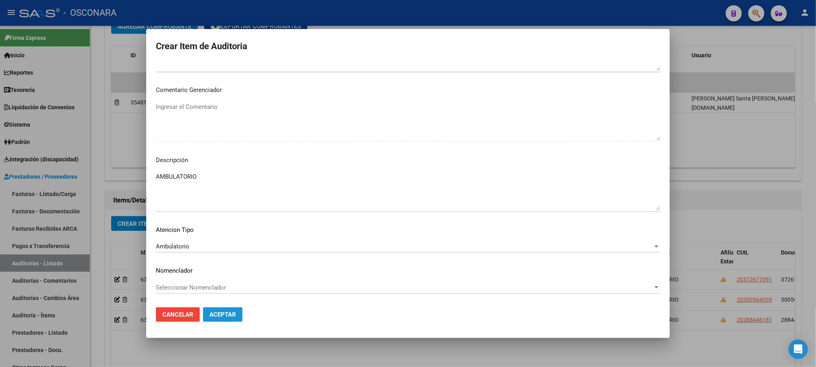
click at [239, 310] on button "Aceptar" at bounding box center [222, 314] width 39 height 15
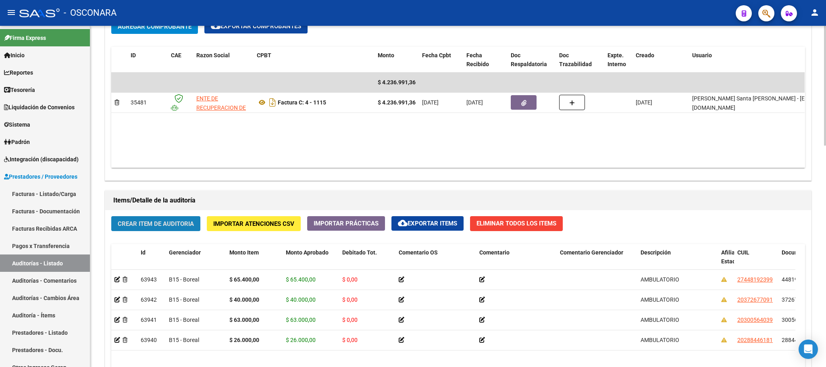
click at [166, 218] on button "Crear Item de Auditoria" at bounding box center [155, 223] width 89 height 15
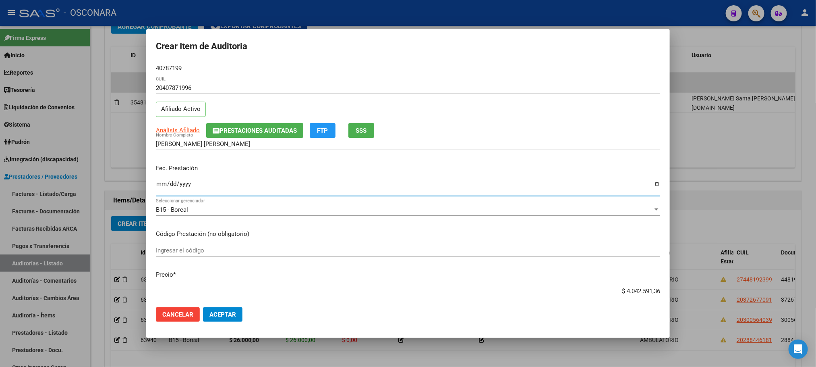
click at [161, 182] on input "Ingresar la fecha" at bounding box center [408, 187] width 505 height 13
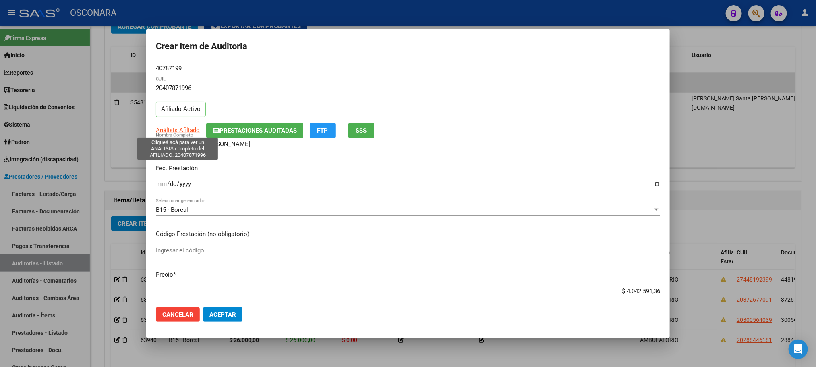
click at [179, 128] on span "Análisis Afiliado" at bounding box center [178, 130] width 44 height 7
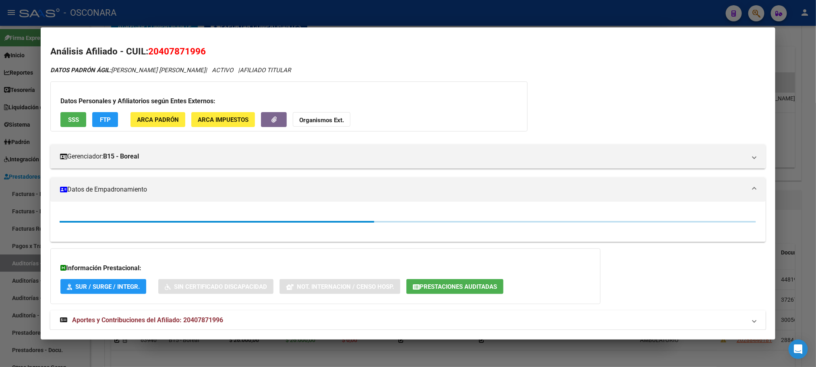
click at [68, 116] on span "SSS" at bounding box center [73, 119] width 11 height 7
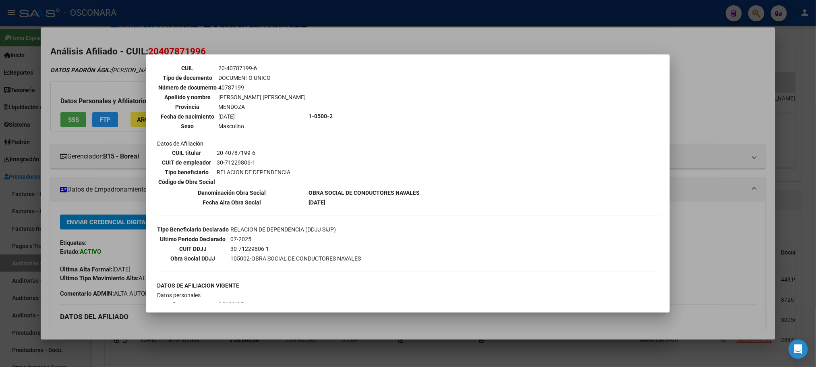
scroll to position [0, 0]
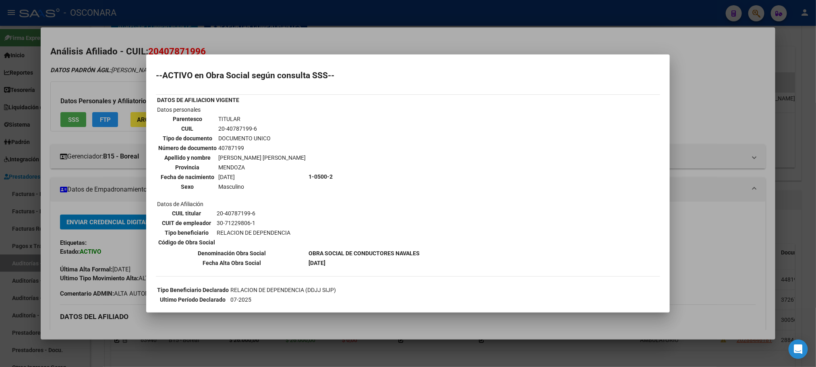
click at [683, 131] on div at bounding box center [408, 183] width 816 height 367
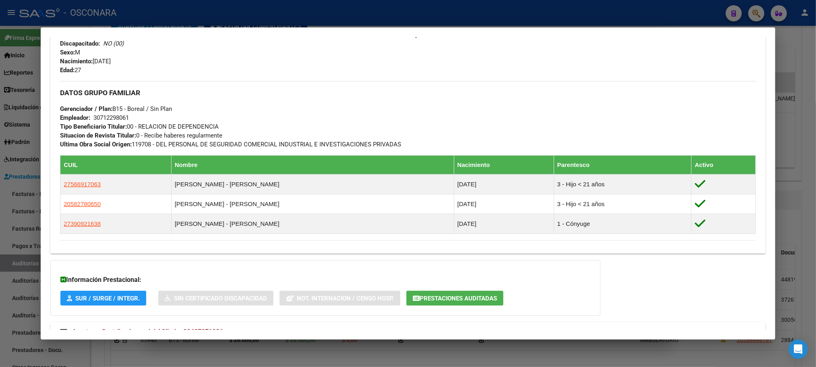
scroll to position [374, 0]
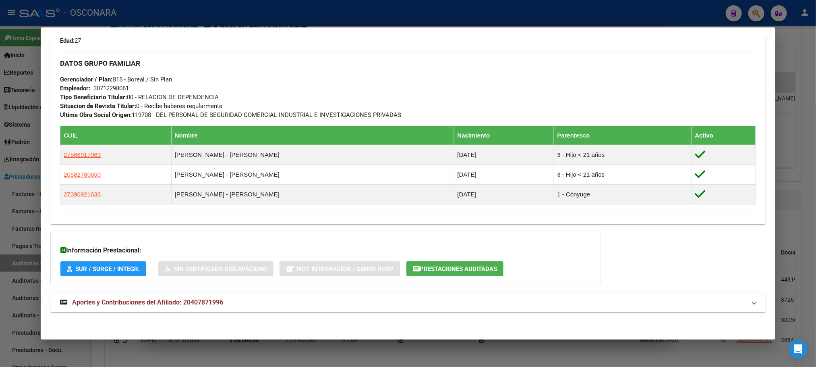
drag, startPoint x: 178, startPoint y: 306, endPoint x: 198, endPoint y: 299, distance: 21.8
click at [178, 305] on strong "Aportes y Contribuciones del Afiliado: 20407871996" at bounding box center [141, 302] width 163 height 10
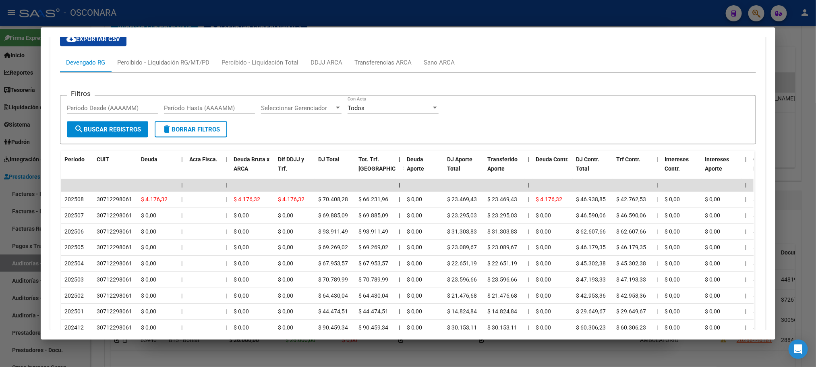
scroll to position [773, 0]
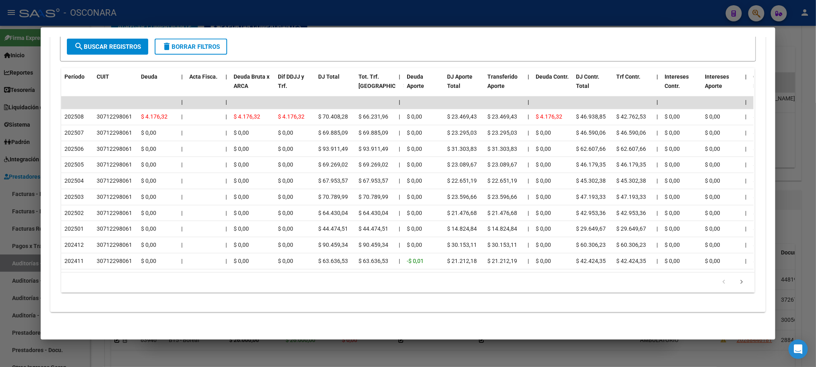
click at [519, 347] on div at bounding box center [408, 183] width 816 height 367
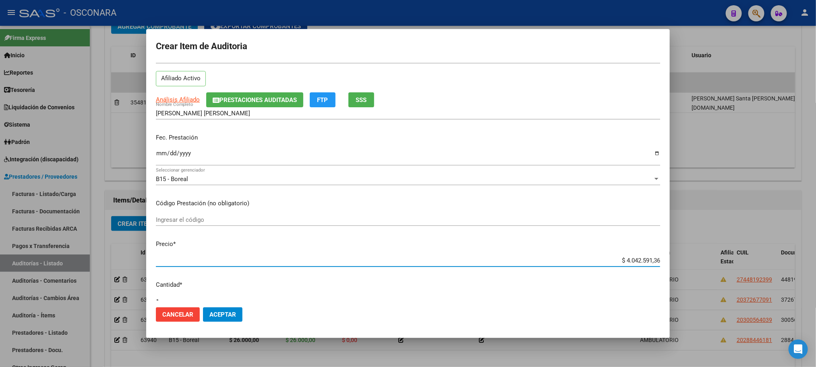
scroll to position [64, 0]
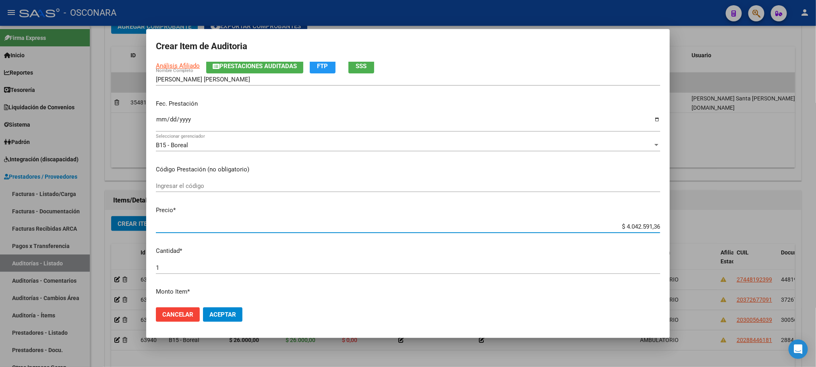
drag, startPoint x: 592, startPoint y: 292, endPoint x: 699, endPoint y: 293, distance: 107.2
click at [699, 293] on div "Crear Item de Auditoria 40787199 Nro Documento 20407871996 CUIL Afiliado Activo…" at bounding box center [408, 183] width 816 height 367
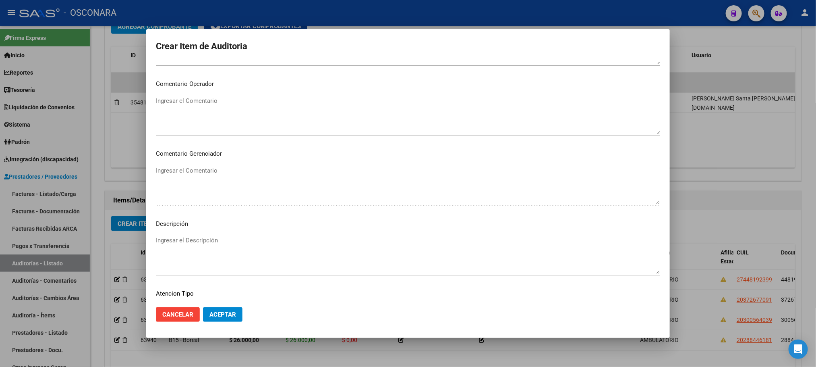
scroll to position [487, 0]
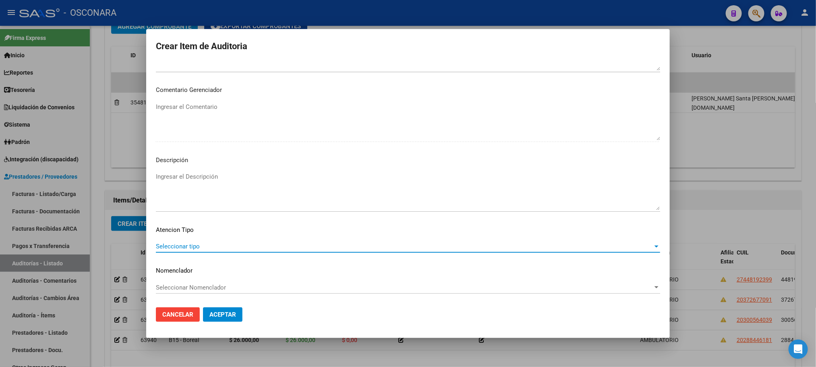
click at [184, 245] on span "Seleccionar tipo" at bounding box center [404, 246] width 497 height 7
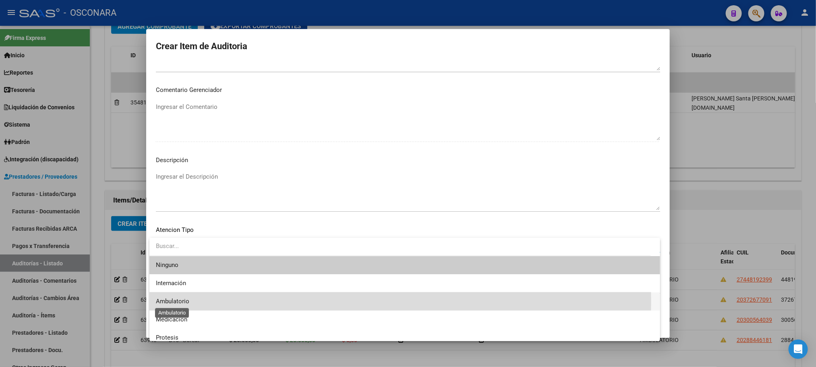
click at [176, 301] on span "Ambulatorio" at bounding box center [172, 300] width 33 height 7
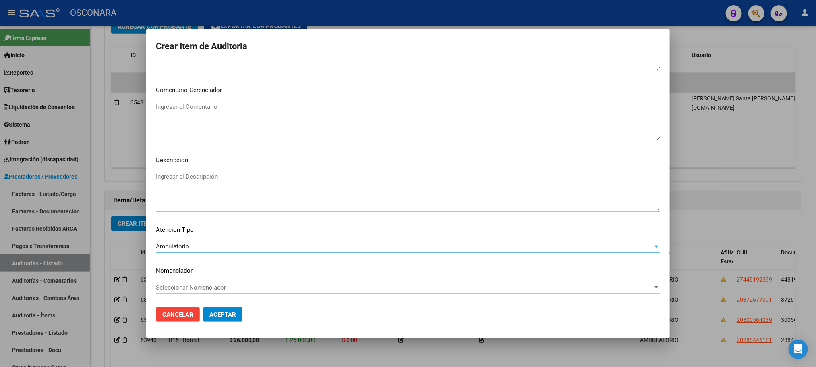
click at [210, 190] on textarea "Ingresar el Descripción" at bounding box center [408, 191] width 505 height 38
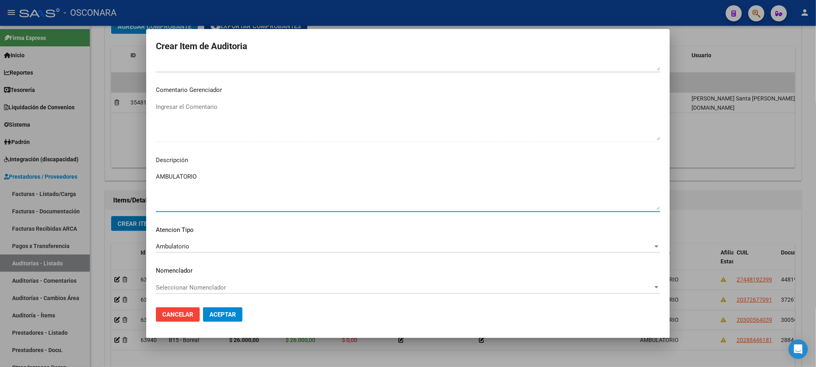
click at [225, 317] on span "Aceptar" at bounding box center [223, 314] width 27 height 7
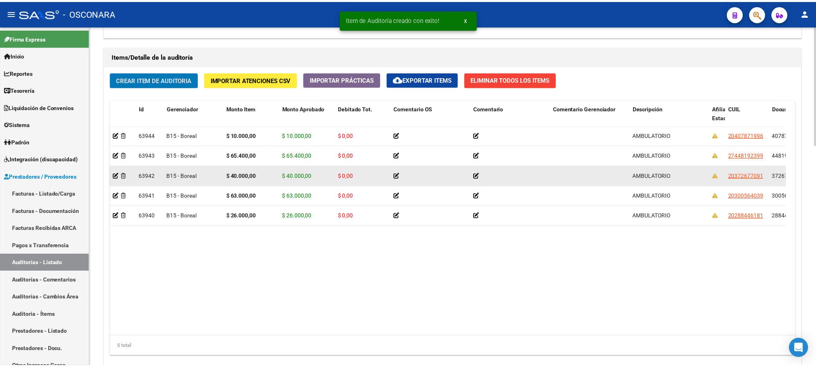
scroll to position [605, 0]
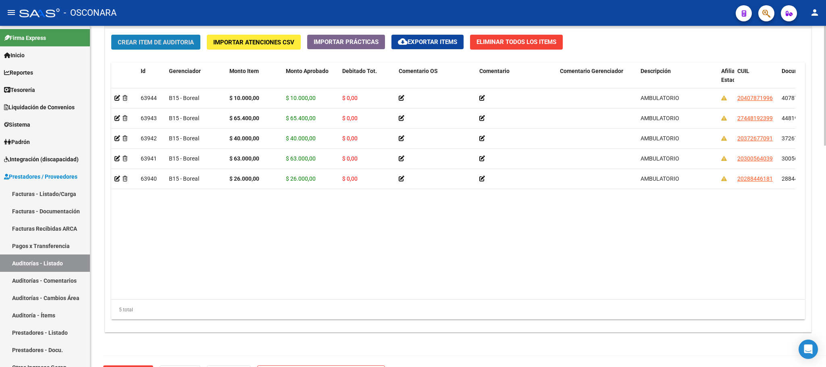
click at [174, 42] on span "Crear Item de Auditoria" at bounding box center [156, 42] width 76 height 7
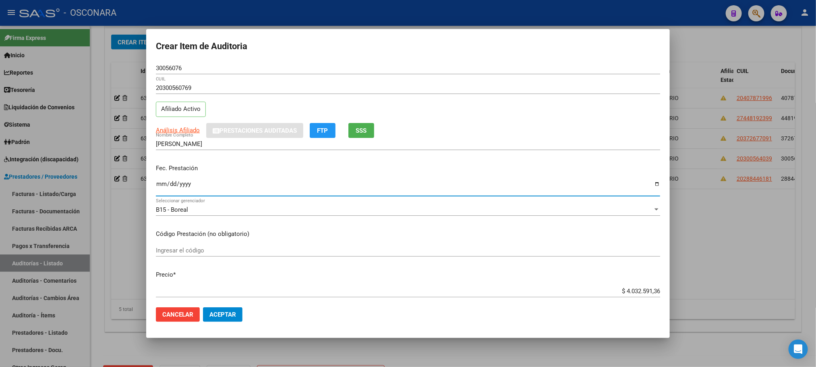
click at [158, 185] on input "Ingresar la fecha" at bounding box center [408, 187] width 505 height 13
click at [170, 127] on span "Análisis Afiliado" at bounding box center [178, 130] width 44 height 7
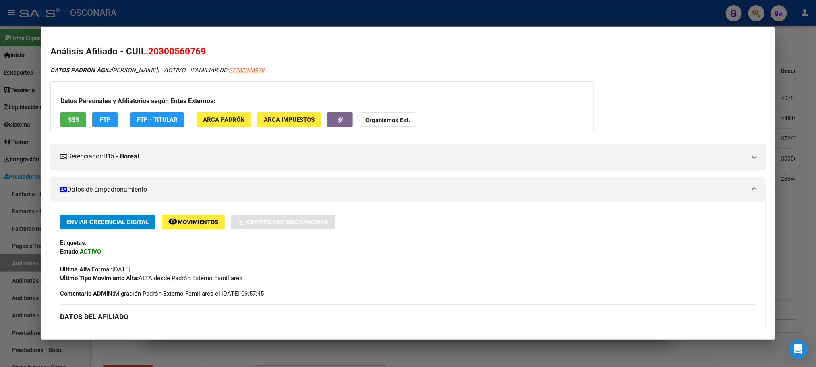
click at [71, 120] on span "SSS" at bounding box center [73, 119] width 11 height 7
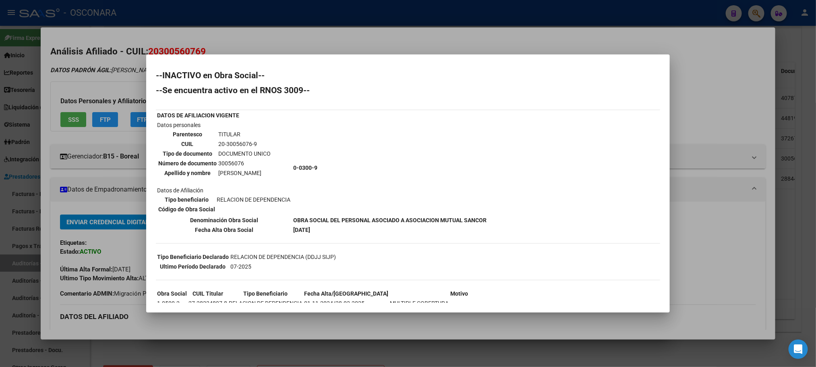
scroll to position [121, 0]
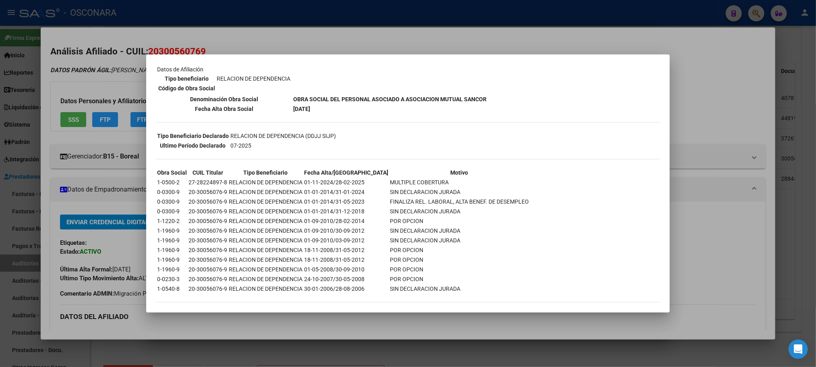
drag, startPoint x: 225, startPoint y: 179, endPoint x: 187, endPoint y: 179, distance: 37.9
click at [188, 179] on td "27-28224897-8" at bounding box center [207, 182] width 39 height 9
copy td "27-28224897-8"
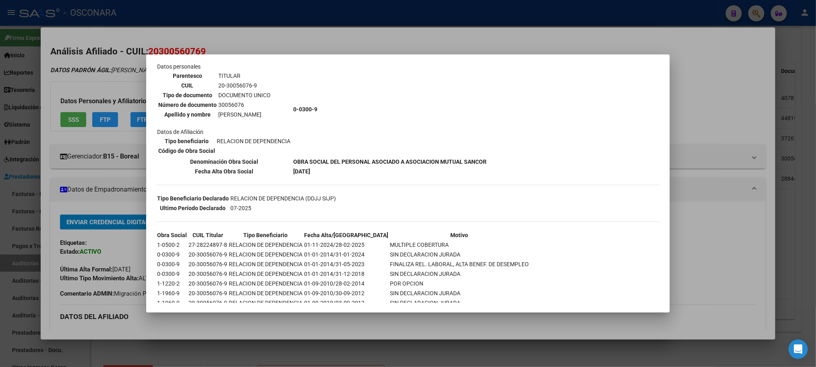
scroll to position [0, 0]
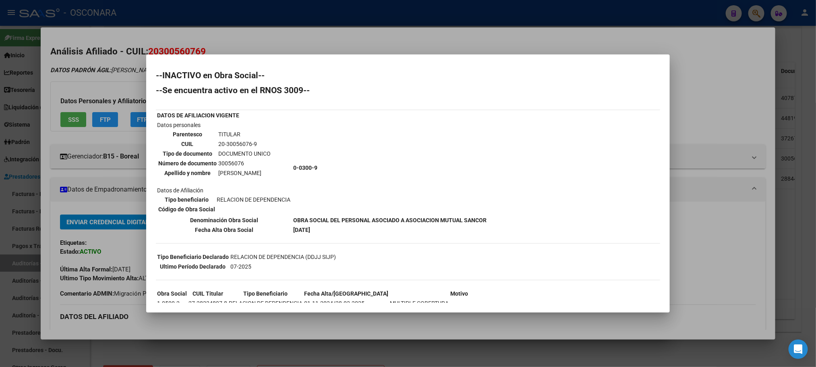
click at [258, 141] on td "20-30056076-9" at bounding box center [244, 143] width 53 height 9
click at [289, 45] on div at bounding box center [408, 183] width 816 height 367
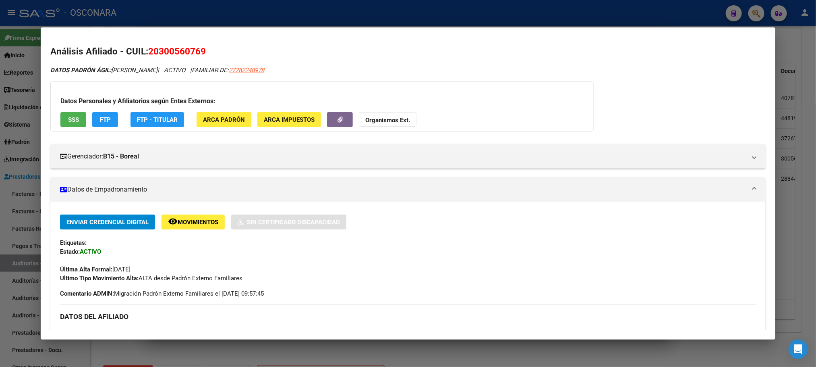
drag, startPoint x: 208, startPoint y: 52, endPoint x: 145, endPoint y: 49, distance: 63.0
click at [145, 49] on h2 "Análisis Afiliado - CUIL: 20300560769" at bounding box center [407, 52] width 715 height 14
copy span "20300560769"
click at [314, 349] on div at bounding box center [408, 183] width 816 height 367
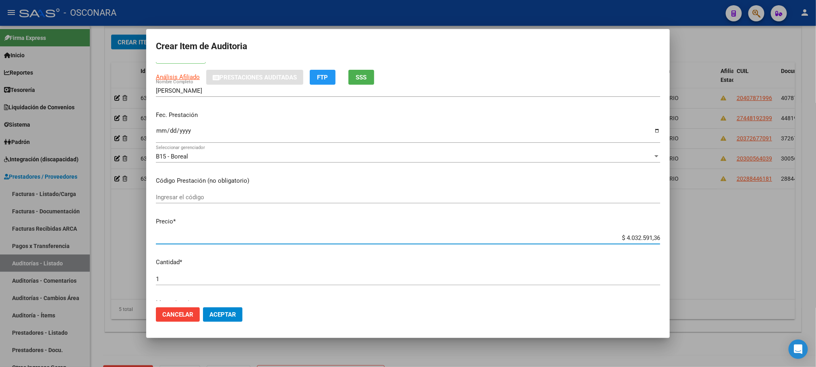
scroll to position [75, 0]
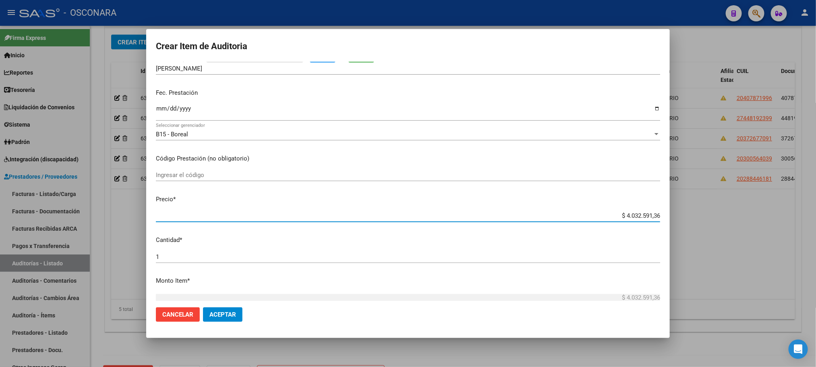
drag, startPoint x: 615, startPoint y: 292, endPoint x: 681, endPoint y: 282, distance: 66.8
click at [681, 283] on div "Crear Item de Auditoria 30056076 Nro Documento 20300560769 CUIL Afiliado Activo…" at bounding box center [408, 183] width 816 height 367
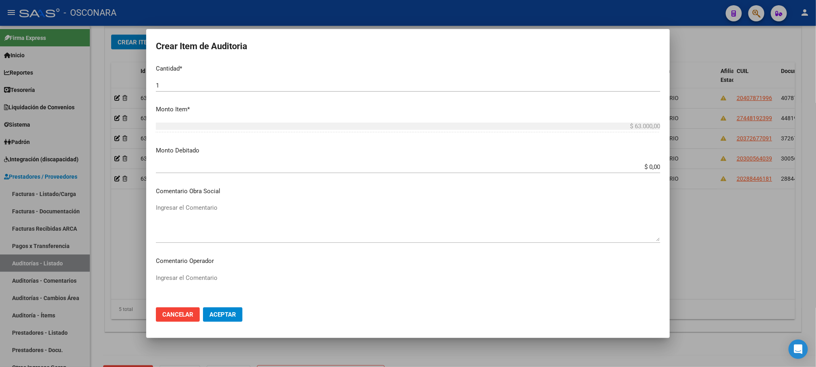
scroll to position [257, 0]
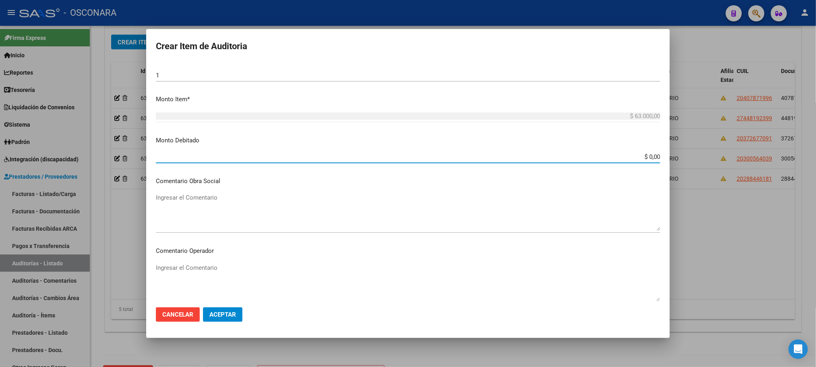
drag, startPoint x: 620, startPoint y: 156, endPoint x: 706, endPoint y: 143, distance: 87.3
click at [705, 145] on div "Crear Item de Auditoria 30056076 Nro Documento 20300560769 CUIL Afiliado Activo…" at bounding box center [408, 183] width 816 height 367
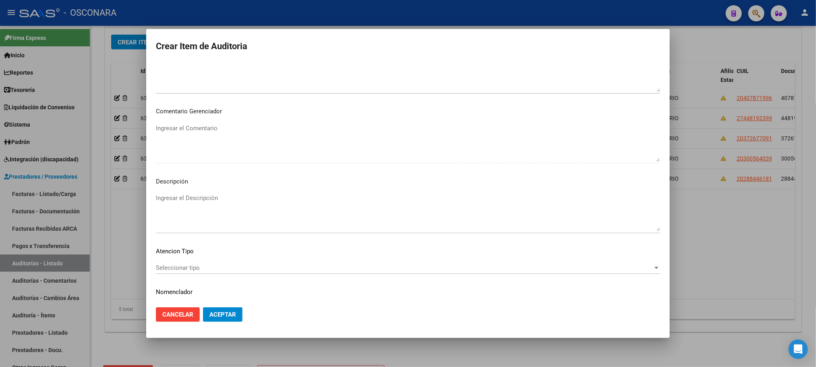
scroll to position [487, 0]
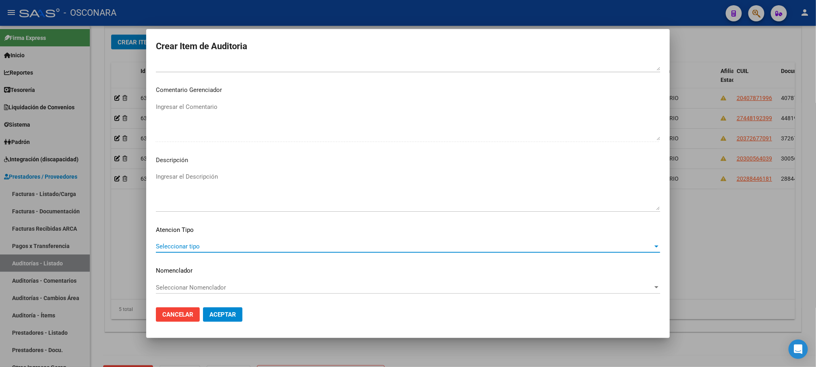
click at [176, 248] on span "Seleccionar tipo" at bounding box center [404, 246] width 497 height 7
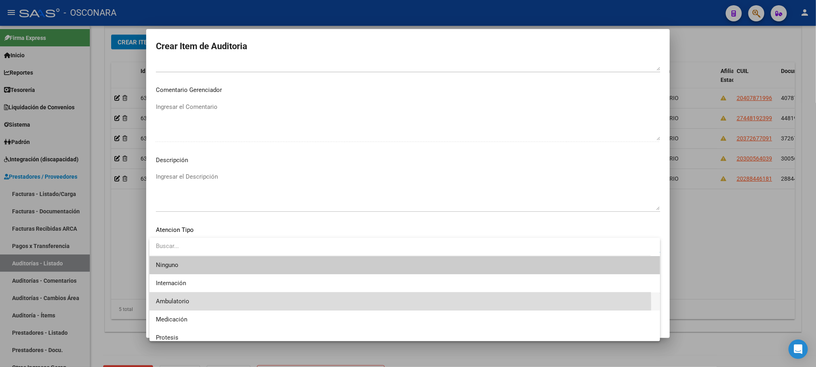
click at [172, 306] on span "Ambulatorio" at bounding box center [405, 301] width 498 height 18
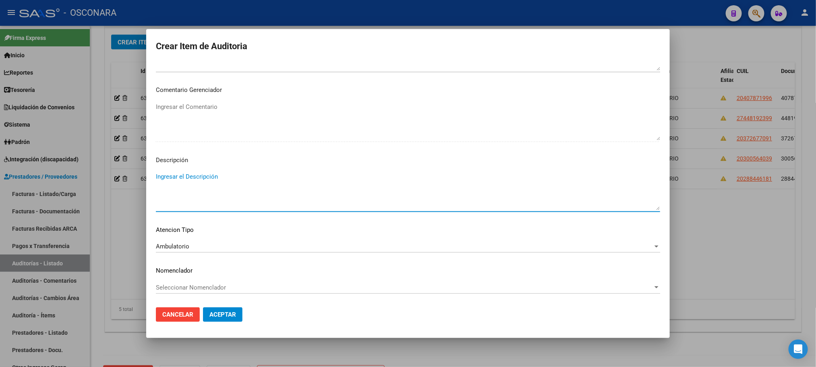
click at [201, 190] on textarea "Ingresar el Descripción" at bounding box center [408, 191] width 505 height 38
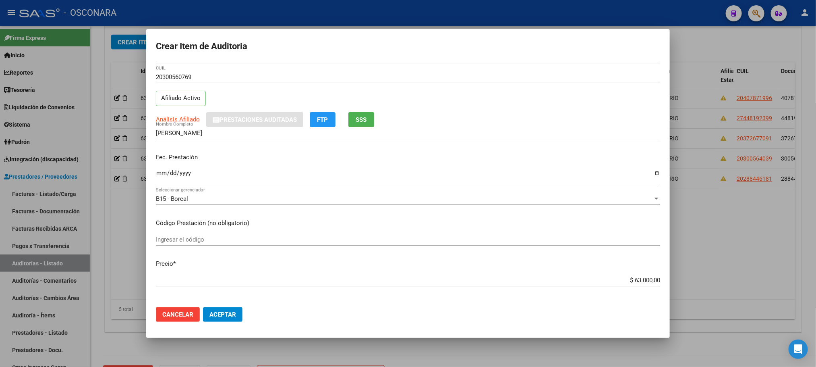
scroll to position [0, 0]
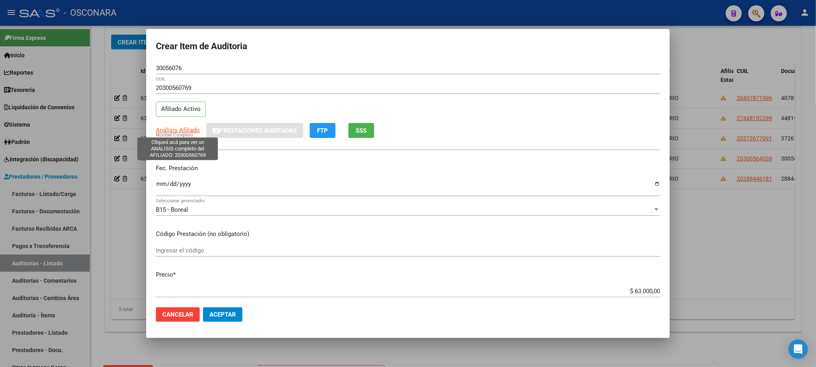
click at [179, 130] on span "Análisis Afiliado" at bounding box center [178, 130] width 44 height 7
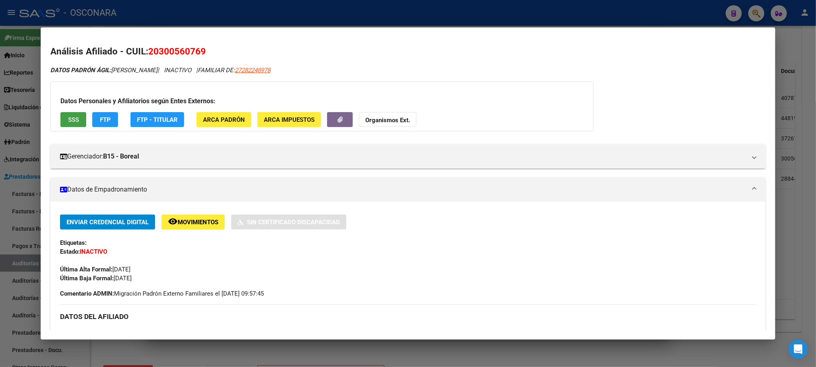
click at [74, 117] on span "SSS" at bounding box center [73, 119] width 11 height 7
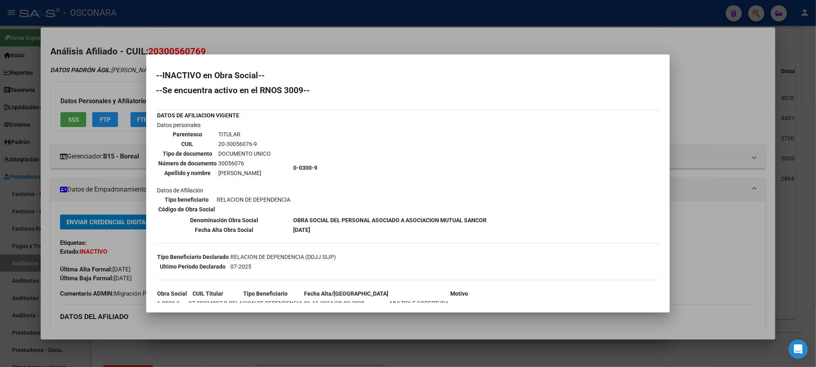
drag, startPoint x: 321, startPoint y: 166, endPoint x: 291, endPoint y: 164, distance: 30.3
click at [293, 164] on td "0-0300-9" at bounding box center [390, 167] width 194 height 94
copy b "0-0300-9"
click at [731, 273] on div at bounding box center [408, 183] width 816 height 367
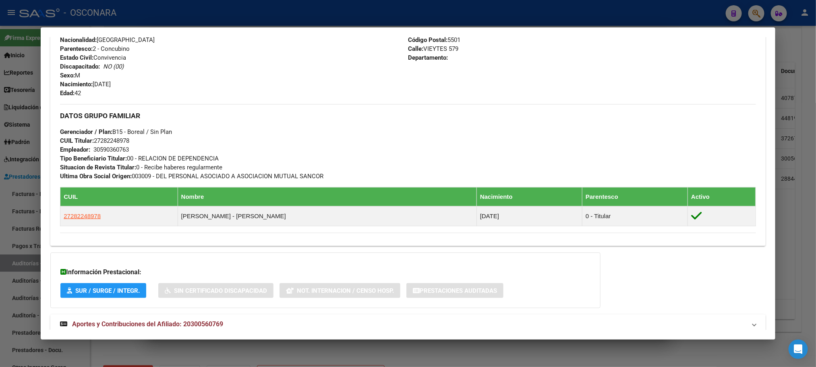
scroll to position [362, 0]
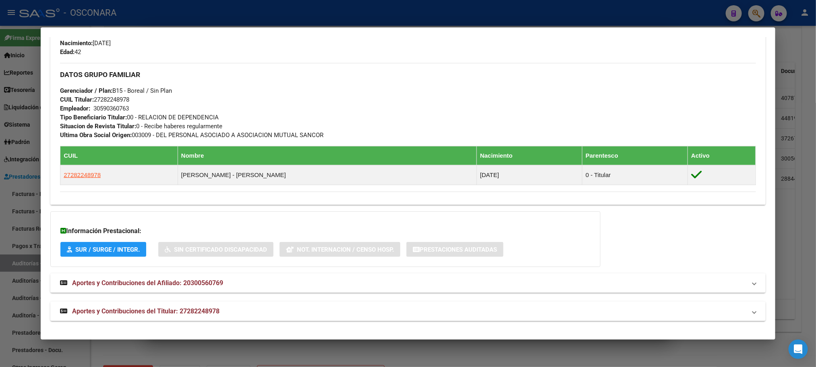
click at [497, 351] on div at bounding box center [408, 183] width 816 height 367
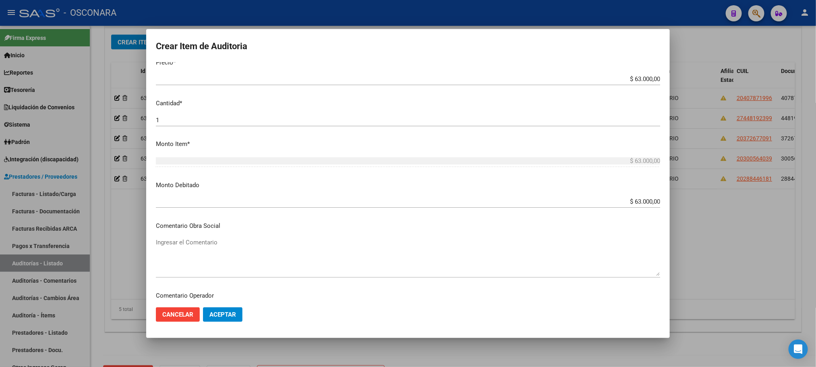
scroll to position [242, 0]
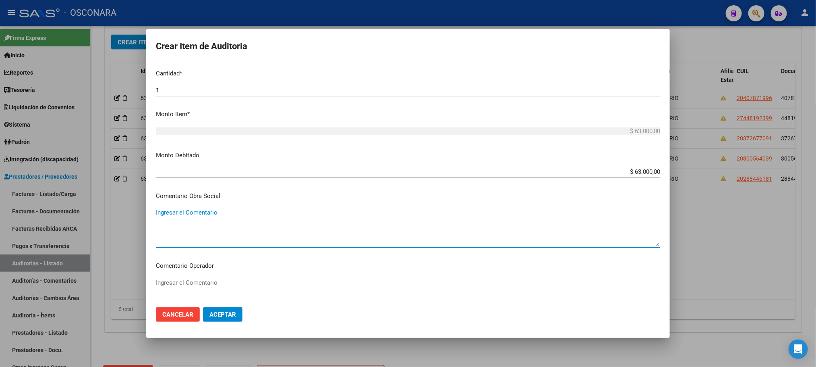
click at [216, 210] on textarea "Ingresar el Comentario" at bounding box center [408, 227] width 505 height 38
paste textarea "0-0300-9"
click at [299, 213] on textarea "BAJA AL [DATE] INFORMO SSS. ACTIVO EN REONS 0-0300-9" at bounding box center [408, 227] width 505 height 38
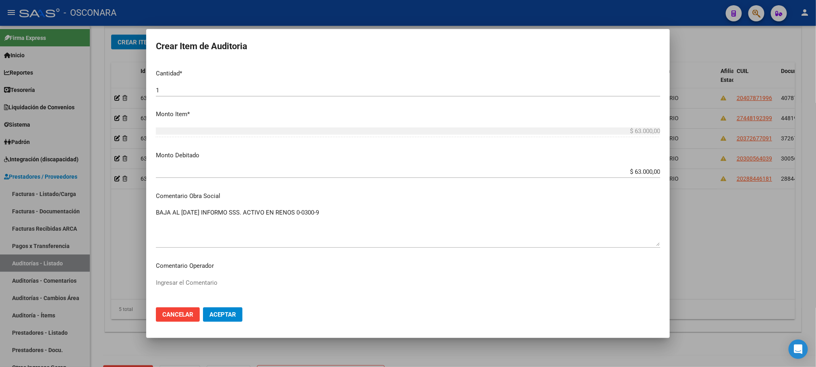
click at [368, 206] on div "BAJA AL [DATE] INFORMO SSS. ACTIVO EN RENOS 0-0300-9 Ingresar el Comentario" at bounding box center [408, 226] width 505 height 41
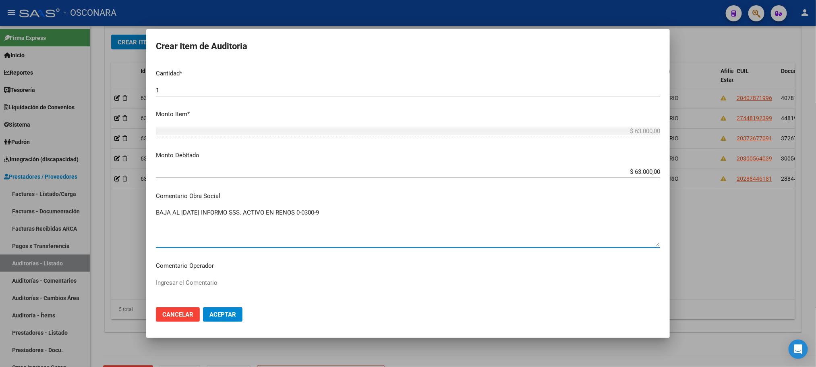
click at [368, 208] on textarea "BAJA AL [DATE] INFORMO SSS. ACTIVO EN RENOS 0-0300-9" at bounding box center [408, 227] width 505 height 38
drag, startPoint x: 377, startPoint y: 213, endPoint x: 86, endPoint y: 159, distance: 296.4
click at [86, 159] on div "Crear Item de Auditoria 30056076 Nro Documento 20300560769 CUIL Afiliado Activo…" at bounding box center [408, 183] width 816 height 367
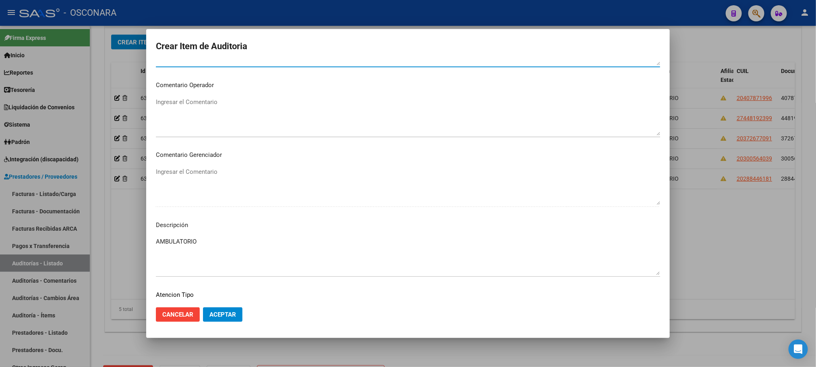
scroll to position [423, 0]
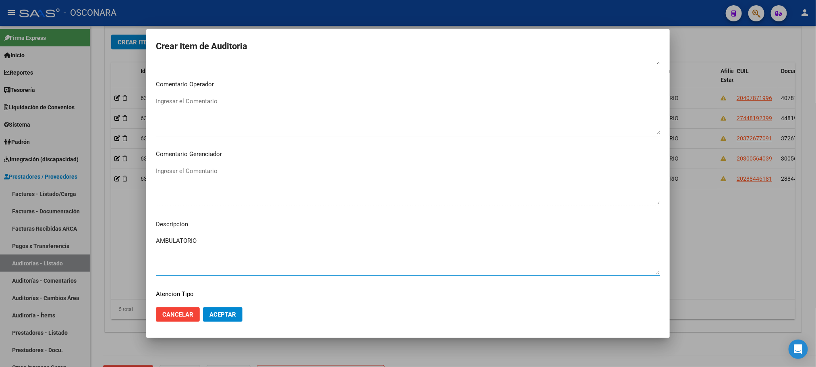
drag, startPoint x: 210, startPoint y: 239, endPoint x: 150, endPoint y: 239, distance: 60.1
click at [150, 239] on mat-dialog-content "30056076 Nro Documento 20300560769 CUIL Afiliado Activo Análisis Afiliado Prest…" at bounding box center [408, 181] width 524 height 239
paste textarea "BAJA AL [DATE] INFORMO SSS. ACTIVO EN RENOS 0-0300-9. FAC 4-1115."
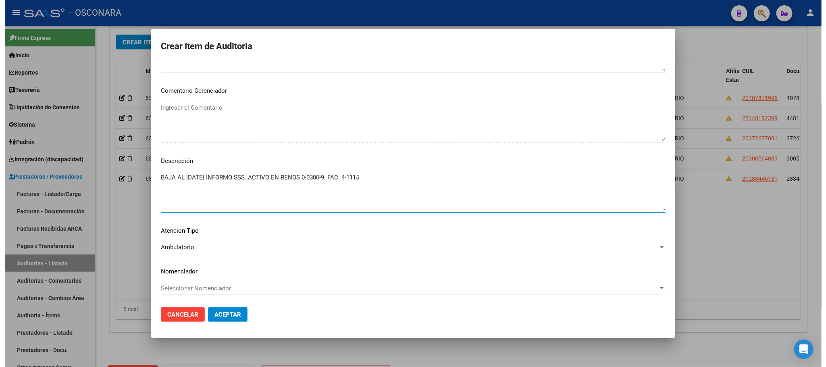
scroll to position [487, 0]
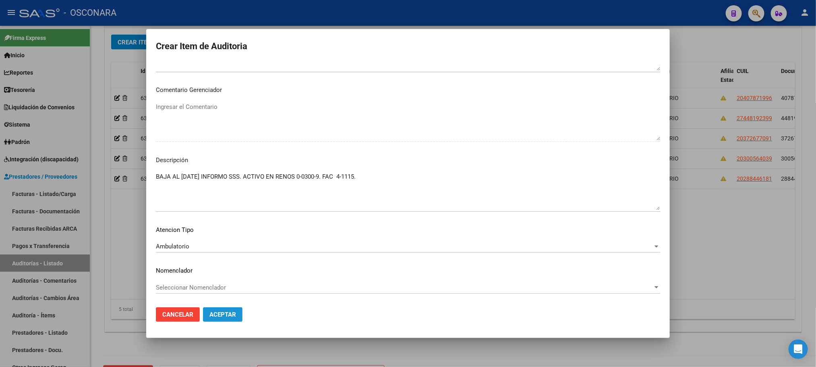
click at [231, 316] on span "Aceptar" at bounding box center [223, 314] width 27 height 7
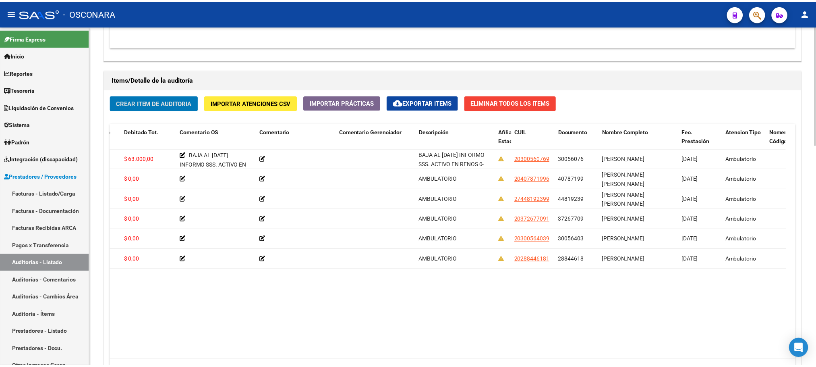
scroll to position [0, 217]
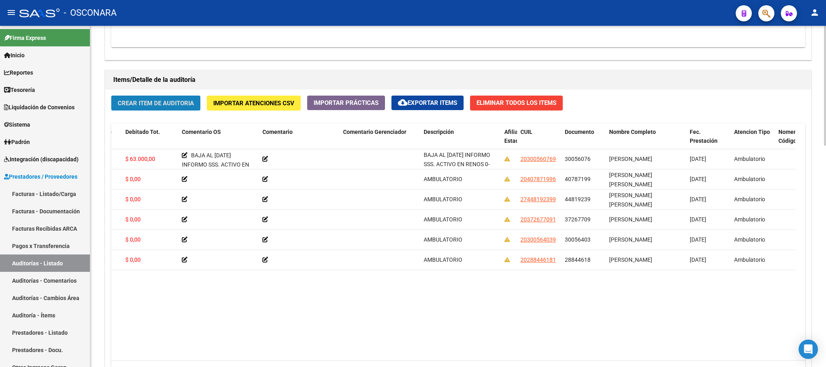
click at [167, 105] on span "Crear Item de Auditoria" at bounding box center [156, 103] width 76 height 7
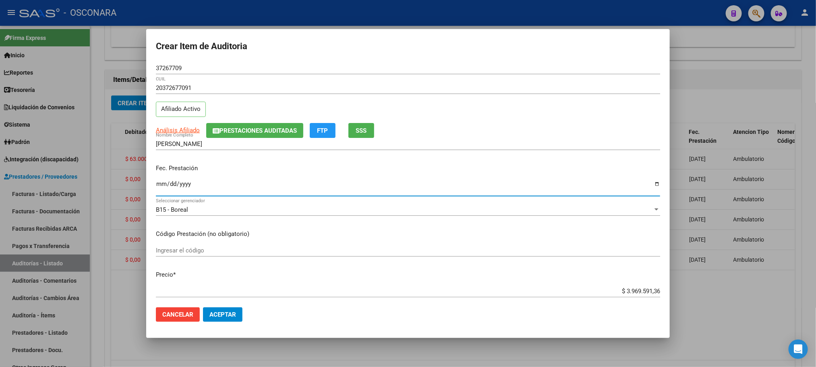
click at [158, 184] on input "Ingresar la fecha" at bounding box center [408, 187] width 505 height 13
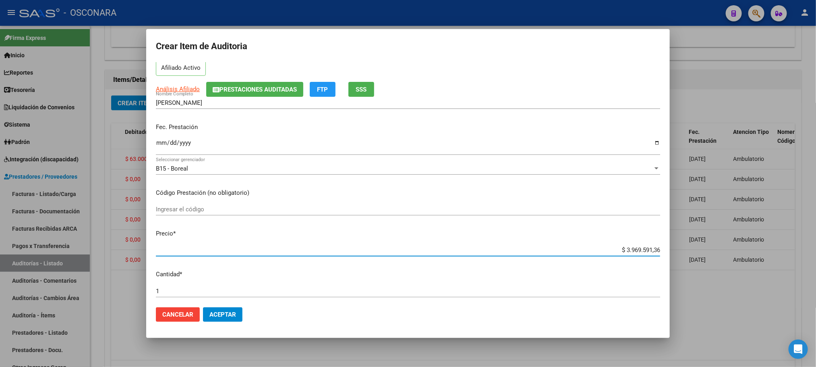
scroll to position [65, 0]
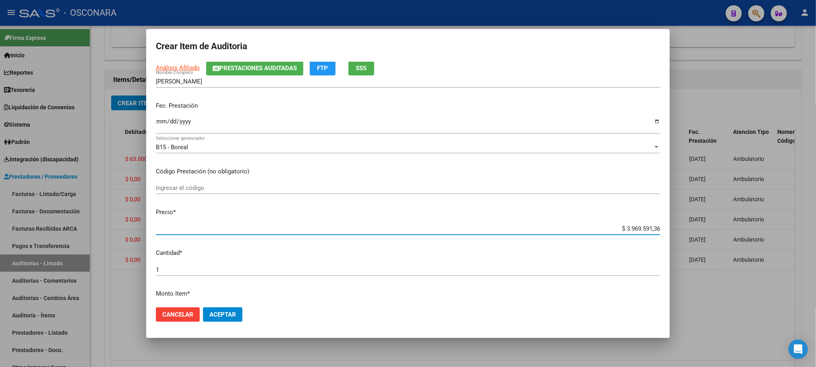
drag, startPoint x: 642, startPoint y: 294, endPoint x: 674, endPoint y: 283, distance: 33.1
click at [676, 289] on div "Crear Item de Auditoria 37267709 Nro Documento 20372677091 CUIL Afiliado Activo…" at bounding box center [408, 183] width 816 height 367
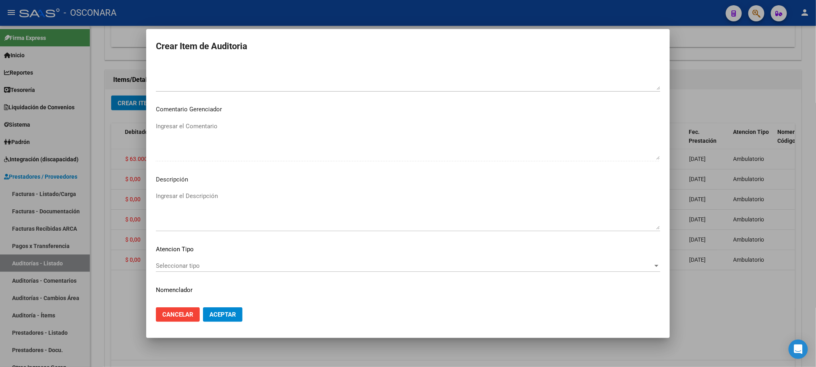
scroll to position [487, 0]
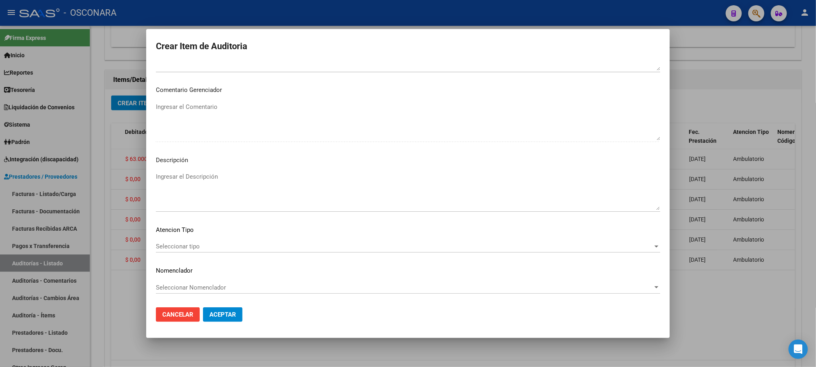
click at [213, 241] on div "Seleccionar tipo Seleccionar tipo" at bounding box center [408, 246] width 505 height 12
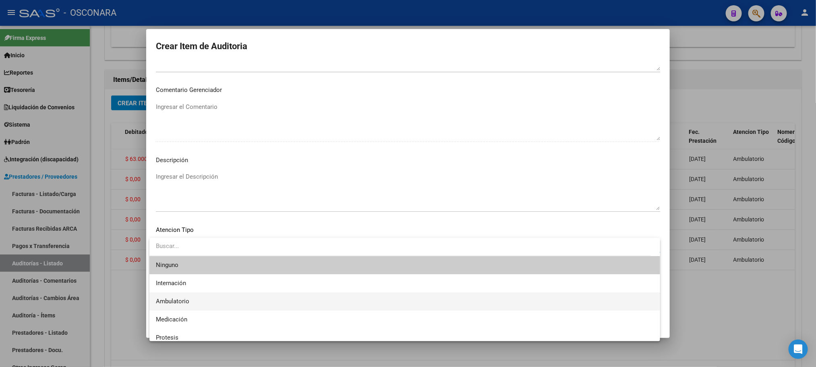
click at [186, 296] on span "Ambulatorio" at bounding box center [405, 301] width 498 height 18
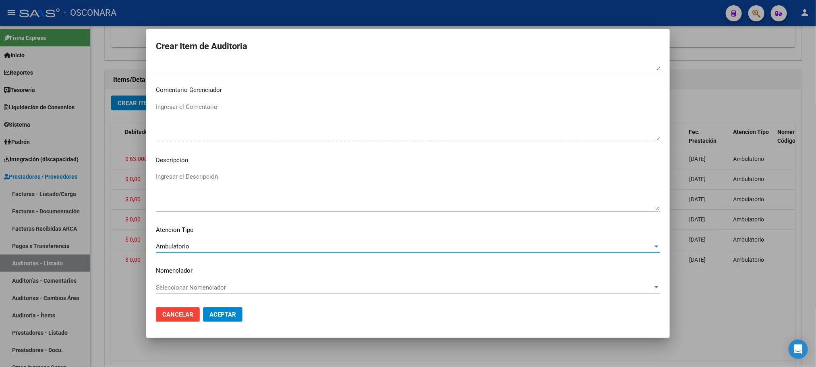
click at [216, 179] on textarea "Ingresar el Descripción" at bounding box center [408, 191] width 505 height 38
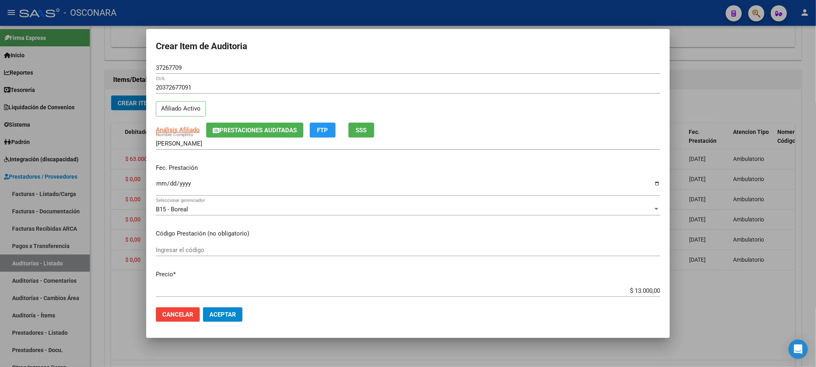
scroll to position [0, 0]
click at [183, 131] on span "Análisis Afiliado" at bounding box center [178, 130] width 44 height 7
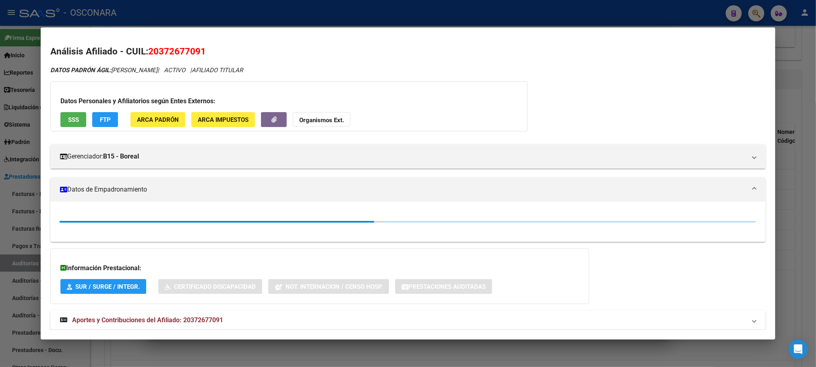
click at [73, 127] on div "Datos Personales y Afiliatorios según Entes Externos: SSS FTP ARCA Padrón ARCA …" at bounding box center [289, 106] width 478 height 50
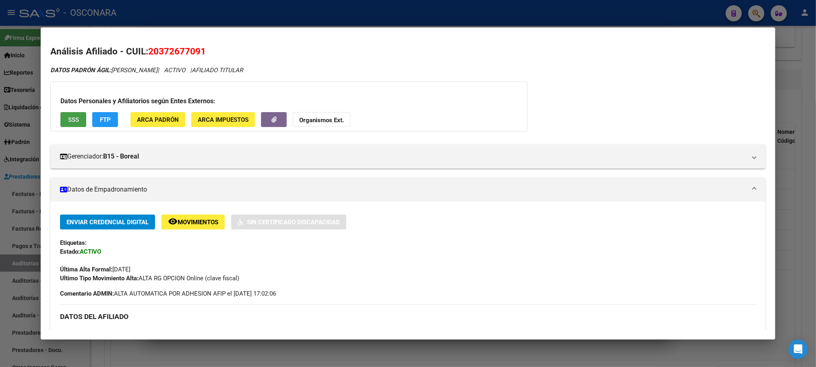
click at [73, 123] on span "SSS" at bounding box center [73, 119] width 11 height 7
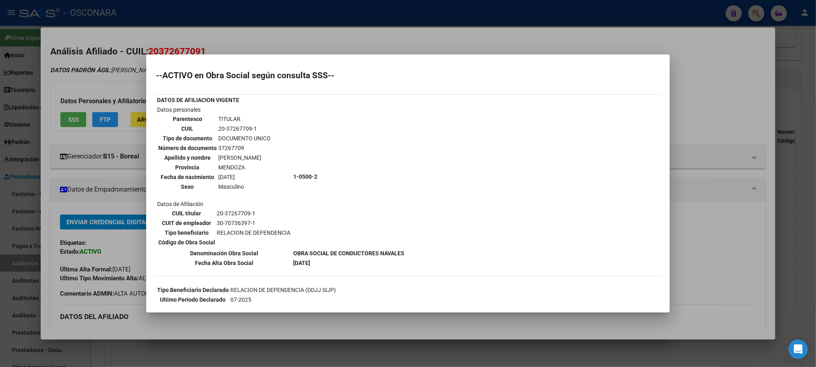
click at [659, 353] on div at bounding box center [408, 183] width 816 height 367
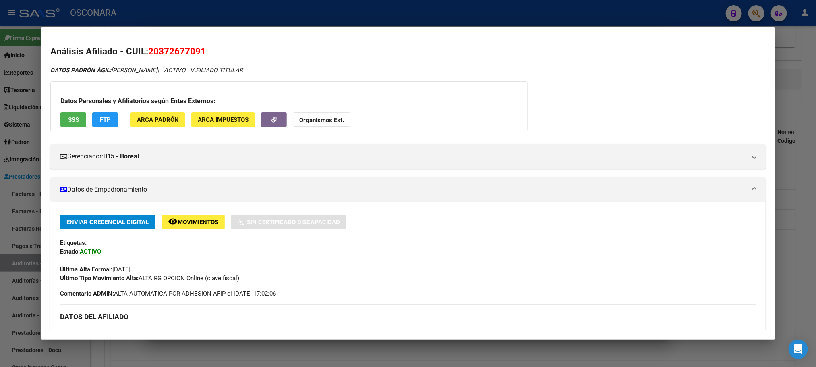
click at [644, 347] on div at bounding box center [408, 183] width 816 height 367
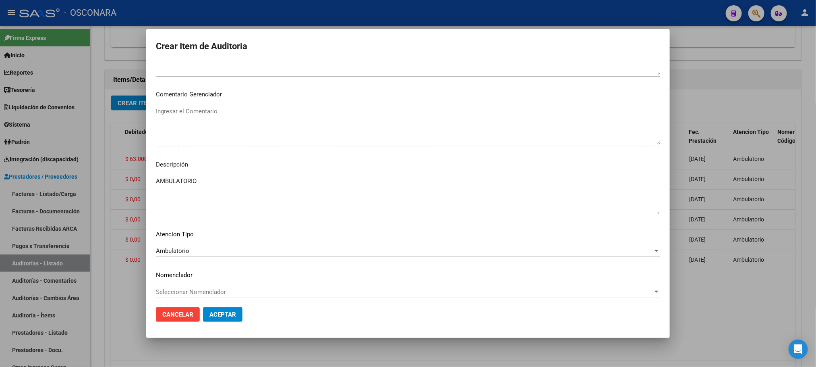
scroll to position [487, 0]
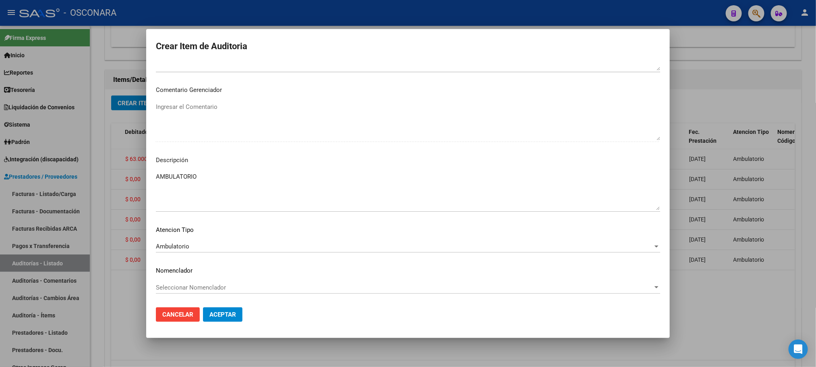
click at [211, 311] on span "Aceptar" at bounding box center [223, 314] width 27 height 7
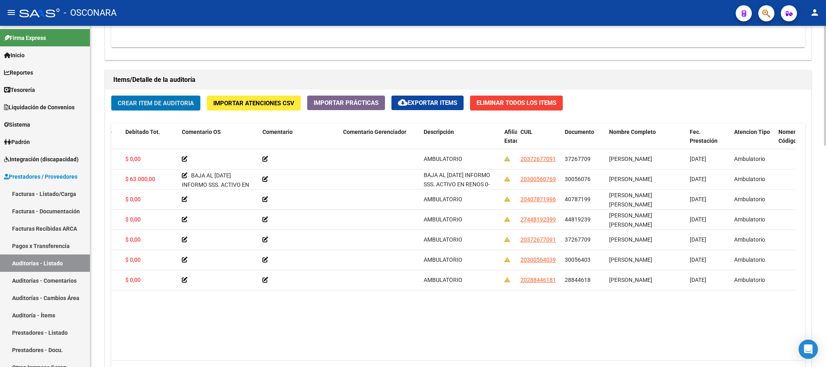
click at [181, 102] on span "Crear Item de Auditoria" at bounding box center [156, 103] width 76 height 7
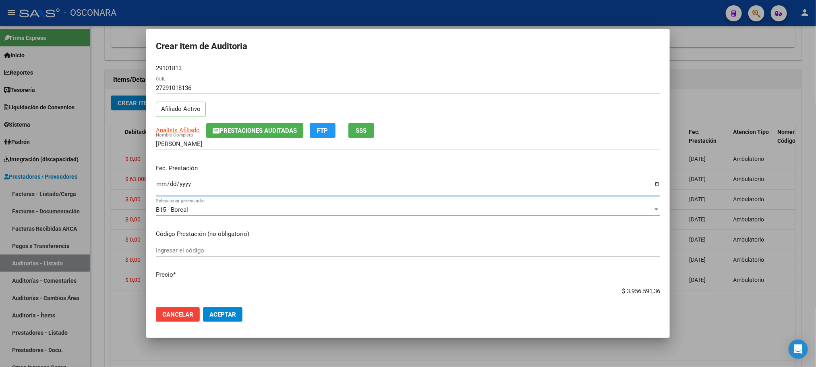
click at [162, 185] on input "Ingresar la fecha" at bounding box center [408, 187] width 505 height 13
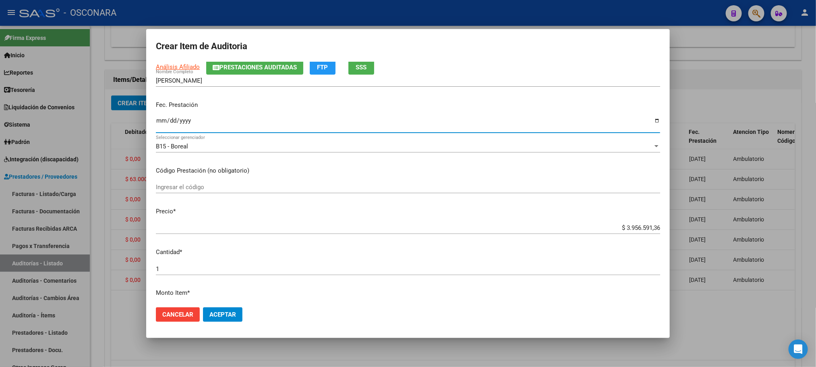
scroll to position [60, 0]
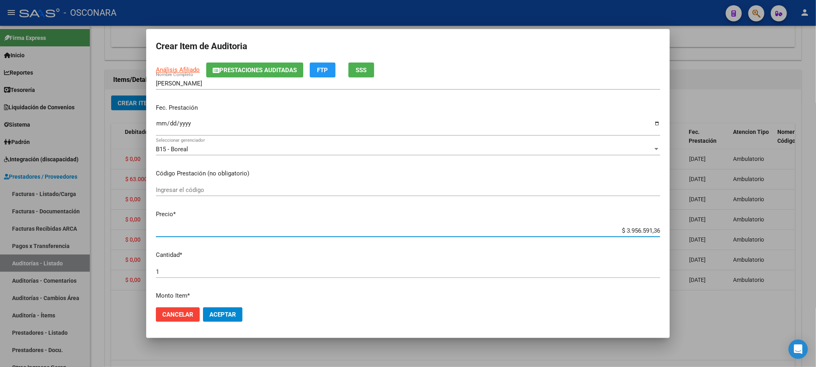
drag, startPoint x: 601, startPoint y: 234, endPoint x: 673, endPoint y: 222, distance: 73.4
click at [676, 230] on div "Crear Item de Auditoria 29101813 Nro Documento 27291018136 CUIL Afiliado Activo…" at bounding box center [408, 183] width 816 height 367
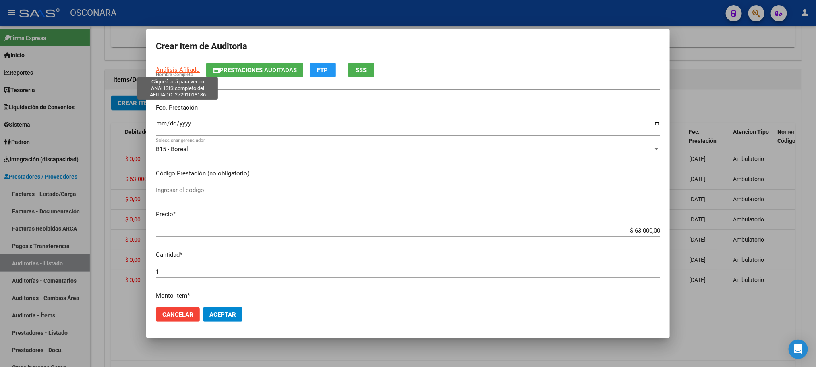
click at [179, 71] on span "Análisis Afiliado" at bounding box center [178, 69] width 44 height 7
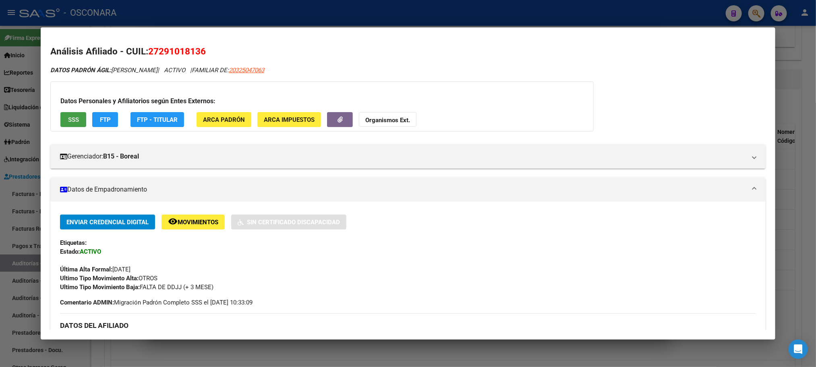
click at [66, 112] on button "SSS" at bounding box center [73, 119] width 26 height 15
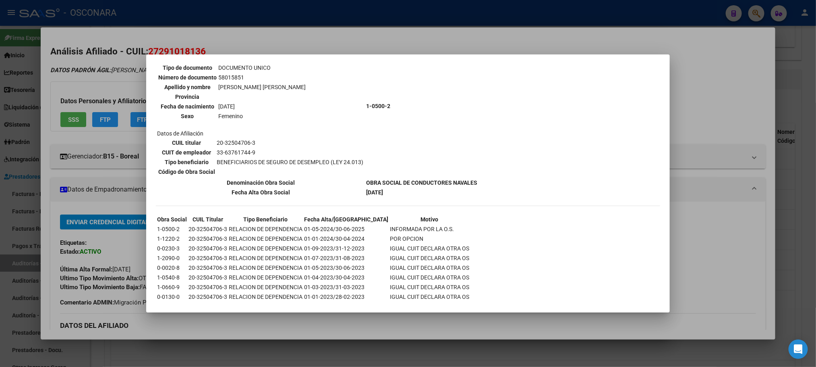
scroll to position [871, 0]
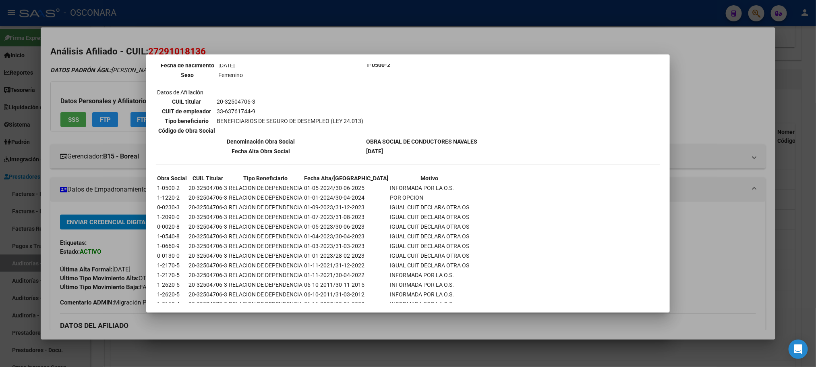
click at [513, 320] on div at bounding box center [408, 183] width 816 height 367
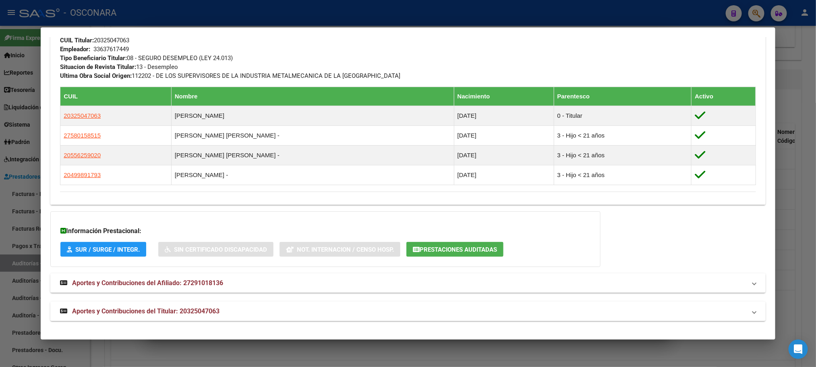
click at [184, 311] on span "Aportes y Contribuciones del Titular: 20325047063" at bounding box center [146, 311] width 148 height 8
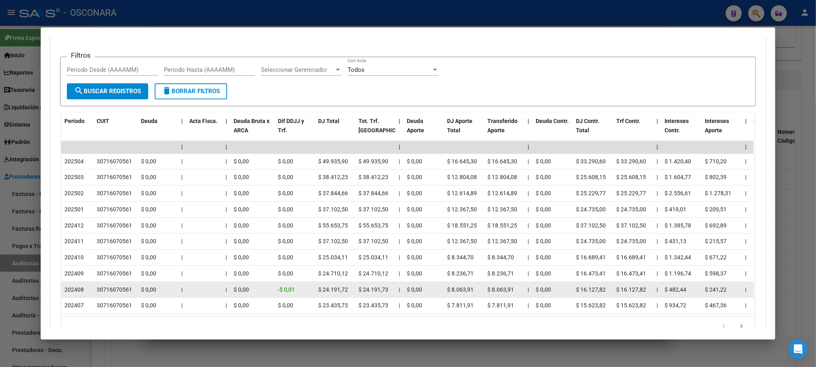
scroll to position [829, 0]
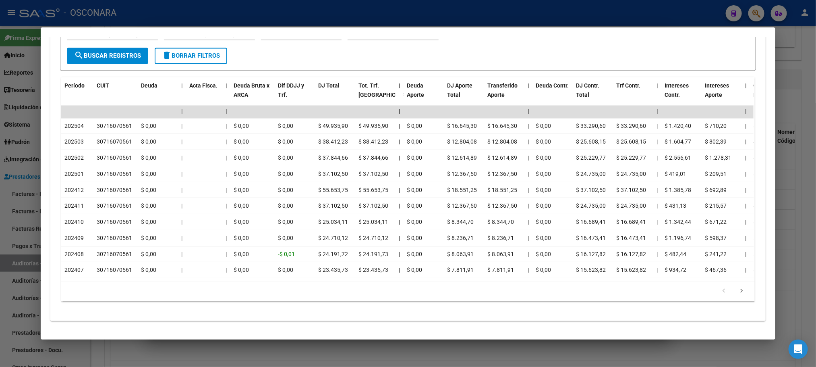
click at [806, 166] on div at bounding box center [408, 183] width 816 height 367
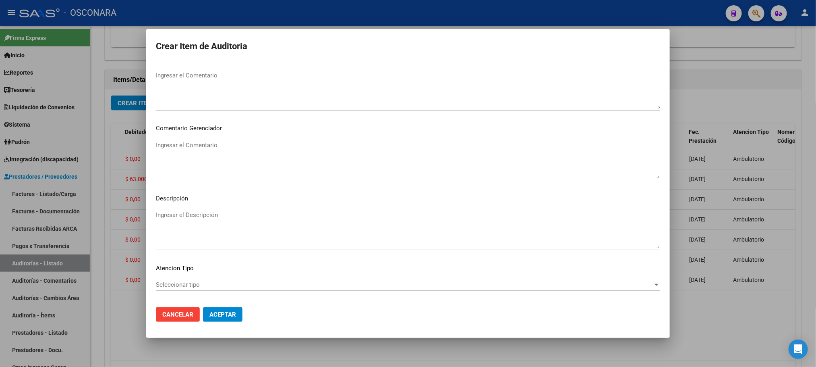
scroll to position [487, 0]
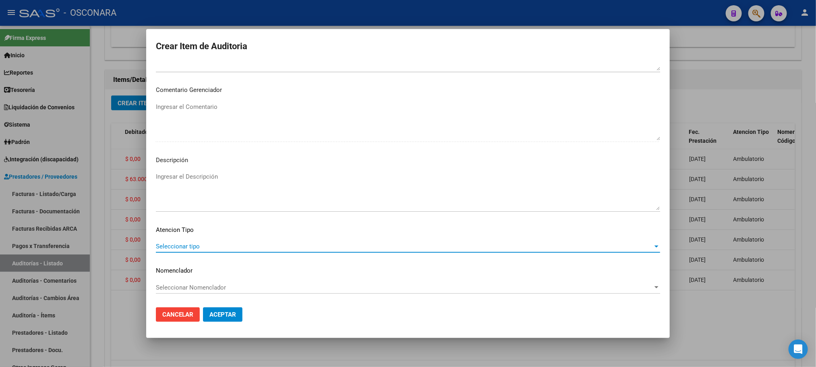
click at [242, 249] on span "Seleccionar tipo" at bounding box center [404, 246] width 497 height 7
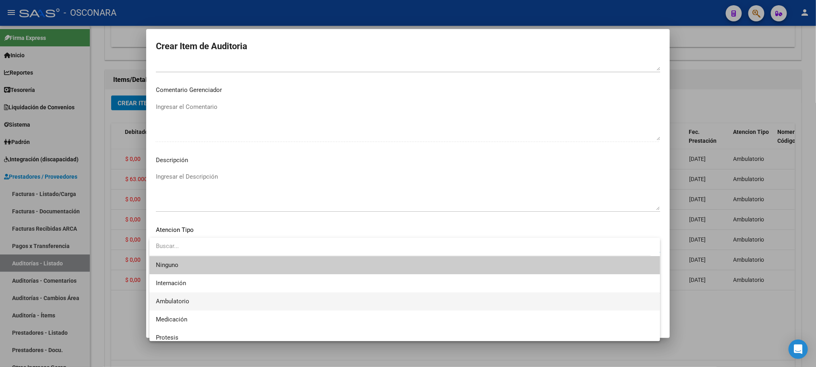
click at [213, 297] on span "Ambulatorio" at bounding box center [405, 301] width 498 height 18
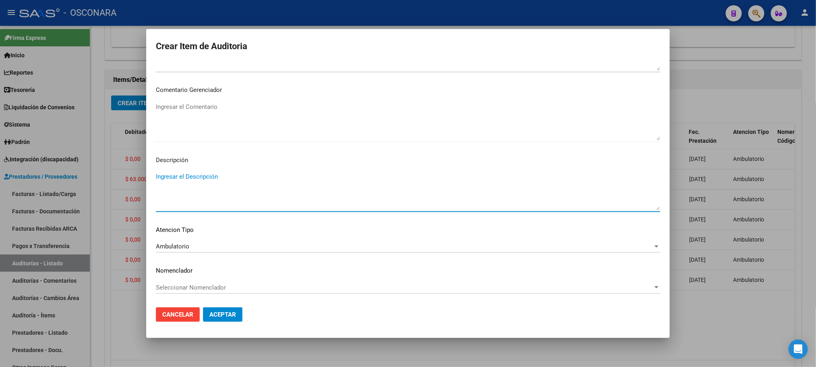
click at [239, 173] on textarea "Ingresar el Descripción" at bounding box center [408, 191] width 505 height 38
click at [230, 311] on span "Aceptar" at bounding box center [223, 314] width 27 height 7
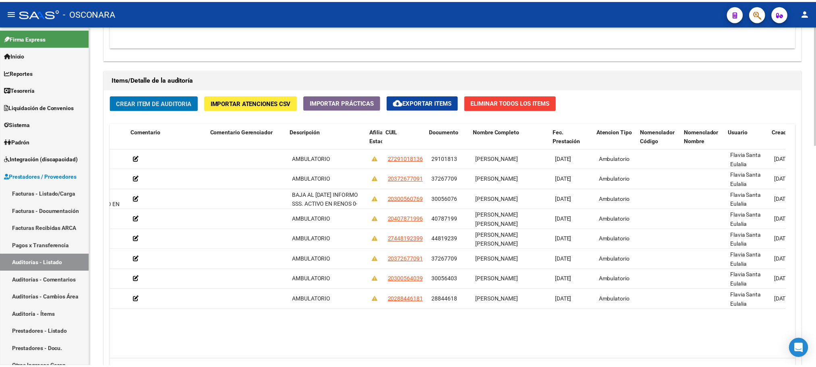
scroll to position [0, 347]
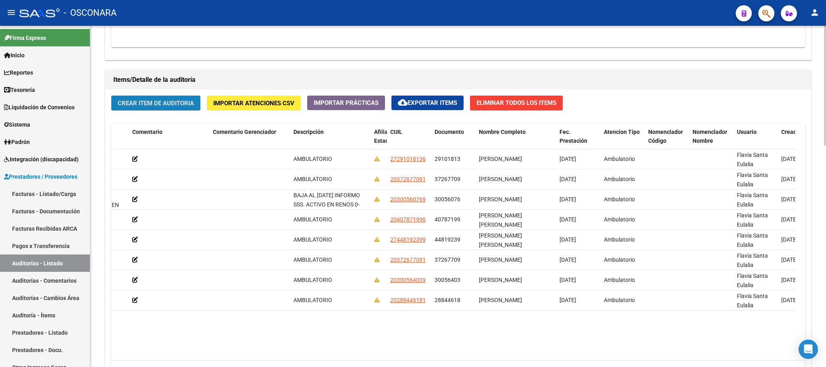
click at [170, 103] on span "Crear Item de Auditoria" at bounding box center [156, 103] width 76 height 7
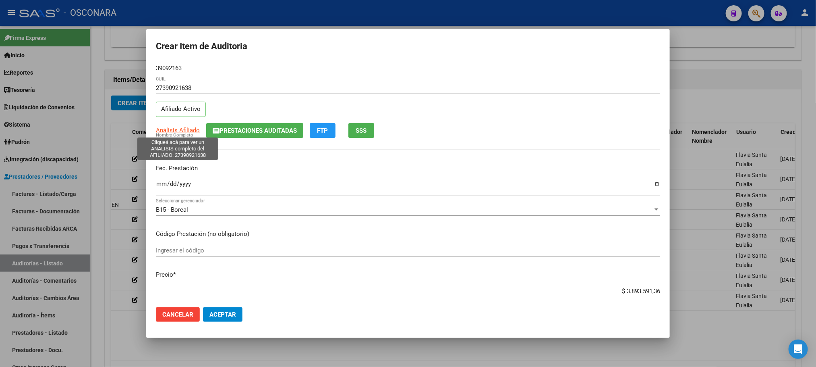
click at [173, 129] on span "Análisis Afiliado" at bounding box center [178, 130] width 44 height 7
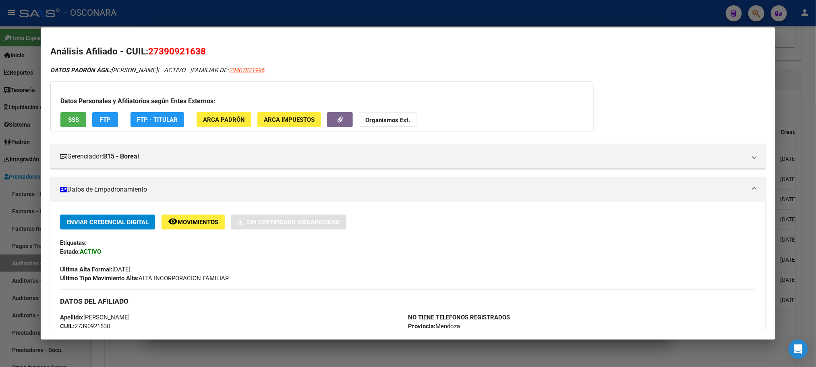
click at [54, 118] on div "Datos Personales y Afiliatorios según Entes Externos: SSS FTP FTP - Titular ARC…" at bounding box center [322, 106] width 544 height 50
click at [61, 114] on button "SSS" at bounding box center [73, 119] width 26 height 15
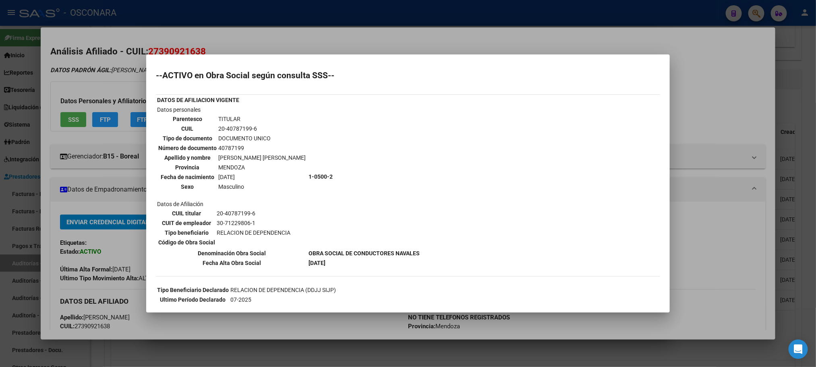
click at [600, 346] on div at bounding box center [408, 183] width 816 height 367
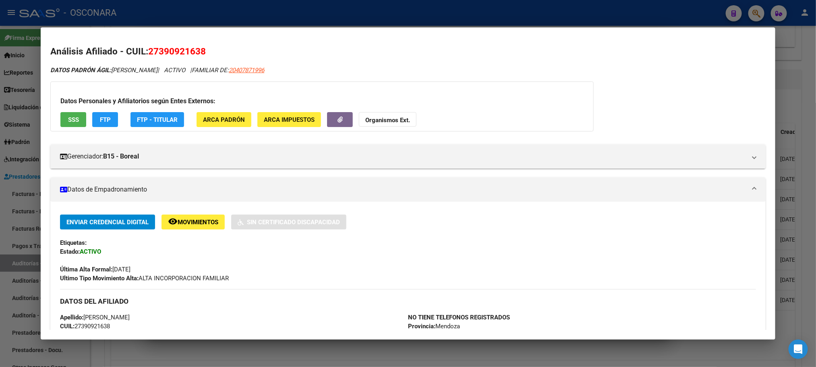
click at [599, 343] on div at bounding box center [408, 183] width 816 height 367
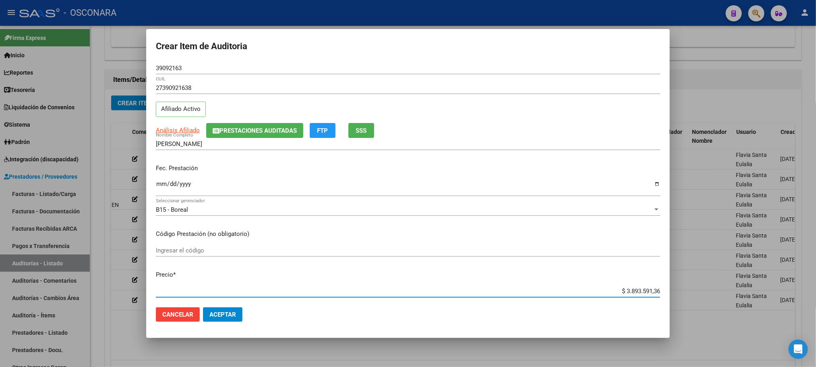
scroll to position [25, 0]
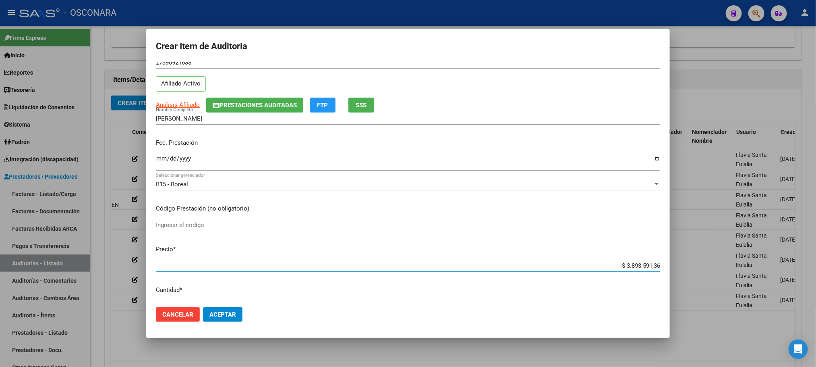
drag, startPoint x: 600, startPoint y: 293, endPoint x: 682, endPoint y: 282, distance: 83.3
click at [682, 282] on div "Crear Item de Auditoria 39092163 Nro Documento 27390921638 CUIL Afiliado Activo…" at bounding box center [408, 183] width 816 height 367
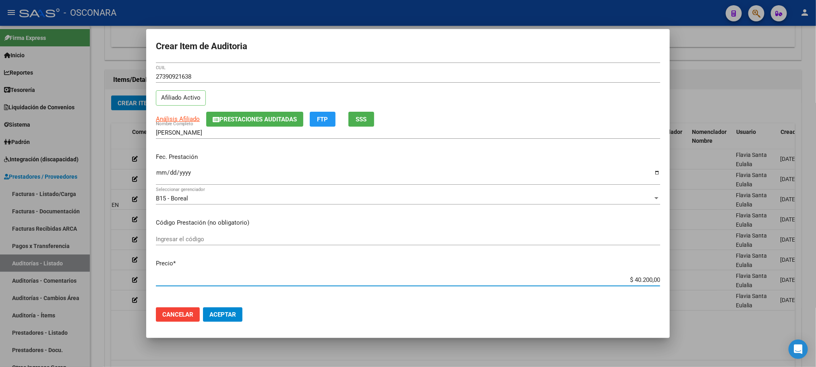
scroll to position [0, 0]
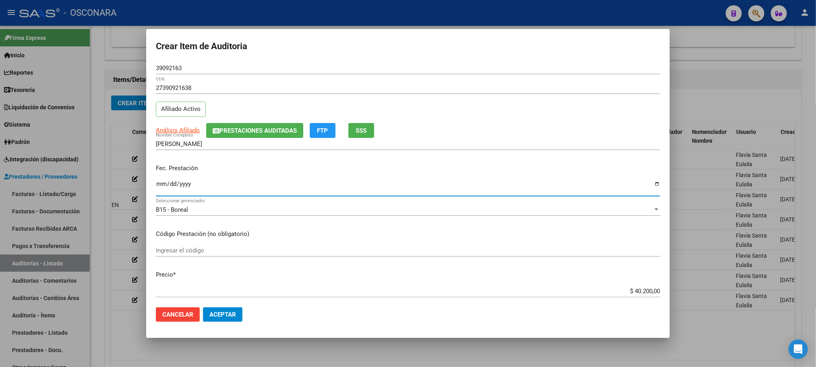
click at [158, 183] on input "Ingresar la fecha" at bounding box center [408, 187] width 505 height 13
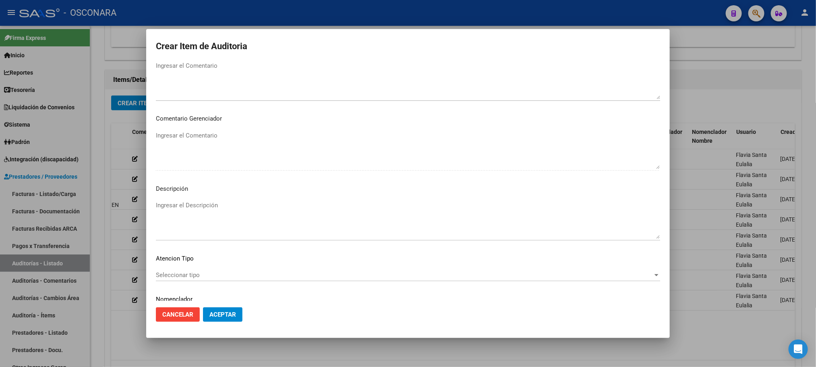
scroll to position [487, 0]
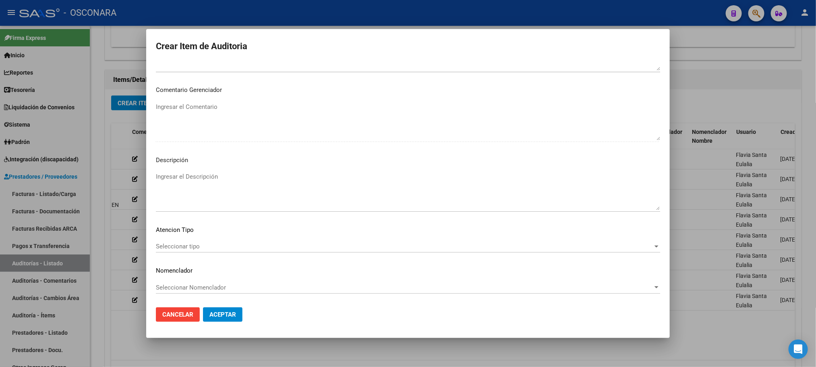
click at [192, 248] on span "Seleccionar tipo" at bounding box center [404, 246] width 497 height 7
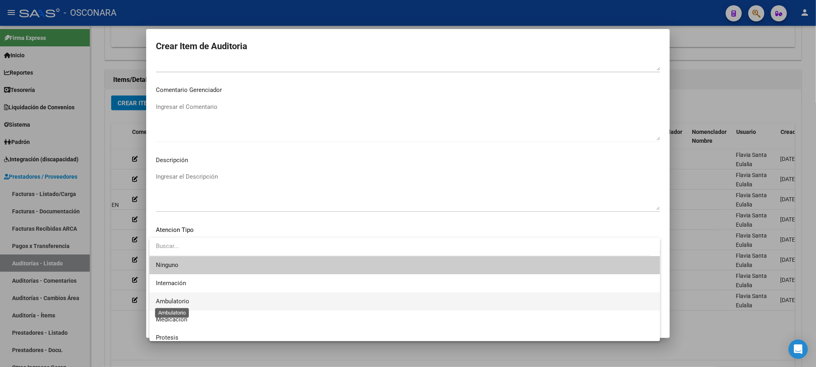
click at [184, 300] on span "Ambulatorio" at bounding box center [172, 300] width 33 height 7
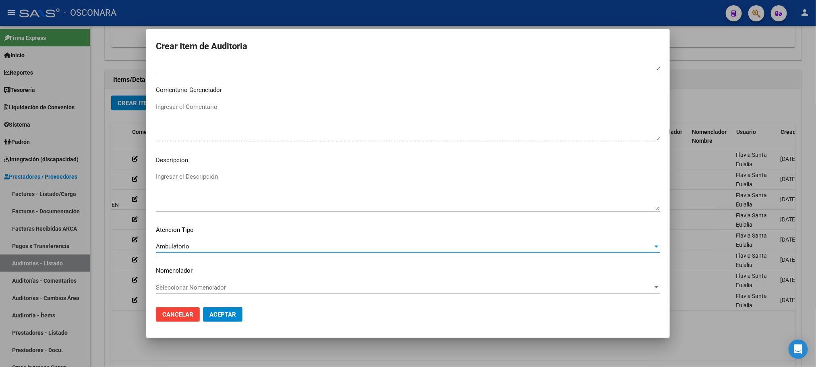
click at [214, 172] on div "Ingresar el Descripción" at bounding box center [408, 190] width 505 height 41
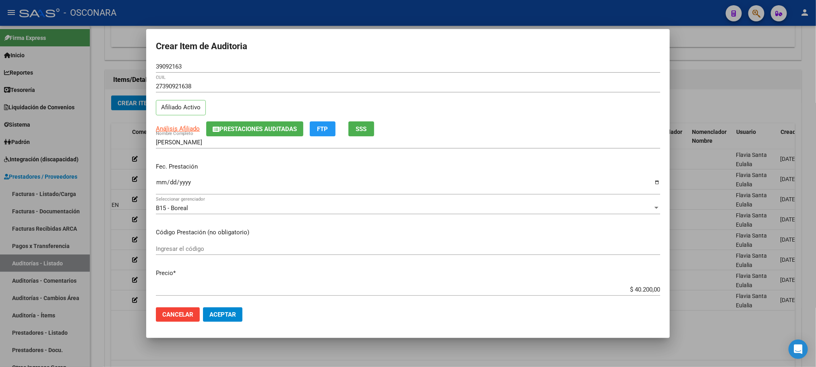
scroll to position [0, 0]
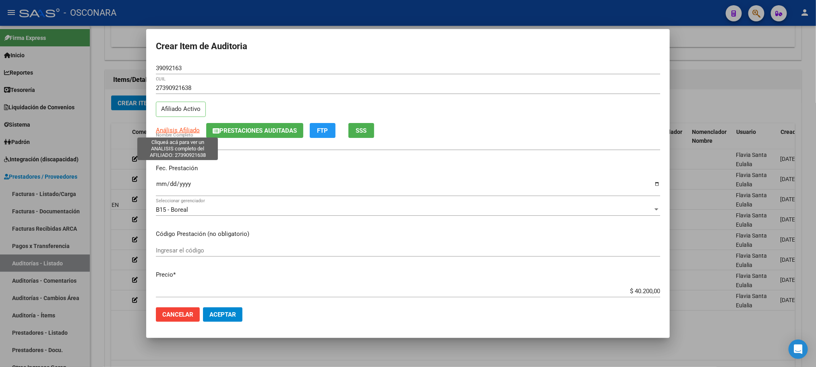
click at [185, 129] on span "Análisis Afiliado" at bounding box center [178, 130] width 44 height 7
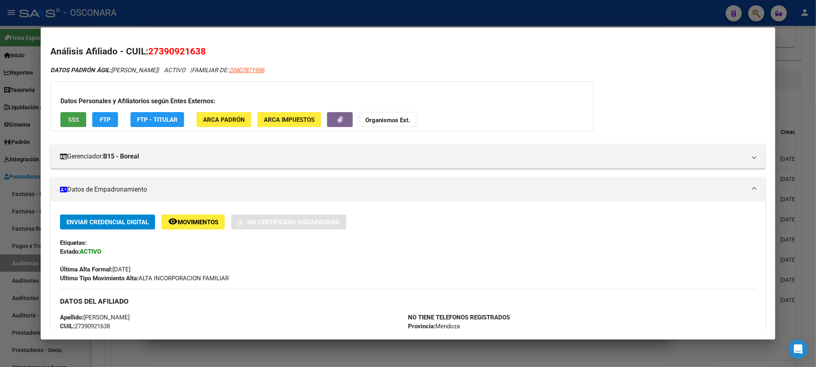
click at [68, 116] on span "SSS" at bounding box center [73, 119] width 11 height 7
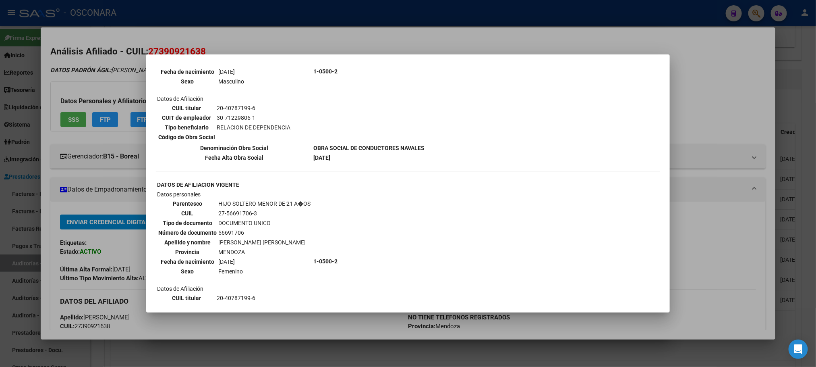
scroll to position [590, 0]
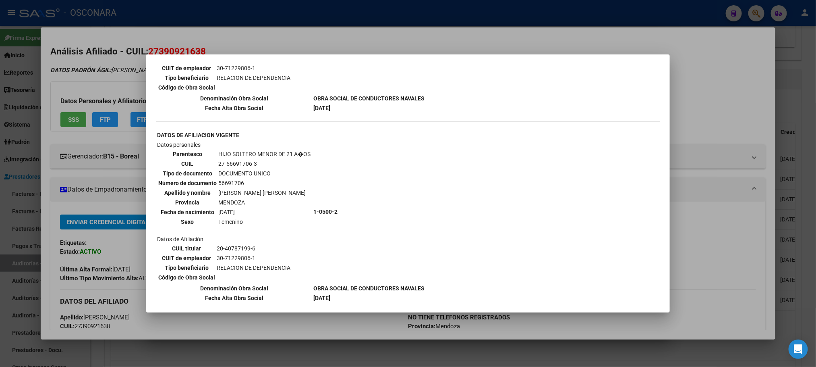
click at [721, 222] on div at bounding box center [408, 183] width 816 height 367
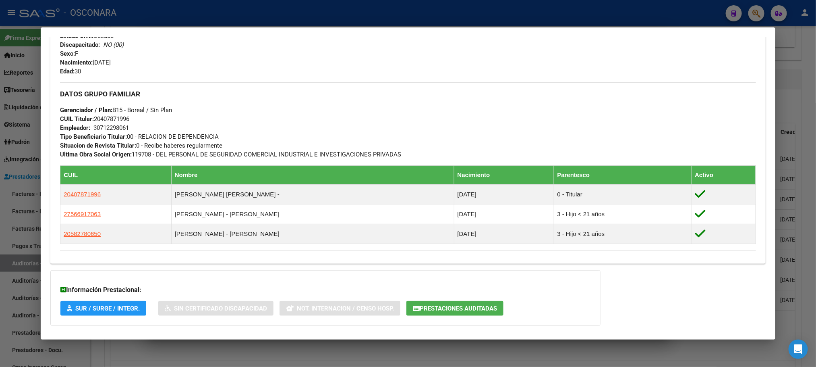
scroll to position [387, 0]
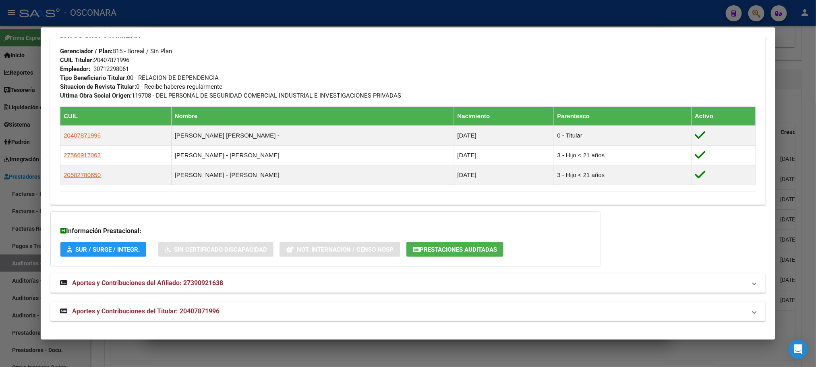
click at [814, 92] on div at bounding box center [408, 183] width 816 height 367
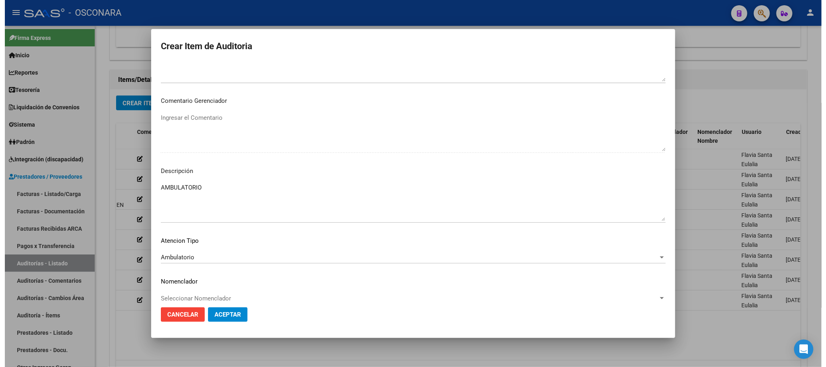
scroll to position [487, 0]
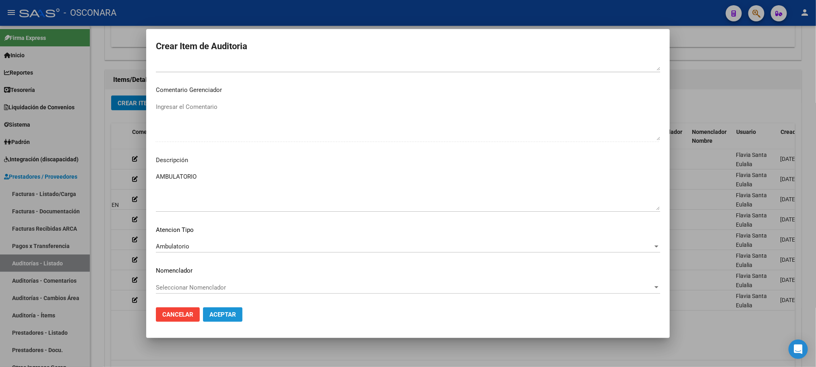
click at [232, 312] on span "Aceptar" at bounding box center [223, 314] width 27 height 7
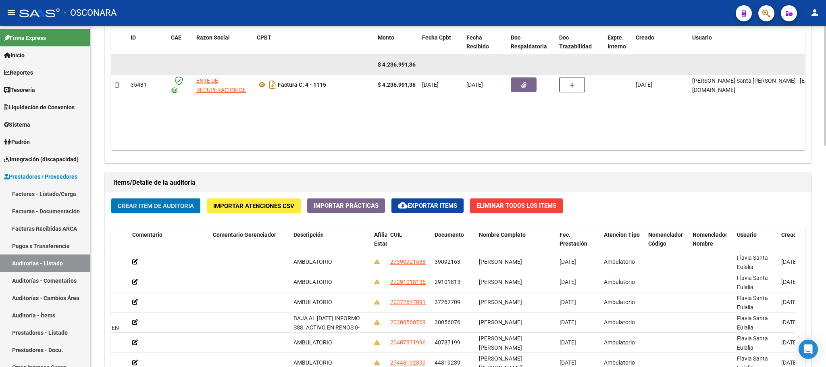
scroll to position [423, 0]
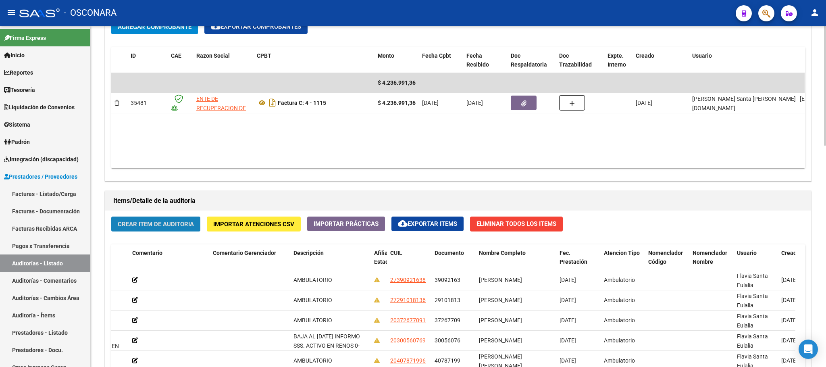
click at [184, 229] on button "Crear Item de Auditoria" at bounding box center [155, 223] width 89 height 15
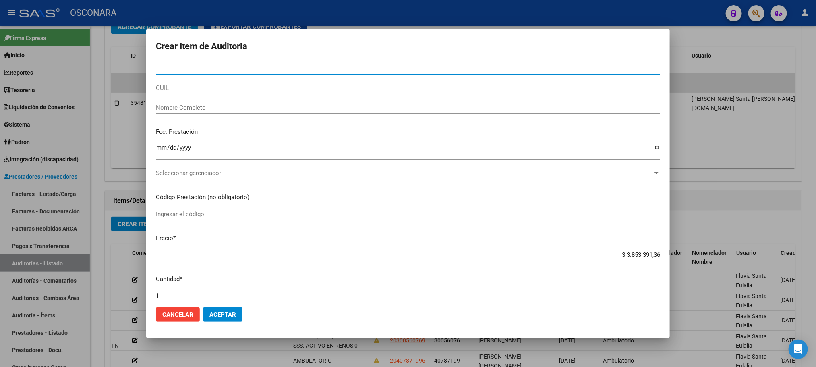
click at [730, 201] on div at bounding box center [408, 183] width 816 height 367
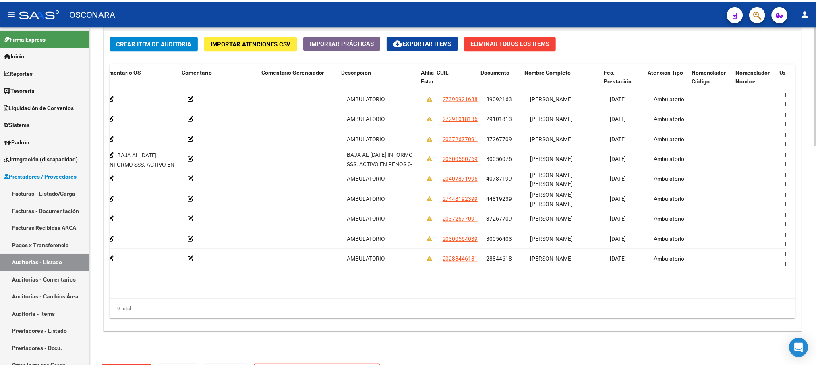
scroll to position [0, 295]
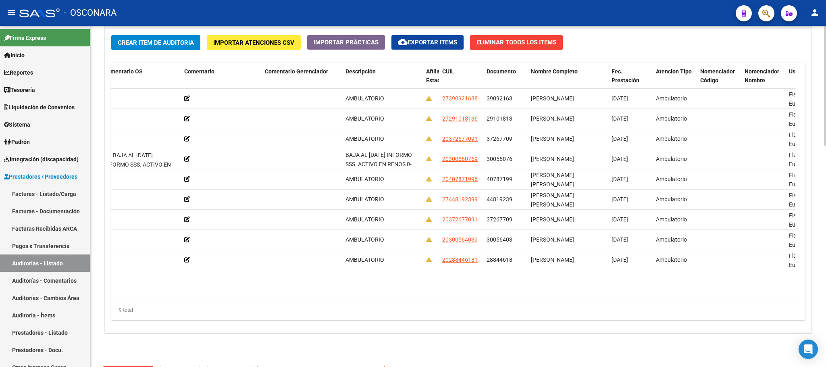
click at [154, 34] on div "Crear Item de Auditoria Importar Atenciones CSV Importar Prácticas cloud_downlo…" at bounding box center [458, 180] width 706 height 303
click at [154, 41] on span "Crear Item de Auditoria" at bounding box center [156, 42] width 76 height 7
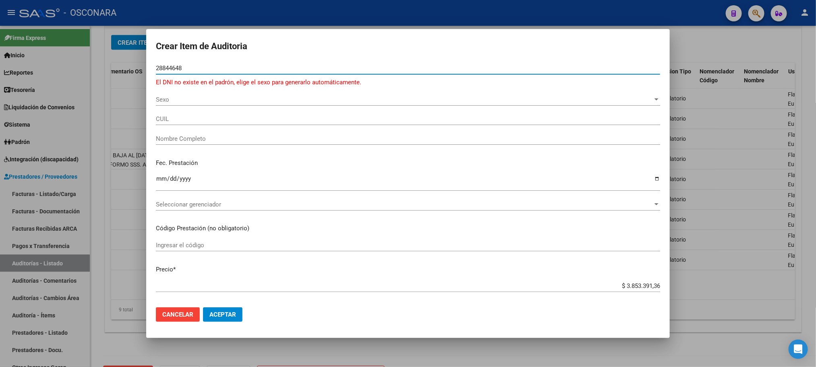
drag, startPoint x: 162, startPoint y: 69, endPoint x: 173, endPoint y: 68, distance: 10.9
click at [173, 68] on input "28844648" at bounding box center [408, 67] width 505 height 7
drag, startPoint x: 180, startPoint y: 68, endPoint x: 185, endPoint y: 69, distance: 5.0
click at [179, 68] on input "28844648" at bounding box center [408, 67] width 505 height 7
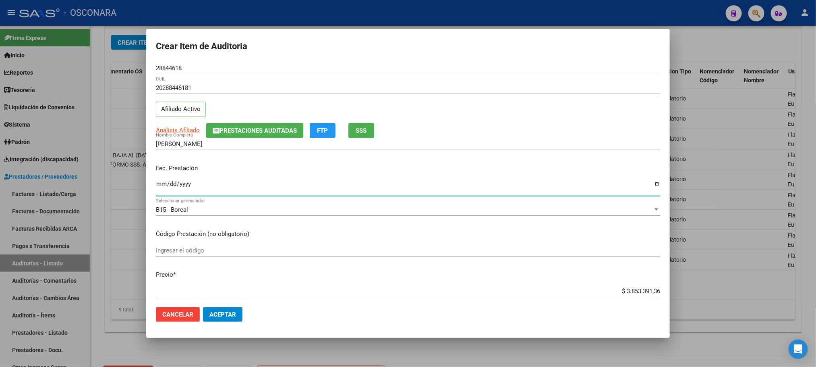
click at [160, 183] on input "Ingresar la fecha" at bounding box center [408, 187] width 505 height 13
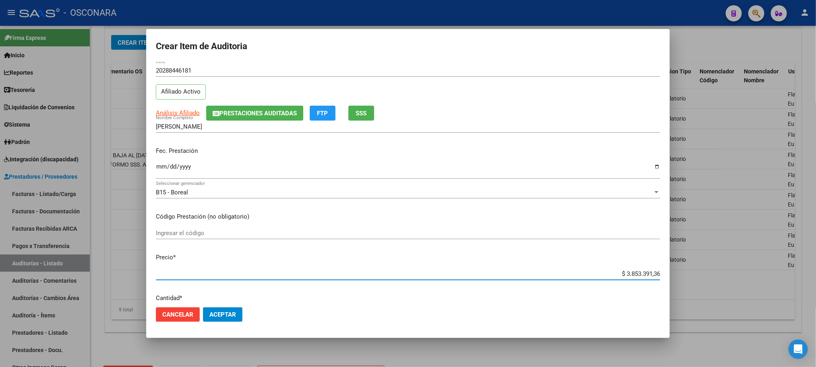
scroll to position [34, 0]
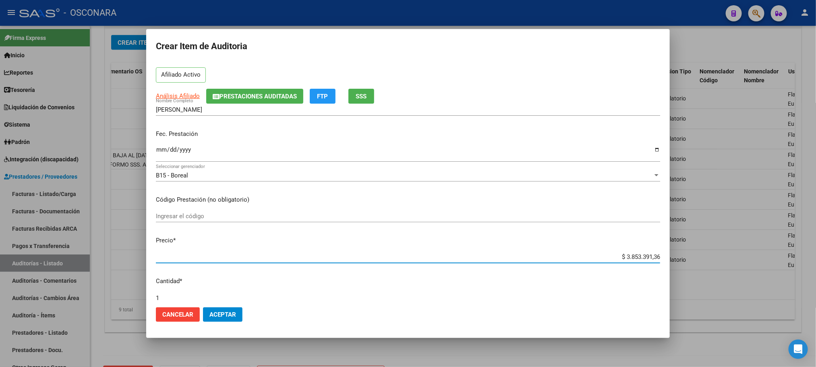
drag, startPoint x: 606, startPoint y: 288, endPoint x: 669, endPoint y: 270, distance: 65.4
click at [679, 282] on div "Crear Item de Auditoria 28844618 Nro Documento 20288446181 CUIL Afiliado Activo…" at bounding box center [408, 183] width 816 height 367
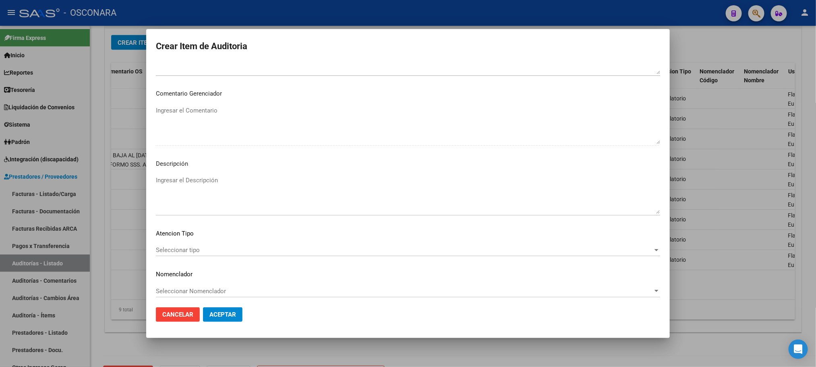
scroll to position [487, 0]
click at [204, 248] on span "Seleccionar tipo" at bounding box center [404, 246] width 497 height 7
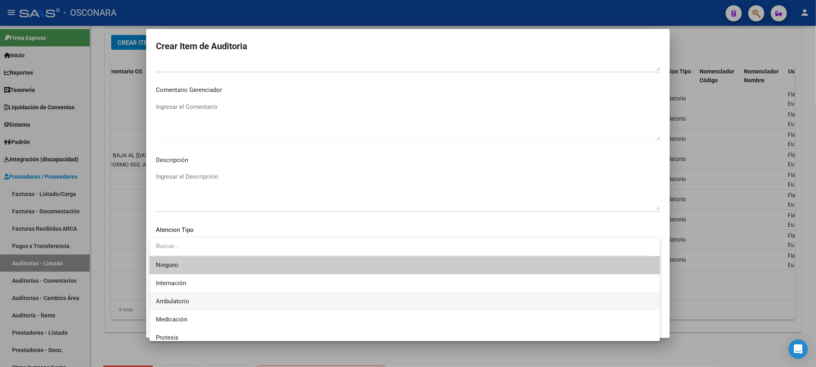
click at [202, 292] on span "Ambulatorio" at bounding box center [405, 301] width 498 height 18
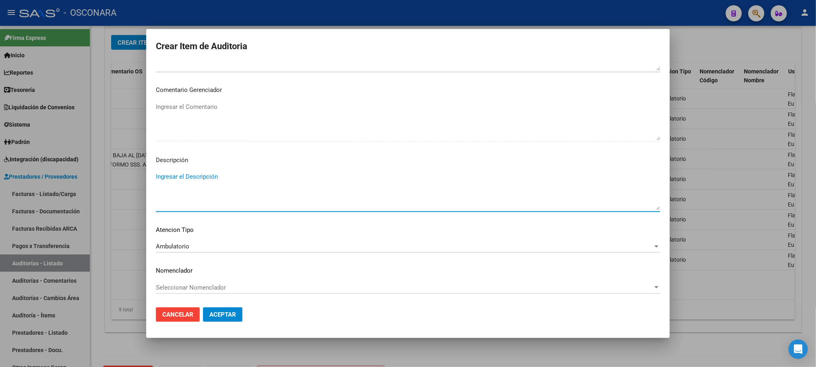
click at [250, 173] on textarea "Ingresar el Descripción" at bounding box center [408, 191] width 505 height 38
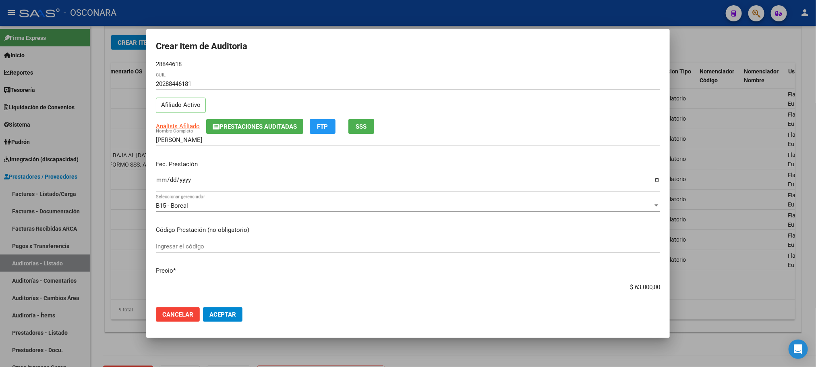
scroll to position [0, 0]
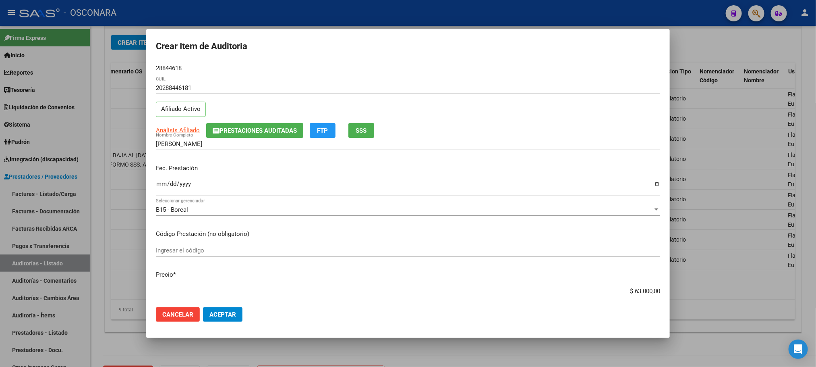
click at [184, 126] on app-link-go-to "Análisis Afiliado" at bounding box center [178, 130] width 44 height 9
click at [184, 129] on span "Análisis Afiliado" at bounding box center [178, 130] width 44 height 7
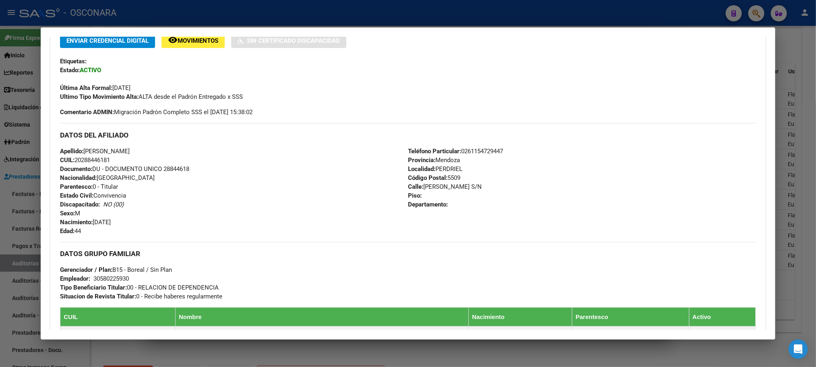
scroll to position [324, 0]
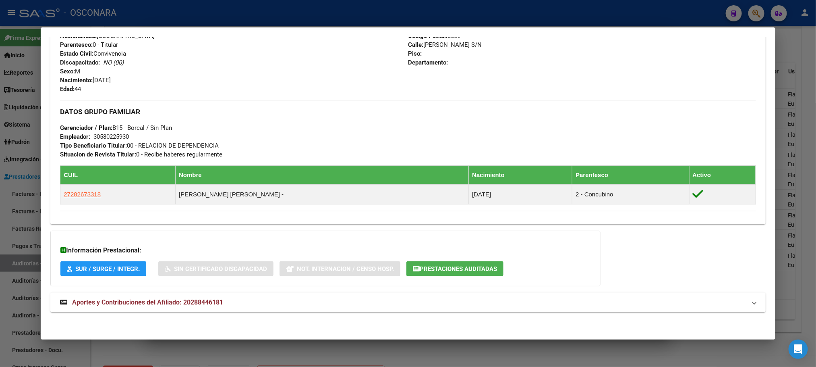
click at [141, 306] on strong "Aportes y Contribuciones del Afiliado: 20288446181" at bounding box center [141, 302] width 163 height 10
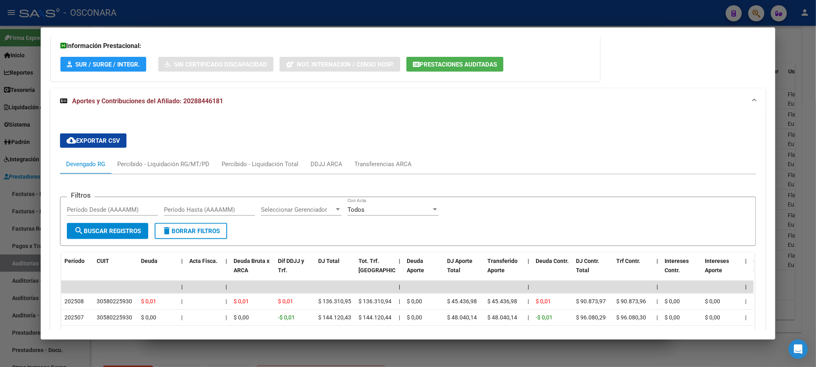
scroll to position [709, 0]
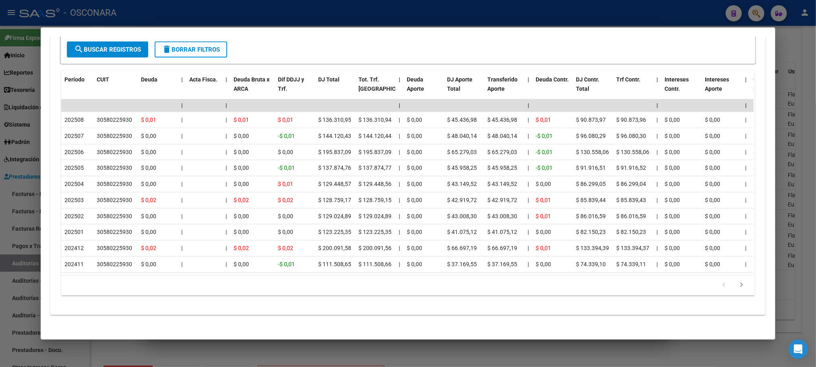
click at [285, 347] on div at bounding box center [408, 183] width 816 height 367
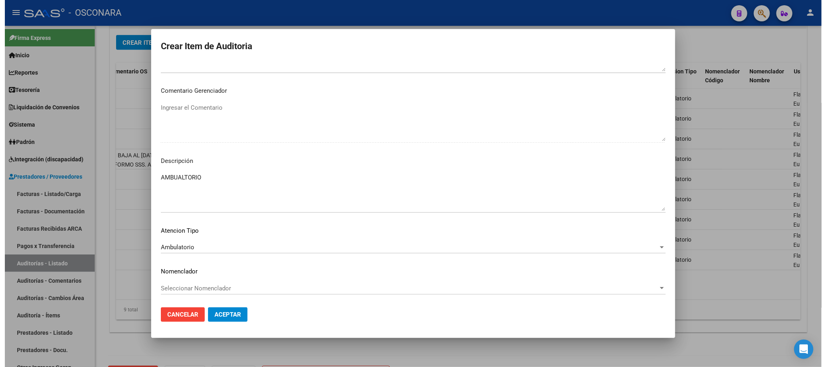
scroll to position [487, 0]
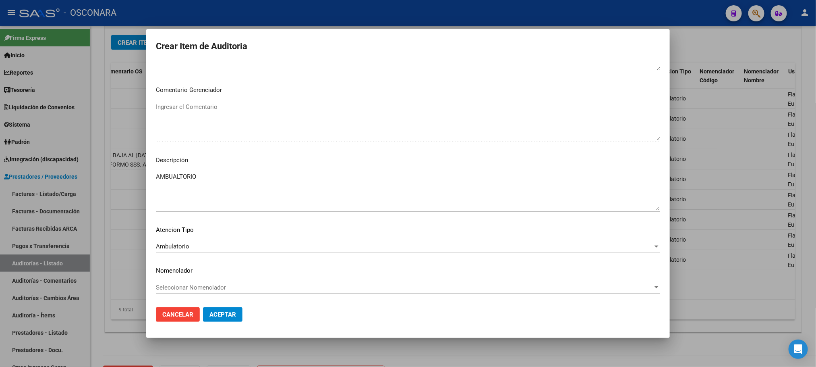
click at [231, 316] on span "Aceptar" at bounding box center [223, 314] width 27 height 7
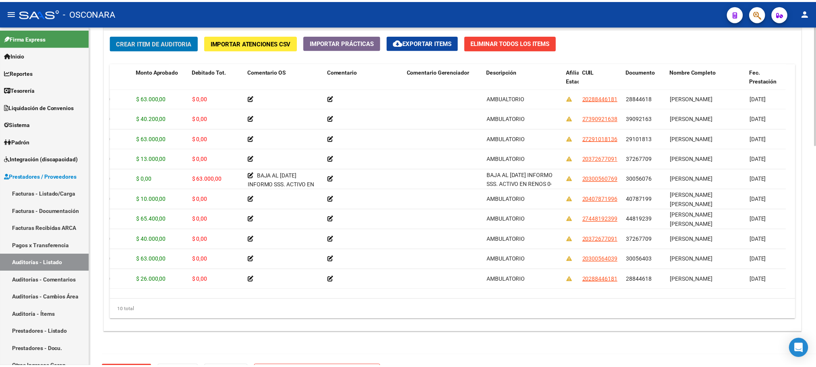
scroll to position [0, 112]
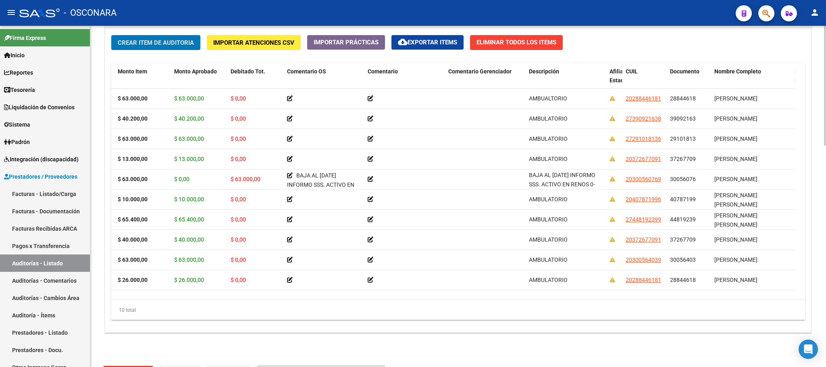
click at [168, 42] on span "Crear Item de Auditoria" at bounding box center [156, 42] width 76 height 7
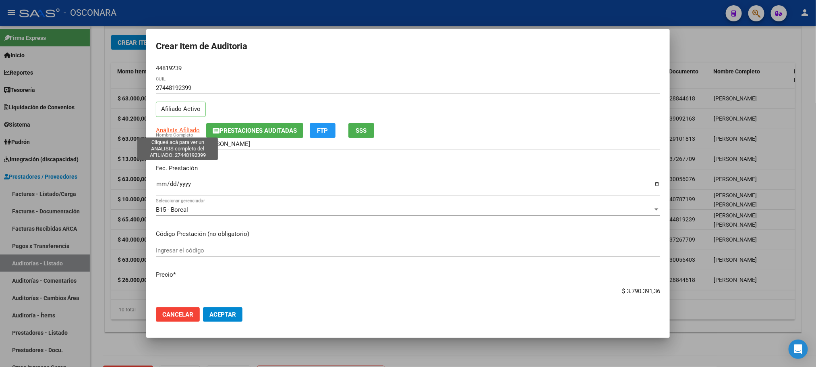
click at [171, 129] on span "Análisis Afiliado" at bounding box center [178, 130] width 44 height 7
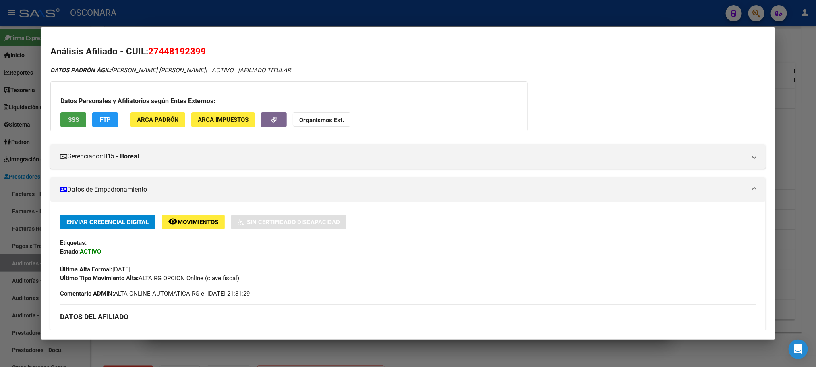
click at [76, 116] on button "SSS" at bounding box center [73, 119] width 26 height 15
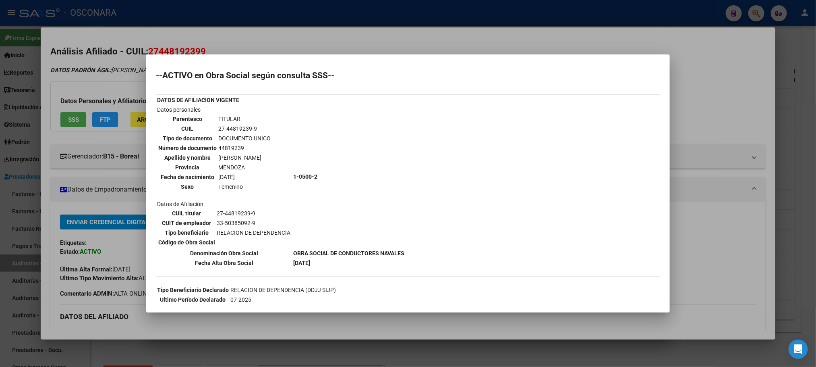
click at [345, 358] on div at bounding box center [408, 183] width 816 height 367
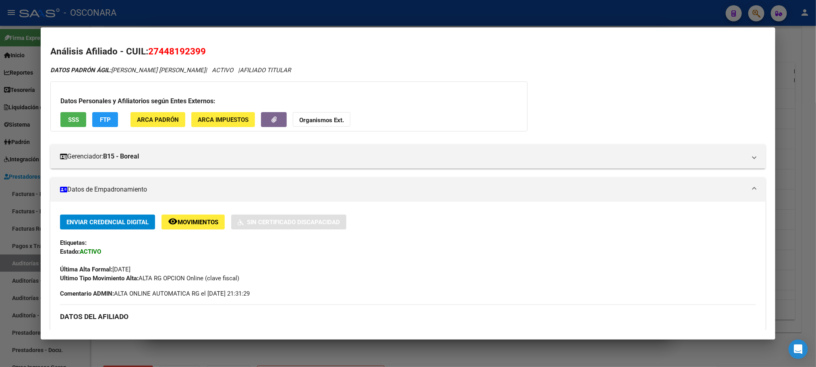
click at [345, 358] on div at bounding box center [408, 183] width 816 height 367
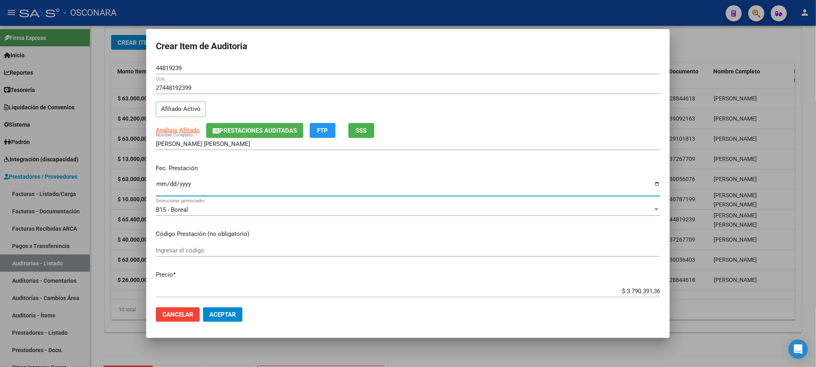
click at [158, 181] on input "Ingresar la fecha" at bounding box center [408, 187] width 505 height 13
click at [613, 286] on div "$ 3.790.391,36 Ingresar el precio" at bounding box center [408, 291] width 505 height 12
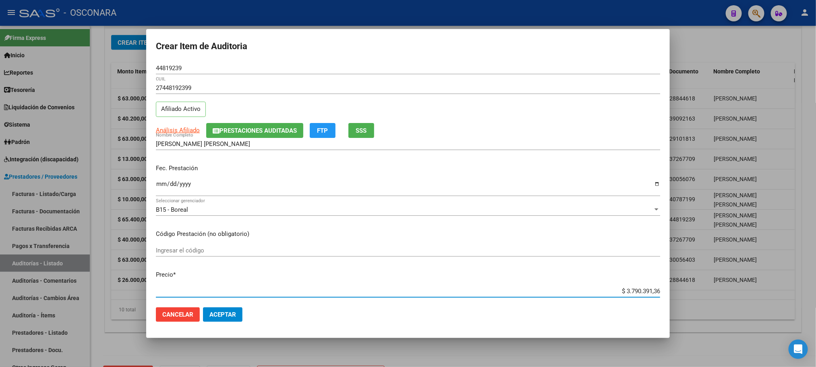
scroll to position [11, 0]
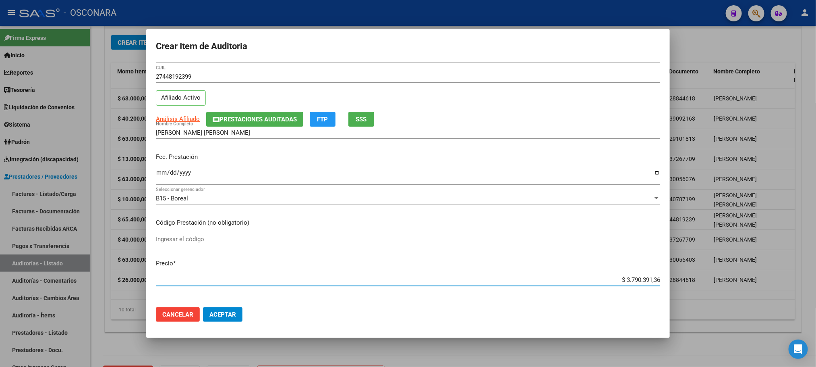
drag, startPoint x: 612, startPoint y: 291, endPoint x: 687, endPoint y: 271, distance: 77.4
click at [687, 271] on div "Crear Item de Auditoria 44819239 Nro Documento 27448192399 CUIL Afiliado Activo…" at bounding box center [408, 183] width 816 height 367
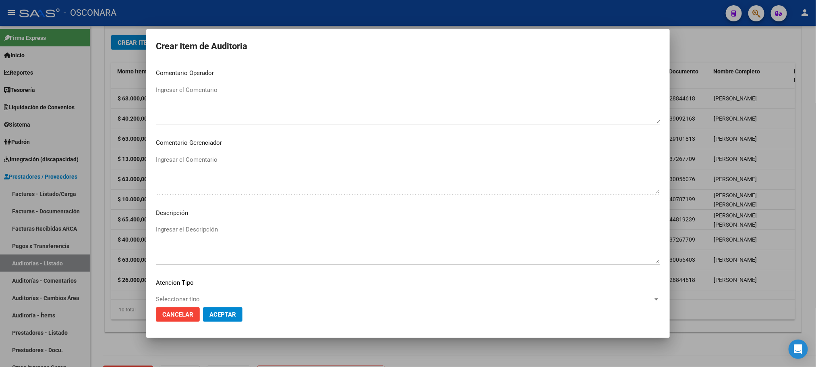
scroll to position [487, 0]
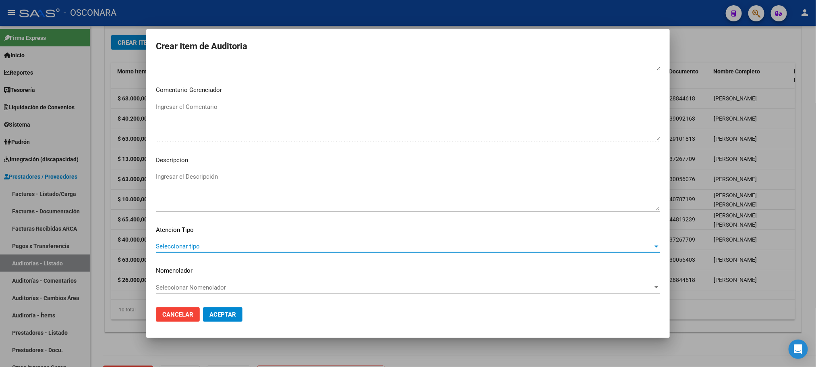
click at [201, 247] on span "Seleccionar tipo" at bounding box center [404, 246] width 497 height 7
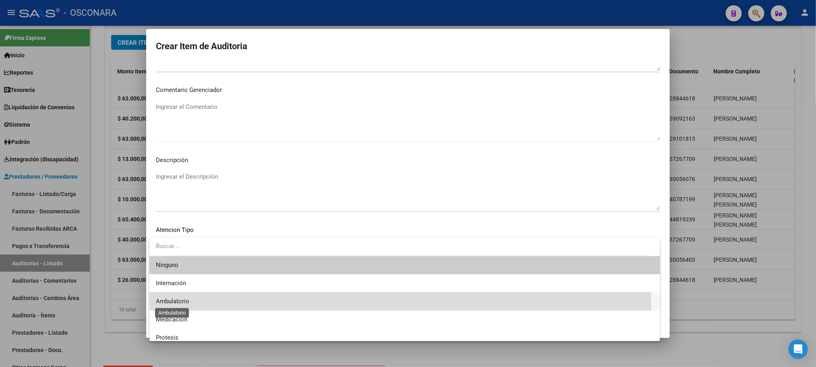
click at [180, 303] on span "Ambulatorio" at bounding box center [172, 300] width 33 height 7
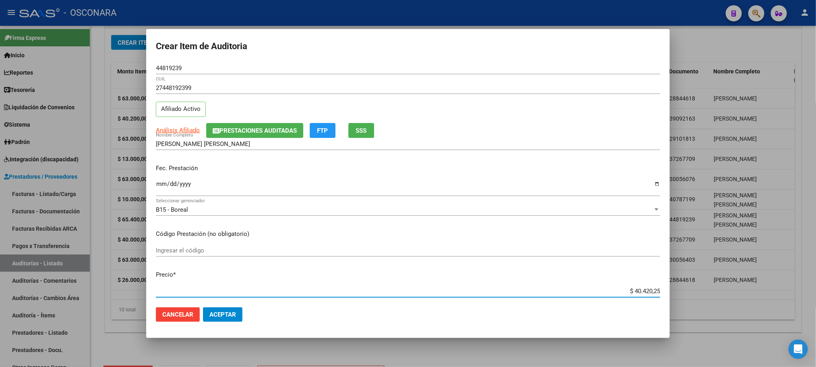
scroll to position [16, 0]
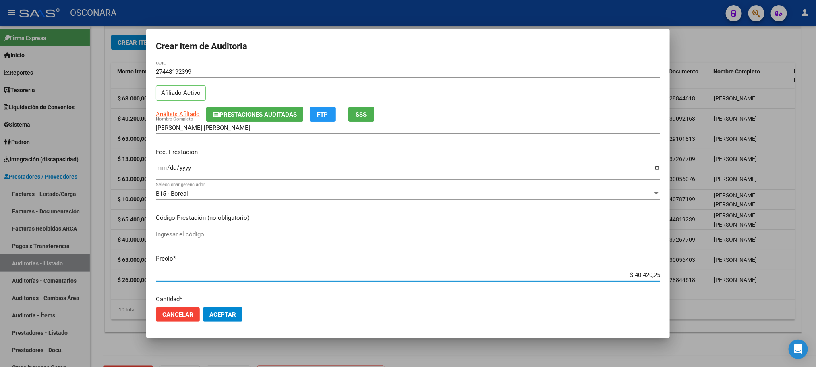
drag, startPoint x: 621, startPoint y: 290, endPoint x: 679, endPoint y: 283, distance: 58.4
click at [679, 283] on div "Crear Item de Auditoria 44819239 Nro Documento 27448192399 CUIL Afiliado Activo…" at bounding box center [408, 183] width 816 height 367
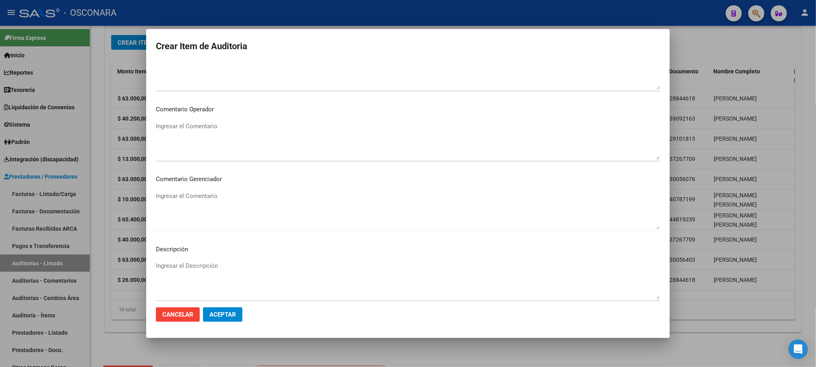
scroll to position [487, 0]
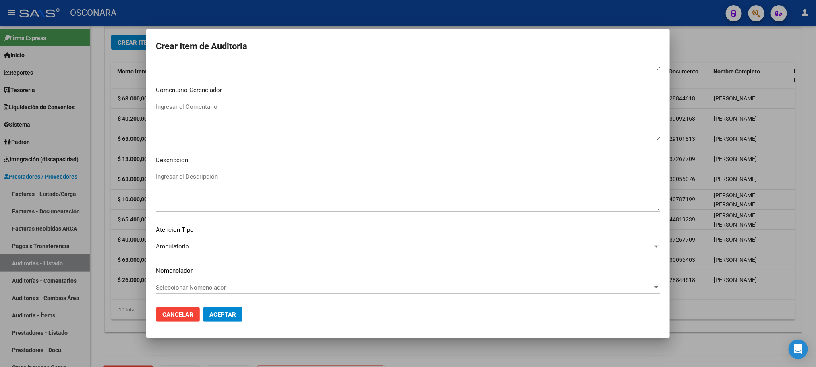
click at [251, 191] on textarea "Ingresar el Descripción" at bounding box center [408, 191] width 505 height 38
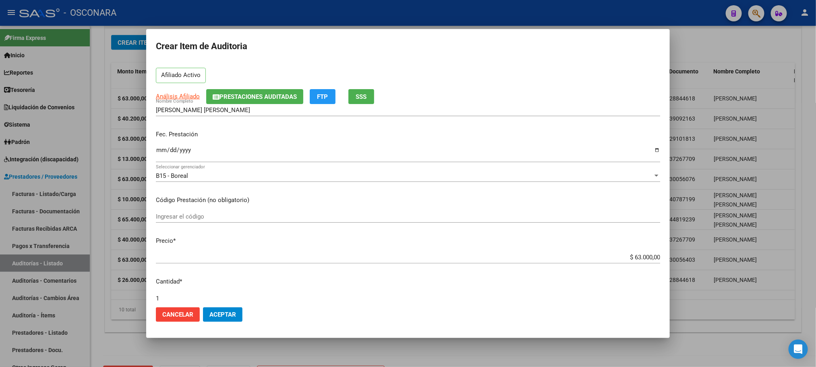
scroll to position [0, 0]
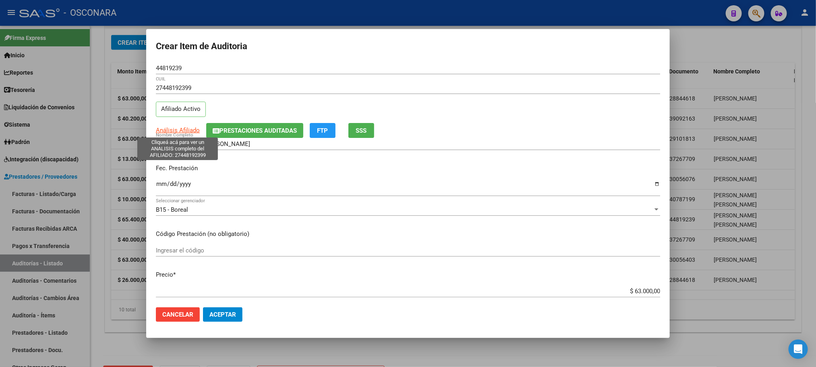
click at [184, 131] on span "Análisis Afiliado" at bounding box center [178, 130] width 44 height 7
copy span "f"
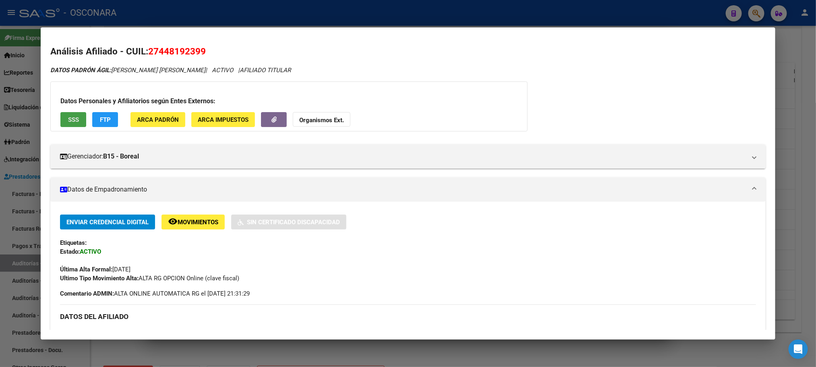
click at [75, 118] on span "SSS" at bounding box center [73, 119] width 11 height 7
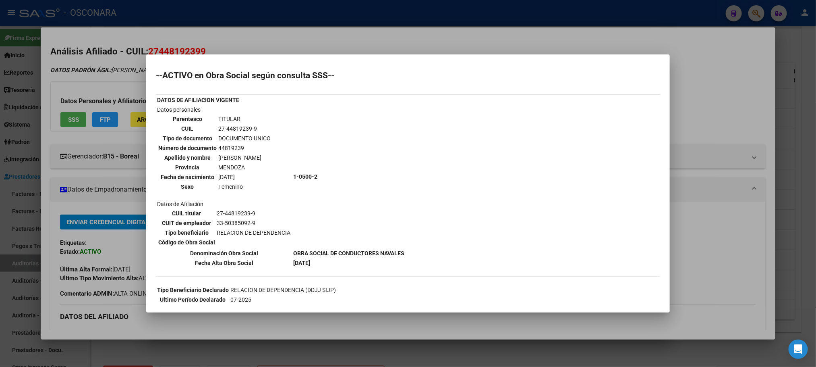
click at [424, 317] on div at bounding box center [408, 183] width 816 height 367
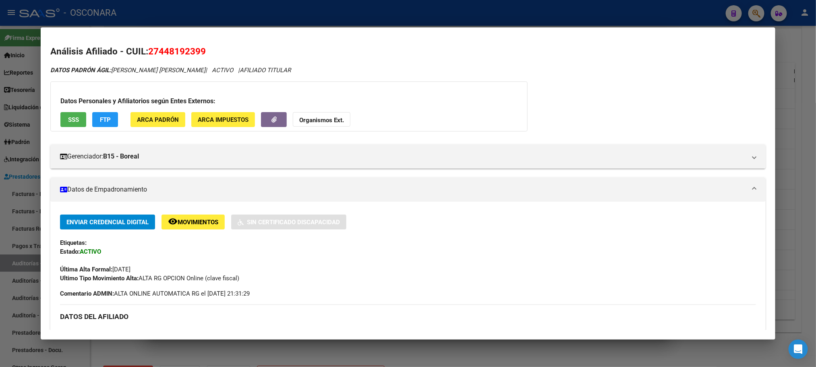
click at [420, 350] on div at bounding box center [408, 183] width 816 height 367
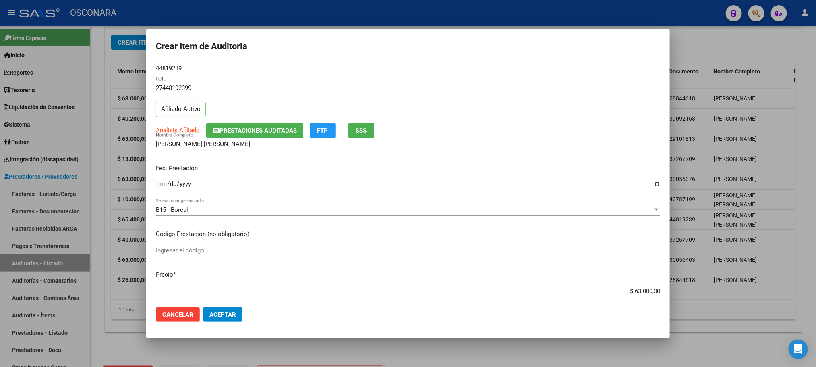
click at [219, 317] on span "Aceptar" at bounding box center [223, 314] width 27 height 7
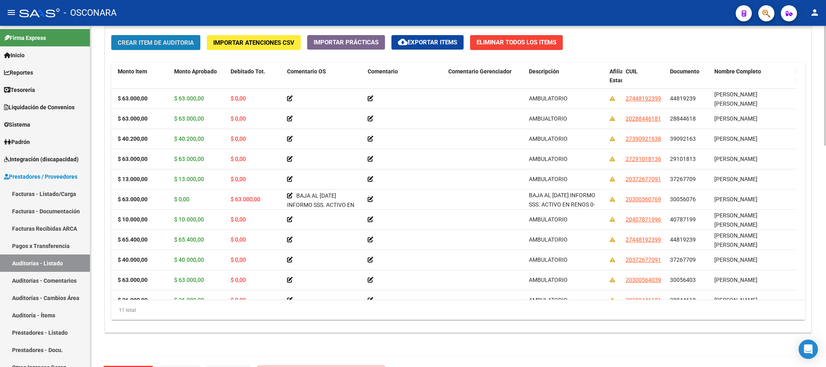
click at [175, 42] on span "Crear Item de Auditoria" at bounding box center [156, 42] width 76 height 7
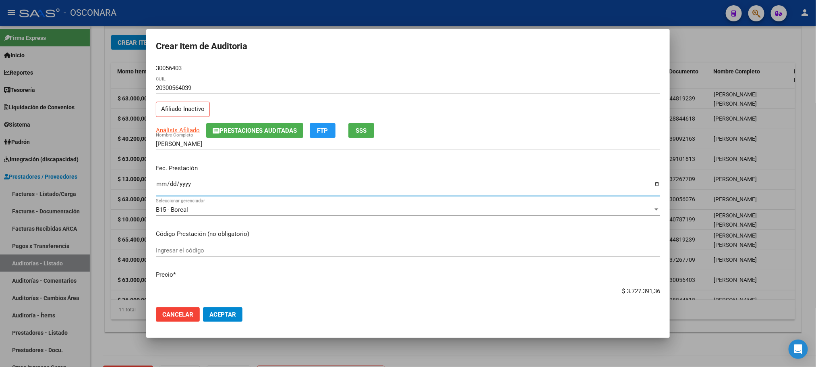
click at [162, 188] on input "Ingresar la fecha" at bounding box center [408, 187] width 505 height 13
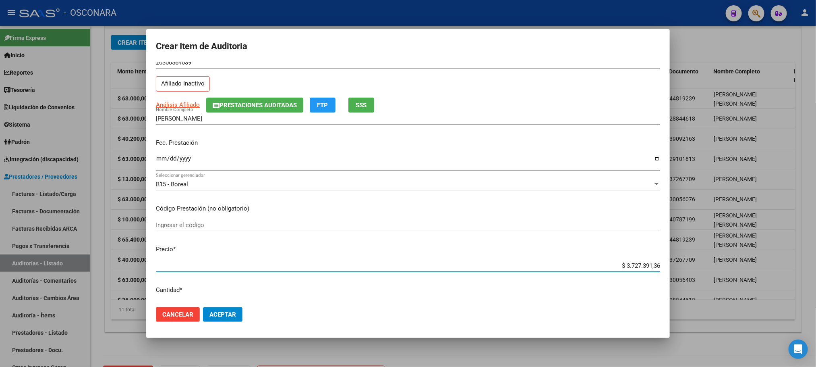
scroll to position [36, 0]
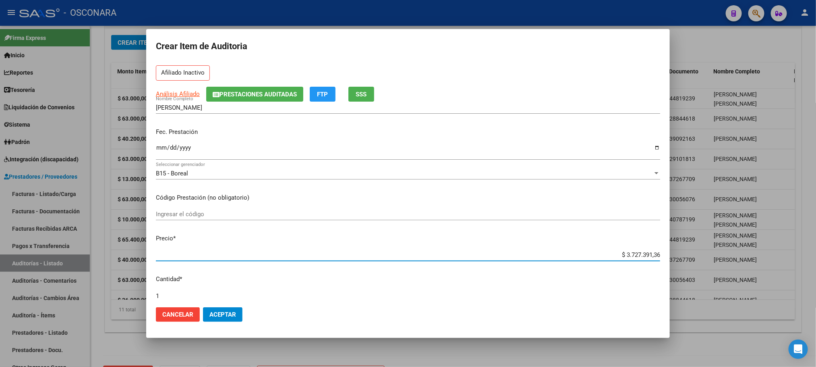
drag, startPoint x: 618, startPoint y: 290, endPoint x: 671, endPoint y: 285, distance: 53.9
click at [671, 287] on div "Crear Item de Auditoria 30056403 Nro Documento 20300564039 CUIL Afiliado Inacti…" at bounding box center [408, 183] width 816 height 367
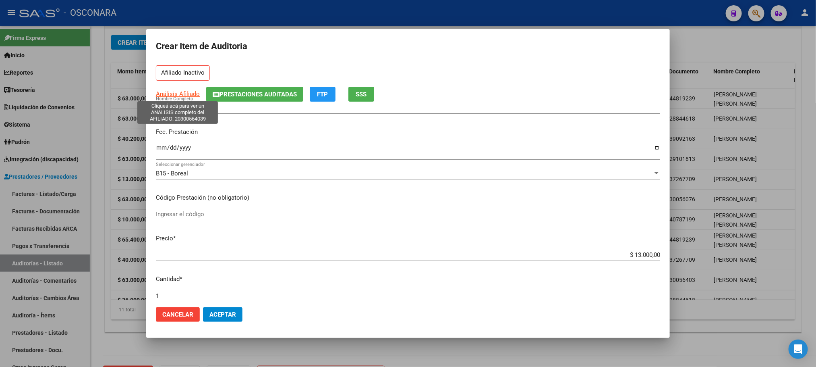
click at [178, 91] on span "Análisis Afiliado" at bounding box center [178, 93] width 44 height 7
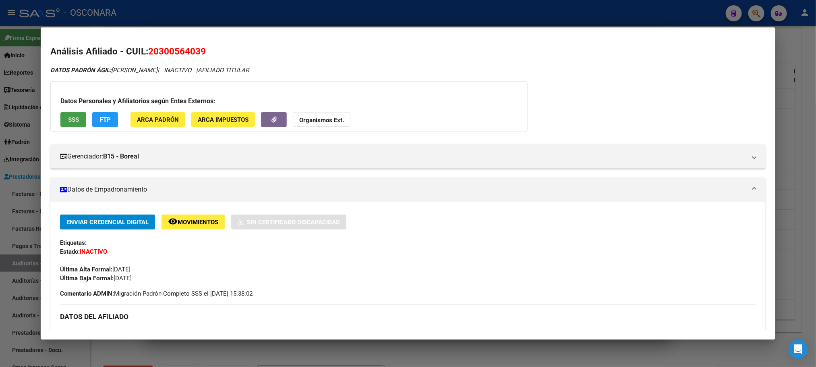
click at [72, 118] on span "SSS" at bounding box center [73, 119] width 11 height 7
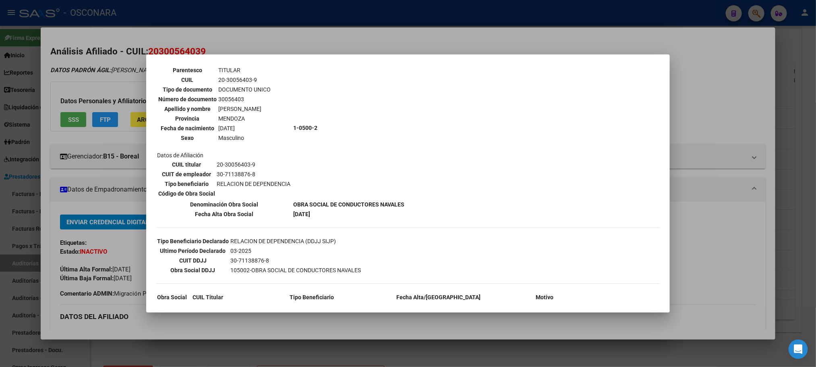
scroll to position [107, 0]
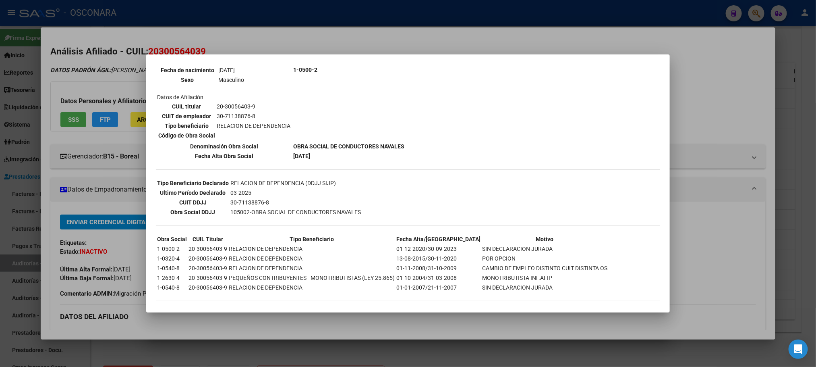
click at [393, 329] on div at bounding box center [408, 183] width 816 height 367
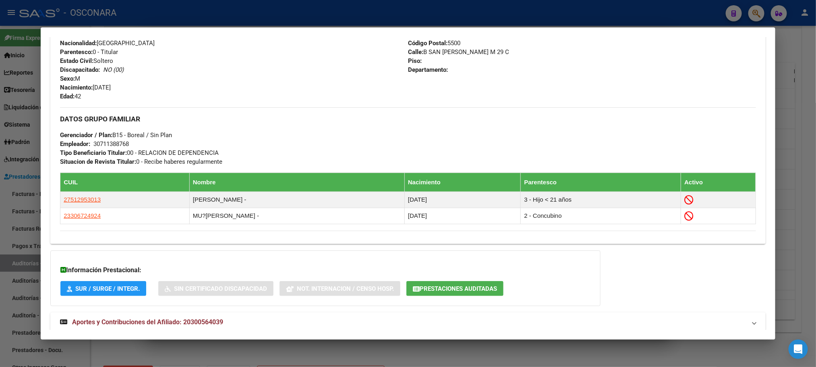
scroll to position [338, 0]
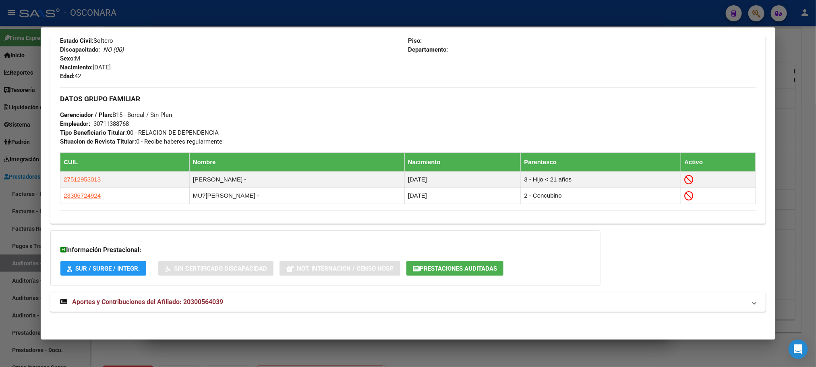
click at [193, 295] on mat-expansion-panel-header "Aportes y Contribuciones del Afiliado: 20300564039" at bounding box center [407, 301] width 715 height 19
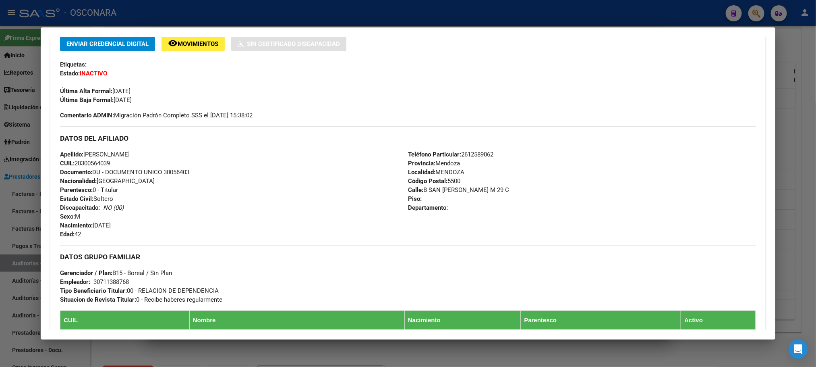
scroll to position [0, 0]
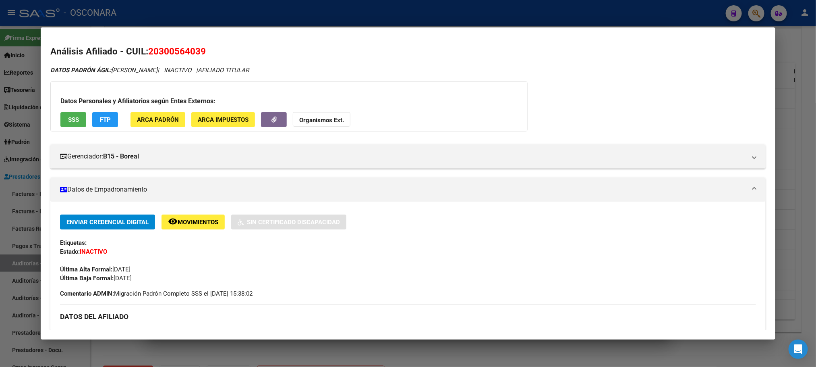
click at [572, 347] on div at bounding box center [408, 183] width 816 height 367
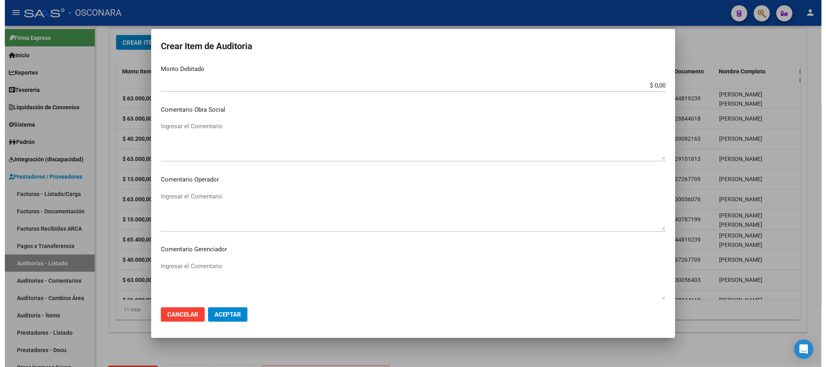
scroll to position [487, 0]
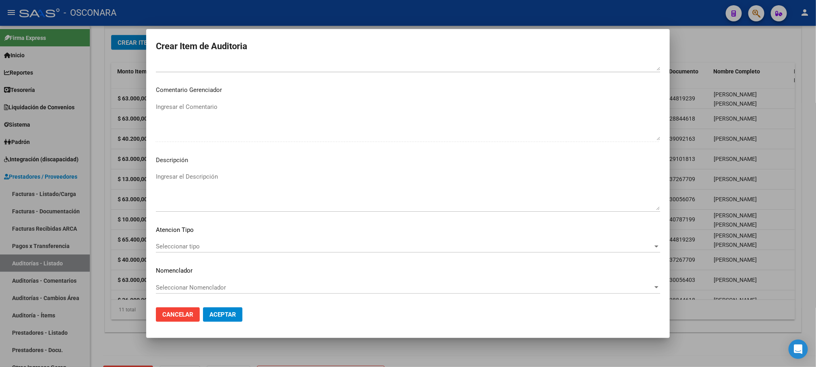
click at [203, 248] on span "Seleccionar tipo" at bounding box center [404, 246] width 497 height 7
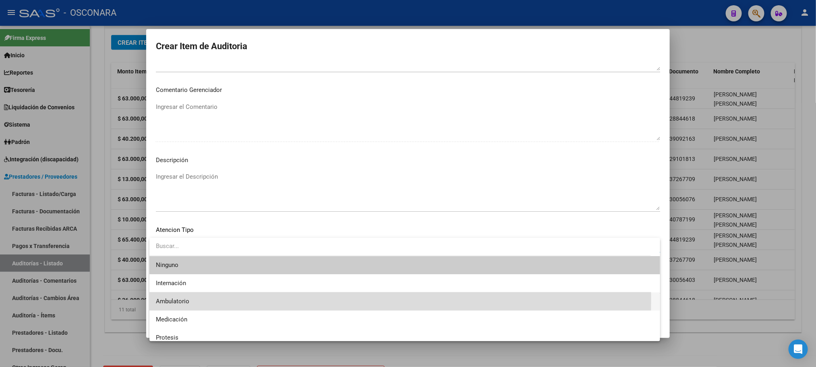
click at [192, 299] on span "Ambulatorio" at bounding box center [405, 301] width 498 height 18
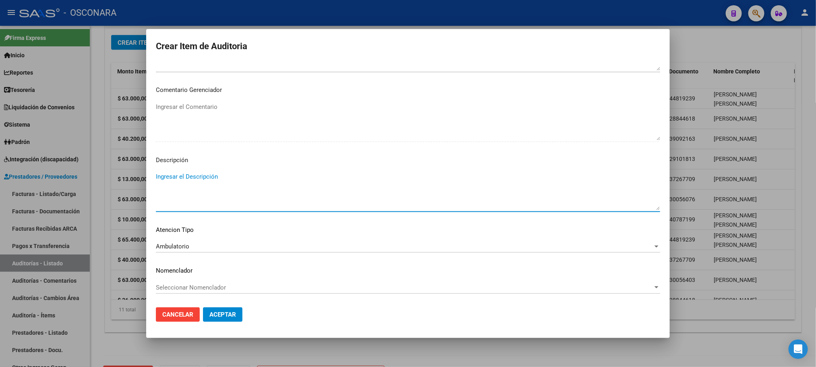
click at [220, 184] on textarea "Ingresar el Descripción" at bounding box center [408, 191] width 505 height 38
click at [233, 315] on span "Aceptar" at bounding box center [223, 314] width 27 height 7
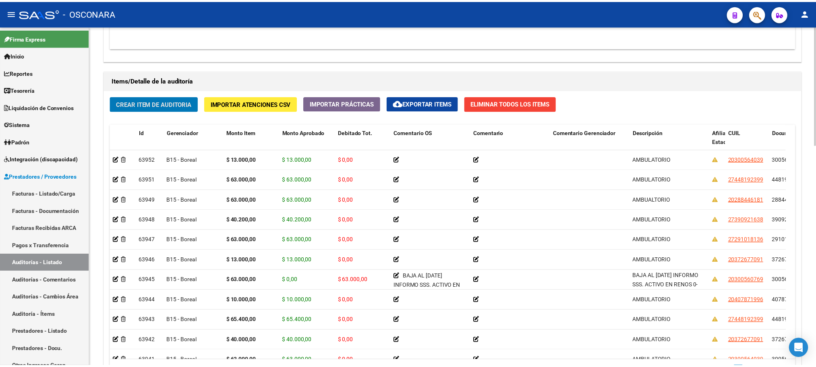
scroll to position [544, 0]
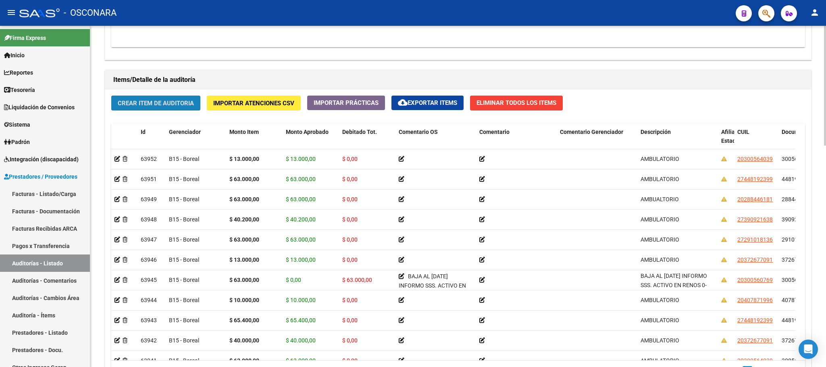
click at [135, 102] on span "Crear Item de Auditoria" at bounding box center [156, 103] width 76 height 7
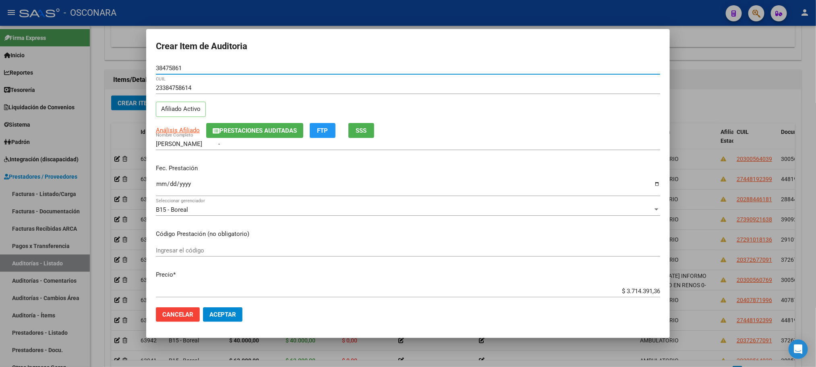
click at [158, 188] on input "Ingresar la fecha" at bounding box center [408, 187] width 505 height 13
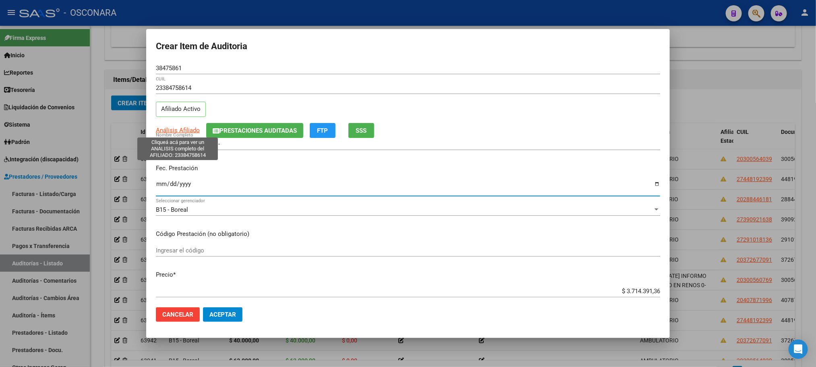
click at [183, 132] on span "Análisis Afiliado" at bounding box center [178, 130] width 44 height 7
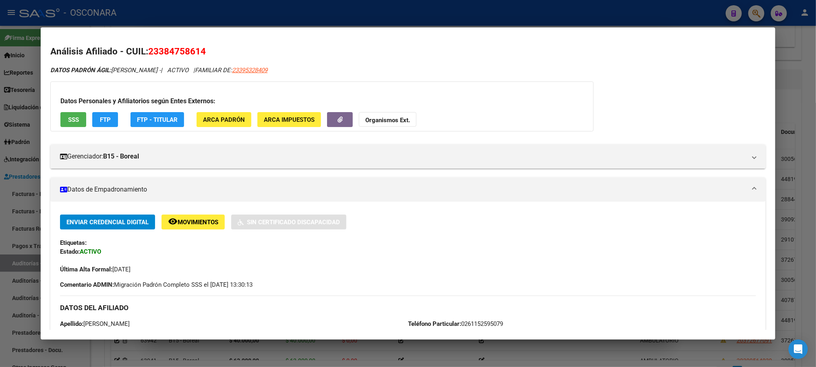
click at [68, 118] on span "SSS" at bounding box center [73, 119] width 11 height 7
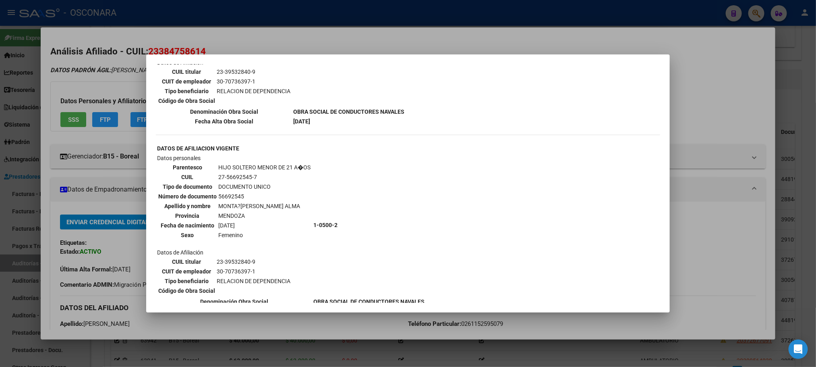
scroll to position [470, 0]
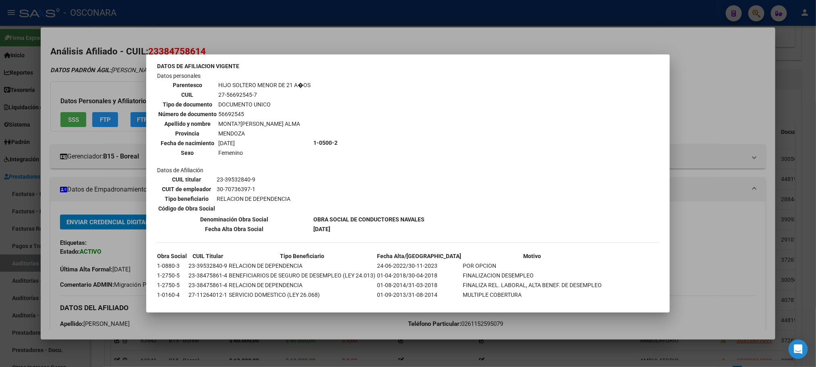
drag, startPoint x: 543, startPoint y: 325, endPoint x: 531, endPoint y: 305, distance: 23.8
click at [543, 324] on div at bounding box center [408, 183] width 816 height 367
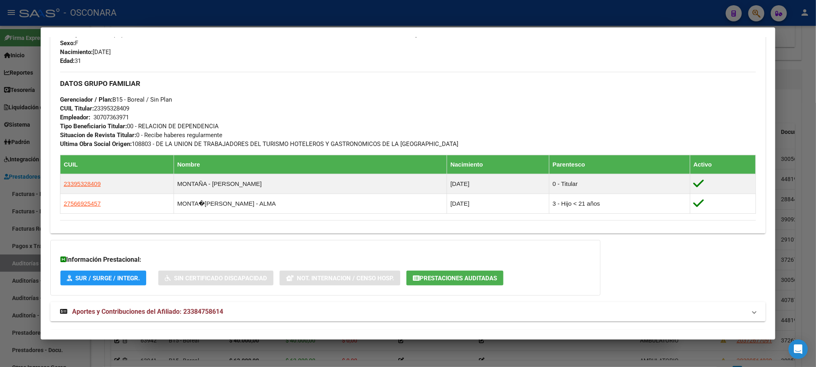
scroll to position [373, 0]
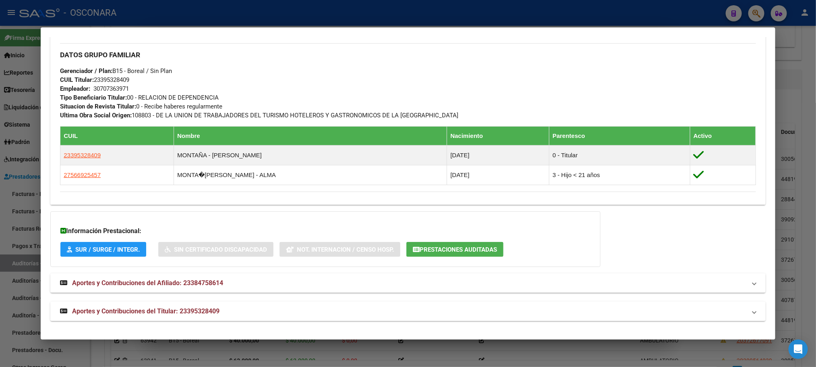
click at [199, 306] on strong "Aportes y Contribuciones del Titular: 23395328409" at bounding box center [140, 311] width 160 height 10
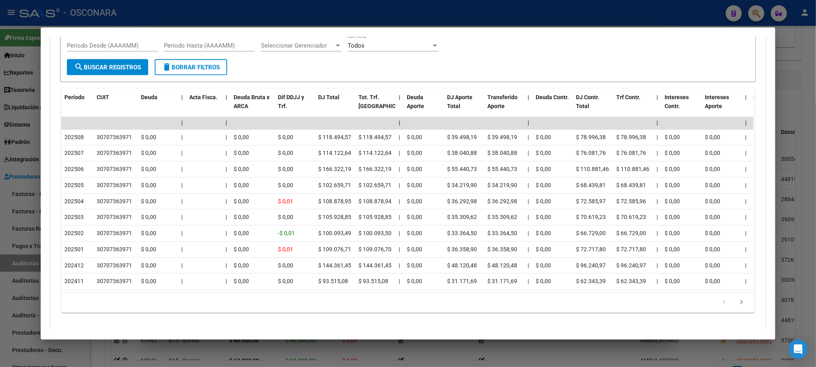
scroll to position [757, 0]
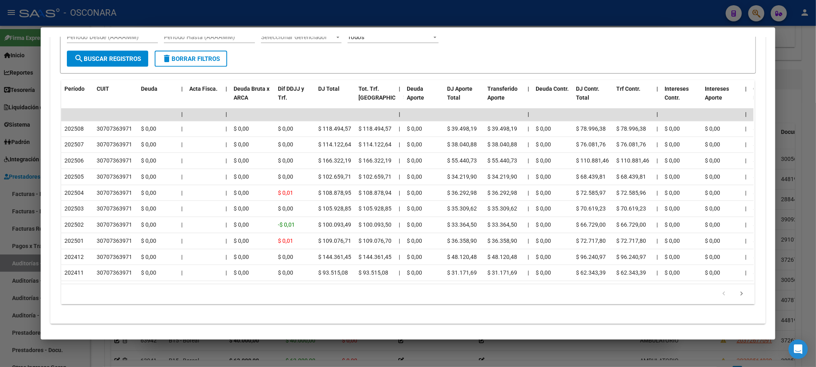
click at [574, 357] on div at bounding box center [408, 183] width 816 height 367
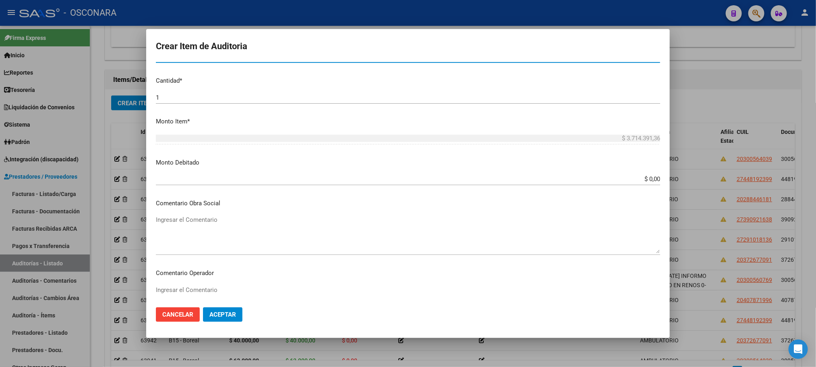
scroll to position [361, 0]
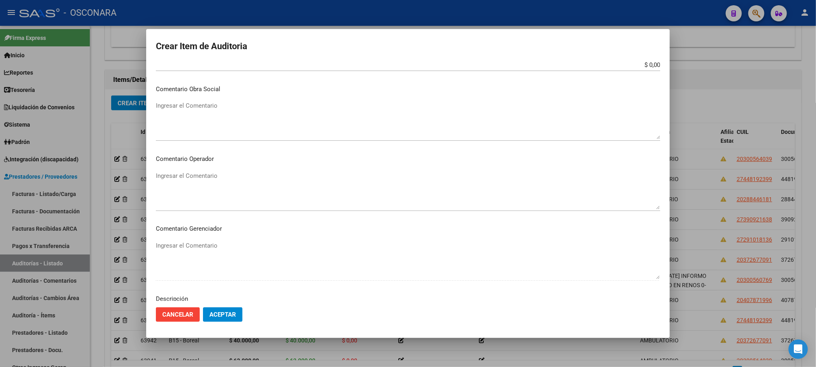
drag, startPoint x: 603, startPoint y: 289, endPoint x: 692, endPoint y: 299, distance: 89.2
click at [692, 299] on div "Crear Item de Auditoria 38475861 Nro Documento 23384758614 CUIL Afiliado Activo…" at bounding box center [408, 183] width 816 height 367
click at [258, 242] on div "Seleccionar tipo Seleccionar tipo" at bounding box center [408, 246] width 505 height 12
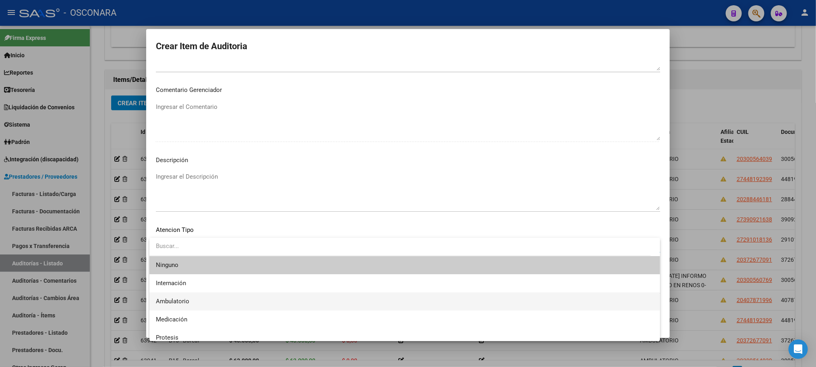
click at [208, 297] on span "Ambulatorio" at bounding box center [405, 301] width 498 height 18
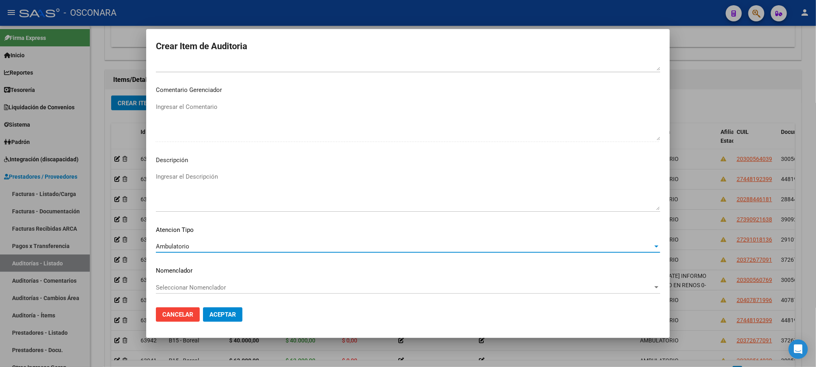
click at [230, 178] on textarea "Ingresar el Descripción" at bounding box center [408, 191] width 505 height 38
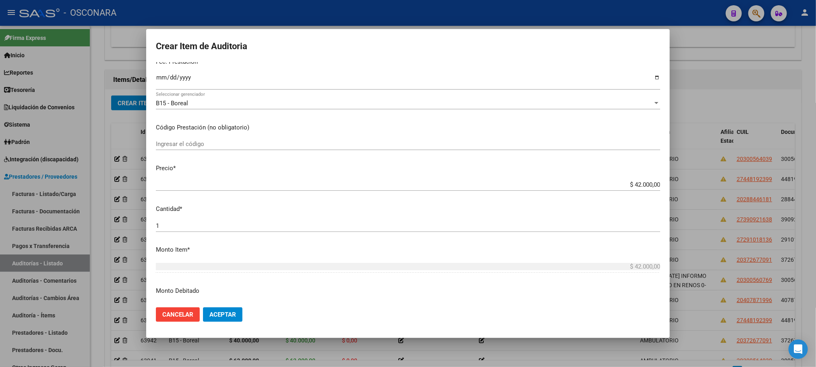
scroll to position [0, 0]
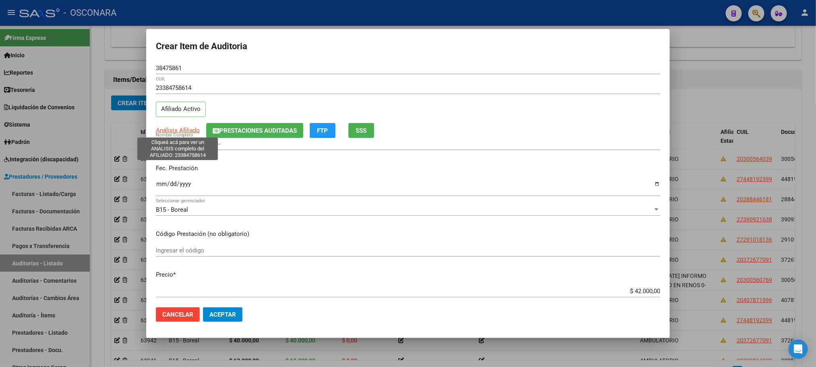
click at [178, 132] on span "Análisis Afiliado" at bounding box center [178, 130] width 44 height 7
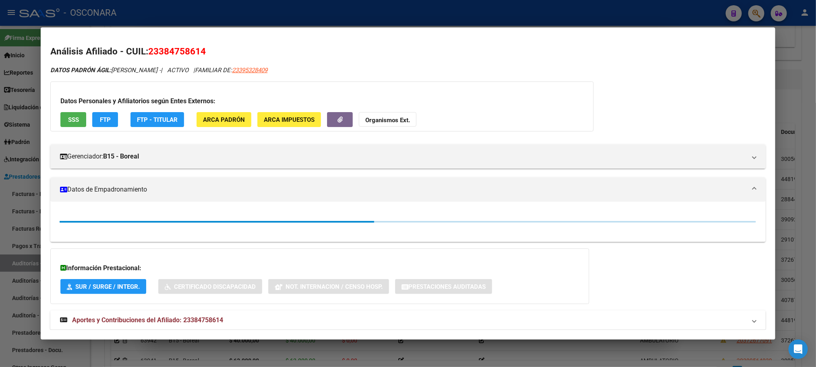
click at [72, 121] on span "SSS" at bounding box center [73, 119] width 11 height 7
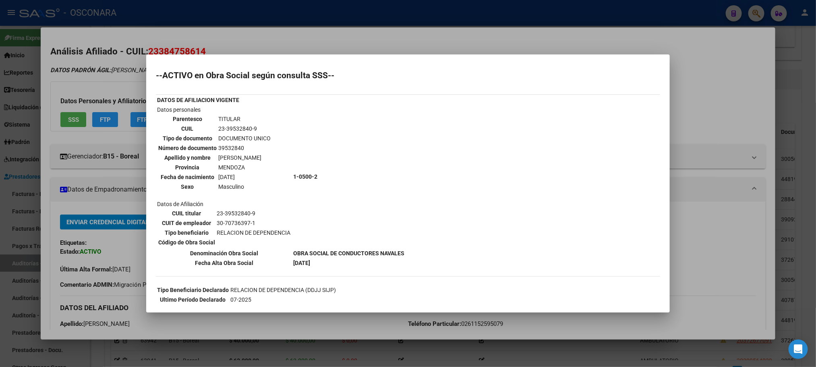
click at [439, 352] on div at bounding box center [408, 183] width 816 height 367
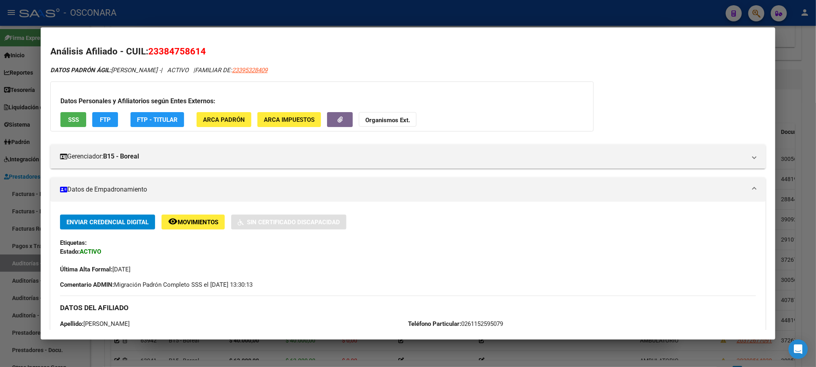
click at [435, 347] on div at bounding box center [408, 183] width 816 height 367
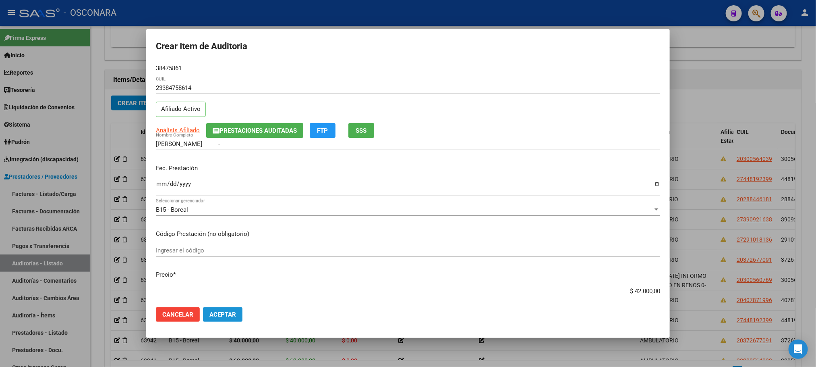
click at [219, 311] on span "Aceptar" at bounding box center [223, 314] width 27 height 7
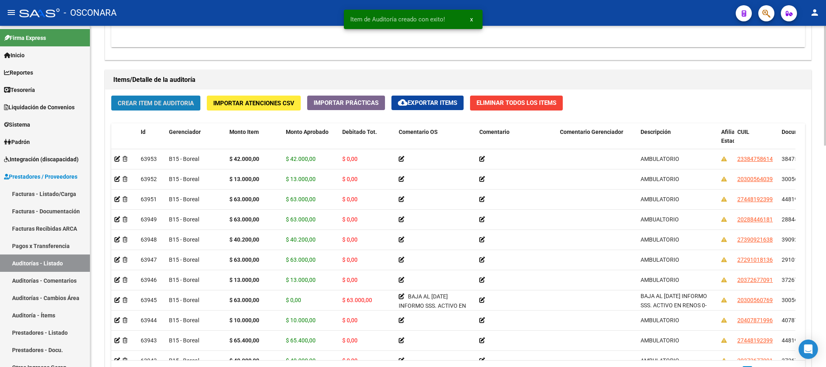
click at [152, 110] on button "Crear Item de Auditoria" at bounding box center [155, 103] width 89 height 15
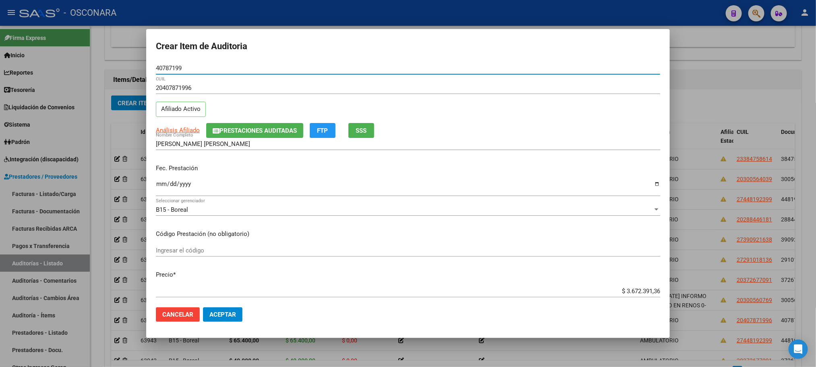
click at [158, 186] on input "Ingresar la fecha" at bounding box center [408, 187] width 505 height 13
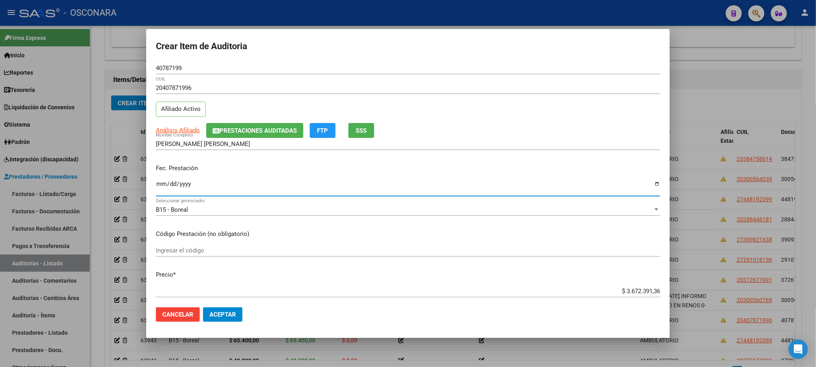
click at [190, 135] on div "Análisis Afiliado Prestaciones Auditadas FTP SSS" at bounding box center [408, 130] width 505 height 15
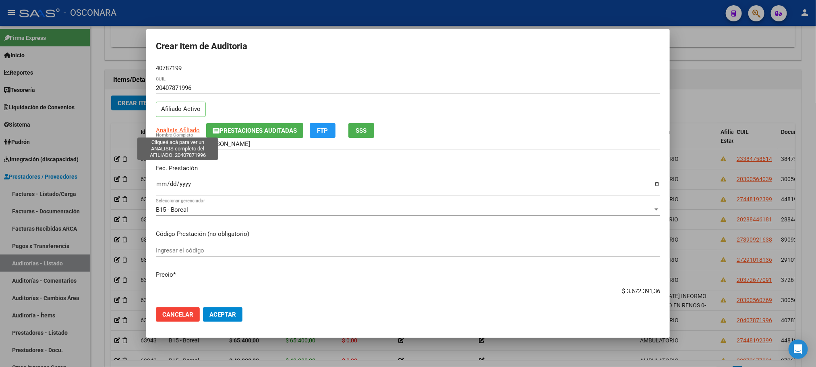
click at [189, 132] on span "Análisis Afiliado" at bounding box center [178, 130] width 44 height 7
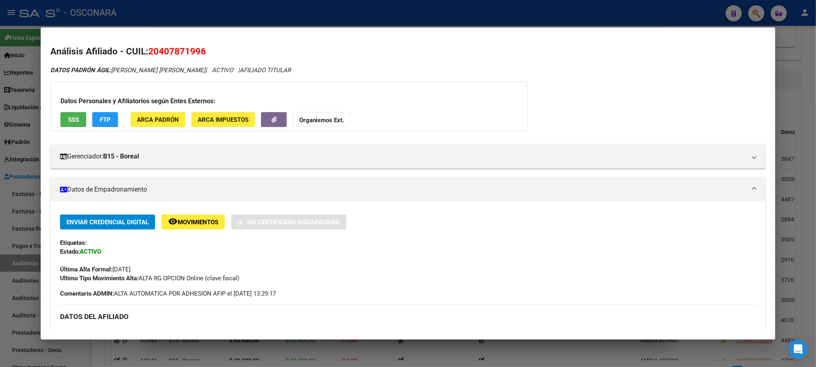
click at [62, 118] on button "SSS" at bounding box center [73, 119] width 26 height 15
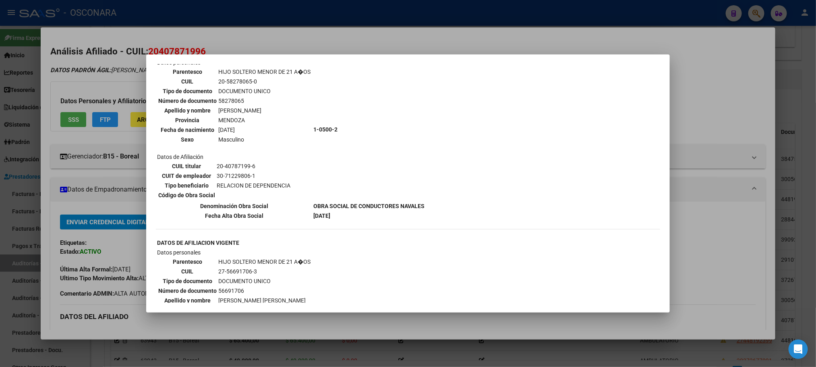
scroll to position [484, 0]
click at [387, 324] on div at bounding box center [408, 183] width 816 height 367
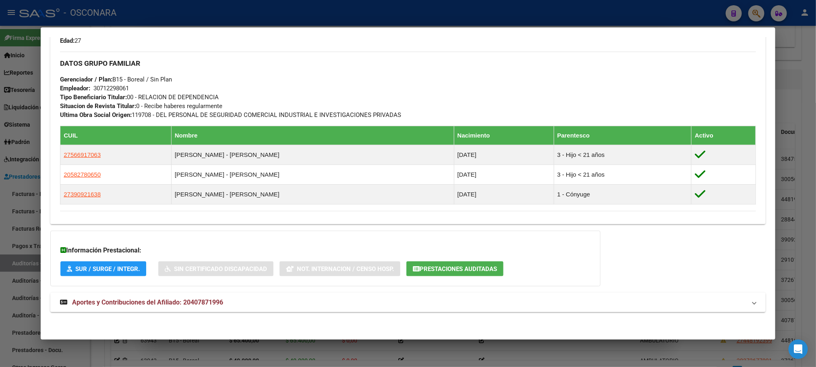
scroll to position [374, 0]
click at [595, 357] on div at bounding box center [408, 183] width 816 height 367
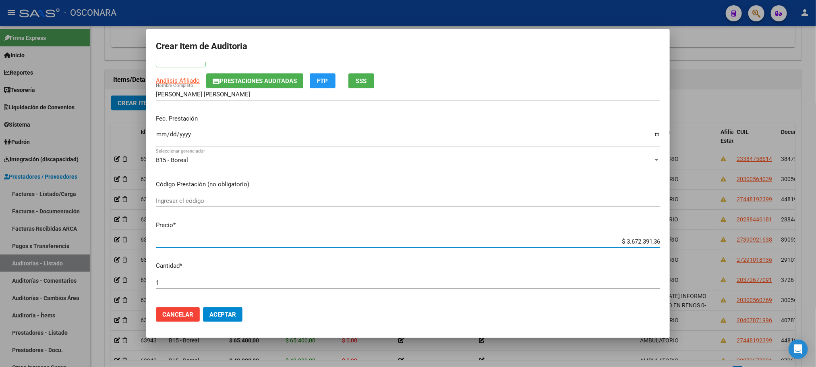
scroll to position [67, 0]
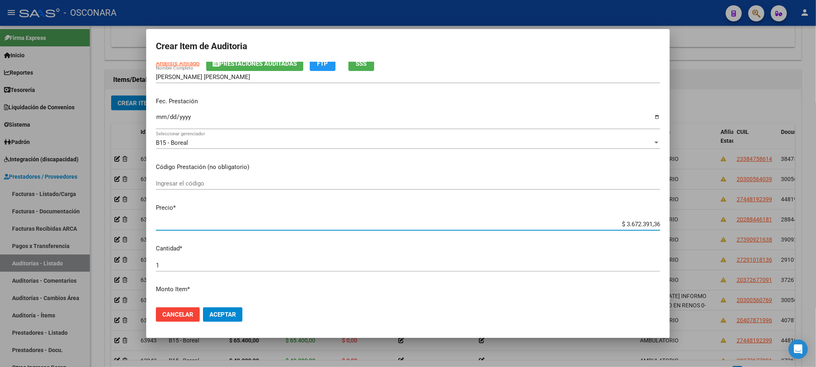
drag, startPoint x: 619, startPoint y: 291, endPoint x: 694, endPoint y: 285, distance: 75.3
click at [692, 289] on div "Crear Item de Auditoria 40787199 Nro Documento 20407871996 CUIL Afiliado Activo…" at bounding box center [408, 183] width 816 height 367
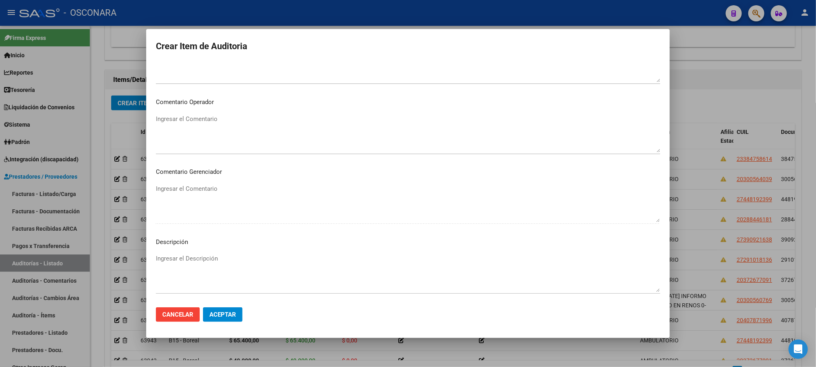
scroll to position [487, 0]
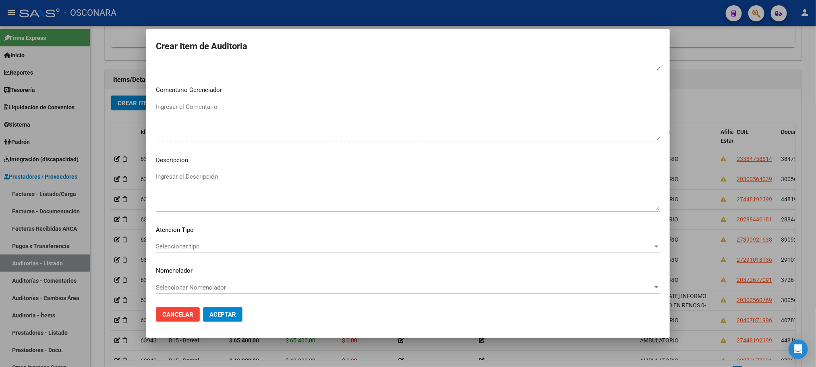
click at [268, 243] on span "Seleccionar tipo" at bounding box center [404, 246] width 497 height 7
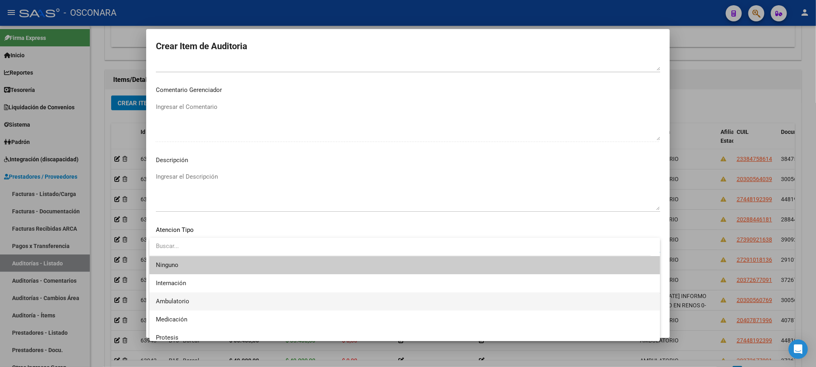
click at [208, 294] on span "Ambulatorio" at bounding box center [405, 301] width 498 height 18
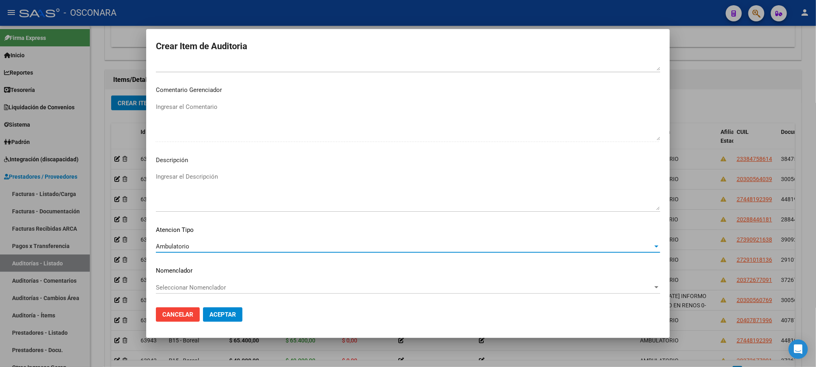
click at [237, 183] on textarea "Ingresar el Descripción" at bounding box center [408, 191] width 505 height 38
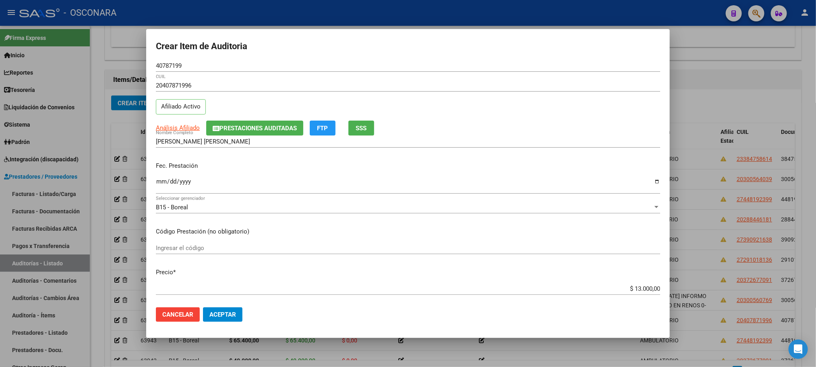
scroll to position [0, 0]
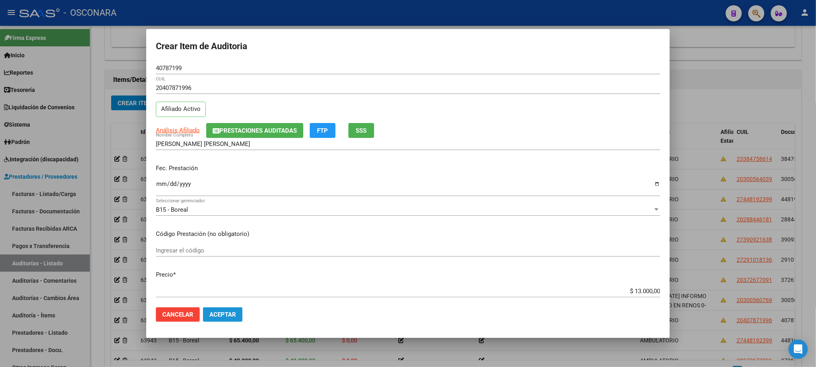
click at [210, 310] on button "Aceptar" at bounding box center [222, 314] width 39 height 15
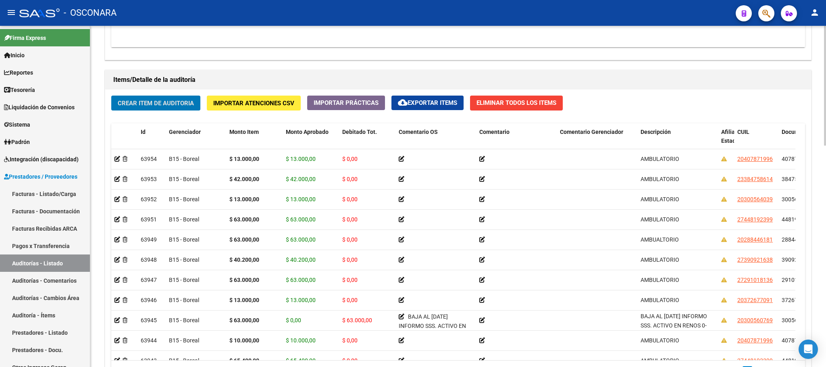
click at [164, 104] on span "Crear Item de Auditoria" at bounding box center [156, 103] width 76 height 7
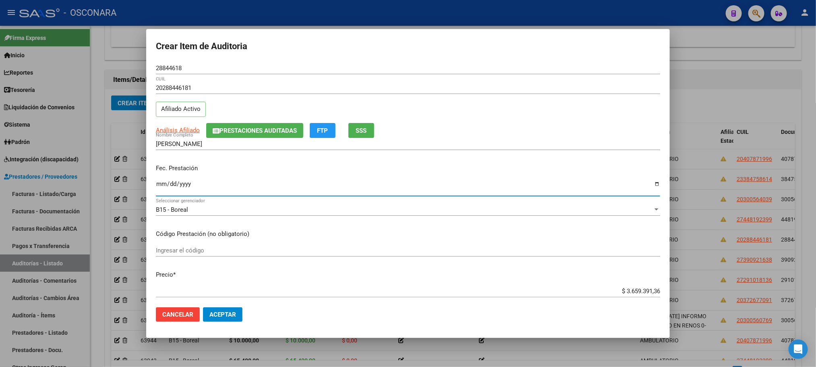
click at [161, 185] on input "Ingresar la fecha" at bounding box center [408, 187] width 505 height 13
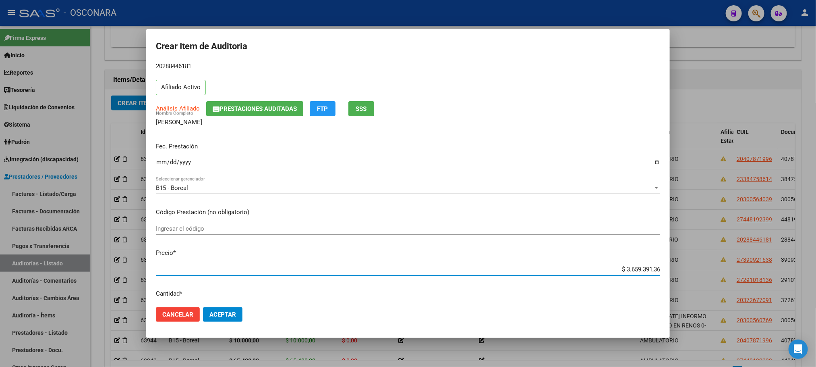
drag, startPoint x: 601, startPoint y: 293, endPoint x: 728, endPoint y: 285, distance: 127.2
click at [727, 285] on div "Crear Item de Auditoria 28844618 Nro Documento 20288446181 CUIL Afiliado Activo…" at bounding box center [408, 183] width 816 height 367
